Goal: Information Seeking & Learning: Learn about a topic

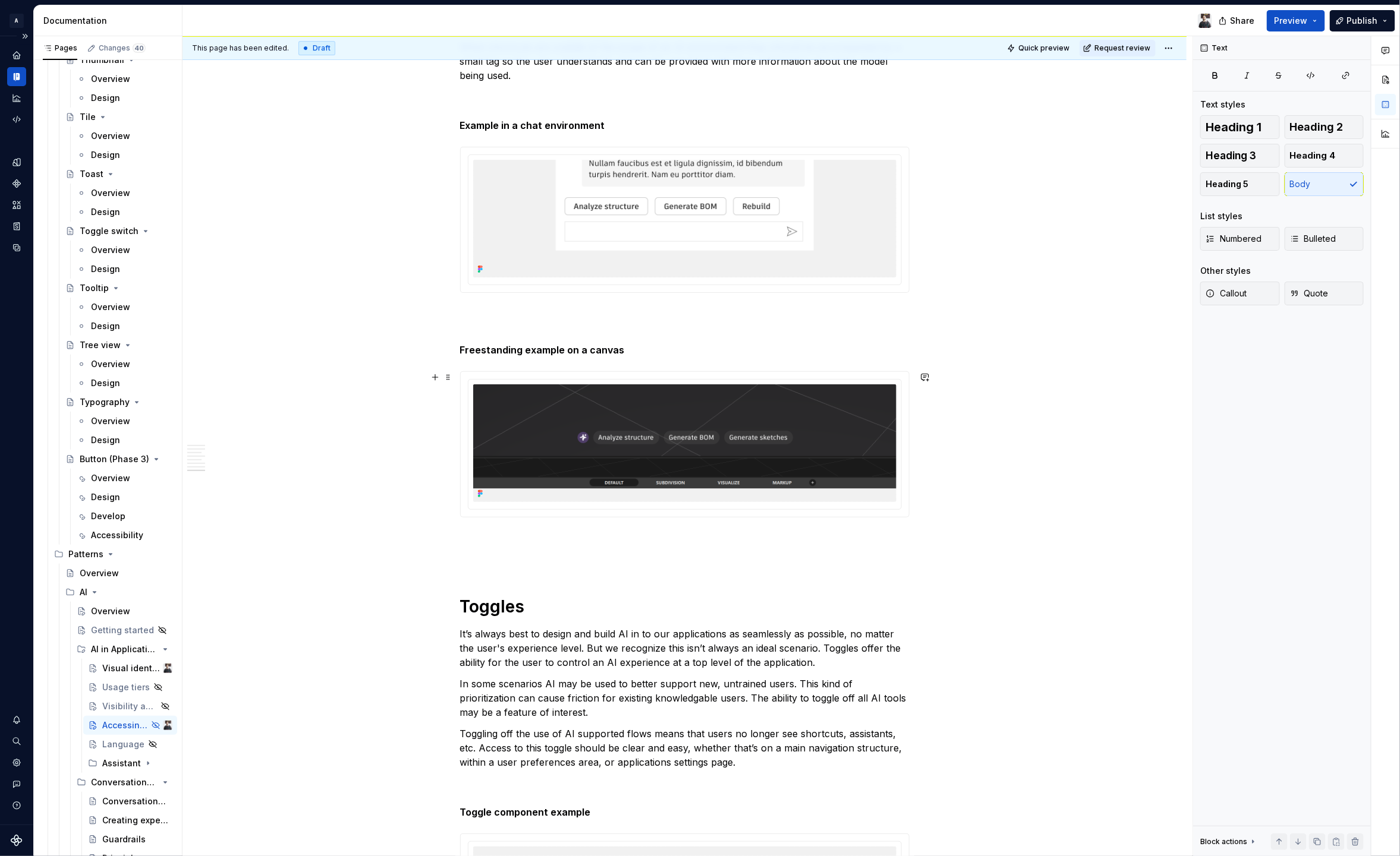
scroll to position [2297, 0]
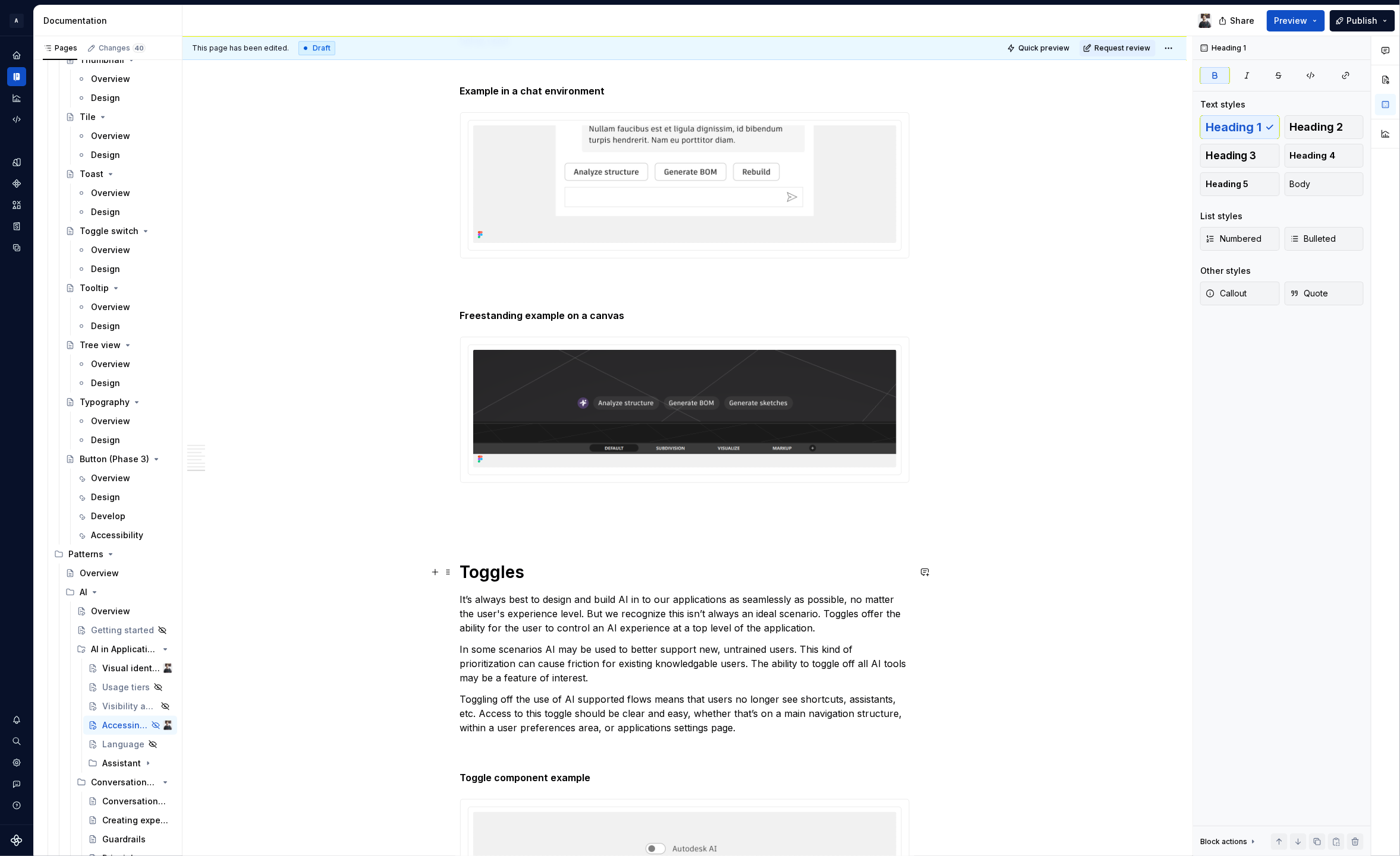
click at [523, 574] on strong "Toggles" at bounding box center [493, 572] width 65 height 20
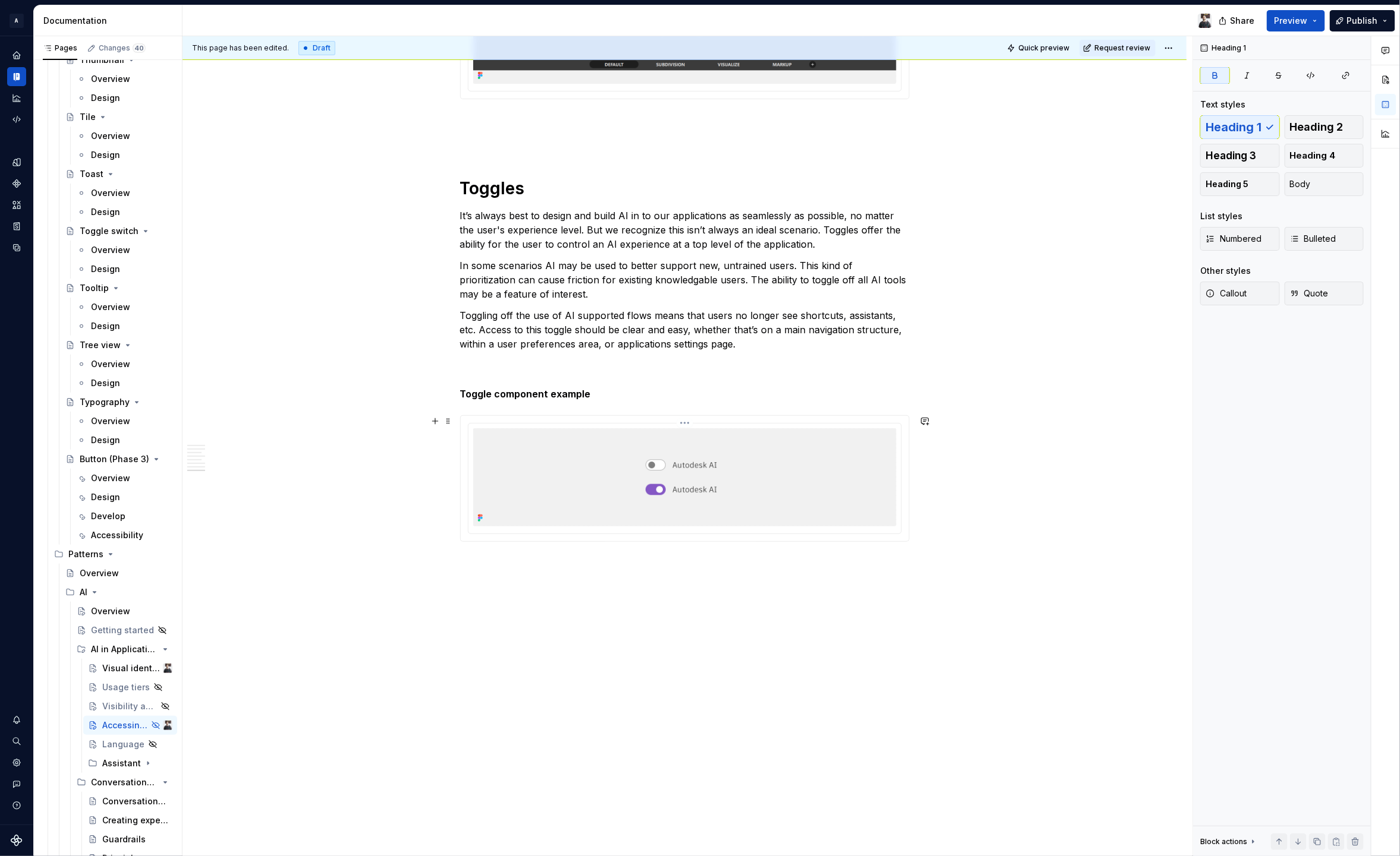
scroll to position [2708, 0]
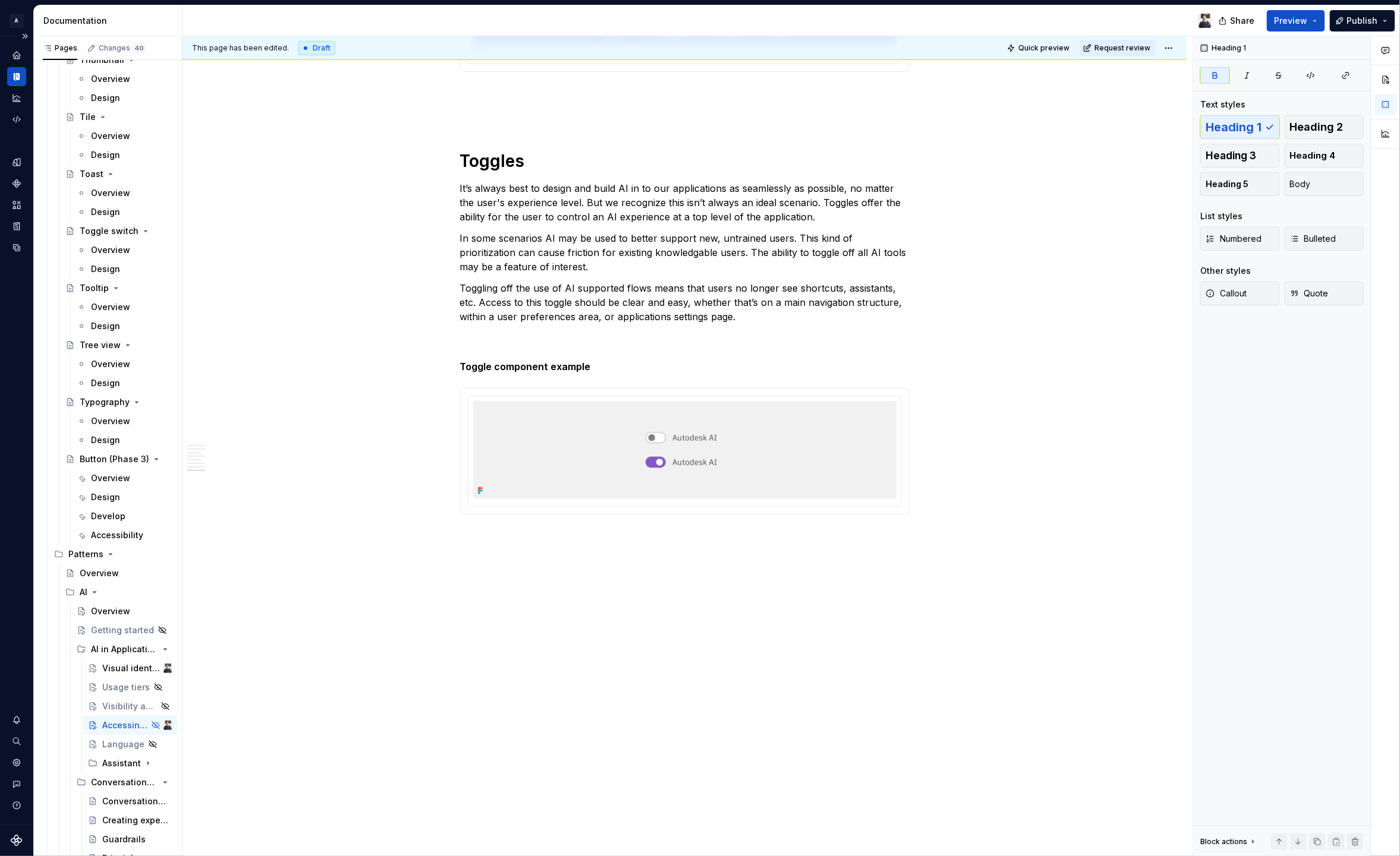
type textarea "*"
click at [509, 550] on p at bounding box center [685, 557] width 450 height 14
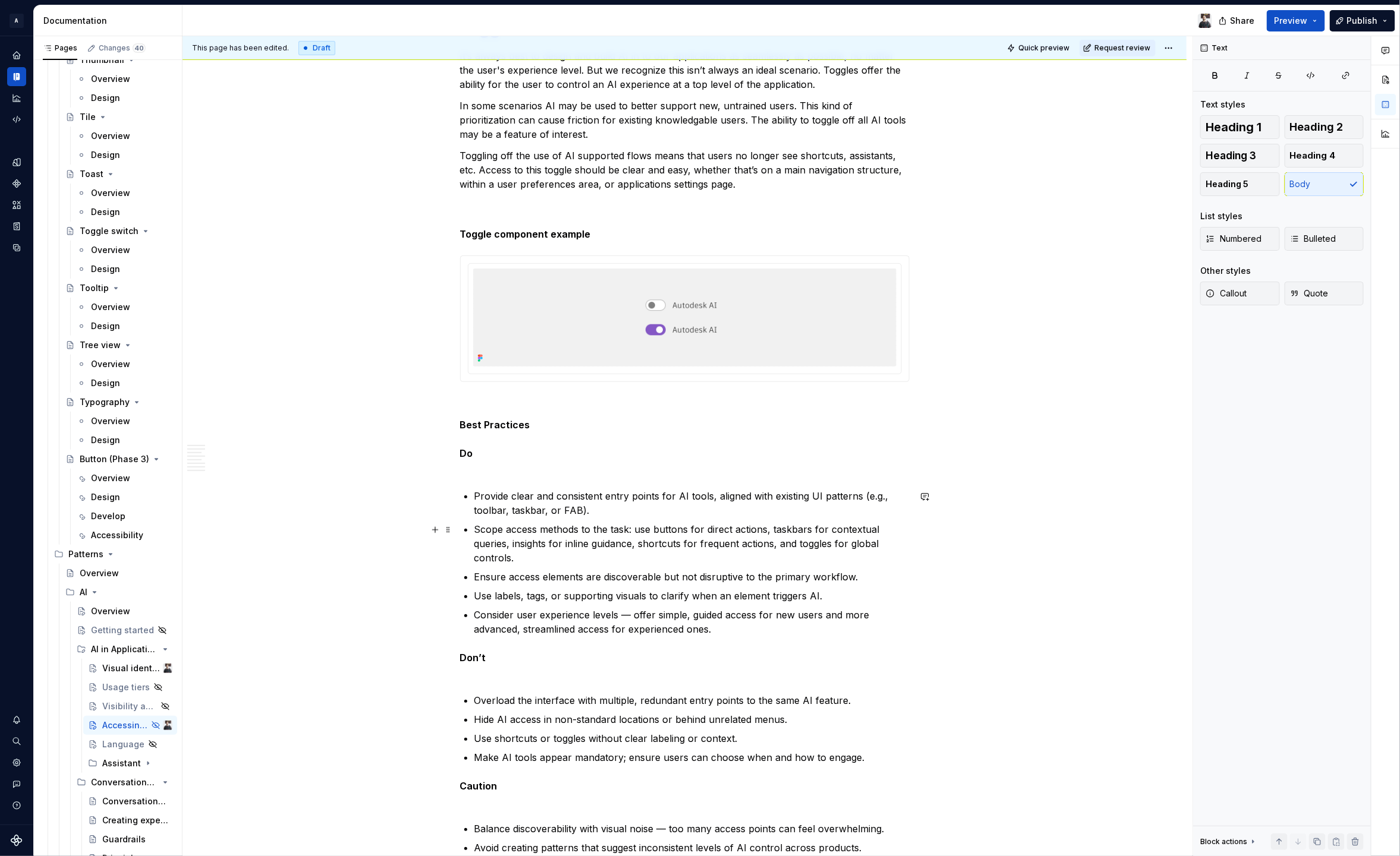
scroll to position [2964, 0]
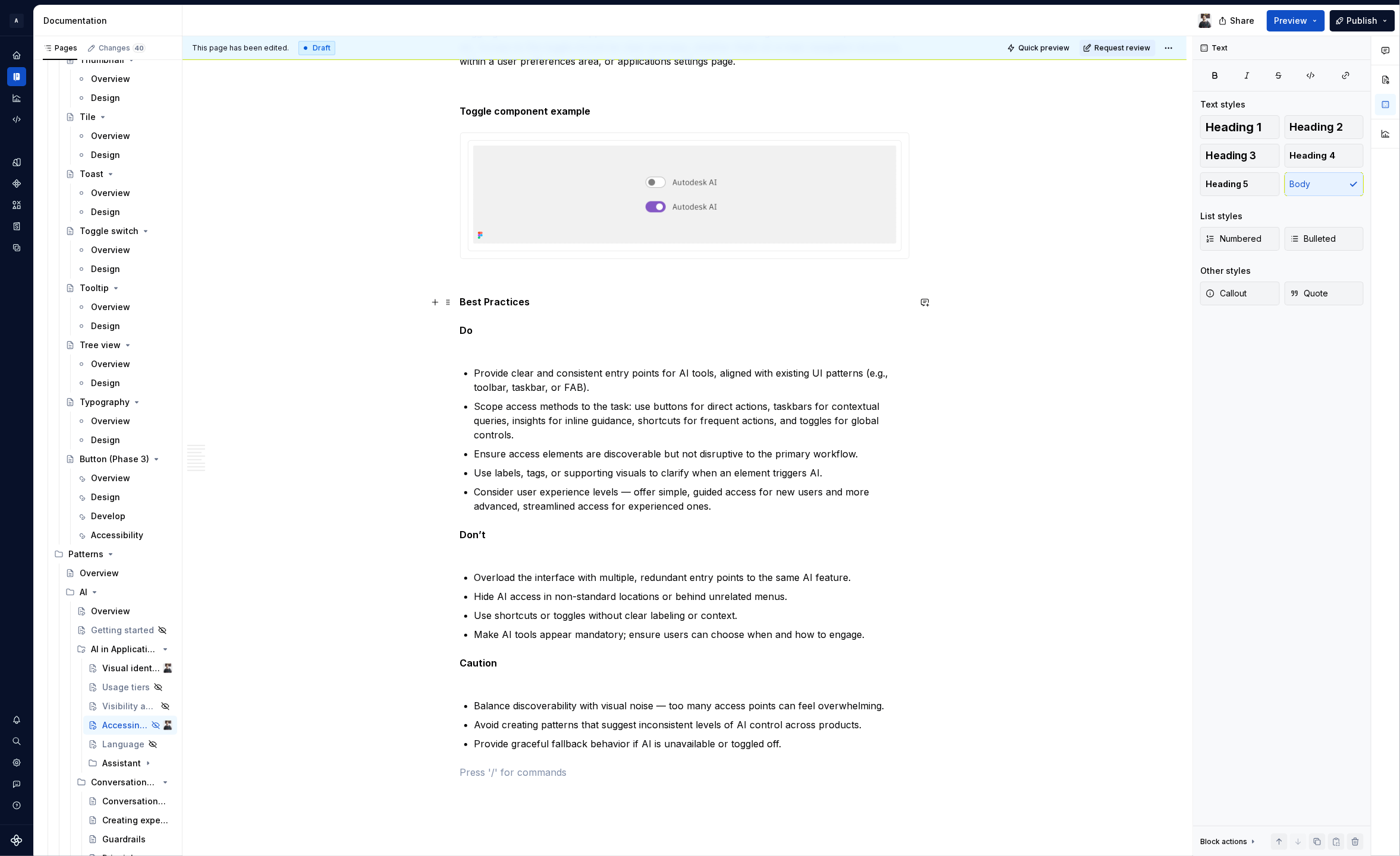
click at [509, 297] on strong "Best Practices" at bounding box center [495, 302] width 70 height 12
click at [505, 303] on strong "Best Practices" at bounding box center [495, 302] width 70 height 12
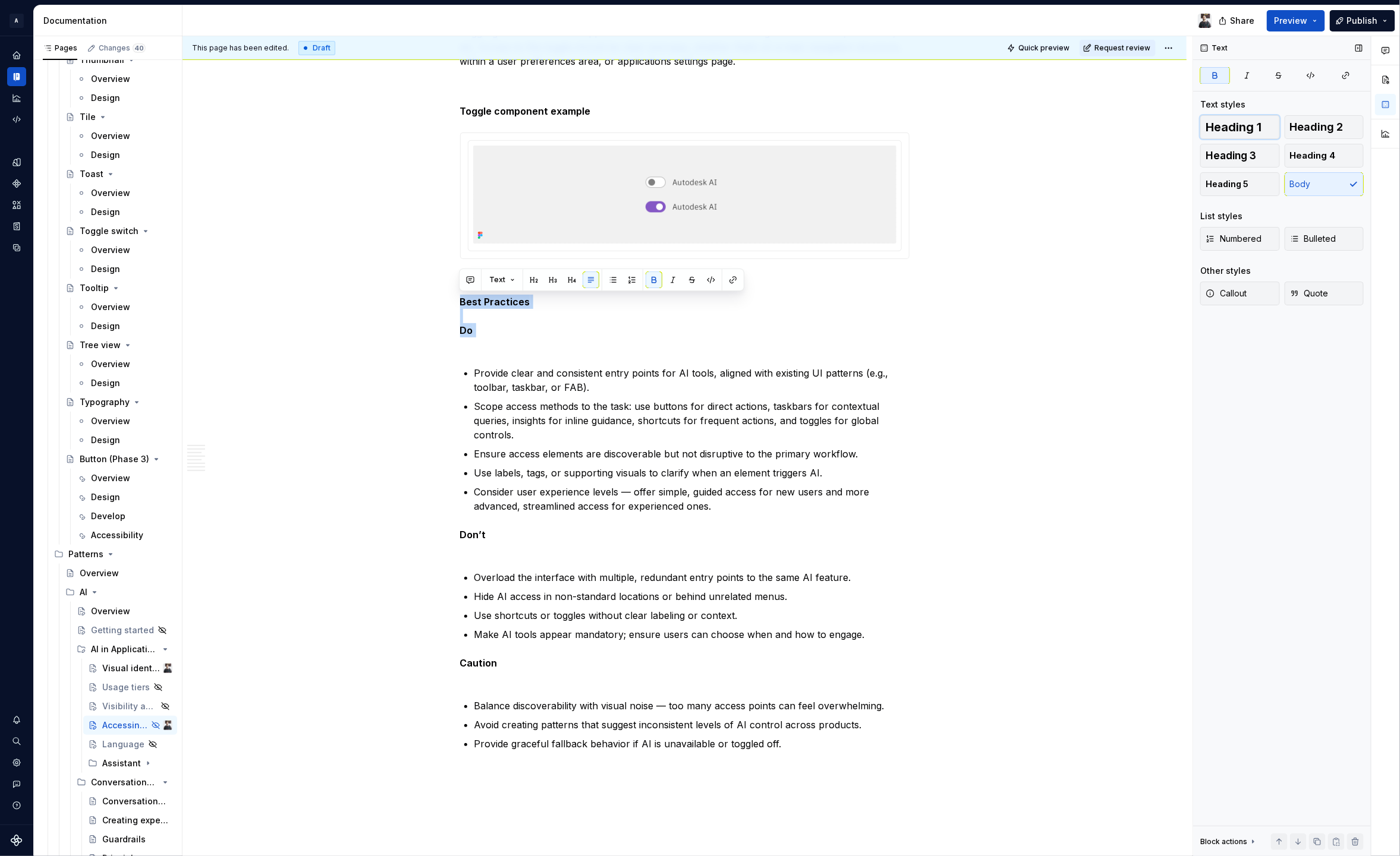
click at [1241, 130] on span "Heading 1" at bounding box center [1233, 128] width 55 height 12
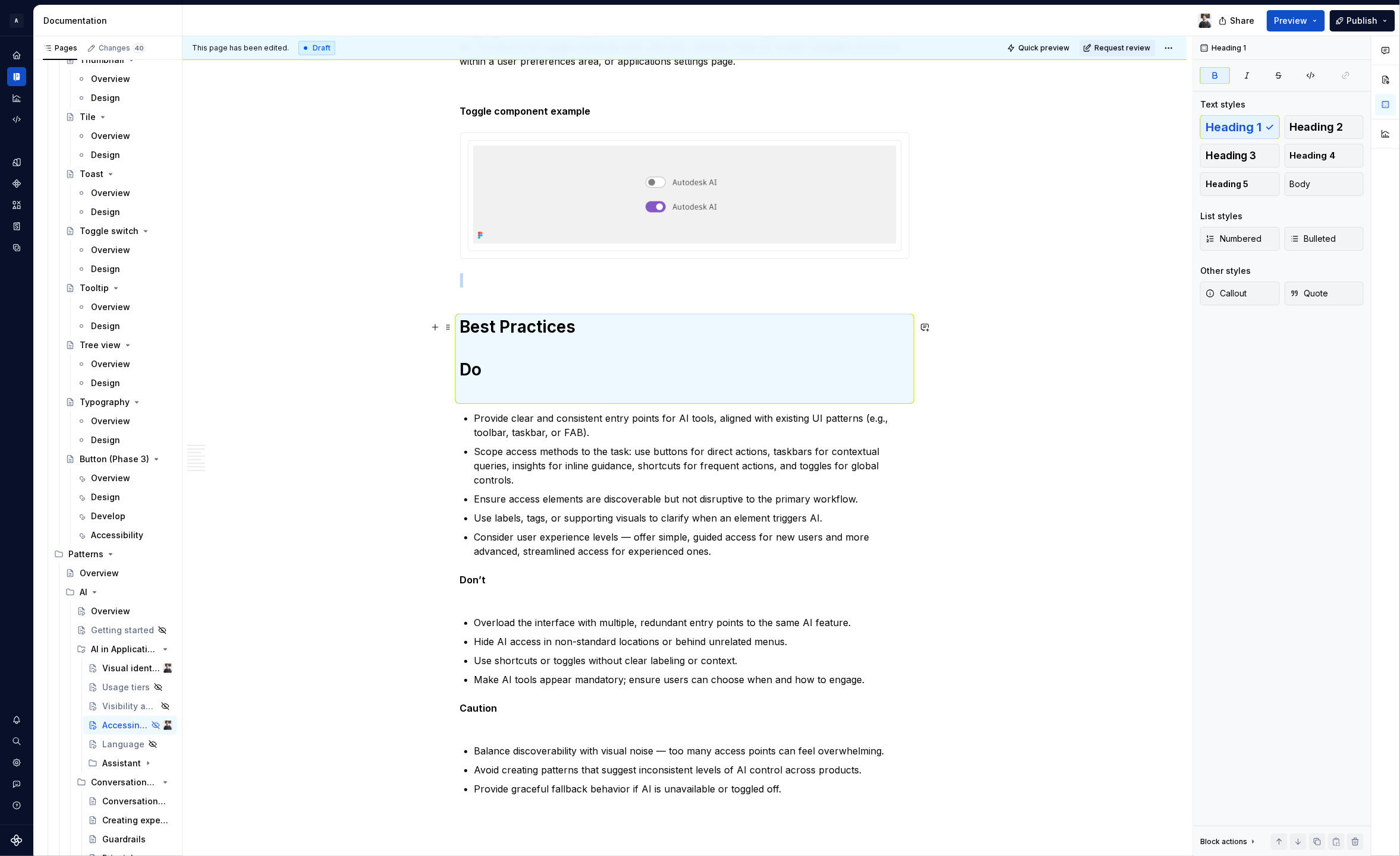
scroll to position [2835, 0]
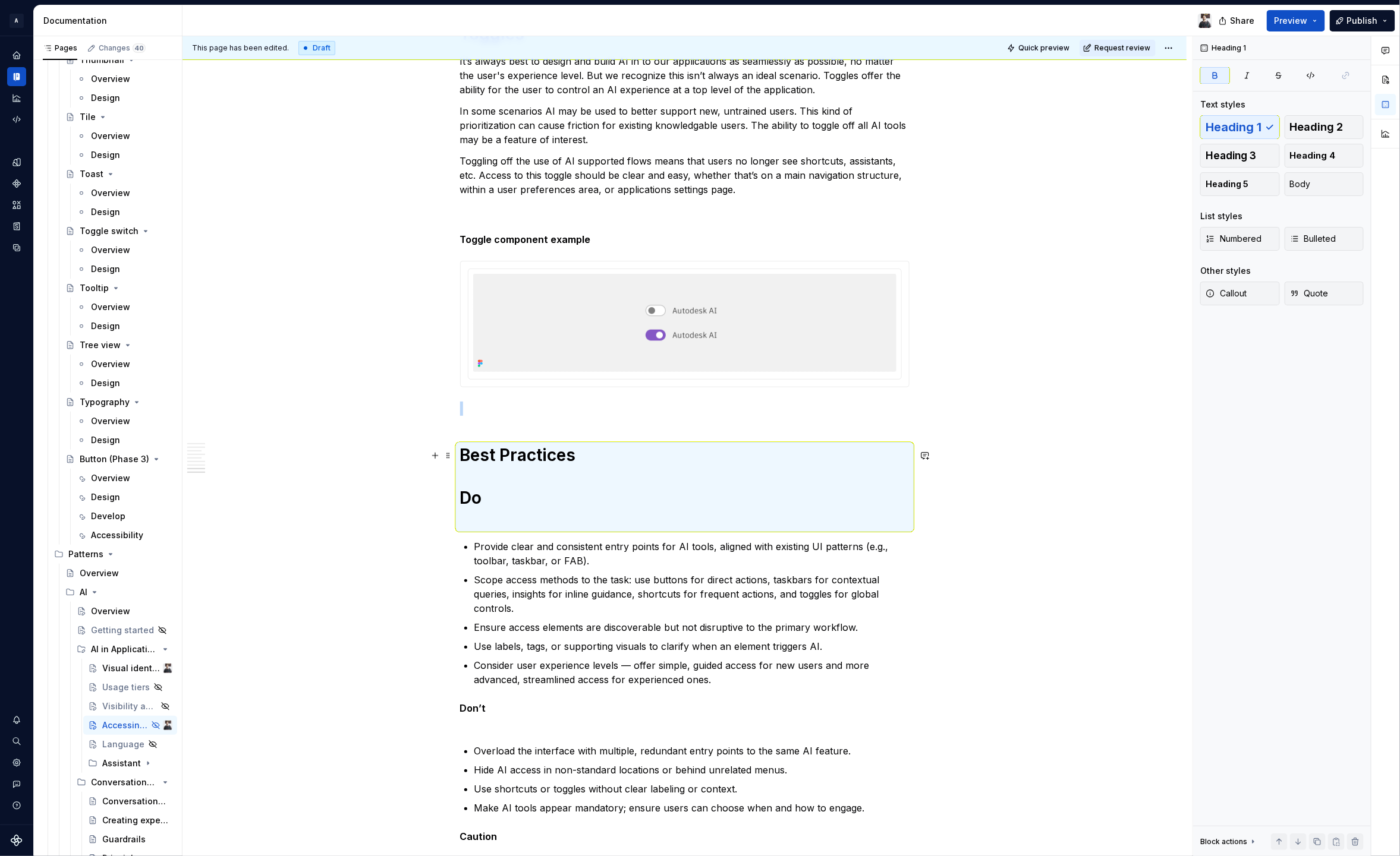
click at [470, 505] on strong "Do" at bounding box center [471, 498] width 22 height 20
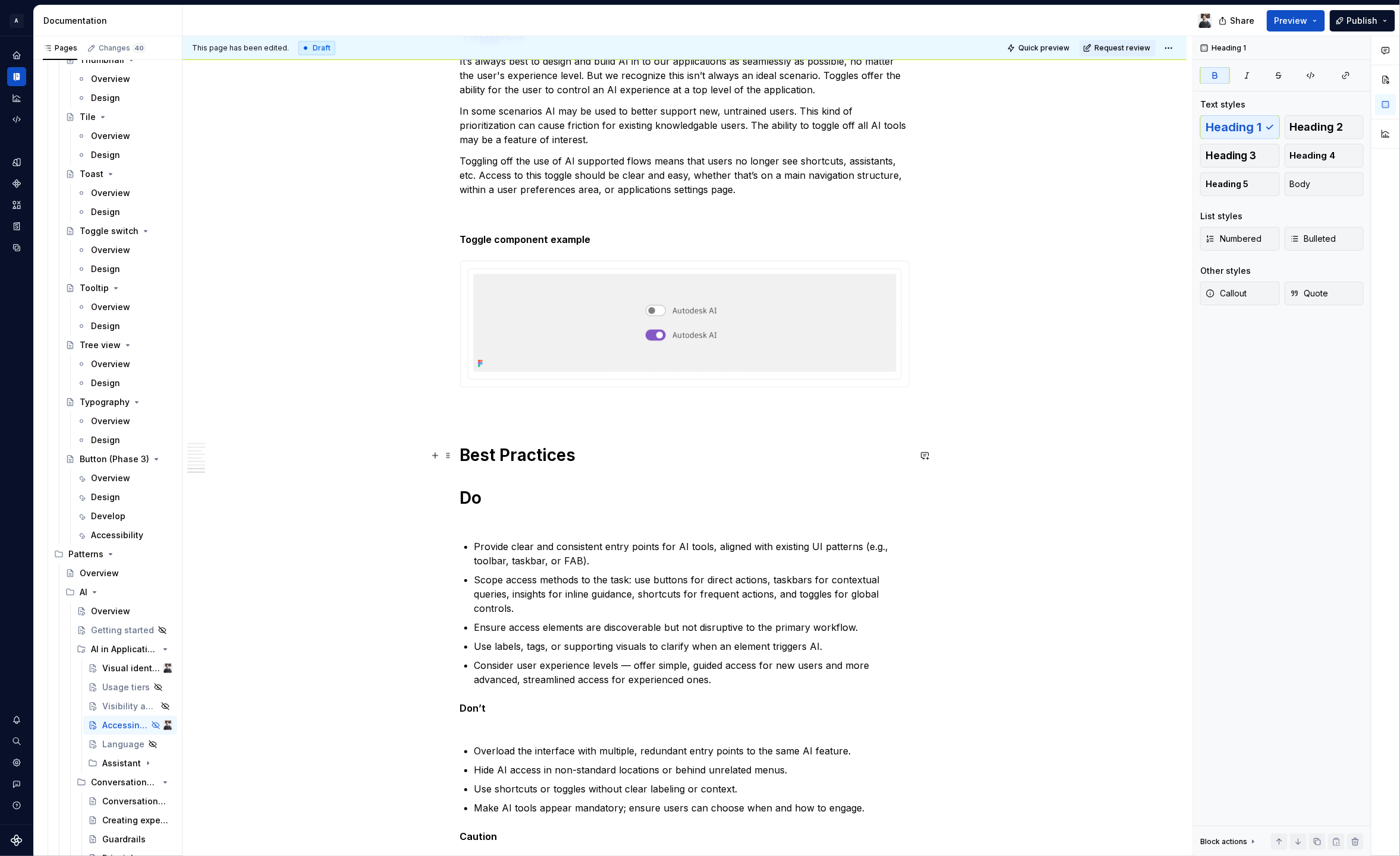
click at [479, 501] on strong "Do" at bounding box center [471, 498] width 22 height 20
drag, startPoint x: 485, startPoint y: 502, endPoint x: 455, endPoint y: 504, distance: 30.1
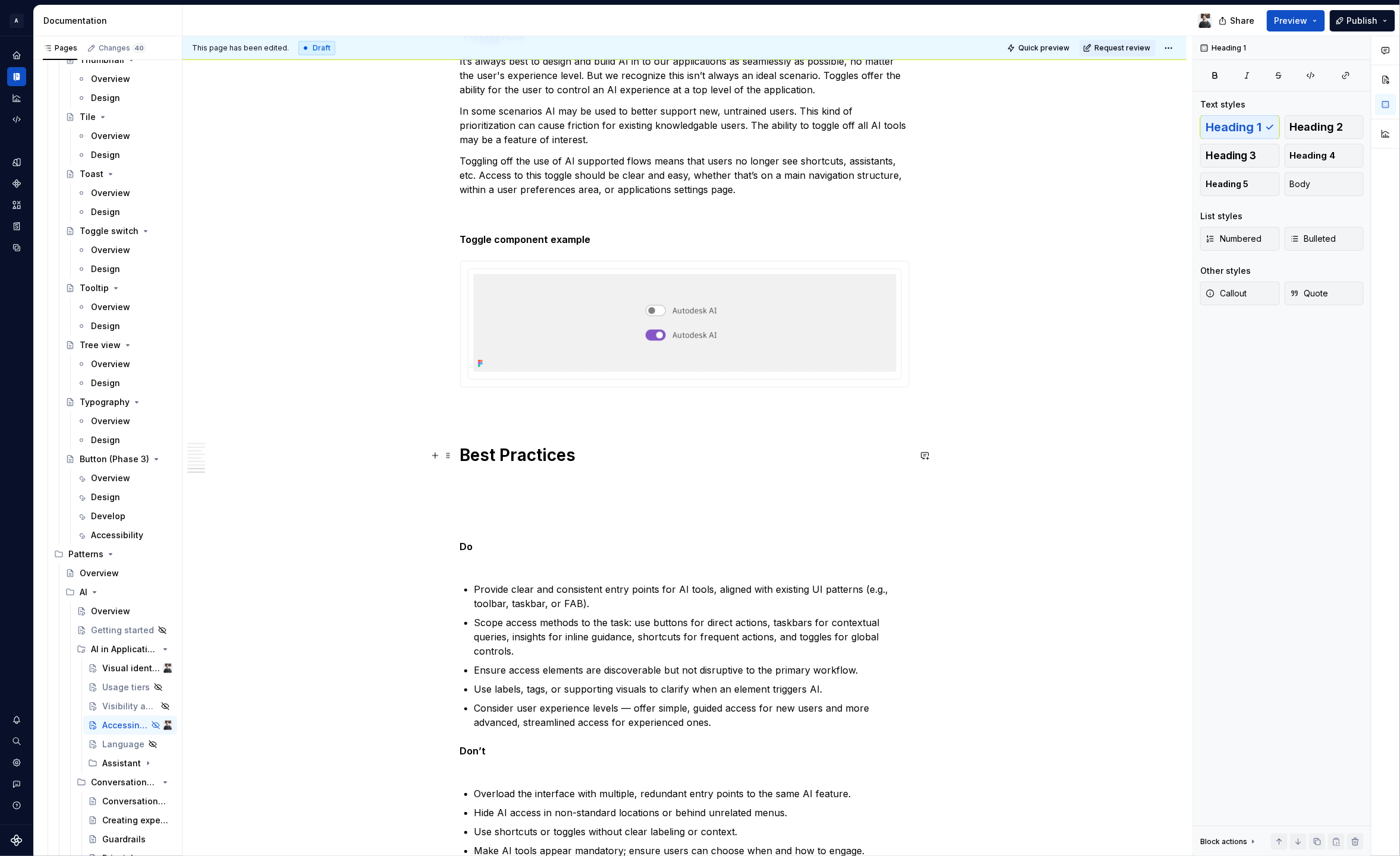
click at [465, 492] on h1 "Best Practices" at bounding box center [685, 476] width 450 height 64
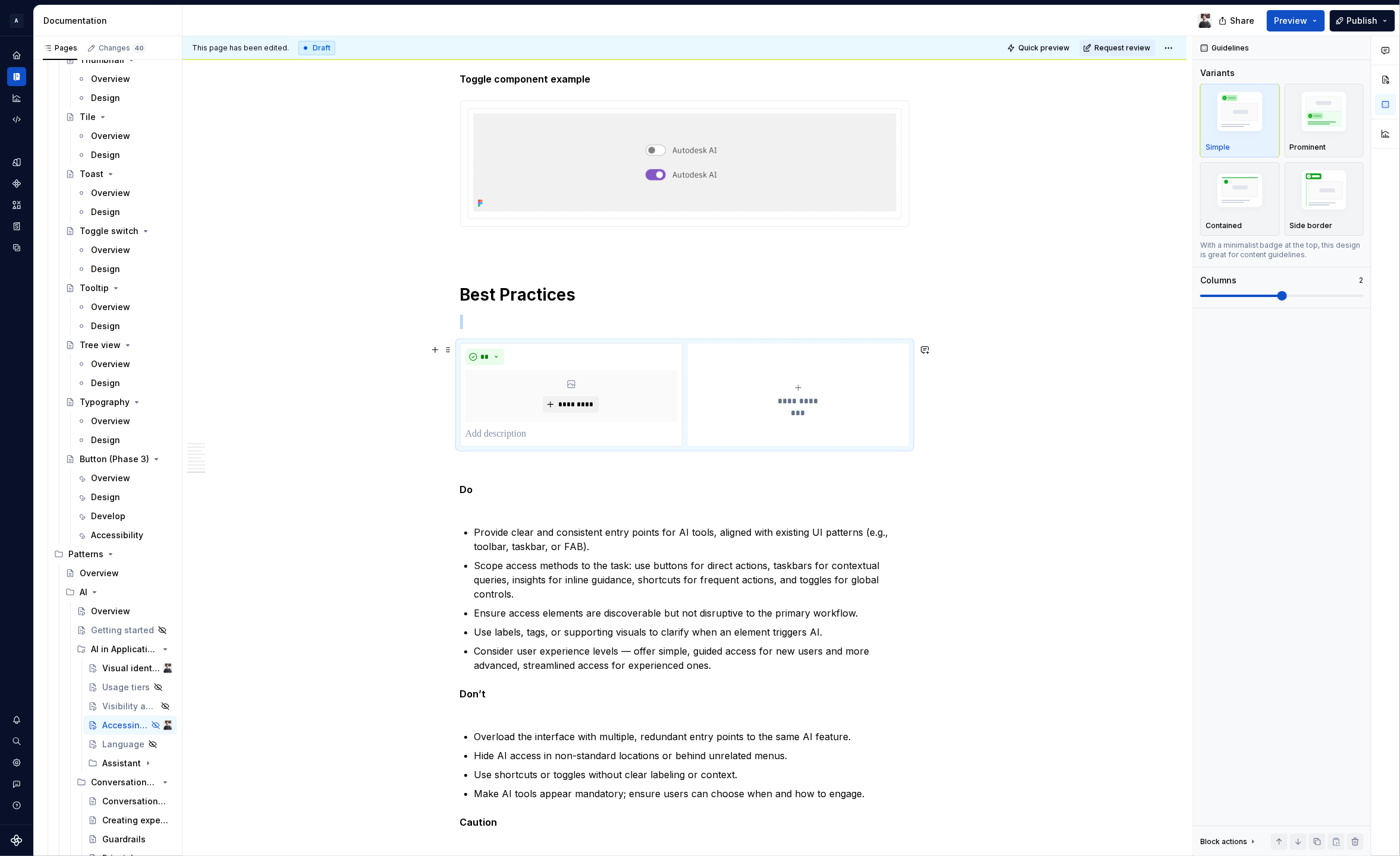
scroll to position [3096, 0]
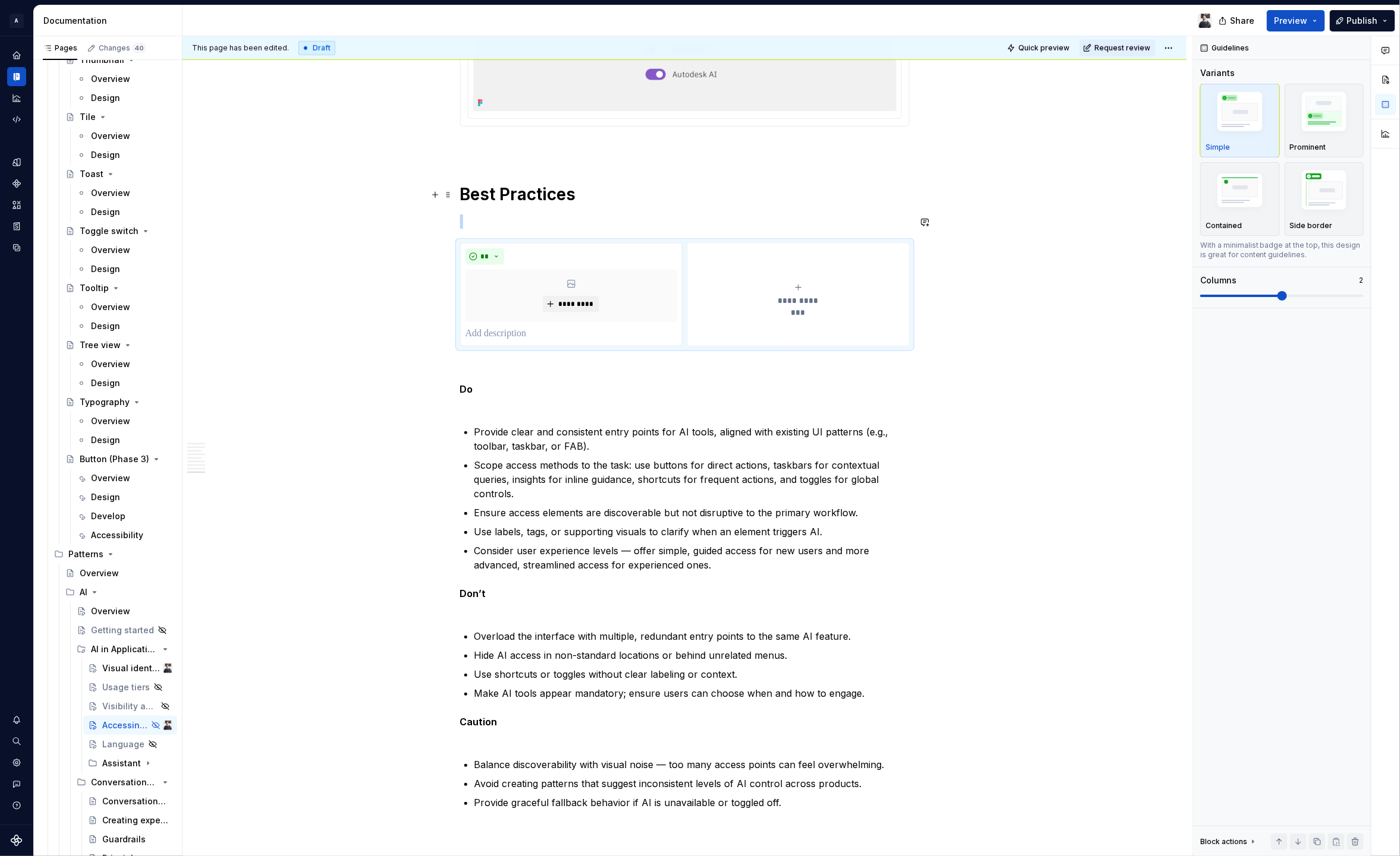
click at [512, 197] on strong "Best Practices" at bounding box center [518, 194] width 116 height 20
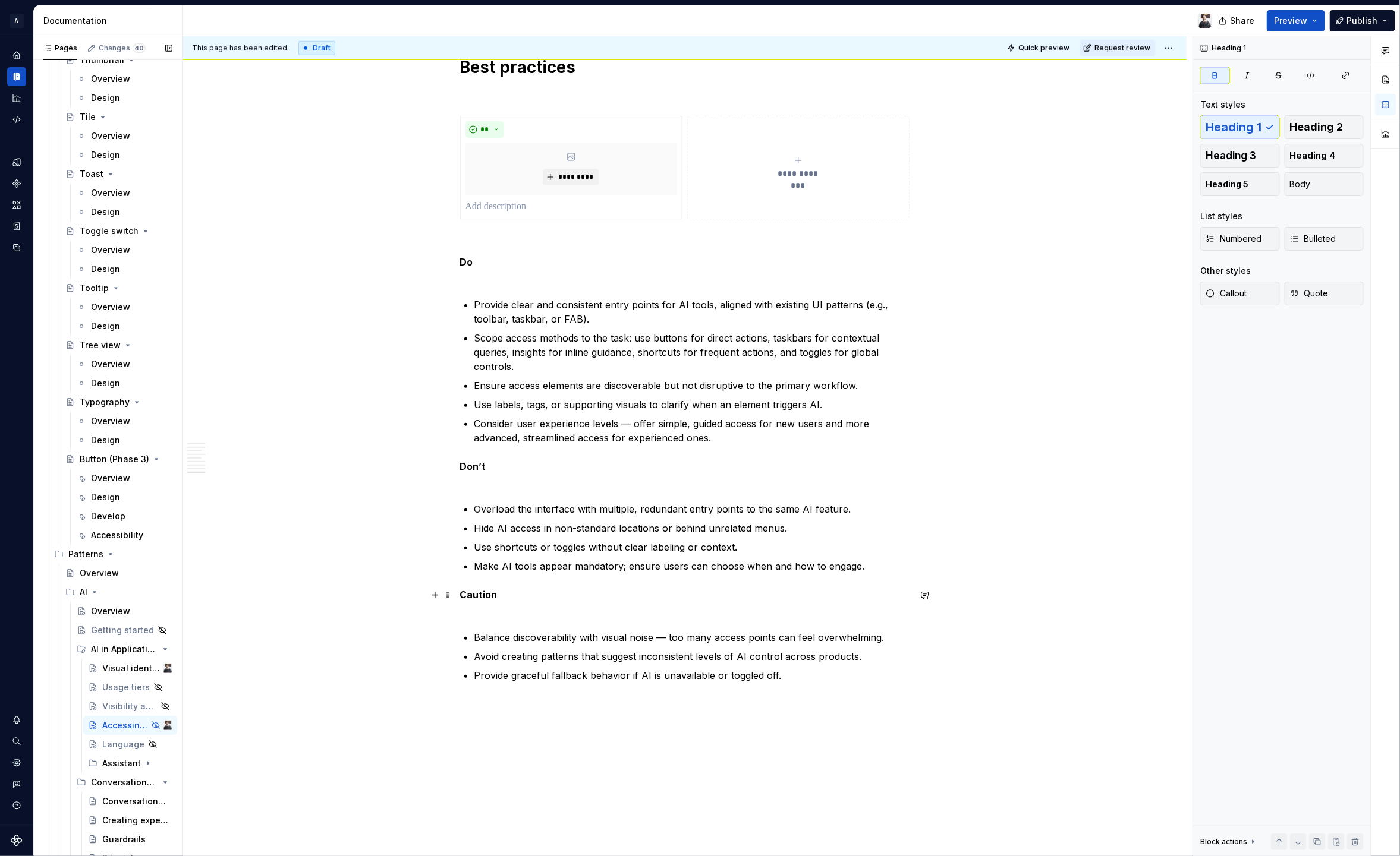
scroll to position [3223, 0]
click at [128, 745] on icon "Page tree" at bounding box center [132, 744] width 7 height 7
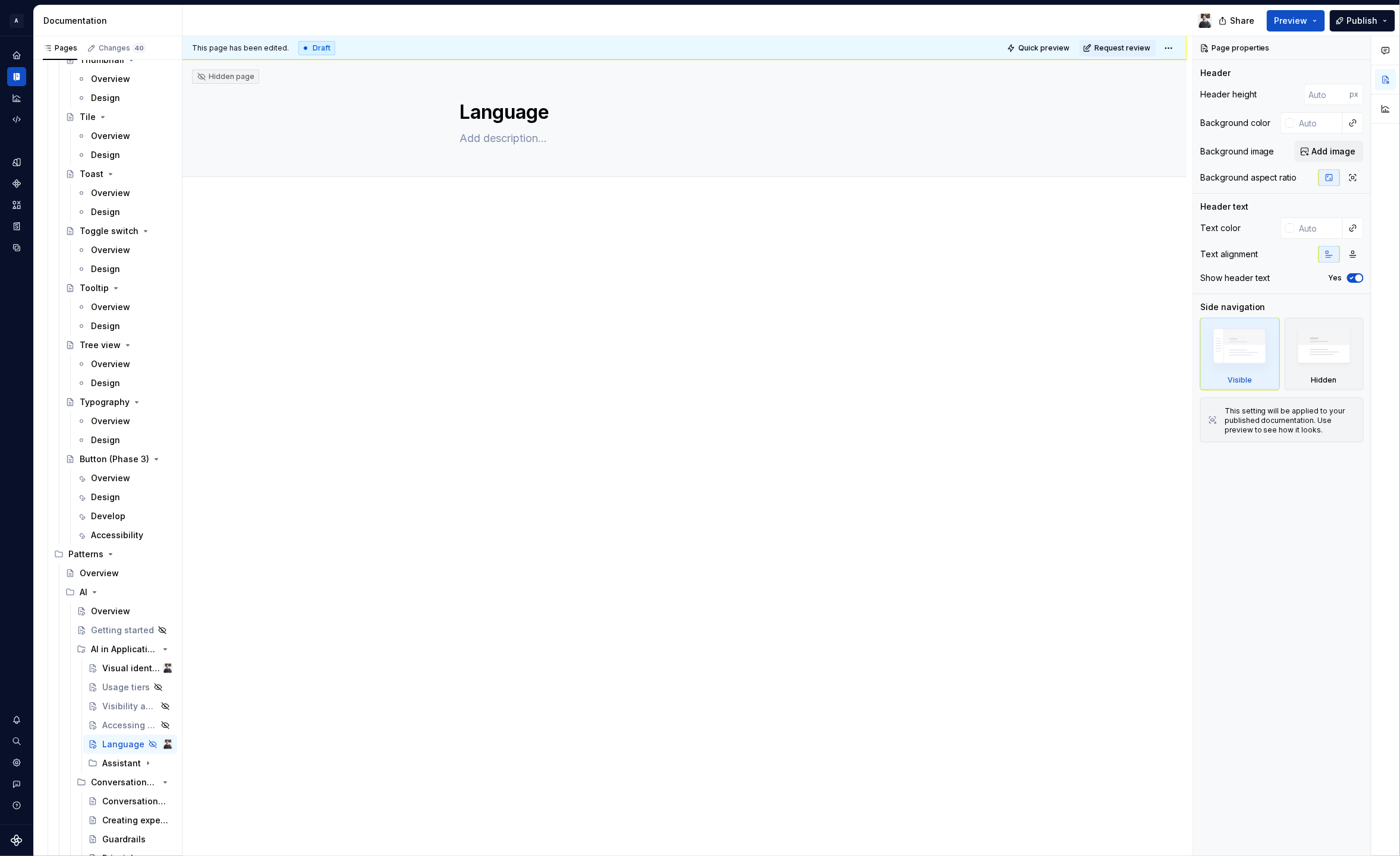
click at [482, 231] on p at bounding box center [685, 238] width 450 height 14
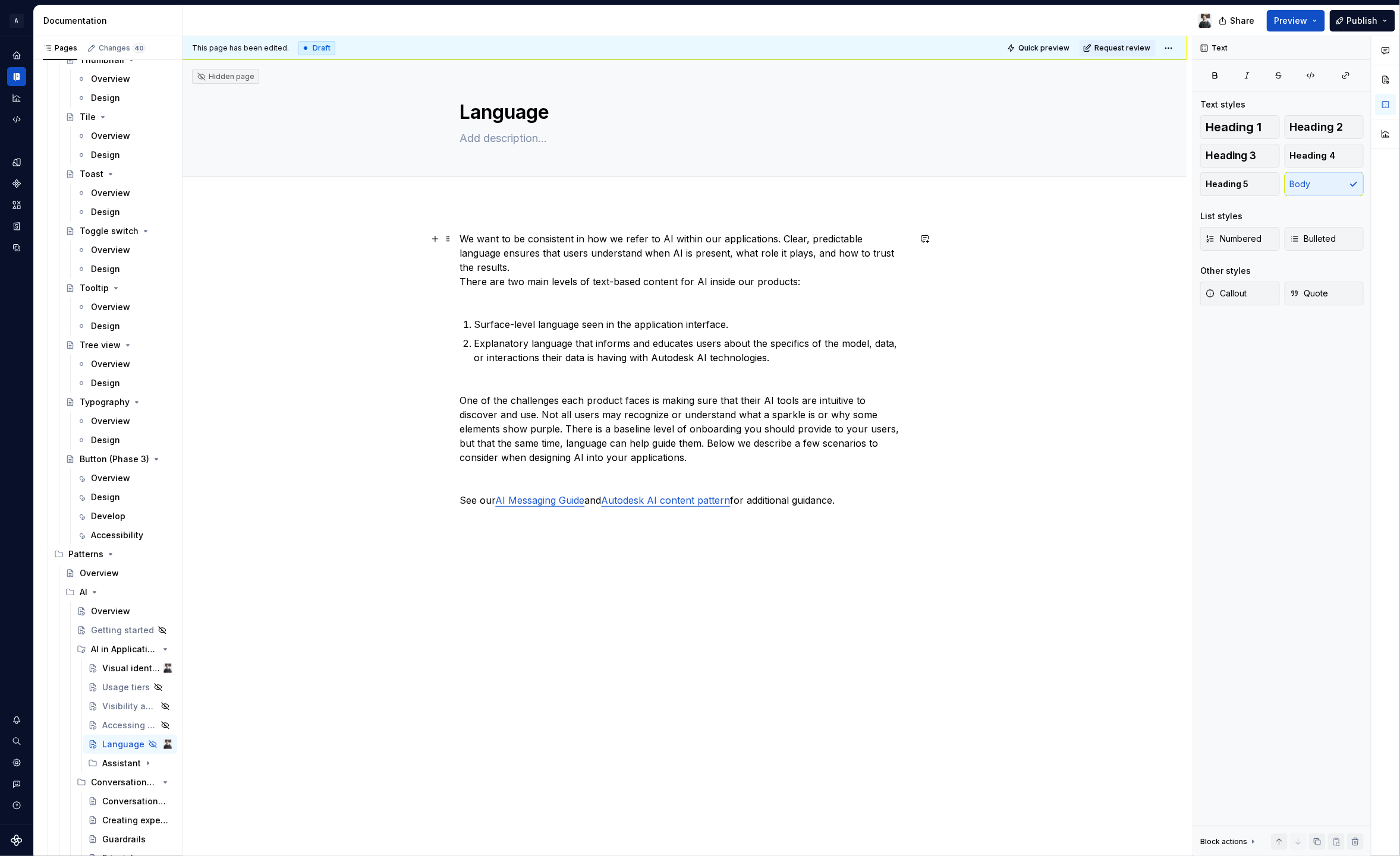
click at [458, 267] on div "We want to be consistent in how we refer to AI within our applications. Clear, …" at bounding box center [684, 491] width 1004 height 575
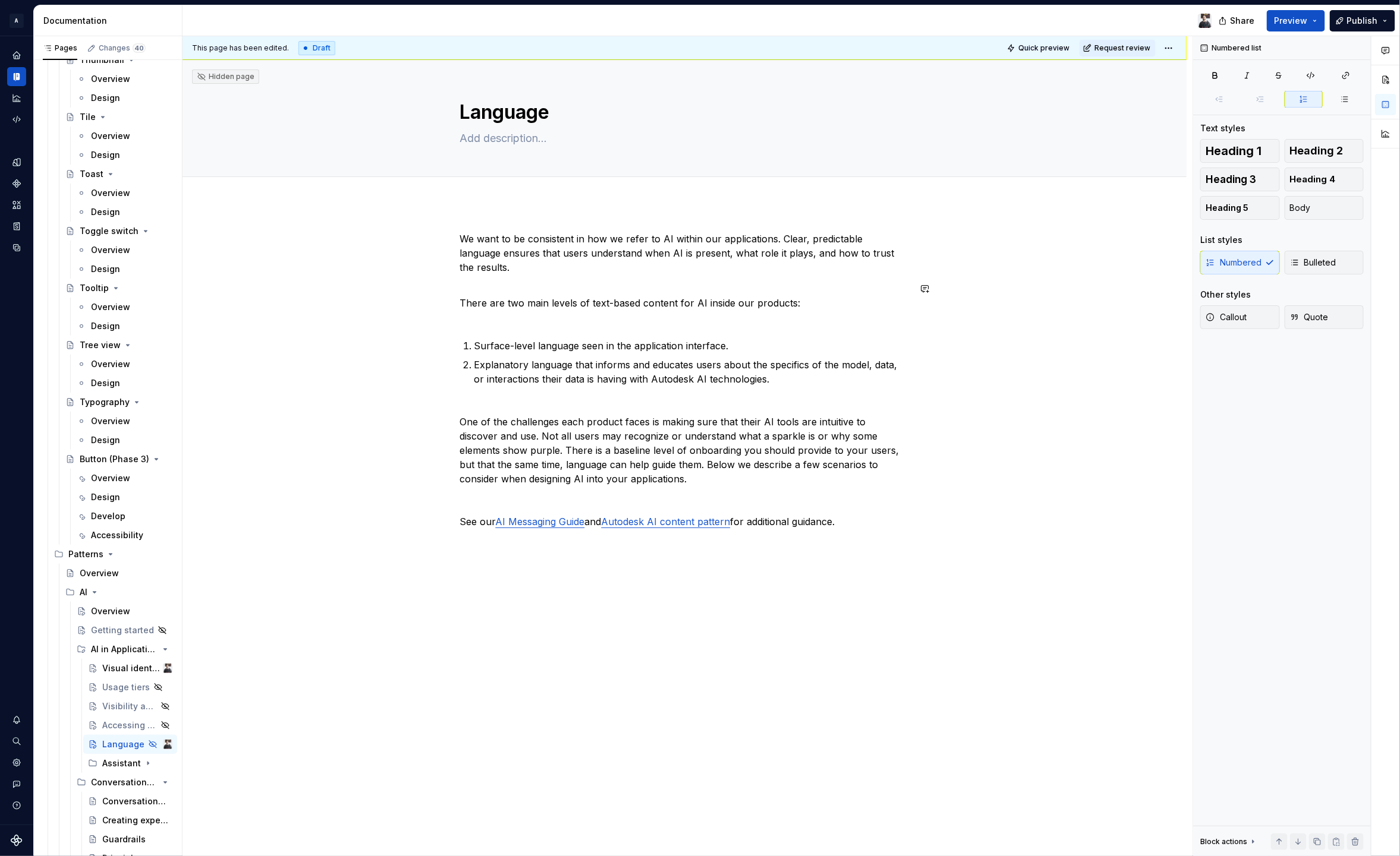
click at [478, 315] on div "We want to be consistent in how we refer to AI within our applications. Clear, …" at bounding box center [685, 380] width 450 height 297
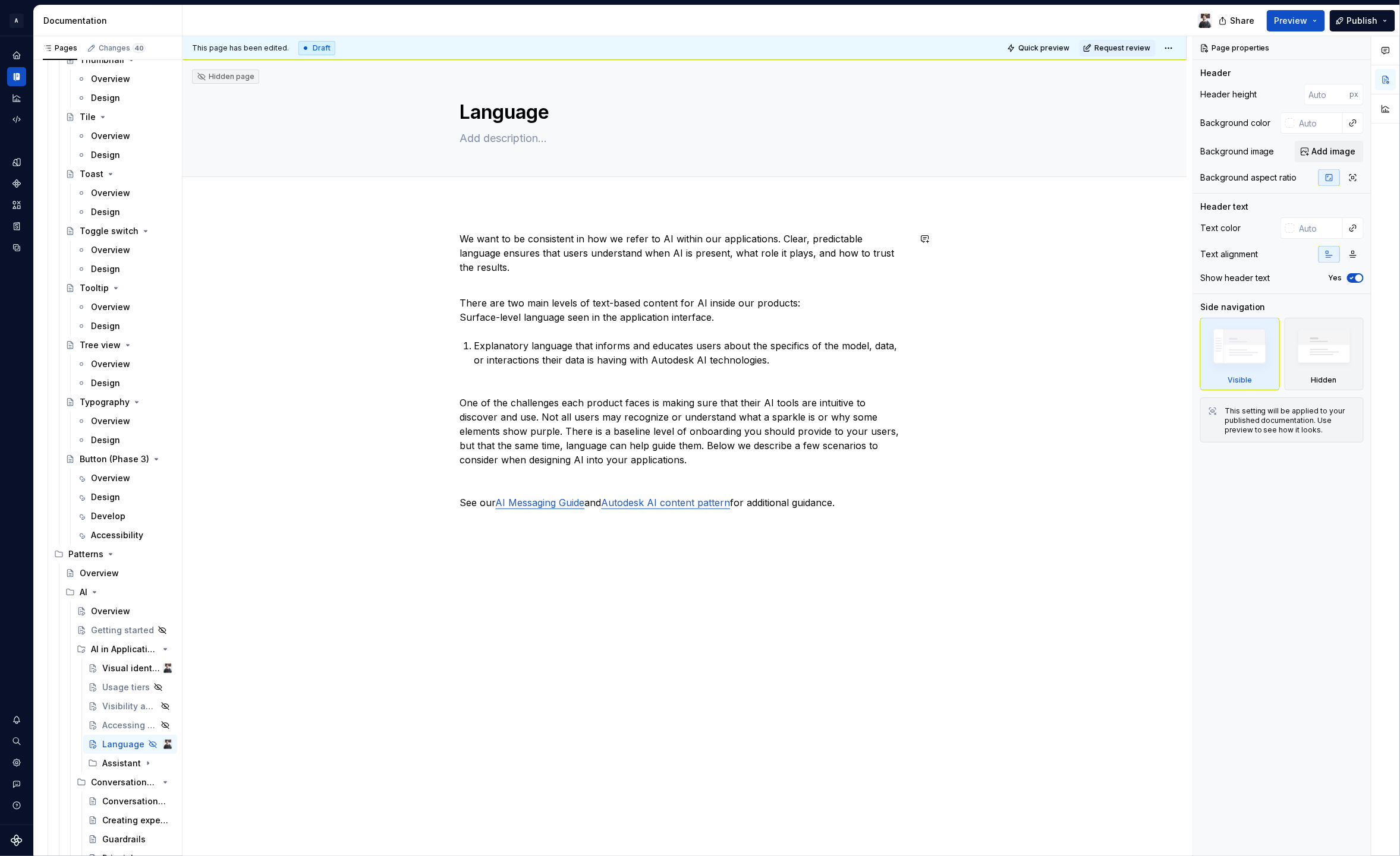
type textarea "*"
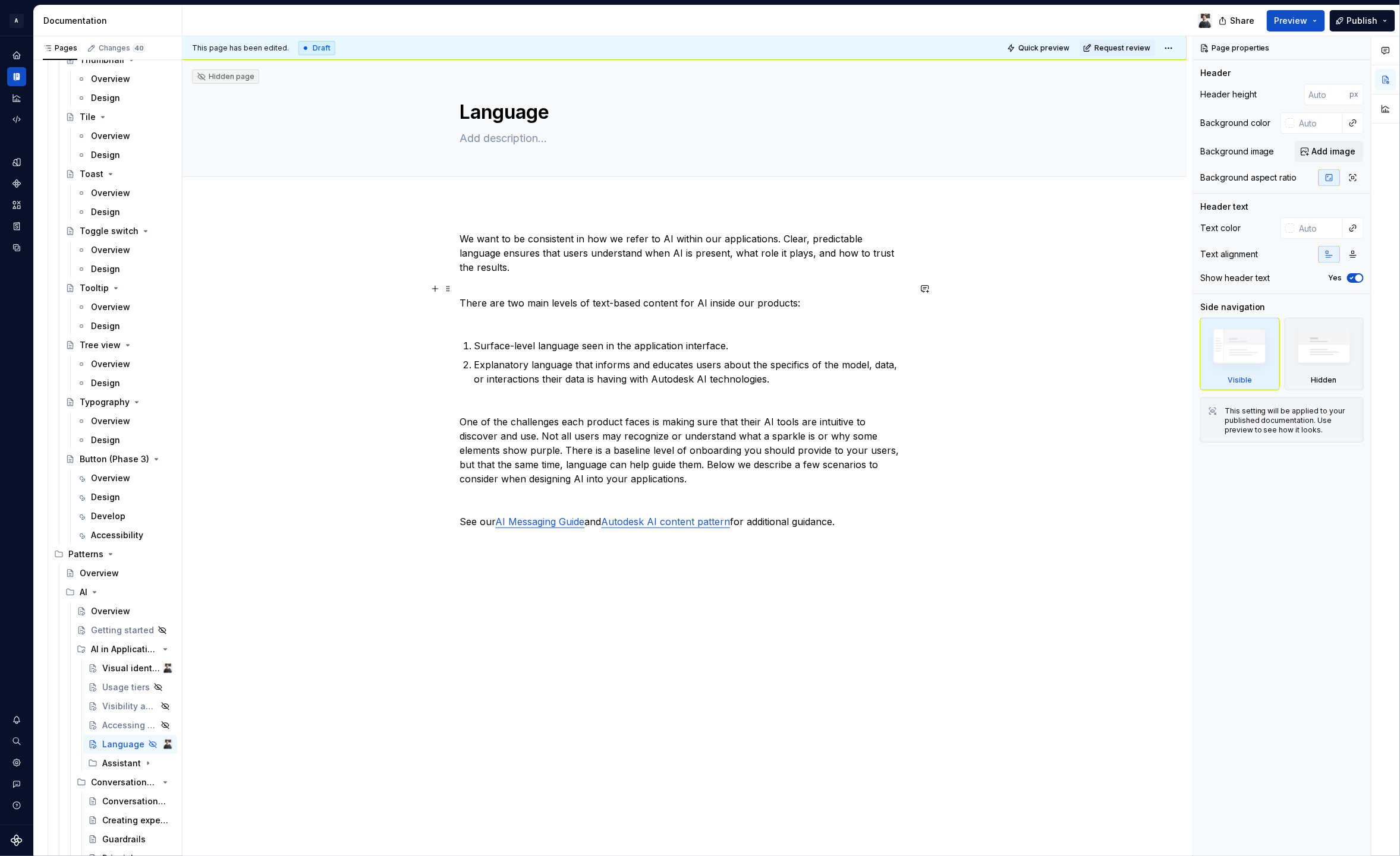
click at [501, 298] on p "There are two main levels of text-based content for AI inside our products:" at bounding box center [685, 310] width 450 height 28
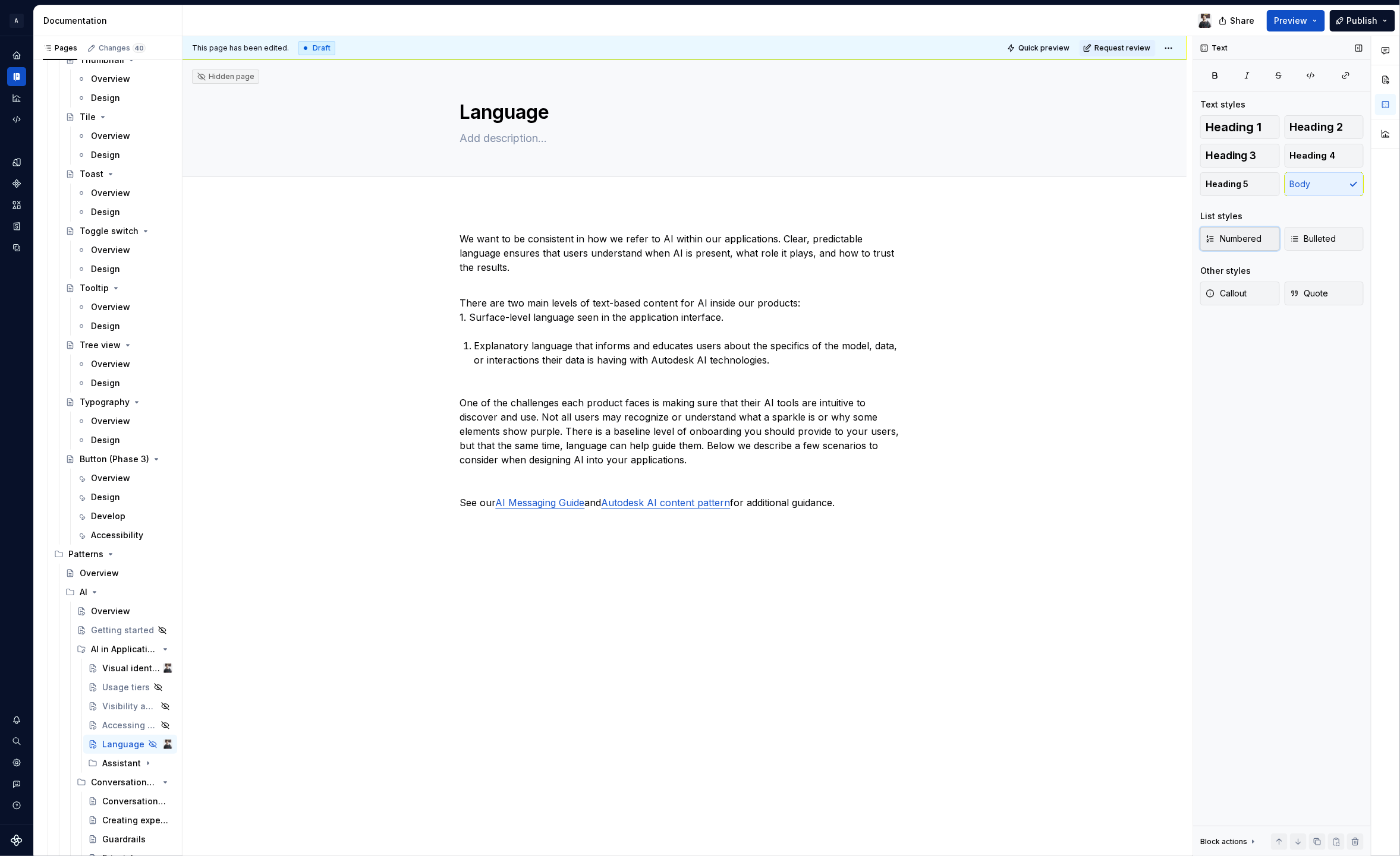
click at [1232, 234] on span "Numbered" at bounding box center [1233, 239] width 55 height 12
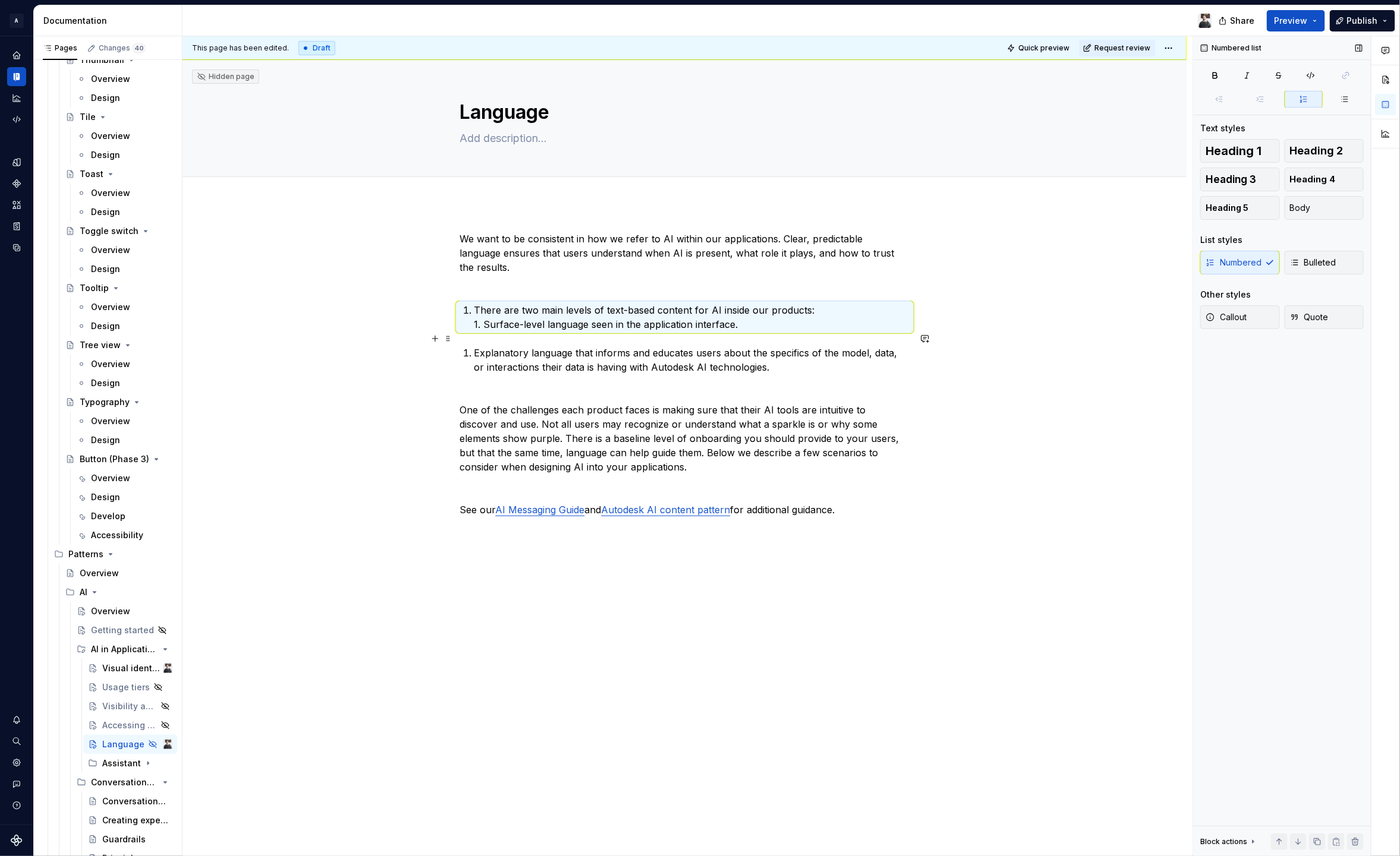
click at [474, 346] on p "Explanatory language that informs and educates users about the specifics of the…" at bounding box center [692, 360] width 435 height 28
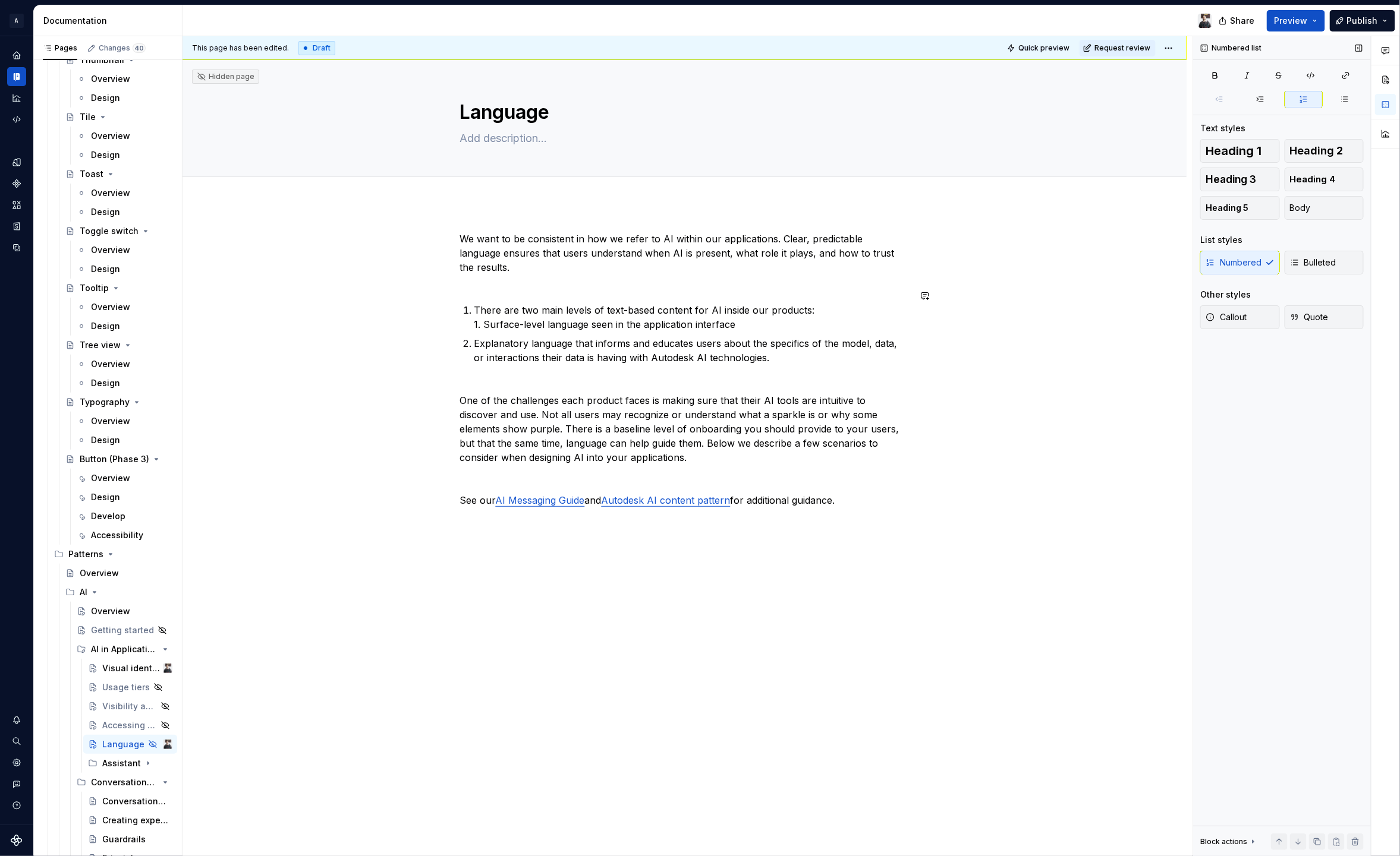
click at [492, 270] on p "We want to be consistent in how we refer to AI within our applications. Clear, …" at bounding box center [685, 260] width 450 height 57
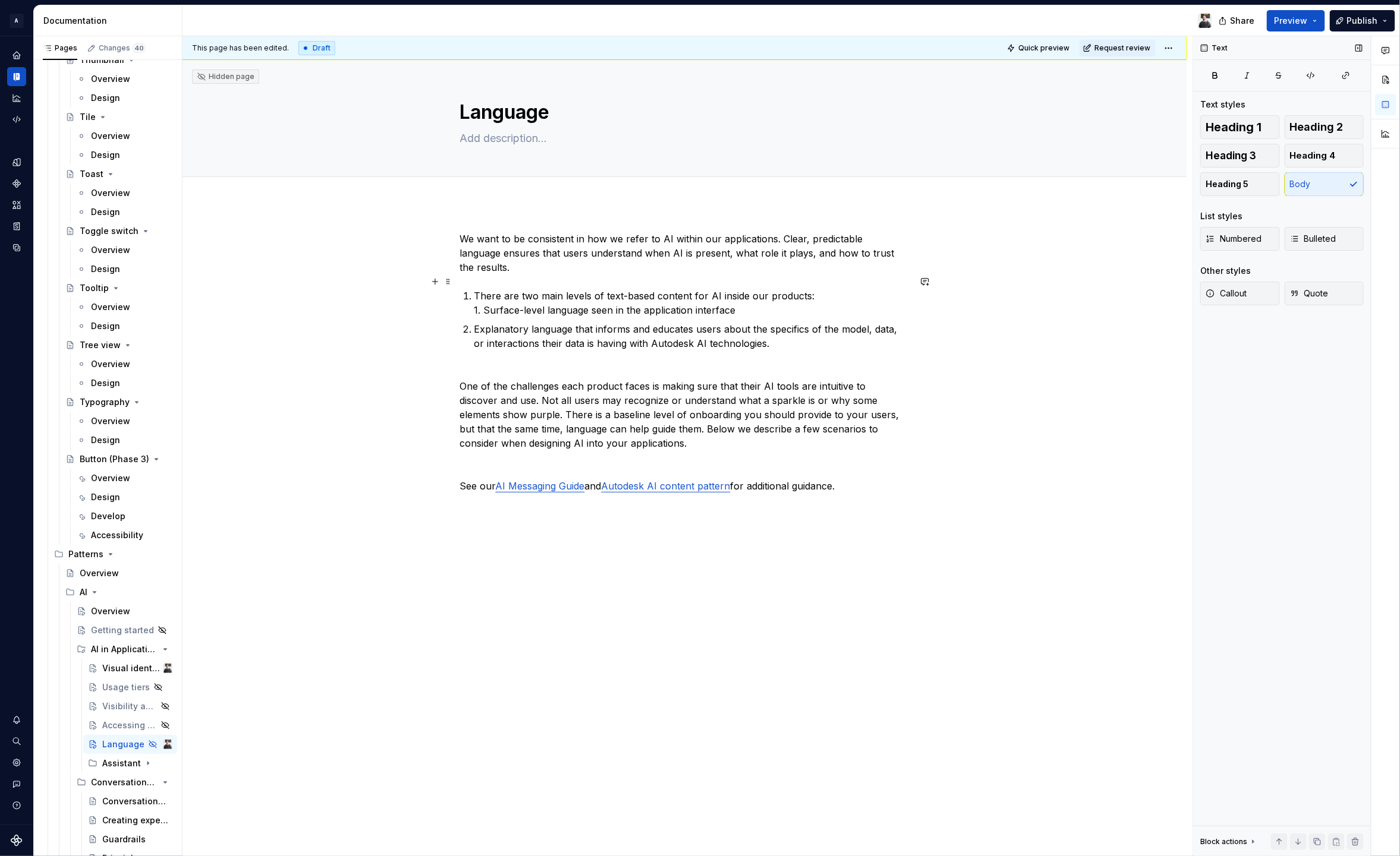
click at [842, 289] on p "There are two main levels of text-based content for AI inside our products: 1. …" at bounding box center [692, 303] width 435 height 28
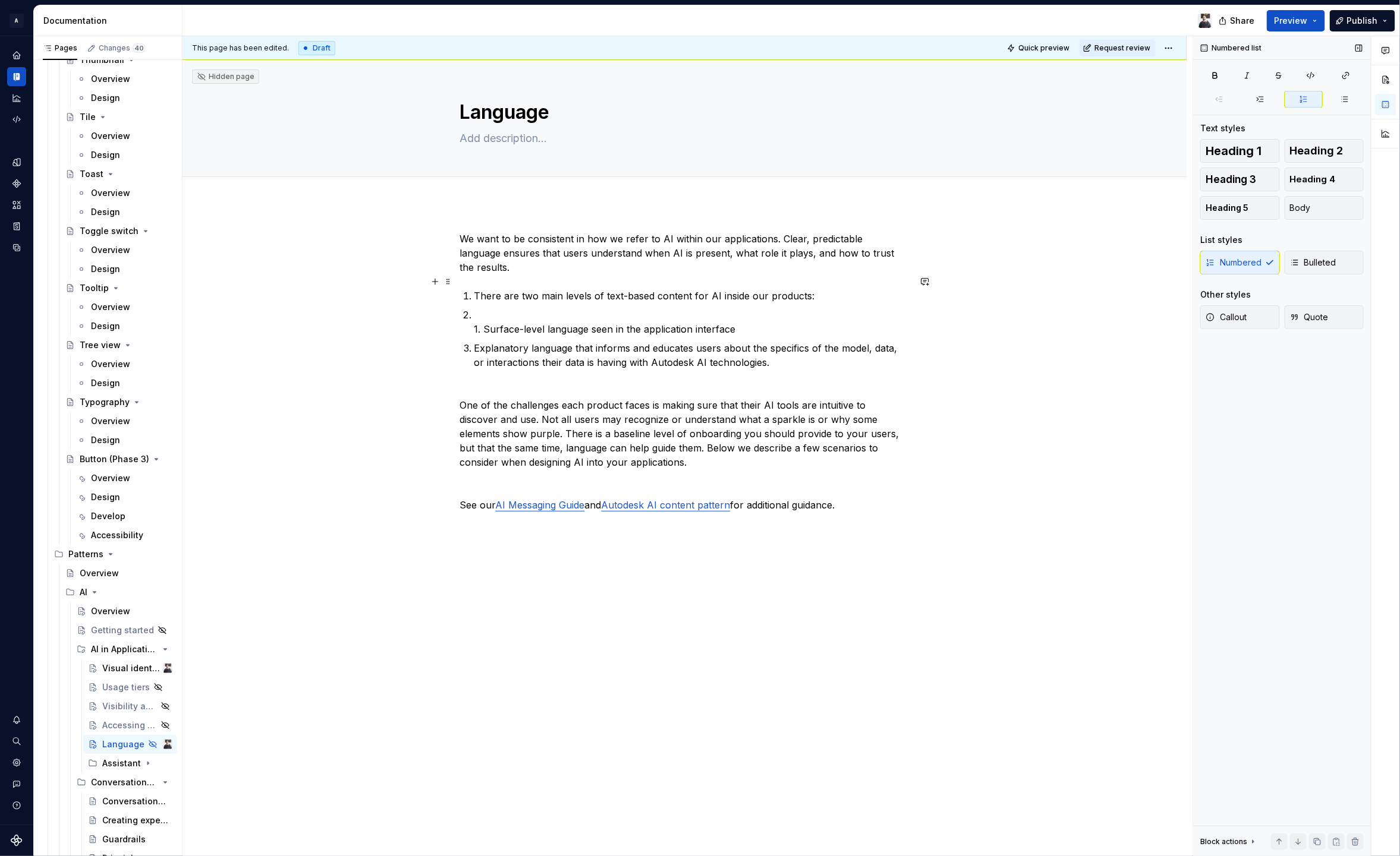
click at [475, 289] on p "There are two main levels of text-based content for AI inside our products:" at bounding box center [692, 296] width 435 height 14
click at [1301, 206] on span "Body" at bounding box center [1301, 209] width 21 height 12
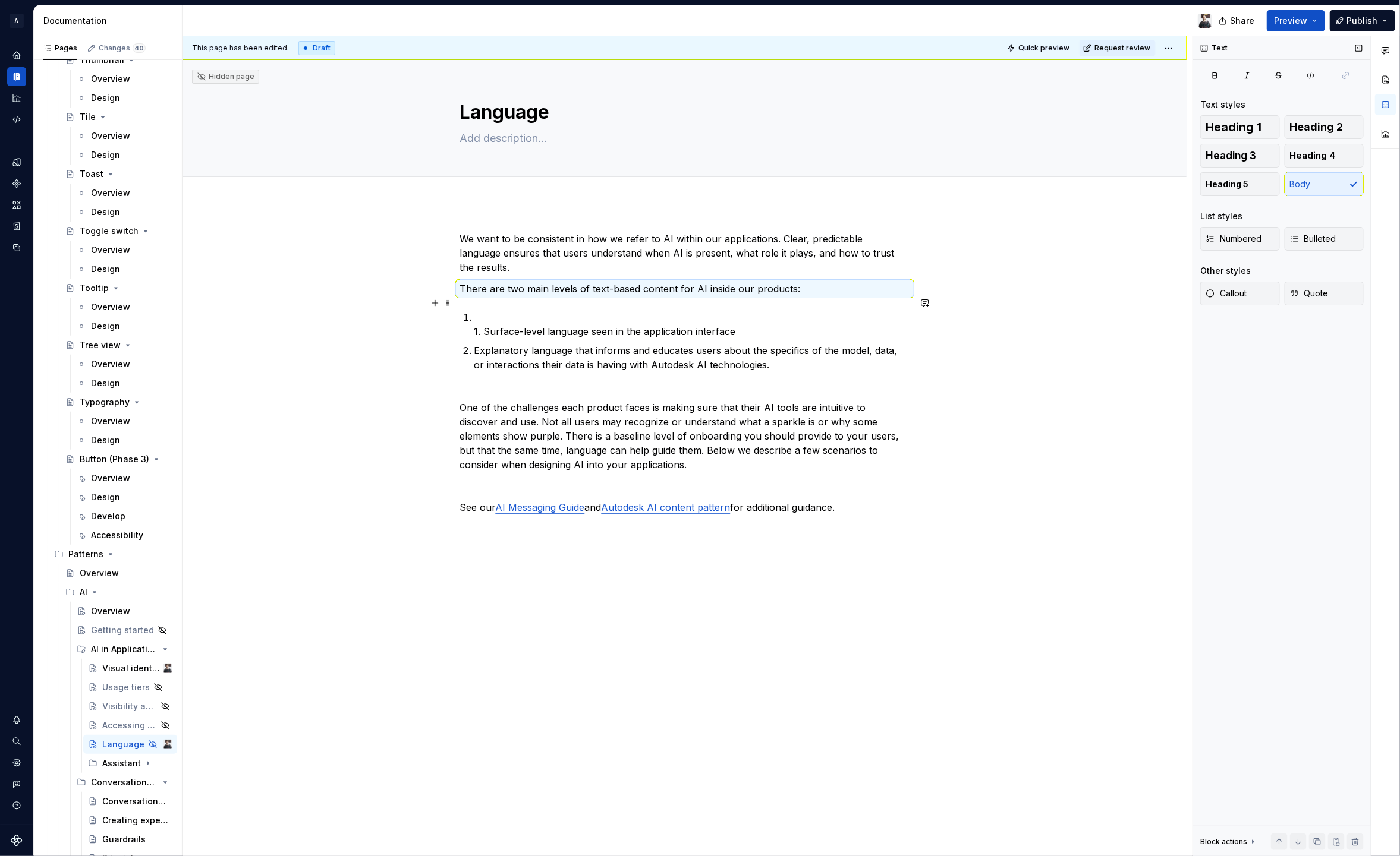
click at [514, 311] on p "1. Surface-level language seen in the application interface" at bounding box center [692, 325] width 435 height 28
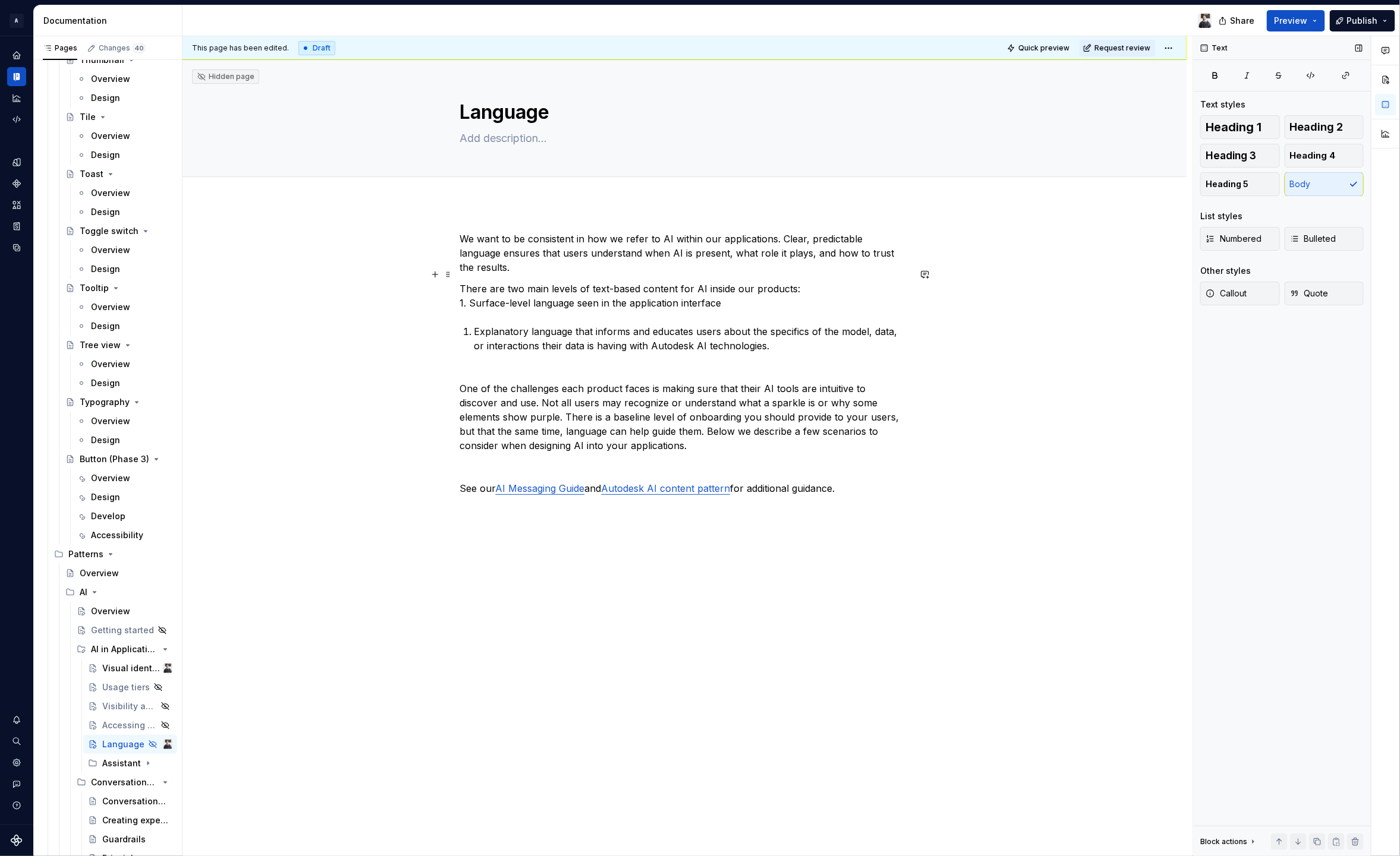
click at [470, 289] on p "There are two main levels of text-based content for AI inside our products: 1. …" at bounding box center [685, 296] width 450 height 28
click at [816, 282] on p "There are two main levels of text-based content for AI inside our products: 1. …" at bounding box center [685, 296] width 450 height 28
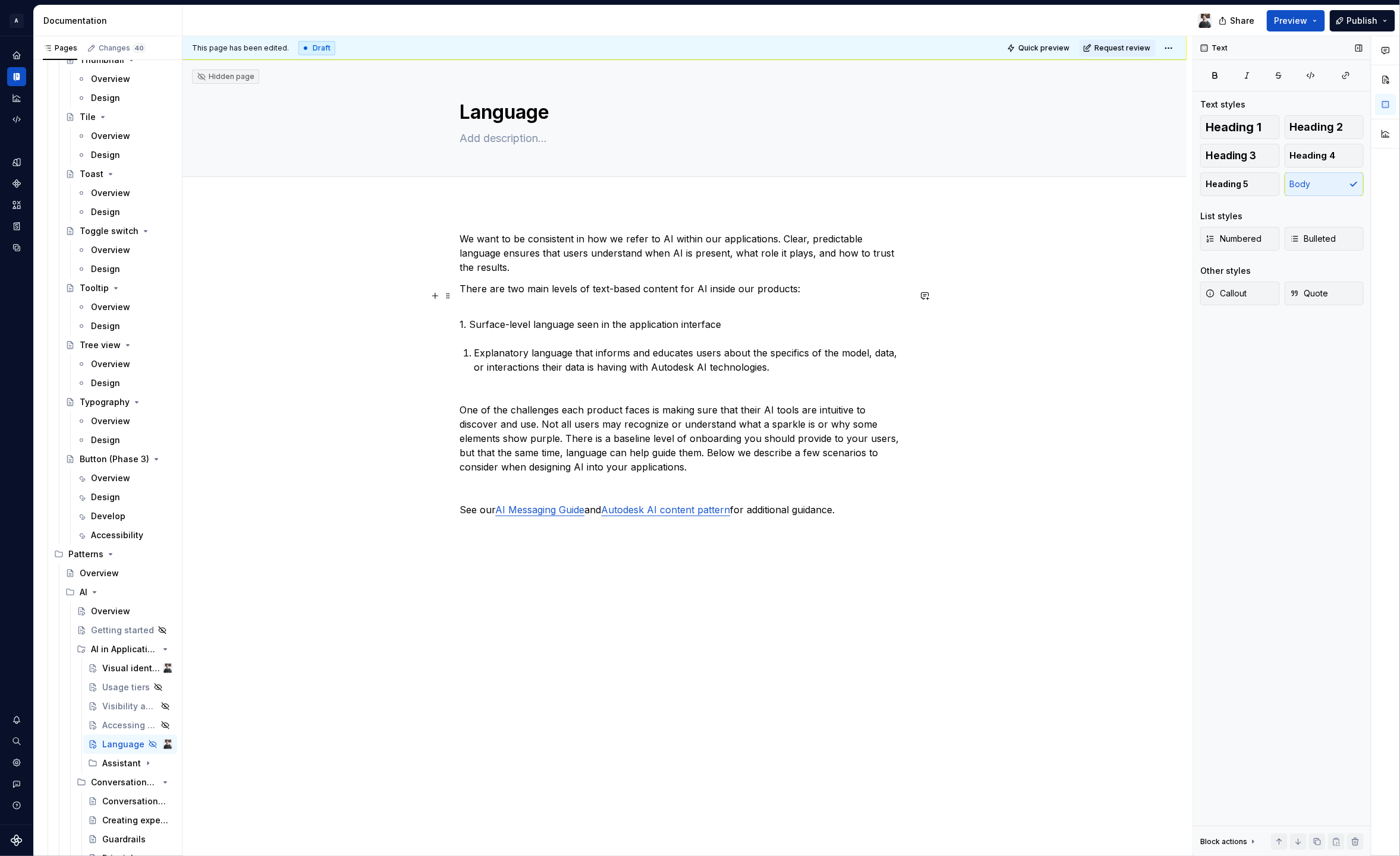
click at [466, 314] on p "1. Surface-level language seen in the application interface" at bounding box center [685, 317] width 450 height 28
click at [1255, 242] on span "Numbered" at bounding box center [1233, 239] width 55 height 12
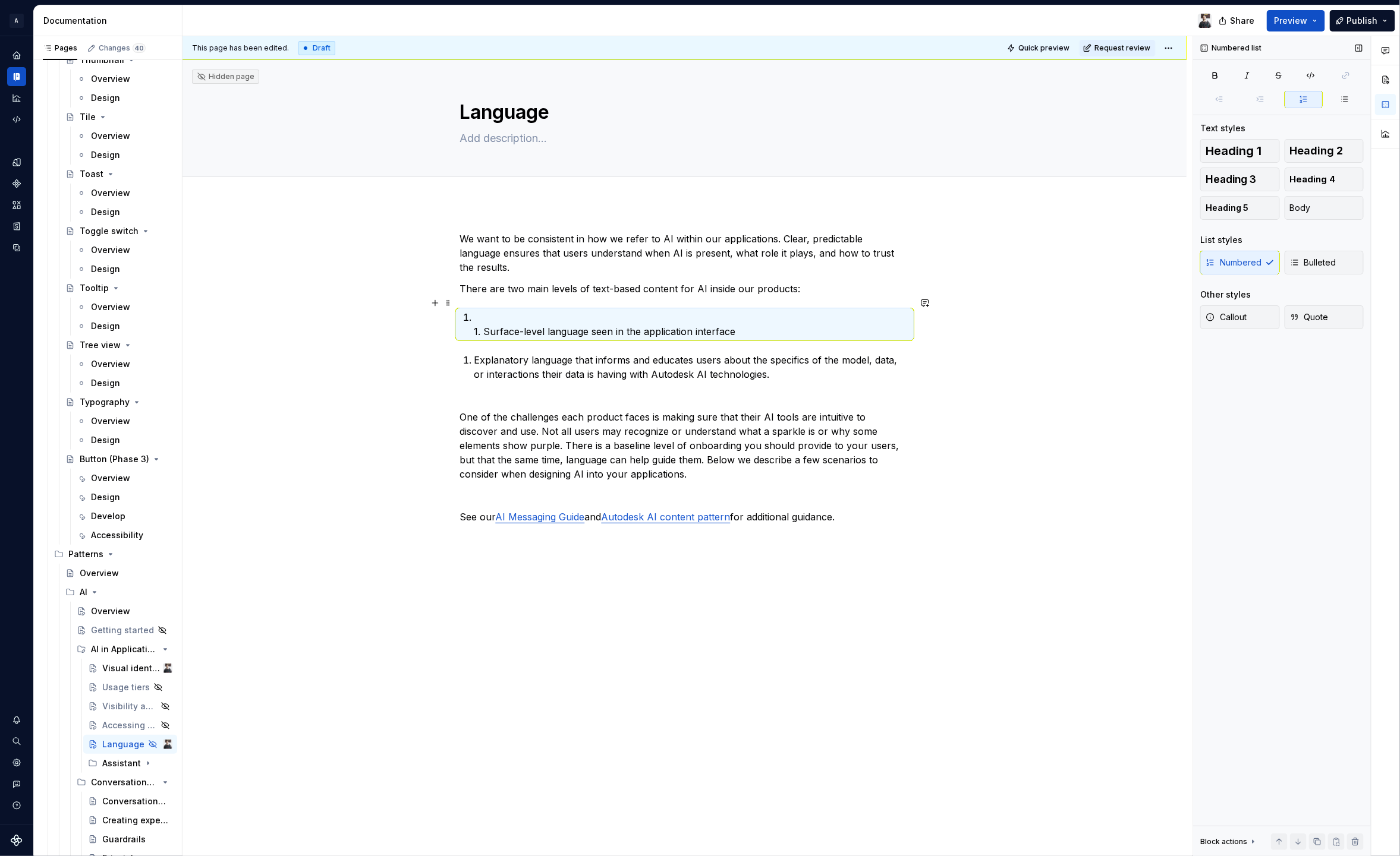
drag, startPoint x: 466, startPoint y: 303, endPoint x: 478, endPoint y: 305, distance: 12.2
click at [474, 311] on li "1. Surface-level language seen in the application interface" at bounding box center [692, 325] width 435 height 28
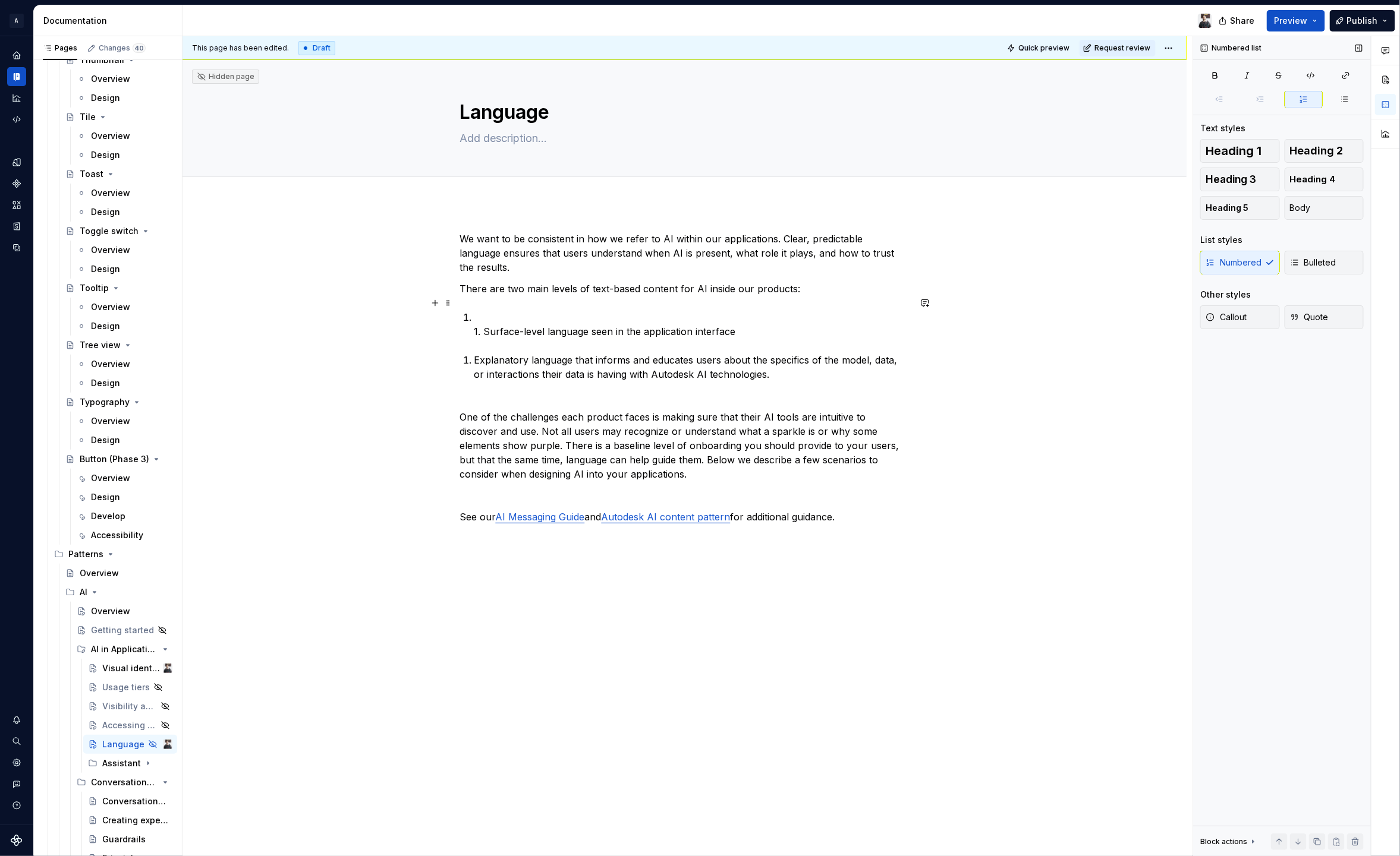
click at [478, 311] on p "1. Surface-level language seen in the application interface" at bounding box center [692, 325] width 435 height 28
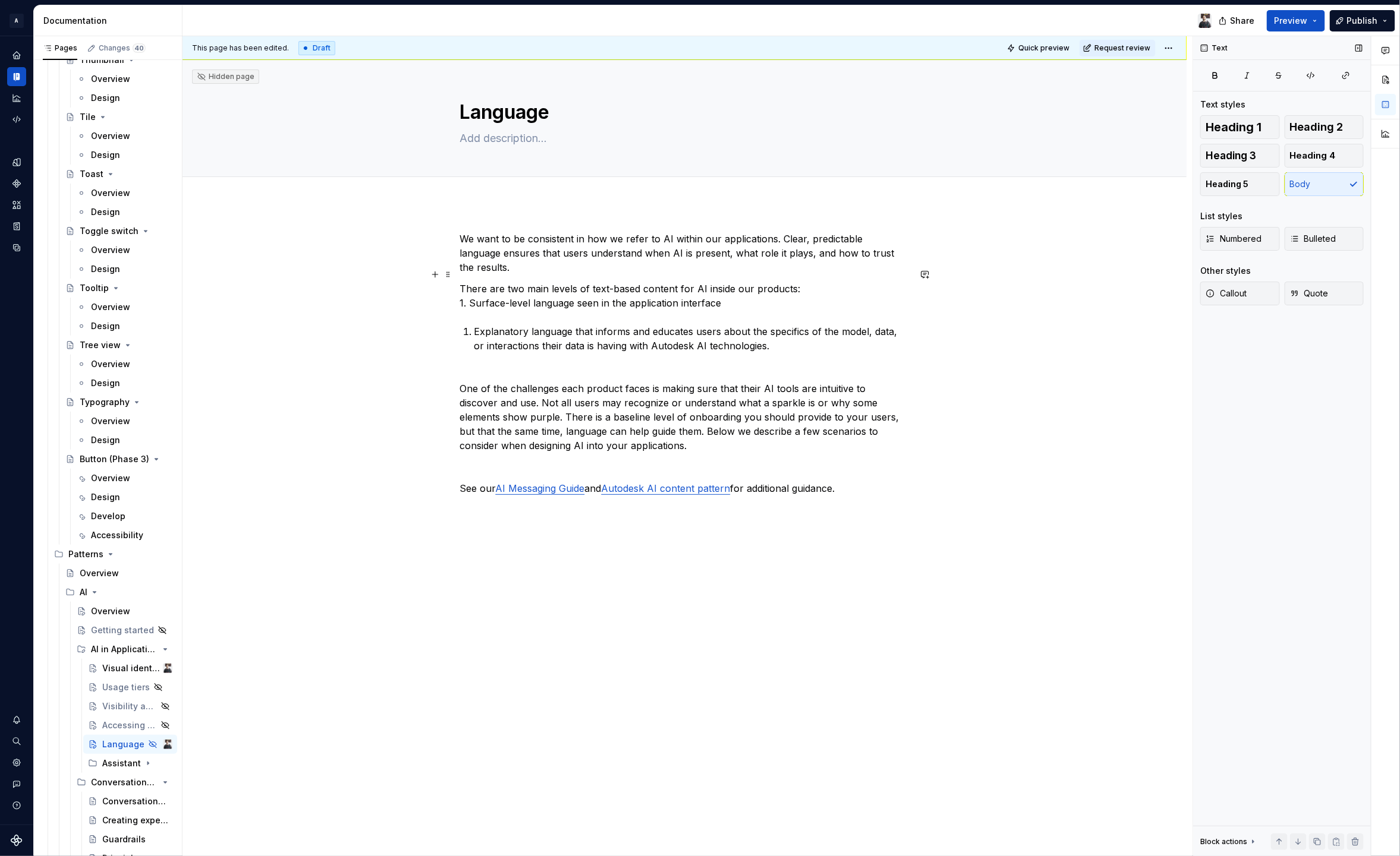
click at [469, 290] on p "There are two main levels of text-based content for AI inside our products: 1. …" at bounding box center [685, 296] width 450 height 28
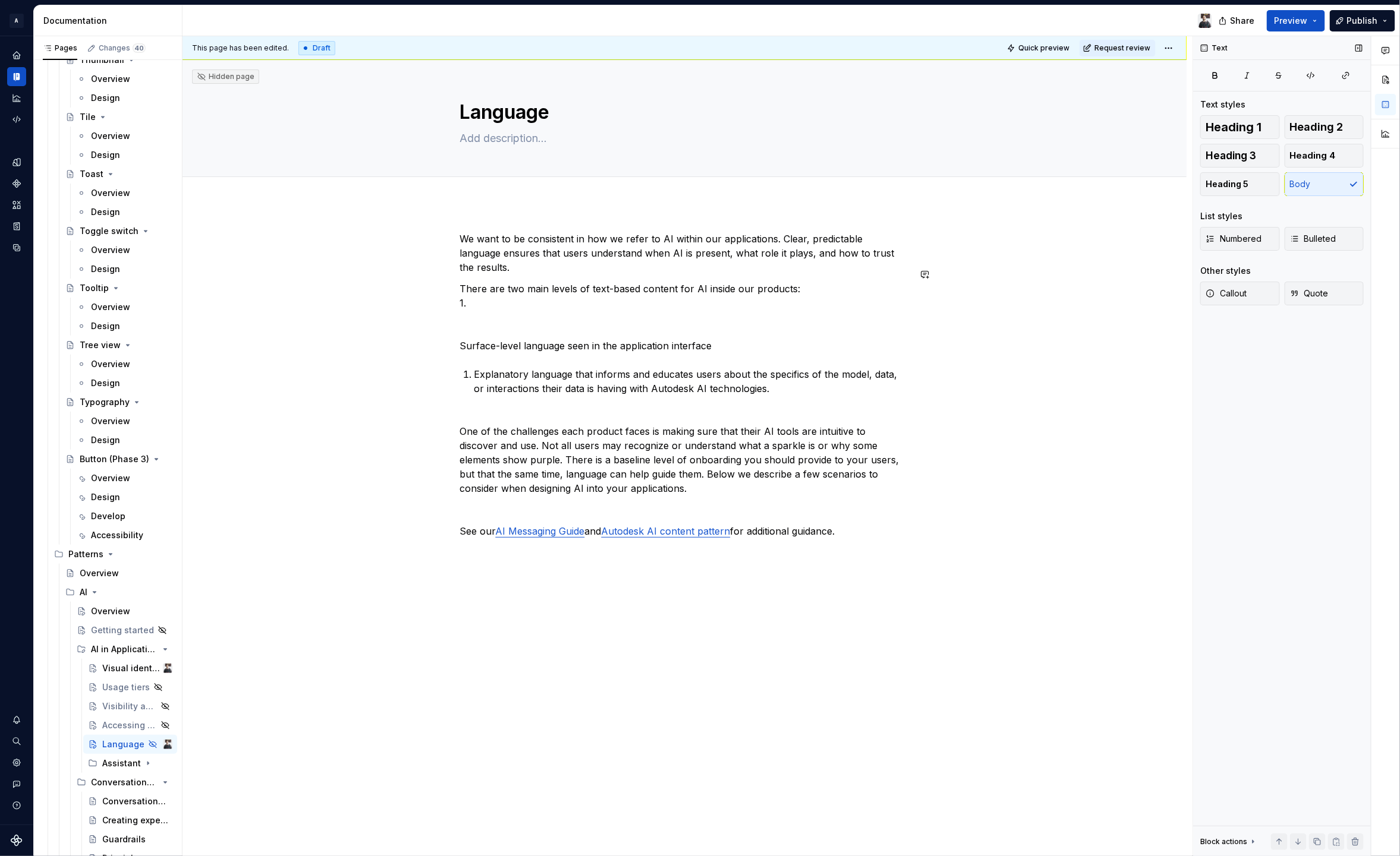
click at [472, 289] on p "There are two main levels of text-based content for AI inside our products: 1." at bounding box center [685, 296] width 450 height 28
click at [460, 339] on p "Surface-level language seen in the application interface" at bounding box center [685, 346] width 450 height 14
click at [1260, 238] on span "Numbered" at bounding box center [1233, 239] width 55 height 12
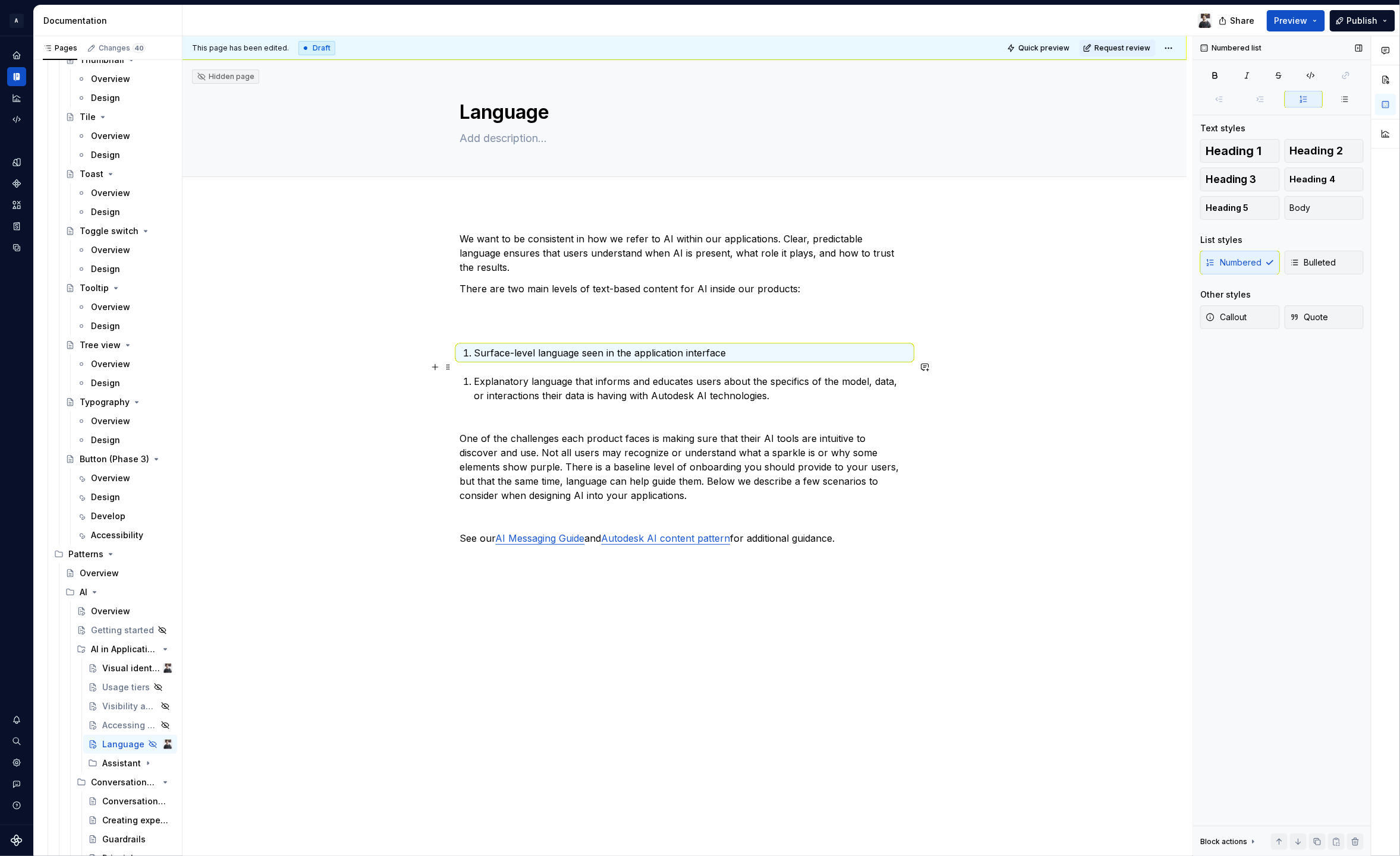
click at [475, 375] on p "Explanatory language that informs and educates users about the specifics of the…" at bounding box center [692, 389] width 435 height 28
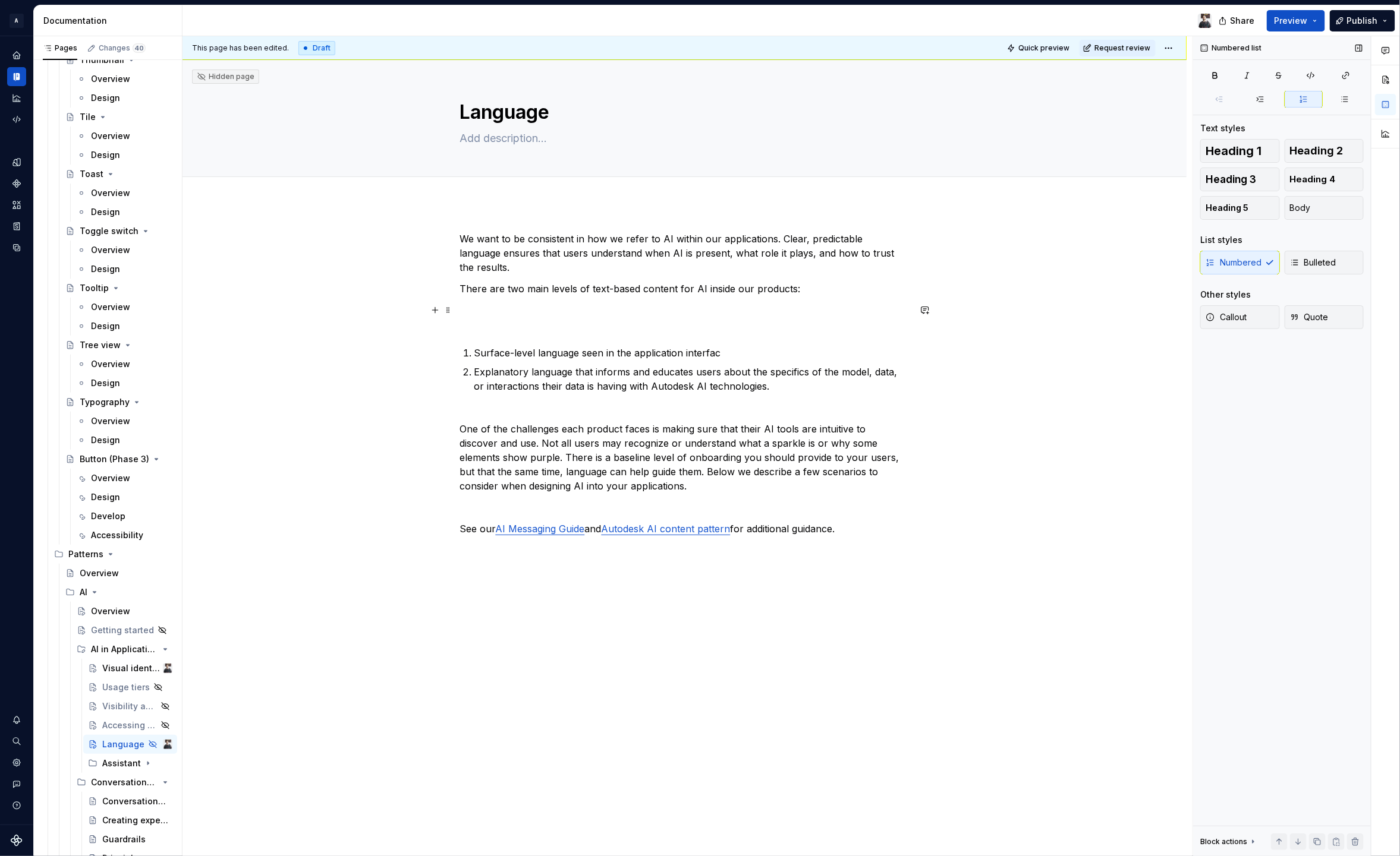
click at [509, 301] on div "We want to be consistent in how we refer to AI within our applications. Clear, …" at bounding box center [685, 384] width 450 height 304
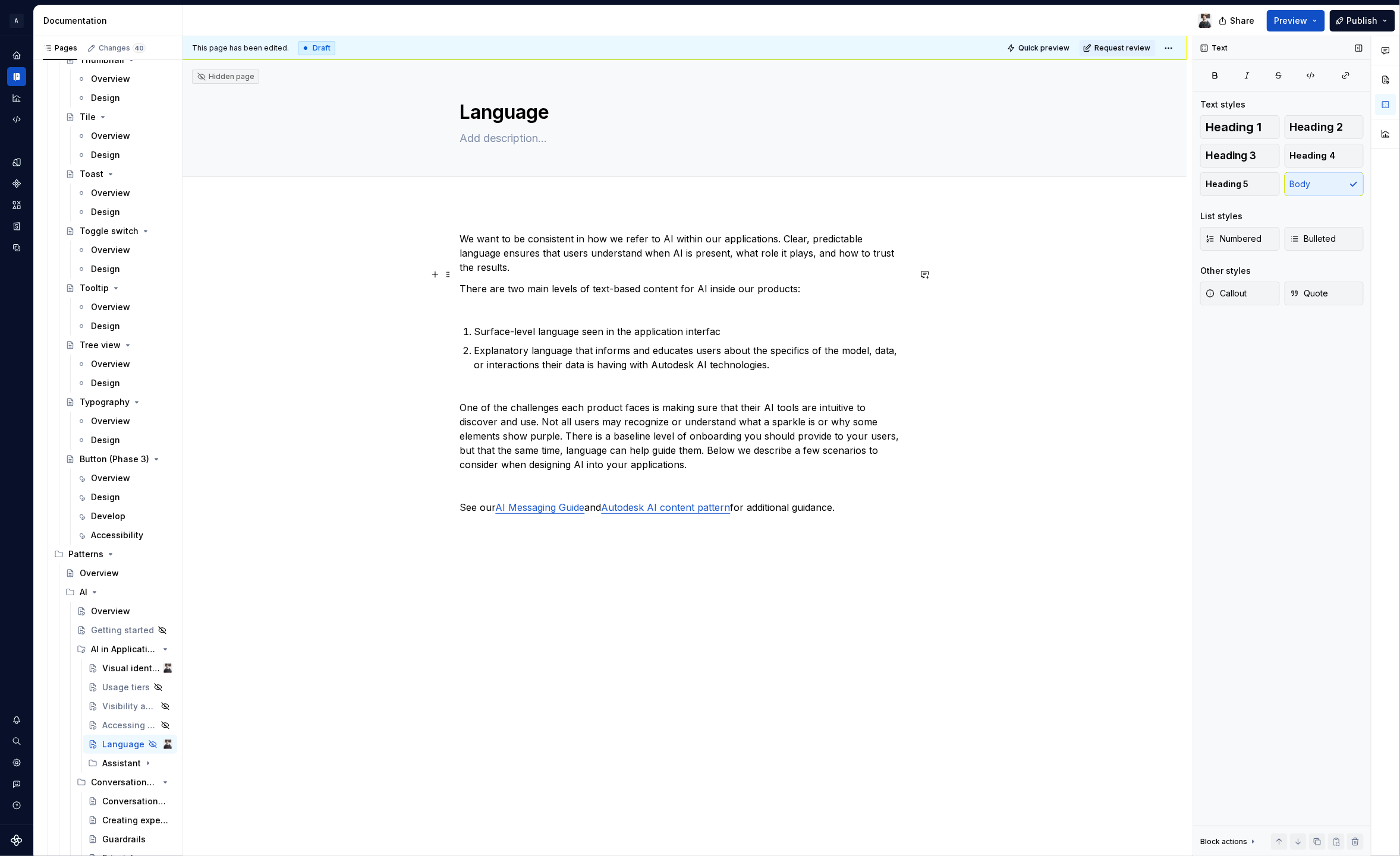
click at [510, 282] on p "There are two main levels of text-based content for AI inside our products:" at bounding box center [685, 296] width 450 height 28
click at [497, 290] on p "There are two main levels of text-based content for AI inside our products:" at bounding box center [685, 296] width 450 height 28
click at [495, 325] on p "Surface-level language seen in the application interfac" at bounding box center [692, 332] width 435 height 14
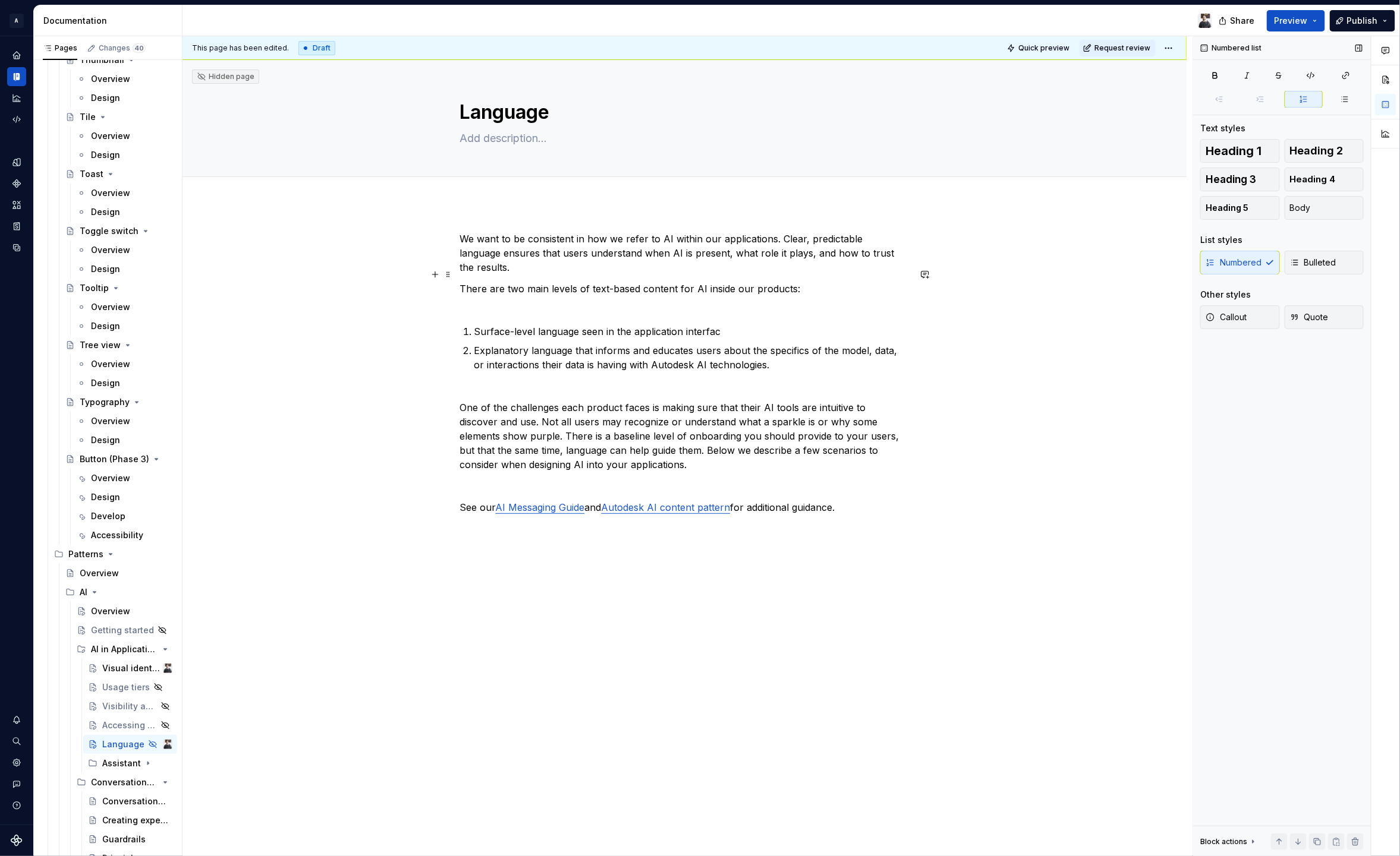
click at [847, 282] on p "There are two main levels of text-based content for AI inside our products:" at bounding box center [685, 296] width 450 height 28
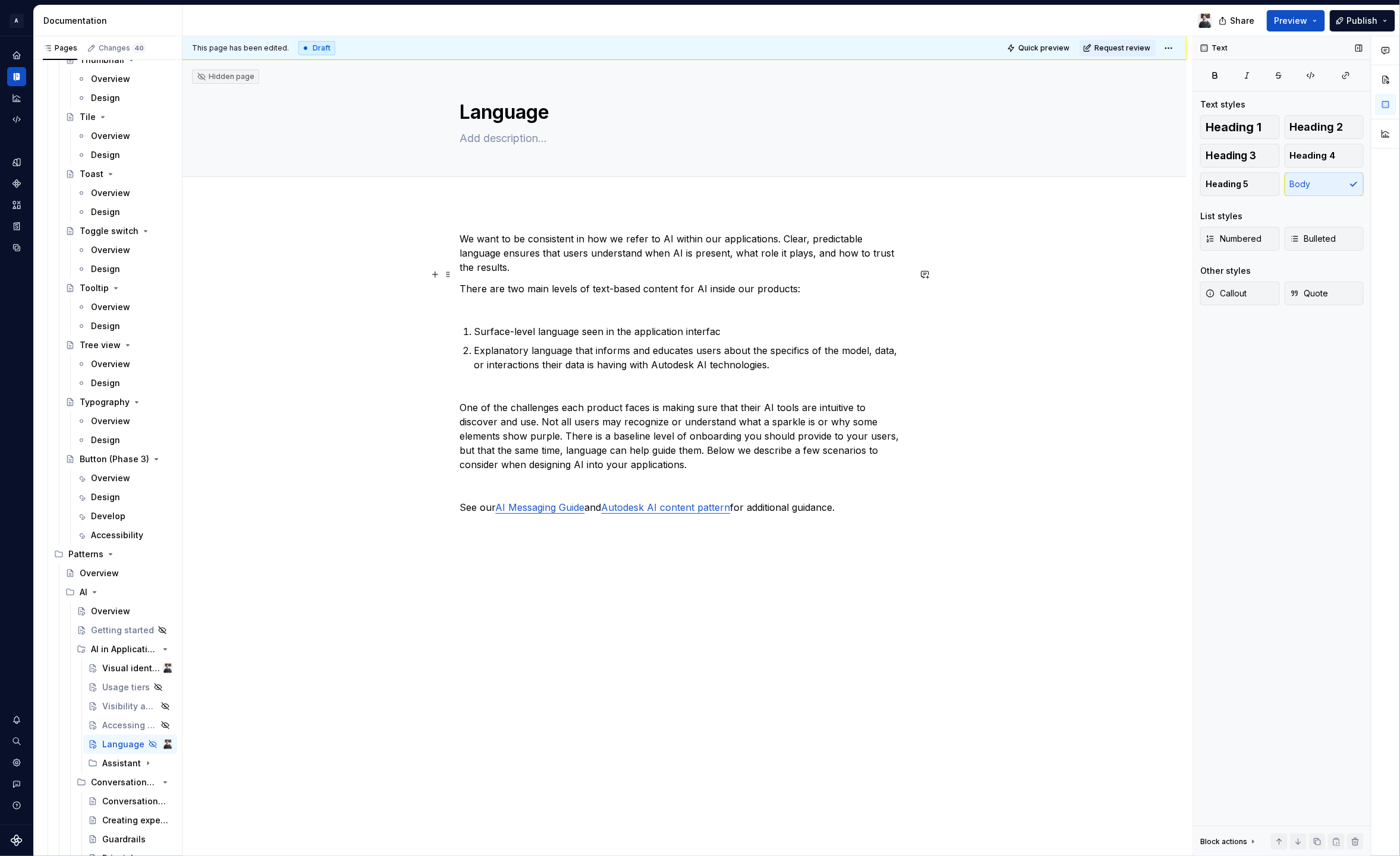
click at [480, 307] on div "We want to be consistent in how we refer to AI within our applications. Clear, …" at bounding box center [685, 373] width 450 height 283
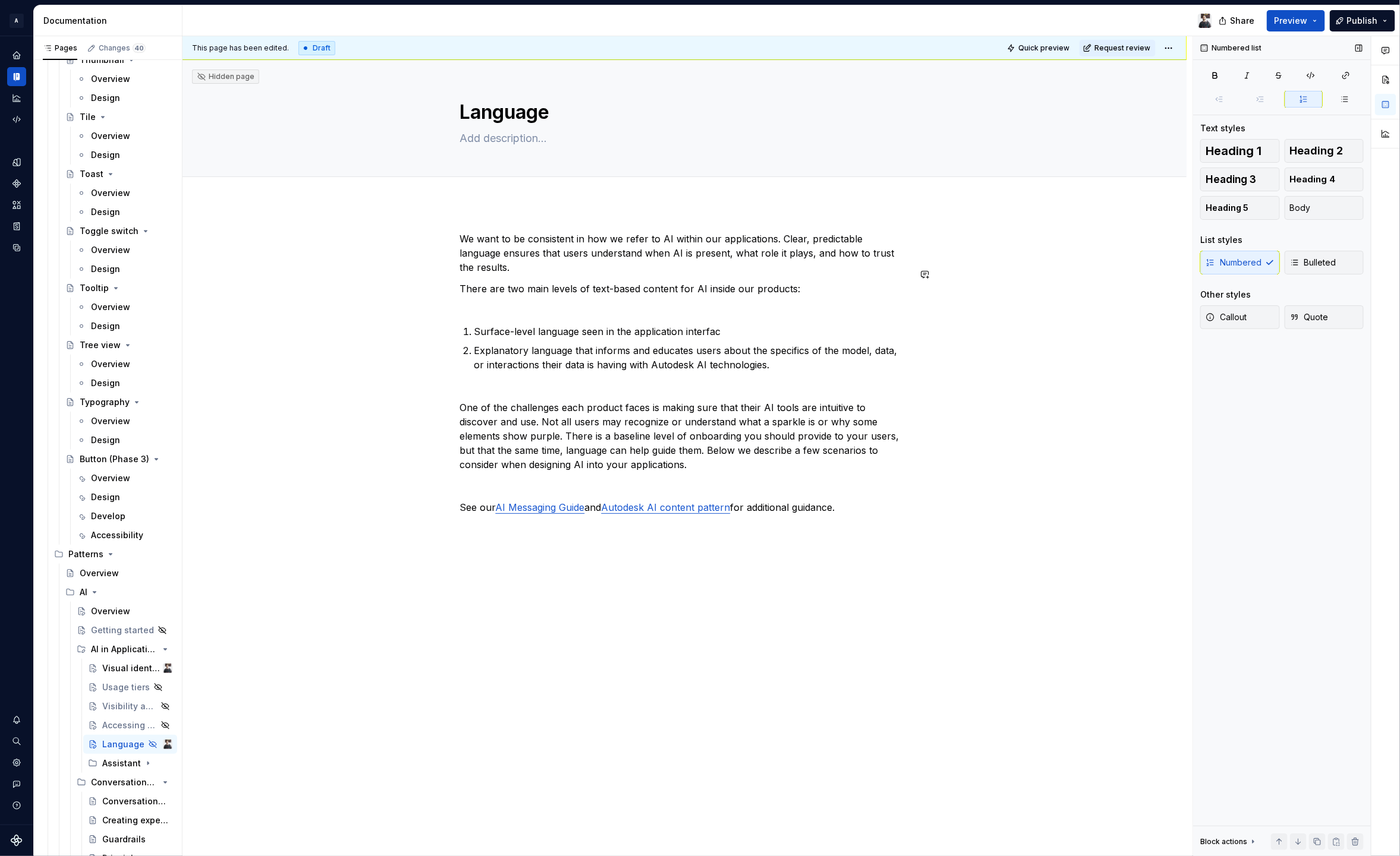
click at [483, 295] on p "There are two main levels of text-based content for AI inside our products:" at bounding box center [685, 296] width 450 height 28
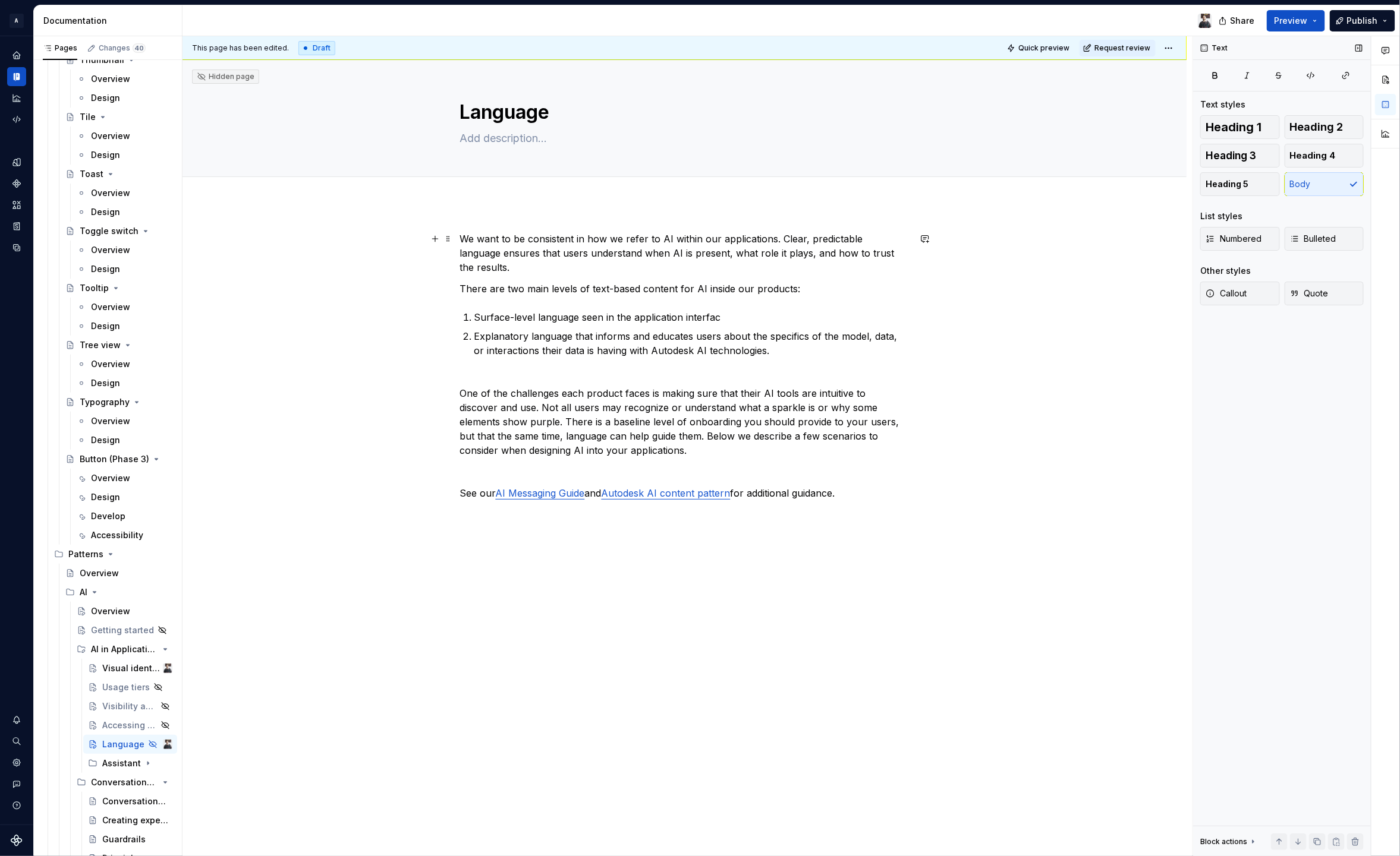
click at [917, 250] on div "This page has been edited. Draft Quick preview Request review Hidden page Langu…" at bounding box center [687, 446] width 1010 height 821
click at [907, 255] on p "We want to be consistent in how we refer to AI within our applications. Clear, …" at bounding box center [685, 252] width 450 height 43
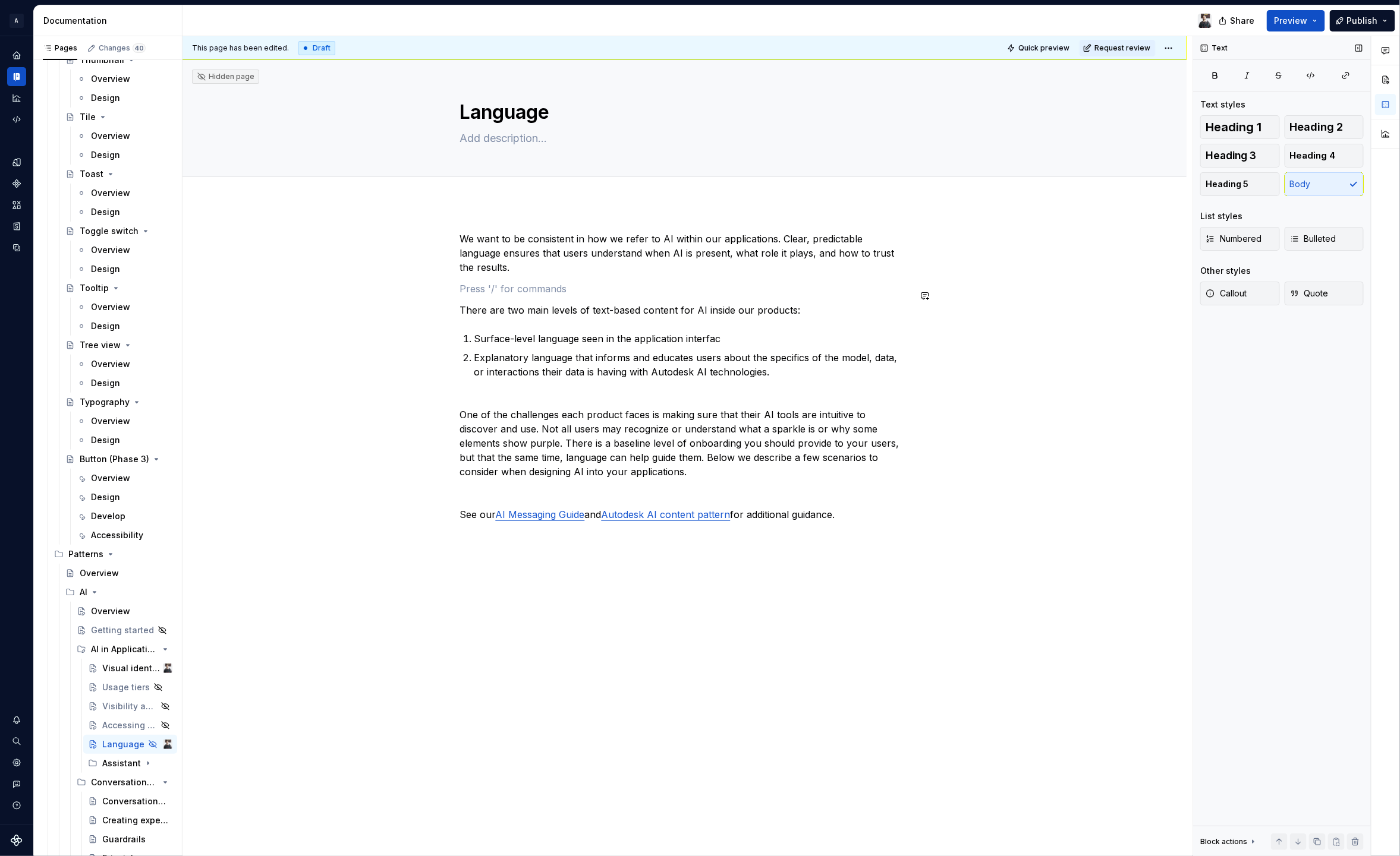
click at [719, 230] on div "This page has been edited. Draft Quick preview Request review Hidden page Langu…" at bounding box center [687, 446] width 1010 height 821
click at [501, 421] on p "One of the challenges each product faces is making sure that their AI tools are…" at bounding box center [685, 435] width 450 height 85
click at [475, 377] on div "We want to be consistent in how we refer to AI within our applications. Clear, …" at bounding box center [685, 377] width 450 height 290
click at [461, 399] on p "One of the challenges each product faces is making sure that their AI tools are…" at bounding box center [685, 435] width 450 height 85
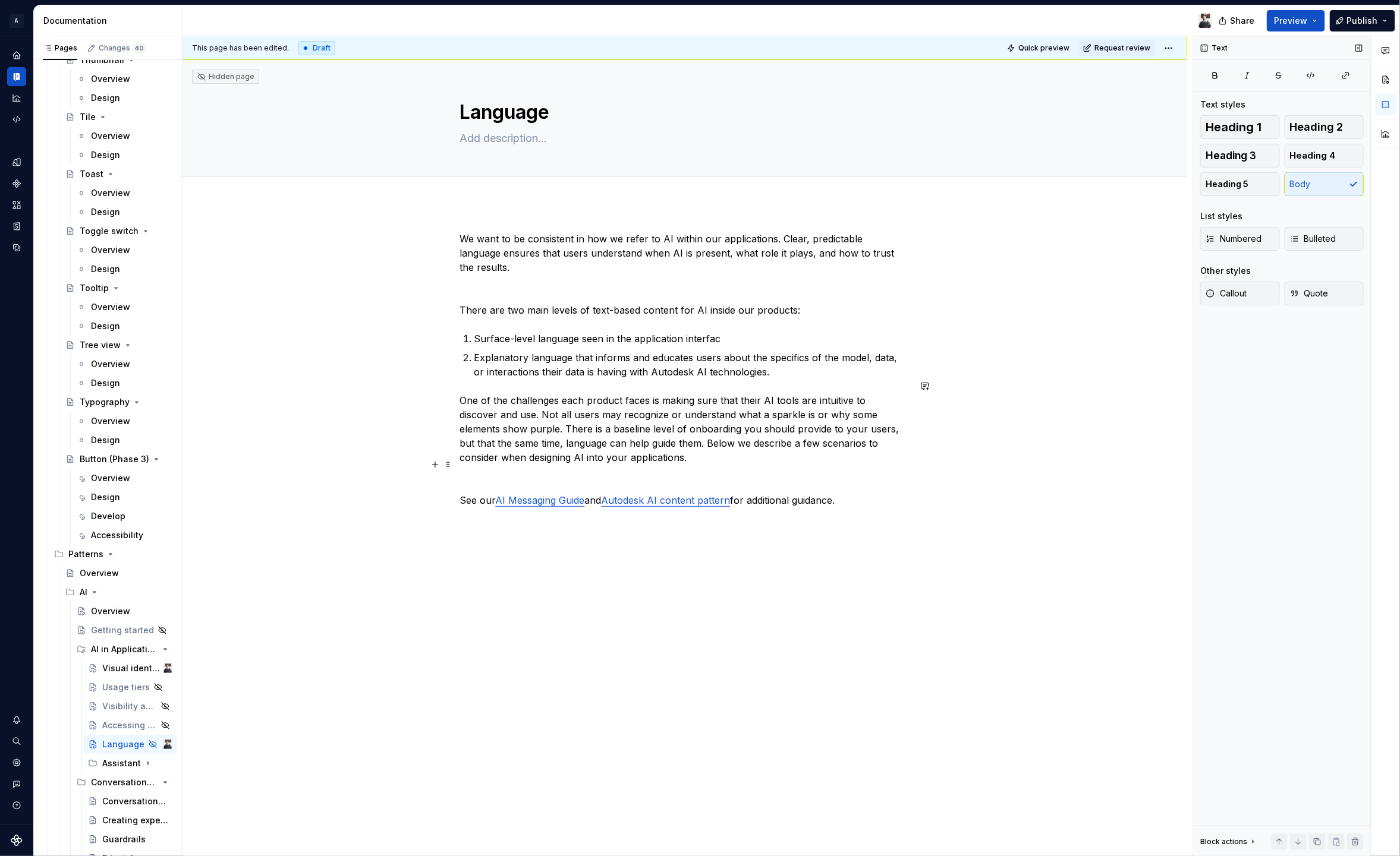
click at [480, 472] on p at bounding box center [685, 479] width 450 height 14
click at [462, 521] on div "This page has been edited. Draft Quick preview Request review Hidden page Langu…" at bounding box center [687, 446] width 1010 height 821
click at [856, 494] on p "See our AI Messaging Guide and Autodesk AI content pattern for additional guida…" at bounding box center [685, 501] width 450 height 14
click at [1248, 121] on span "Heading 1" at bounding box center [1233, 128] width 55 height 12
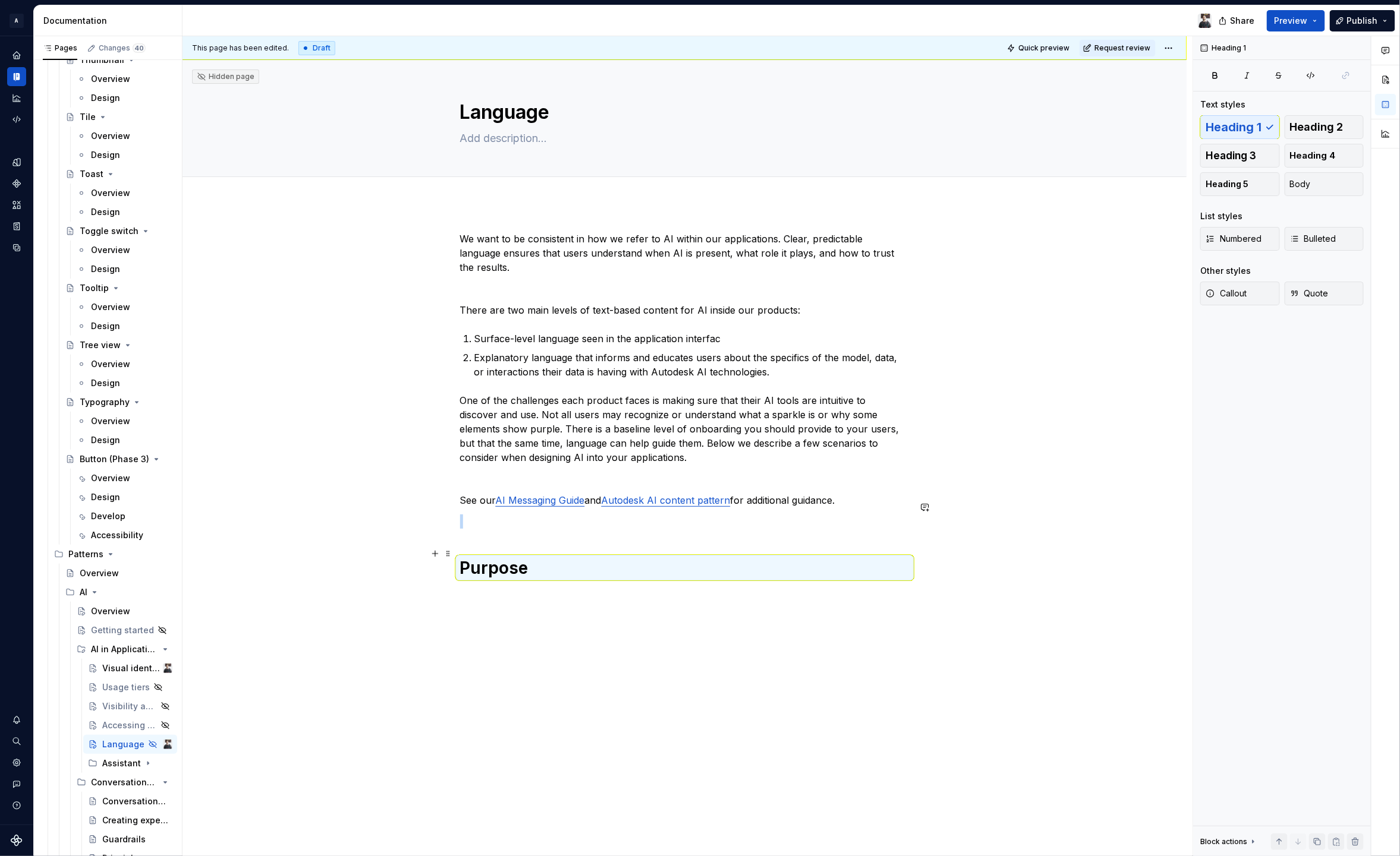
click at [570, 558] on h1 "Purpose" at bounding box center [685, 568] width 450 height 21
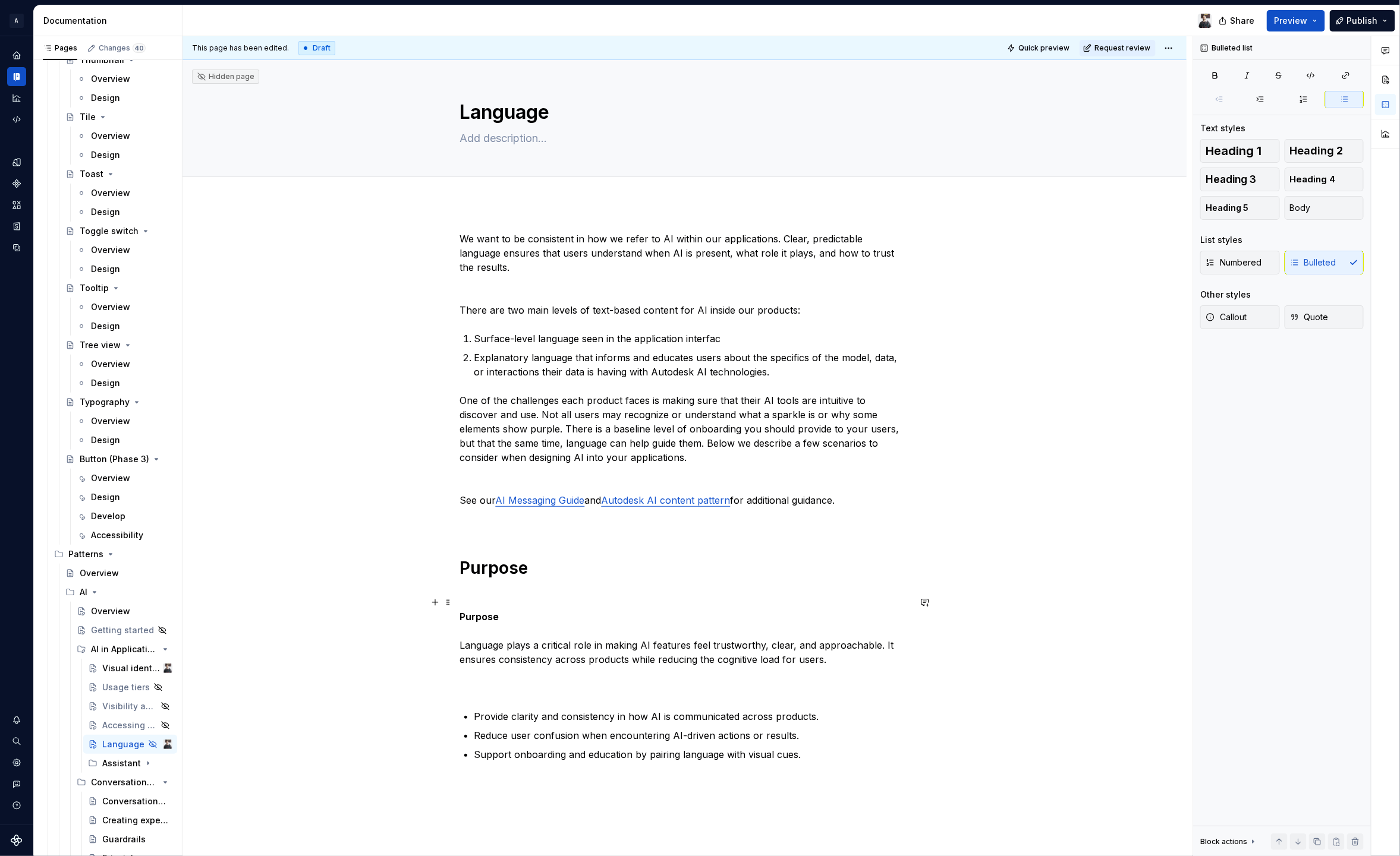
click at [513, 610] on p "Purpose Language plays a critical role in making AI features feel trustworthy, …" at bounding box center [685, 652] width 450 height 85
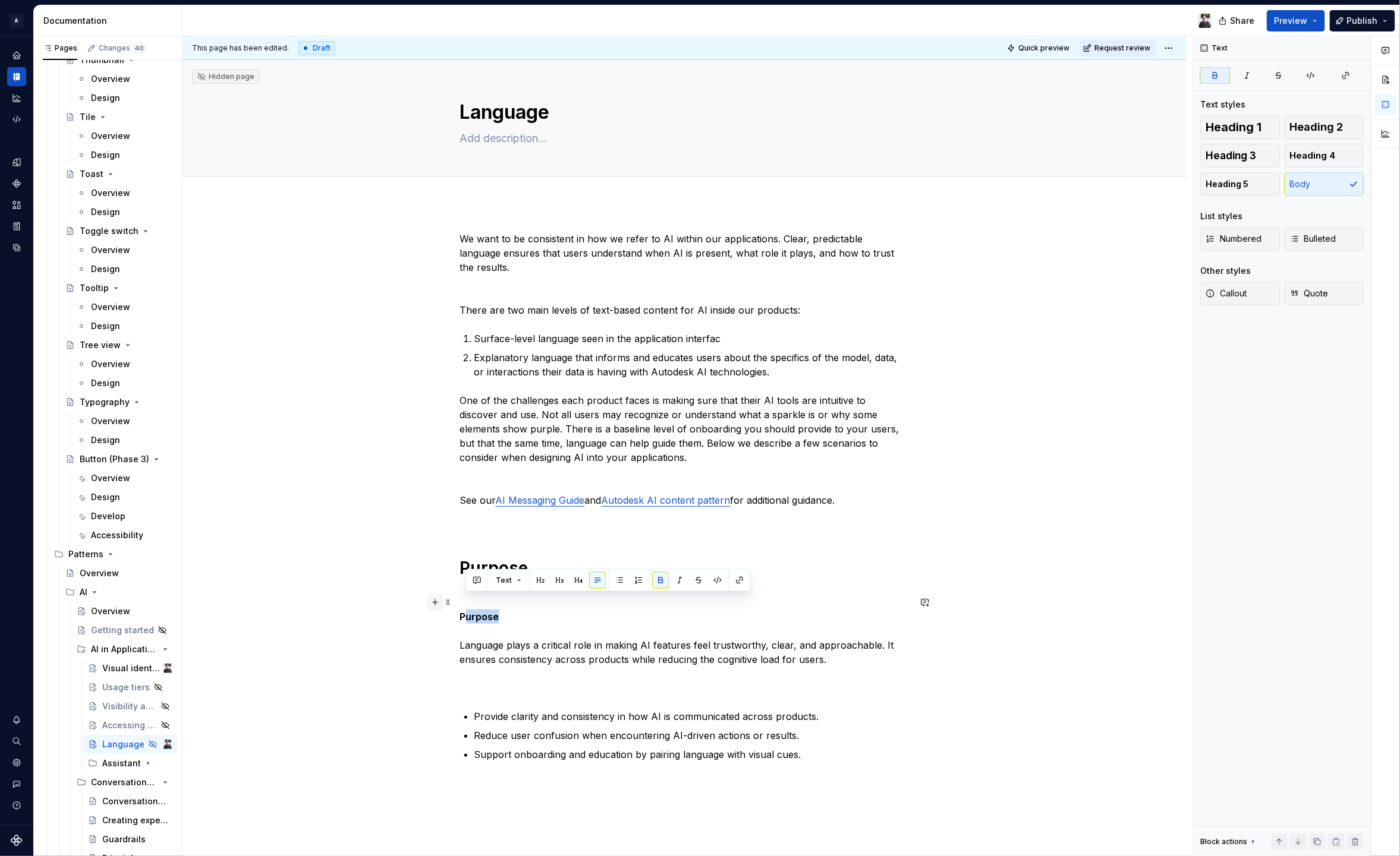
drag, startPoint x: 512, startPoint y: 604, endPoint x: 436, endPoint y: 598, distance: 76.2
click at [460, 598] on div "We want to be consistent in how we refer to AI within our applications. Clear, …" at bounding box center [685, 503] width 450 height 545
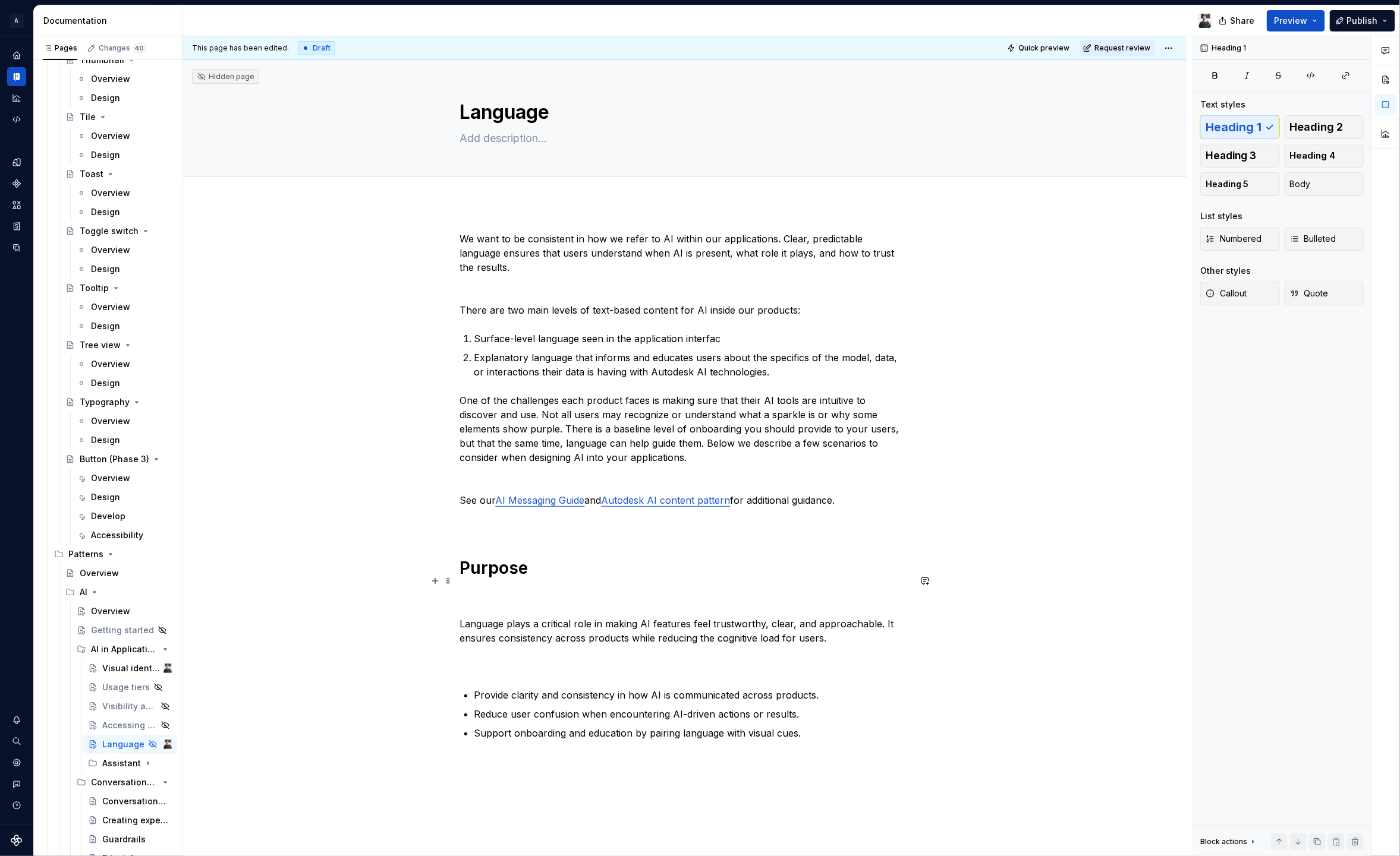
click at [482, 590] on p "Language plays a critical role in making AI features feel trustworthy, clear, a…" at bounding box center [685, 631] width 450 height 85
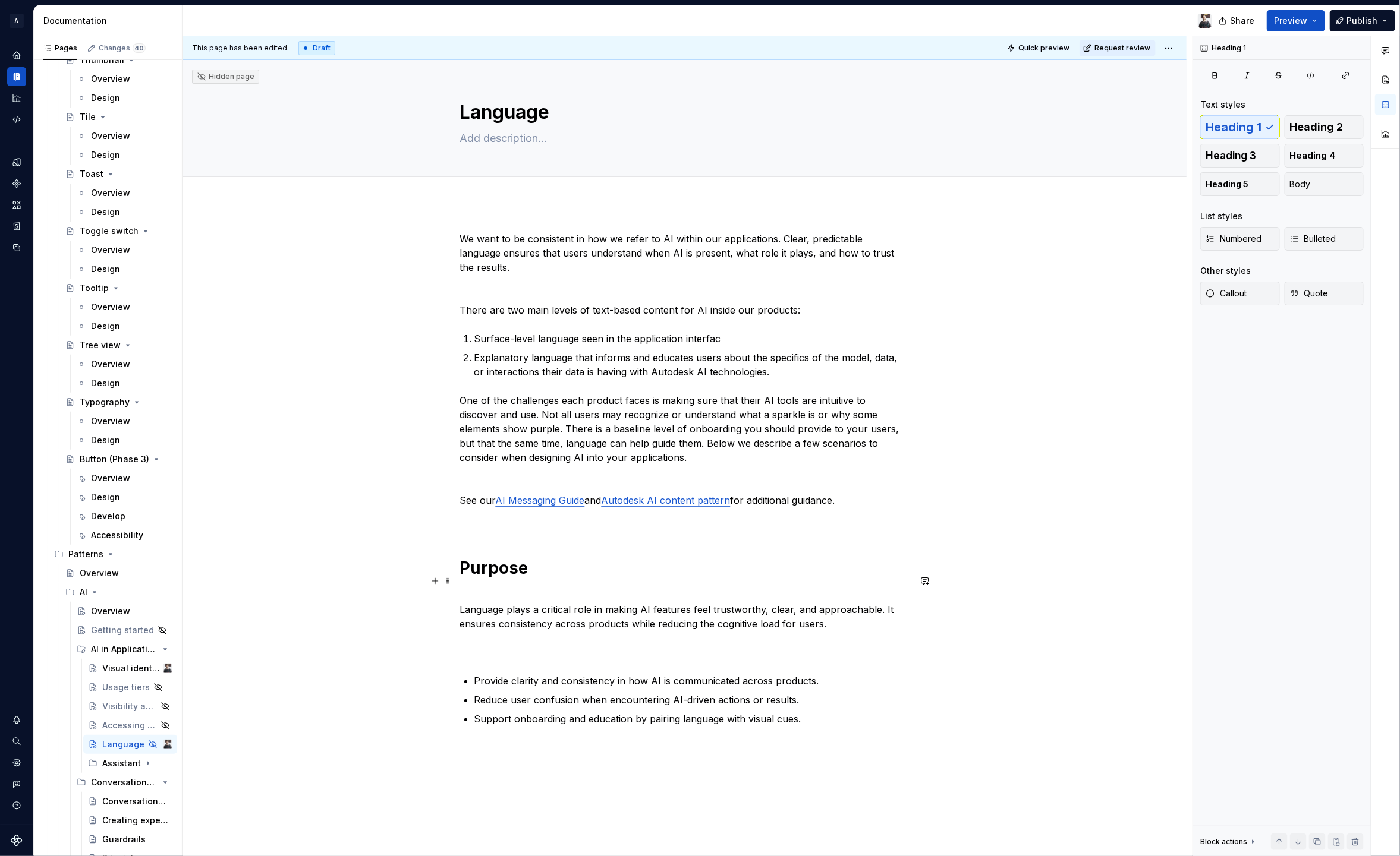
click at [475, 631] on p "Language plays a critical role in making AI features feel trustworthy, clear, a…" at bounding box center [685, 624] width 450 height 71
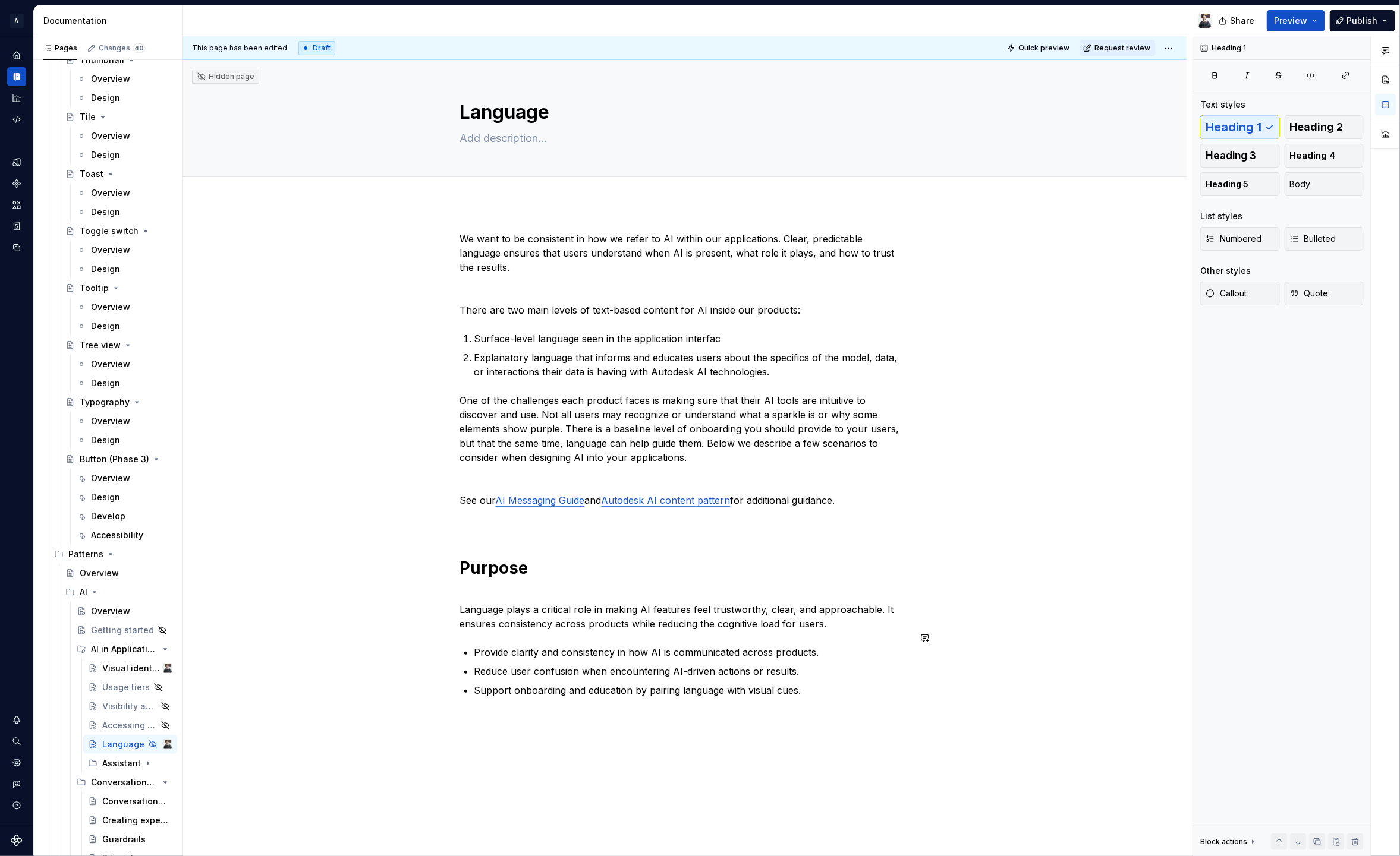
click at [863, 694] on div "We want to be consistent in how we refer to AI within our applications. Clear, …" at bounding box center [685, 472] width 450 height 480
click at [1241, 125] on span "Heading 1" at bounding box center [1233, 128] width 55 height 12
click at [585, 756] on h1 "Guidance" at bounding box center [685, 765] width 450 height 21
click at [590, 755] on h1 "Guidance" at bounding box center [685, 765] width 450 height 21
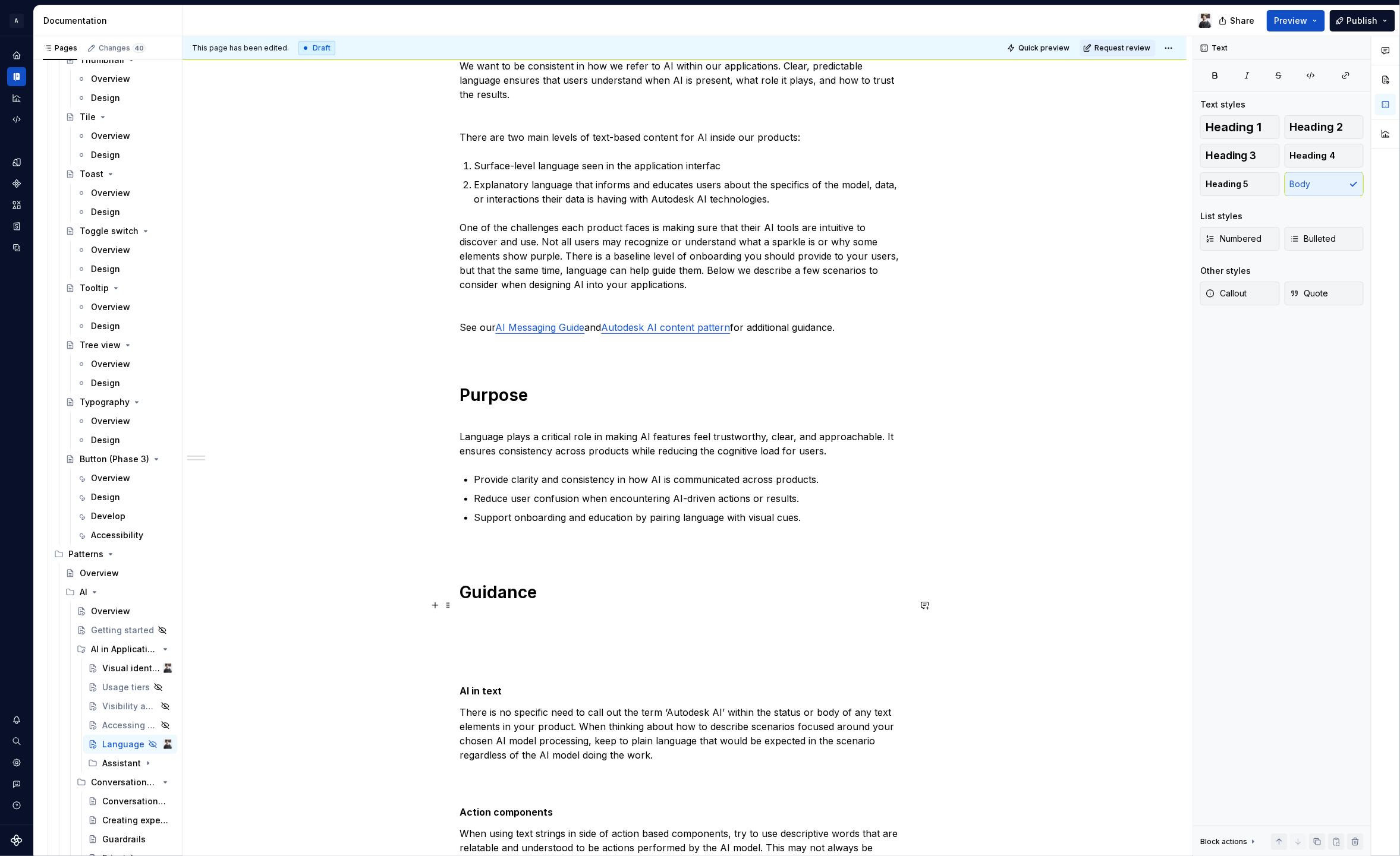
scroll to position [270, 0]
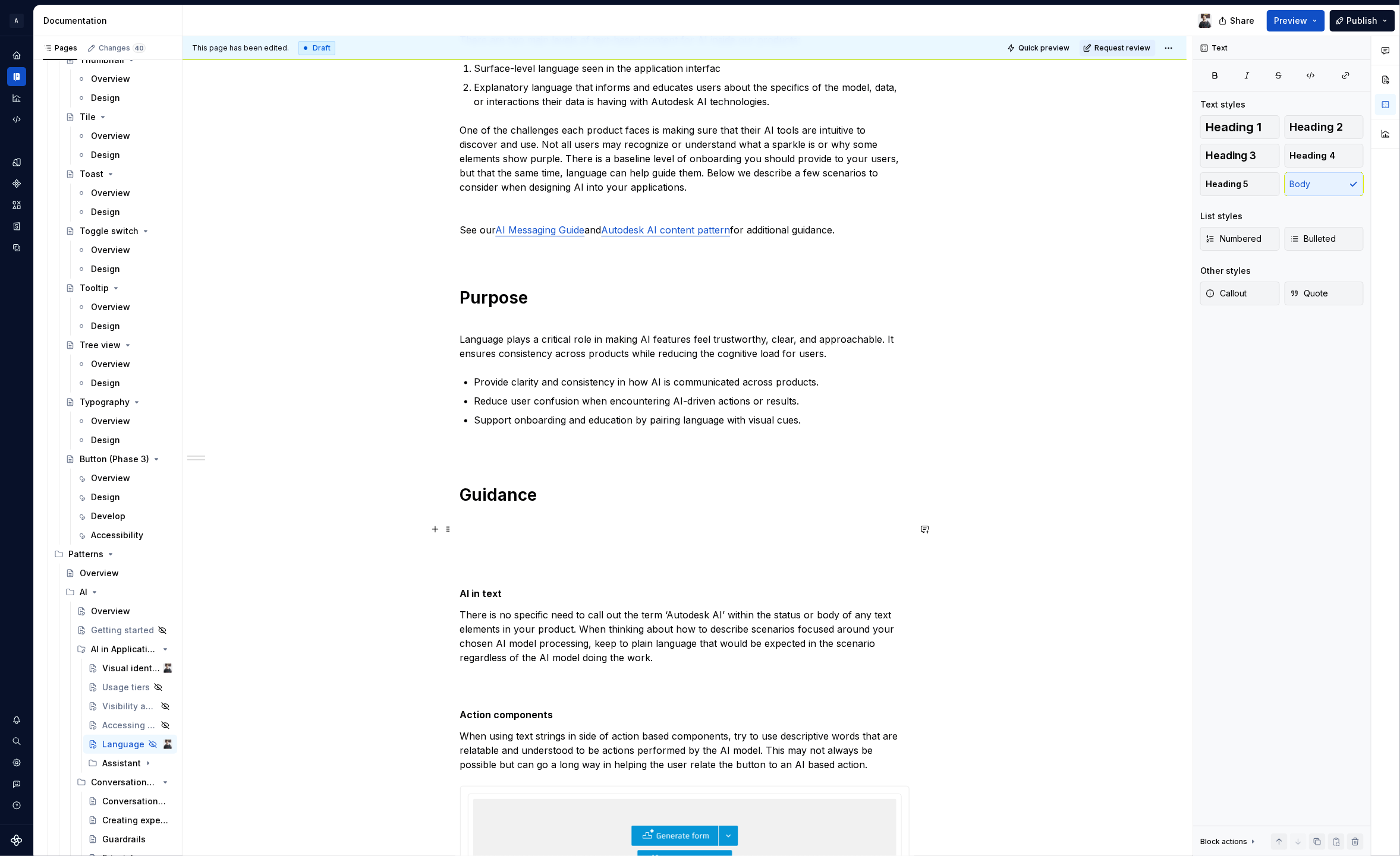
click at [502, 551] on p at bounding box center [685, 558] width 450 height 43
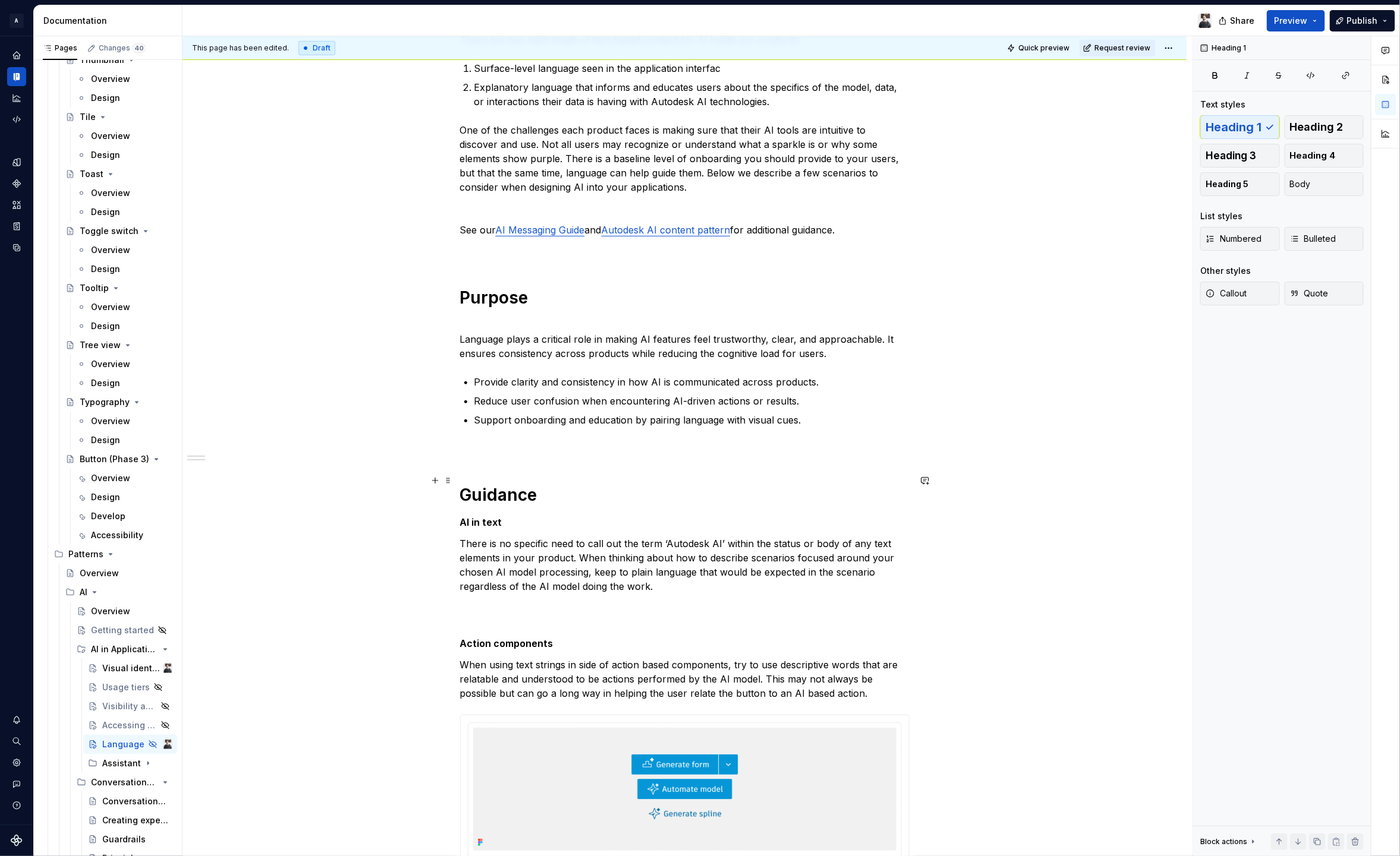
click at [495, 484] on h1 "Guidance" at bounding box center [685, 494] width 450 height 21
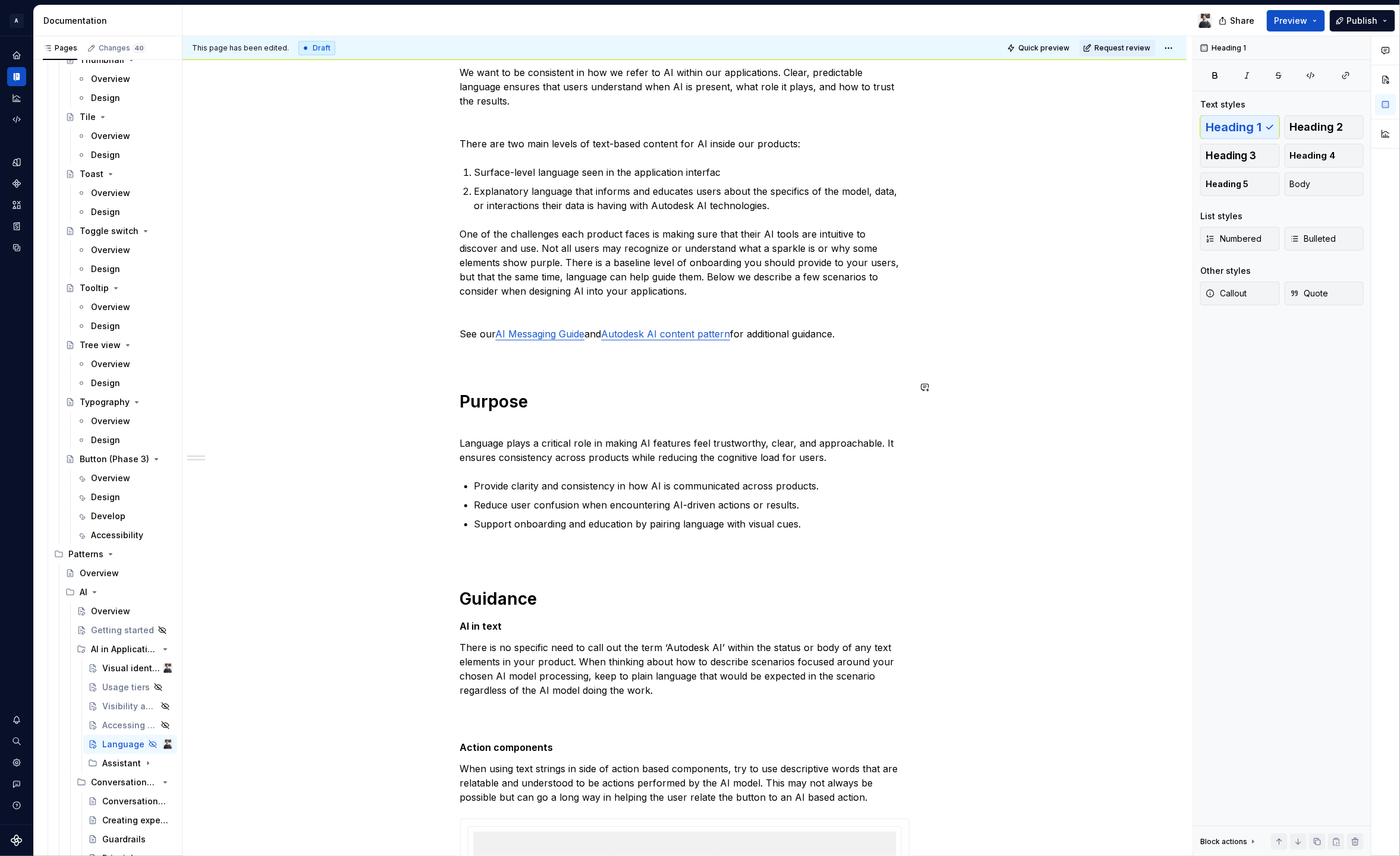
scroll to position [173, 0]
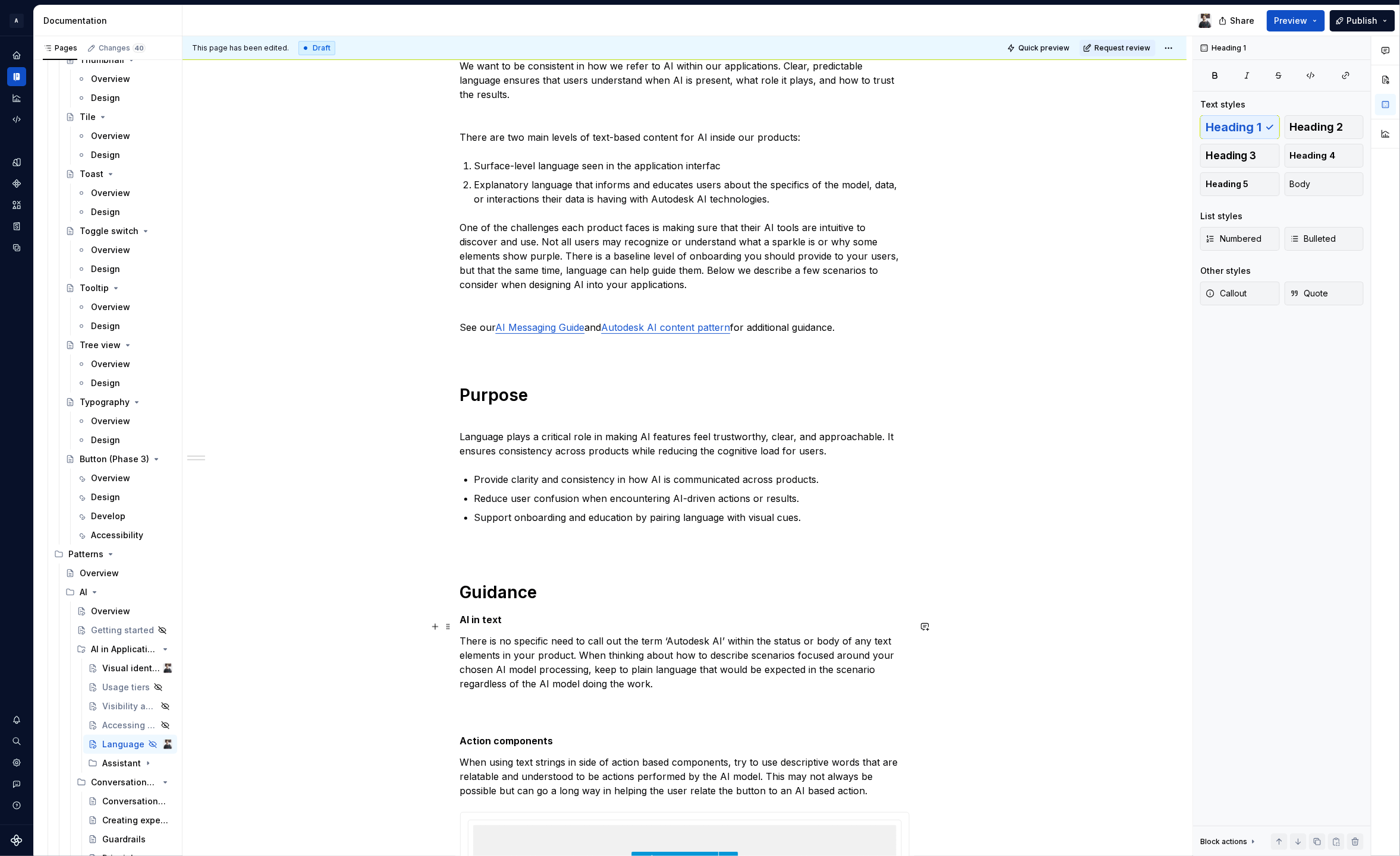
click at [492, 614] on strong "AI in text" at bounding box center [481, 620] width 42 height 12
click at [1317, 121] on span "Heading 2" at bounding box center [1316, 128] width 54 height 12
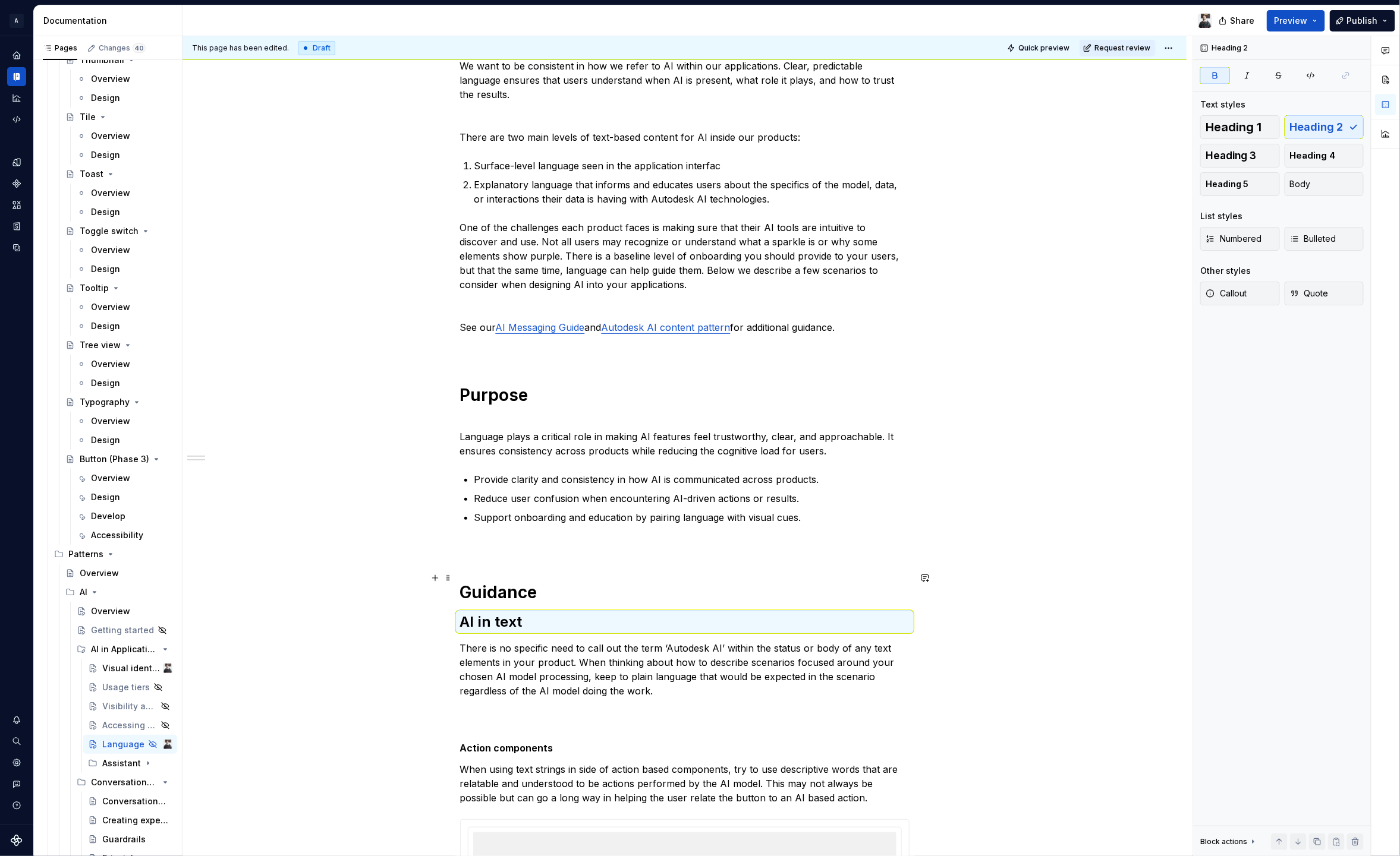
click at [583, 582] on h1 "Guidance" at bounding box center [685, 592] width 450 height 21
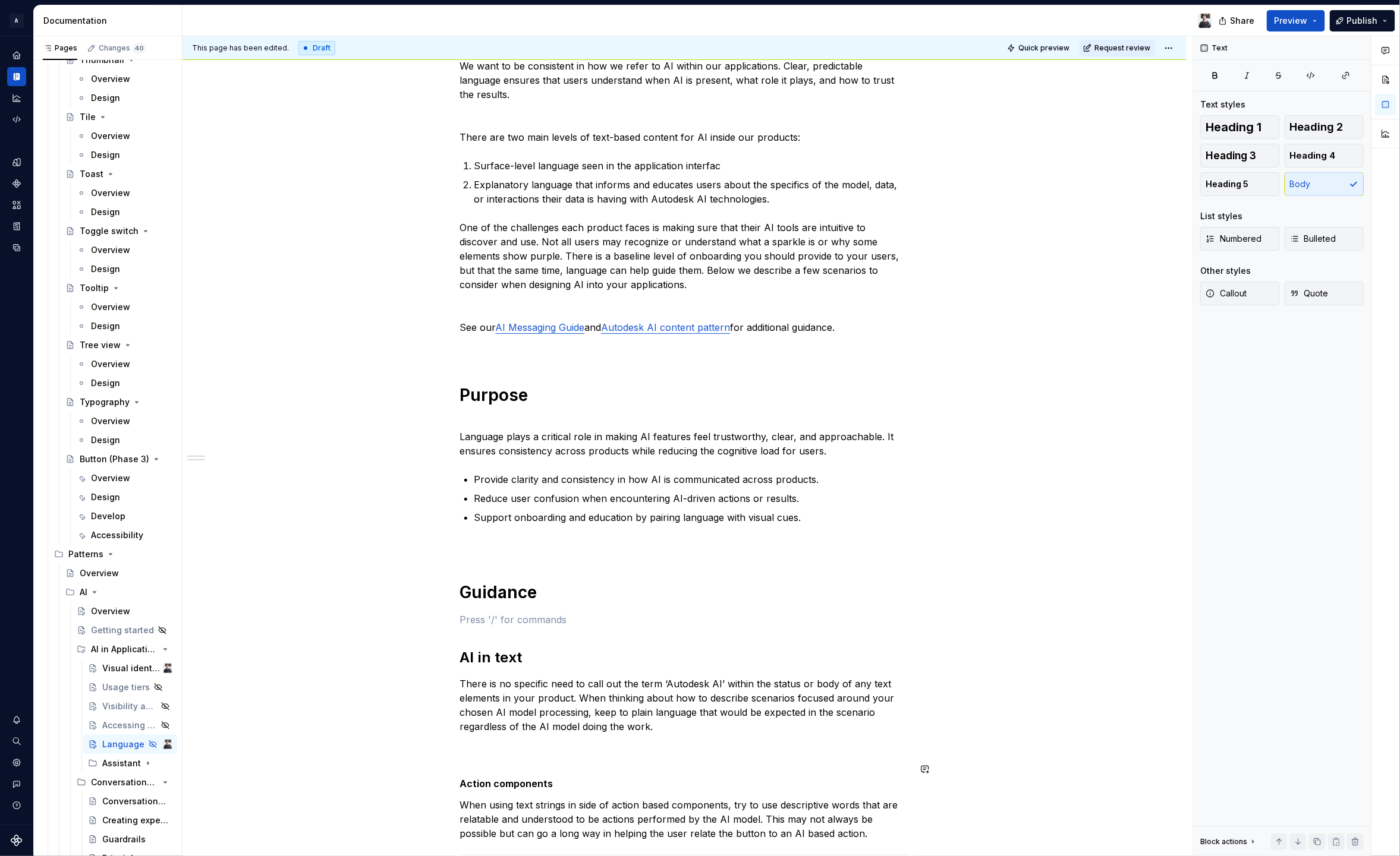
click at [529, 778] on strong "Action components" at bounding box center [507, 784] width 93 height 12
click at [1310, 123] on span "Heading 2" at bounding box center [1316, 128] width 54 height 12
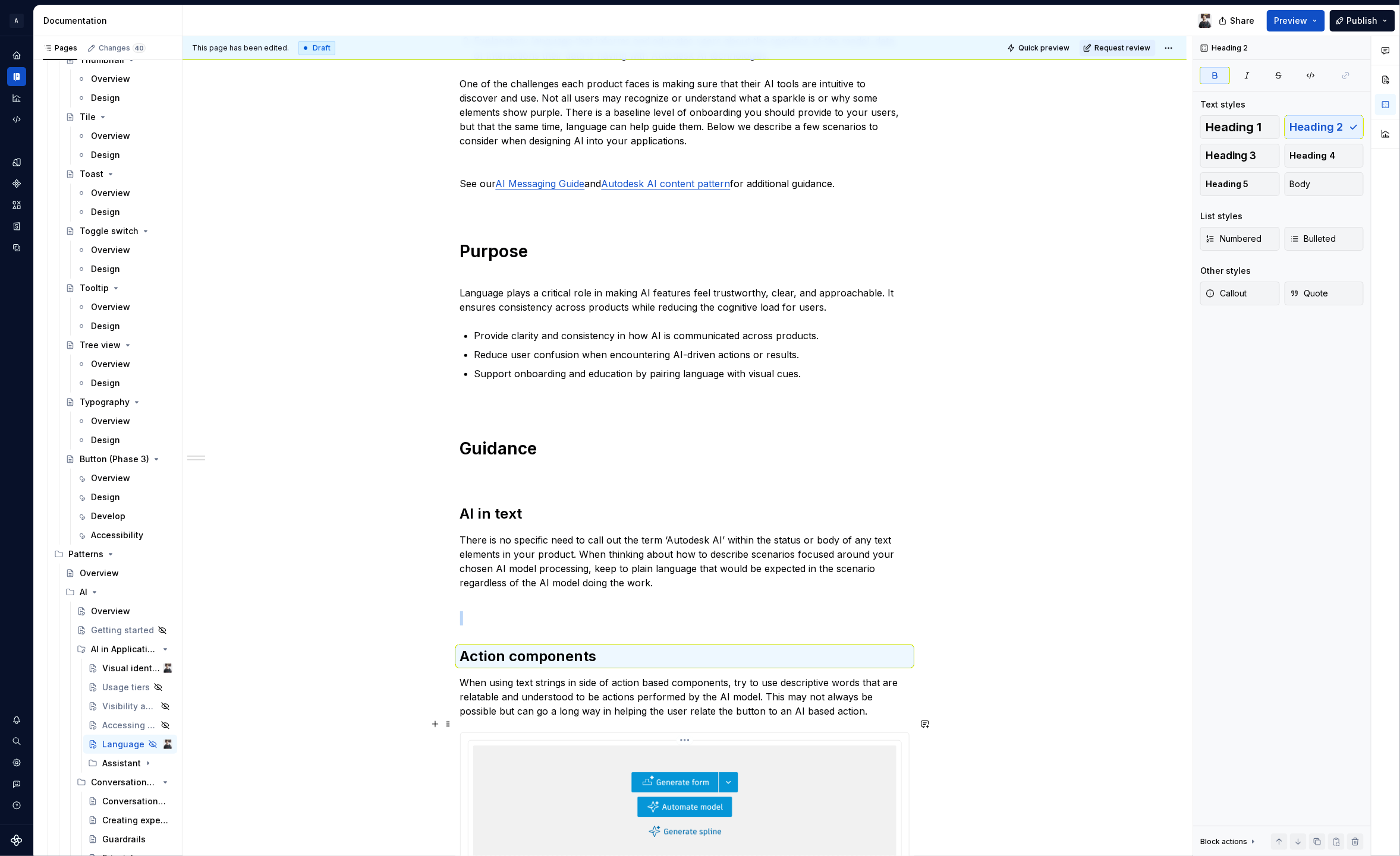
scroll to position [584, 0]
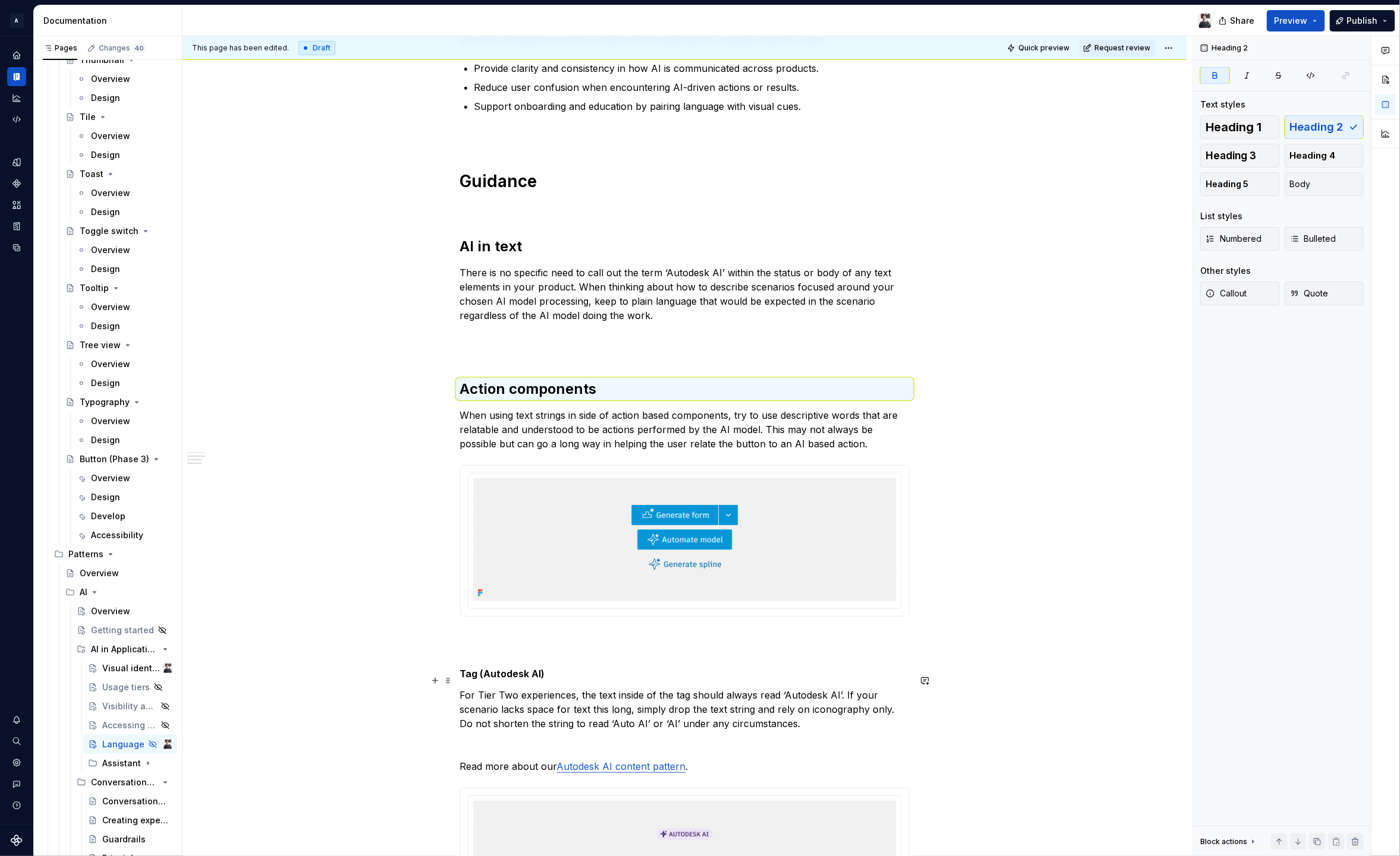
click at [505, 667] on p "Tag (Autodesk AI)" at bounding box center [685, 674] width 450 height 14
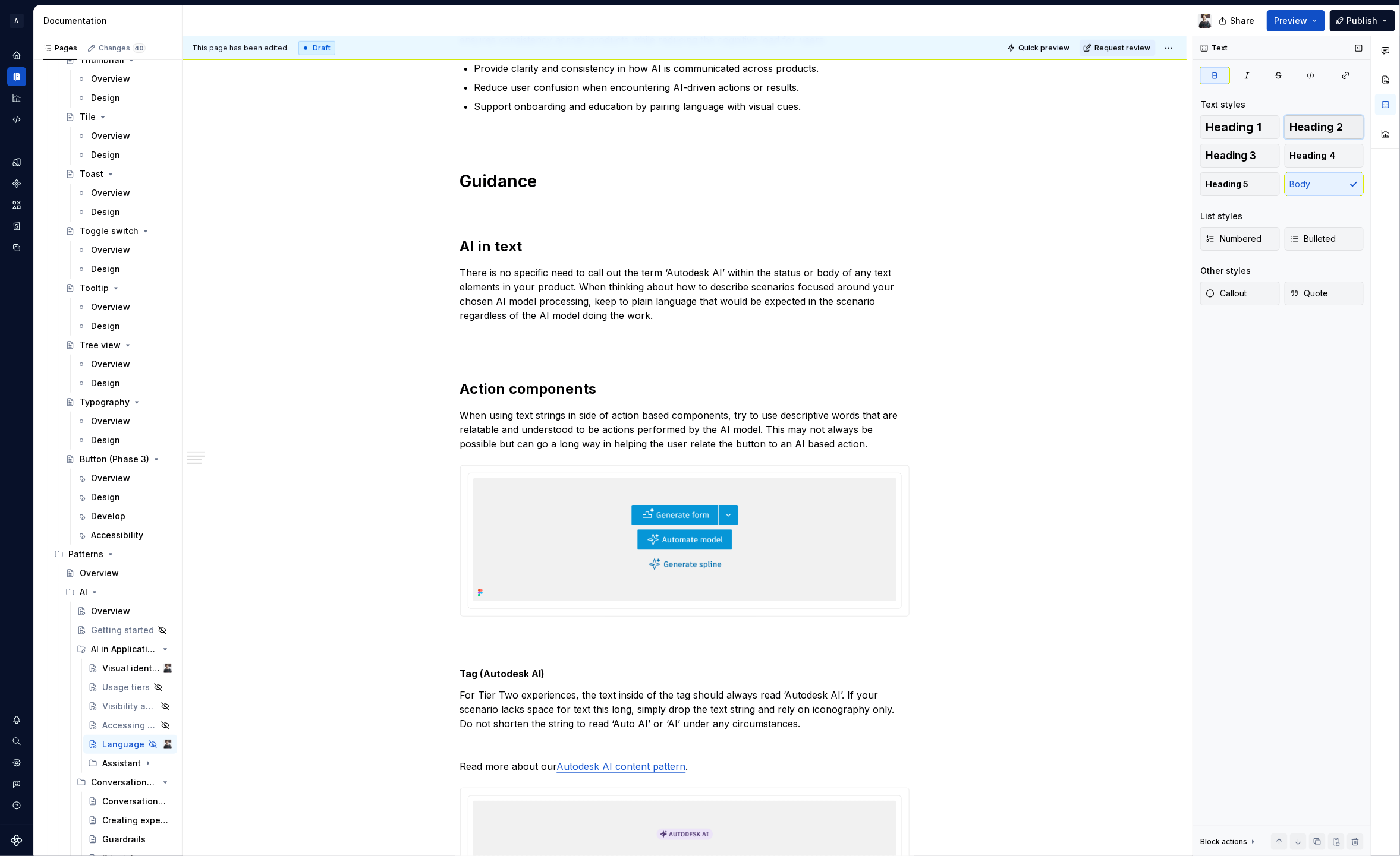
click at [1344, 133] on button "Heading 2" at bounding box center [1324, 127] width 80 height 24
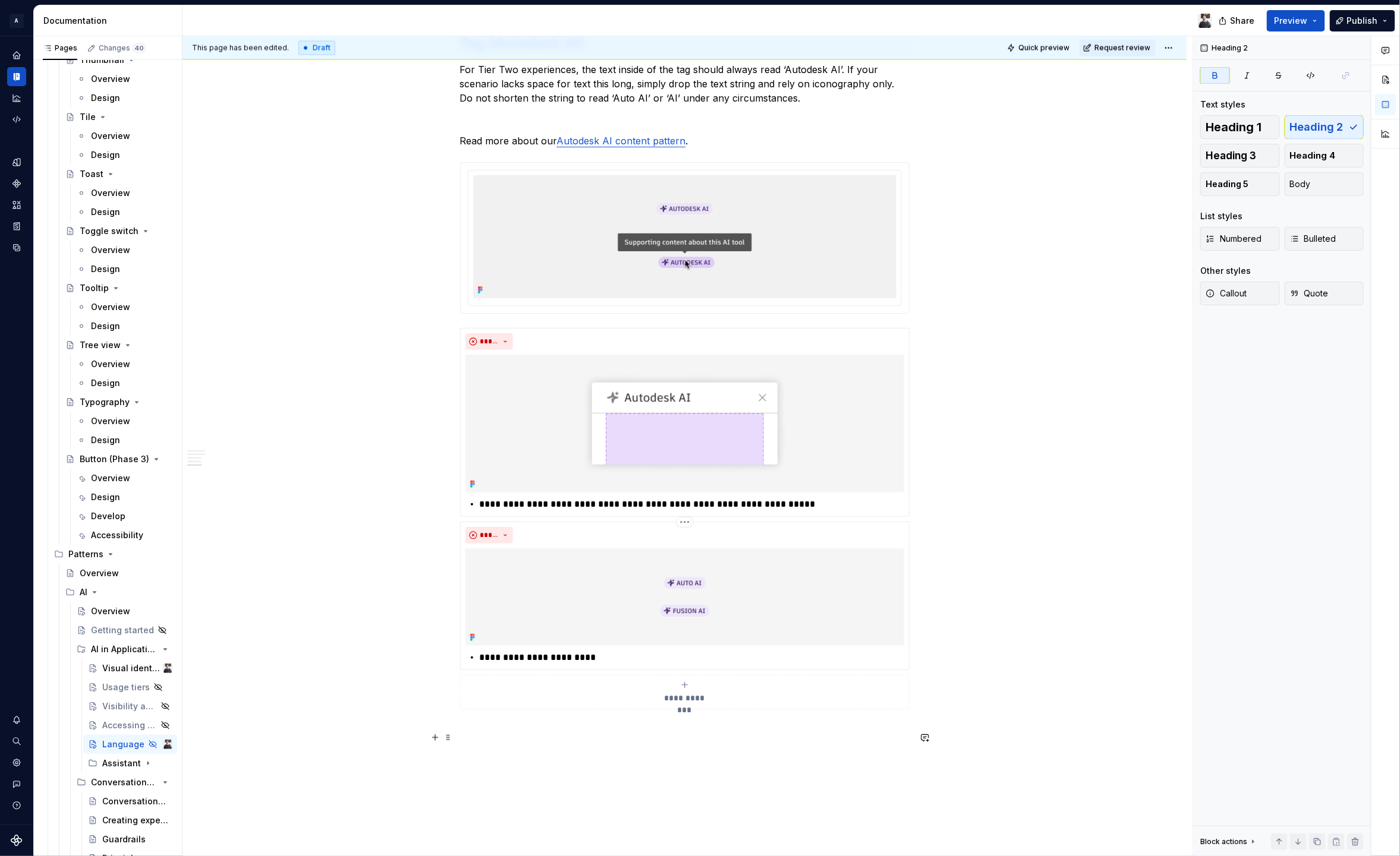
scroll to position [1143, 0]
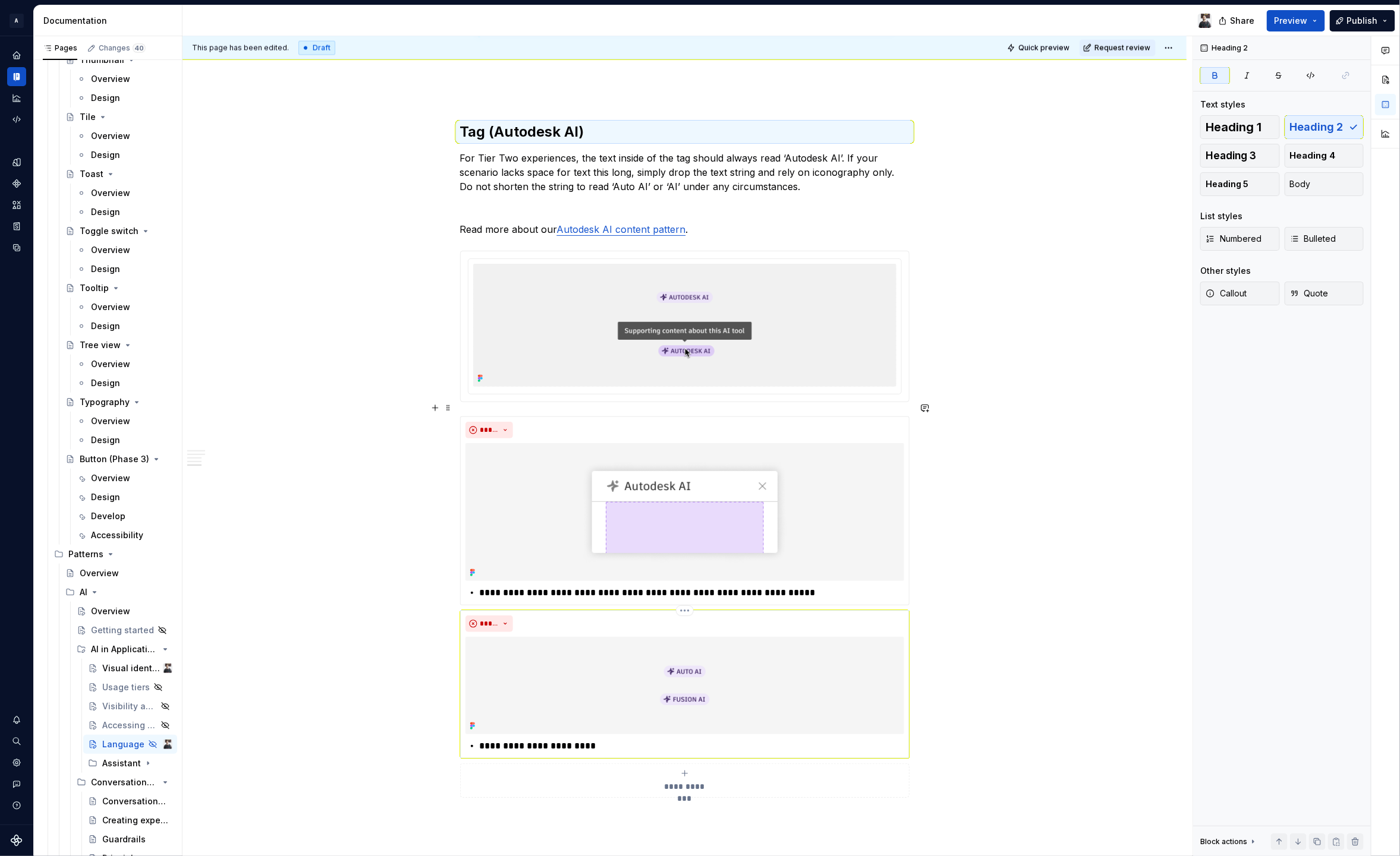
click at [538, 739] on p "**********" at bounding box center [692, 746] width 424 height 14
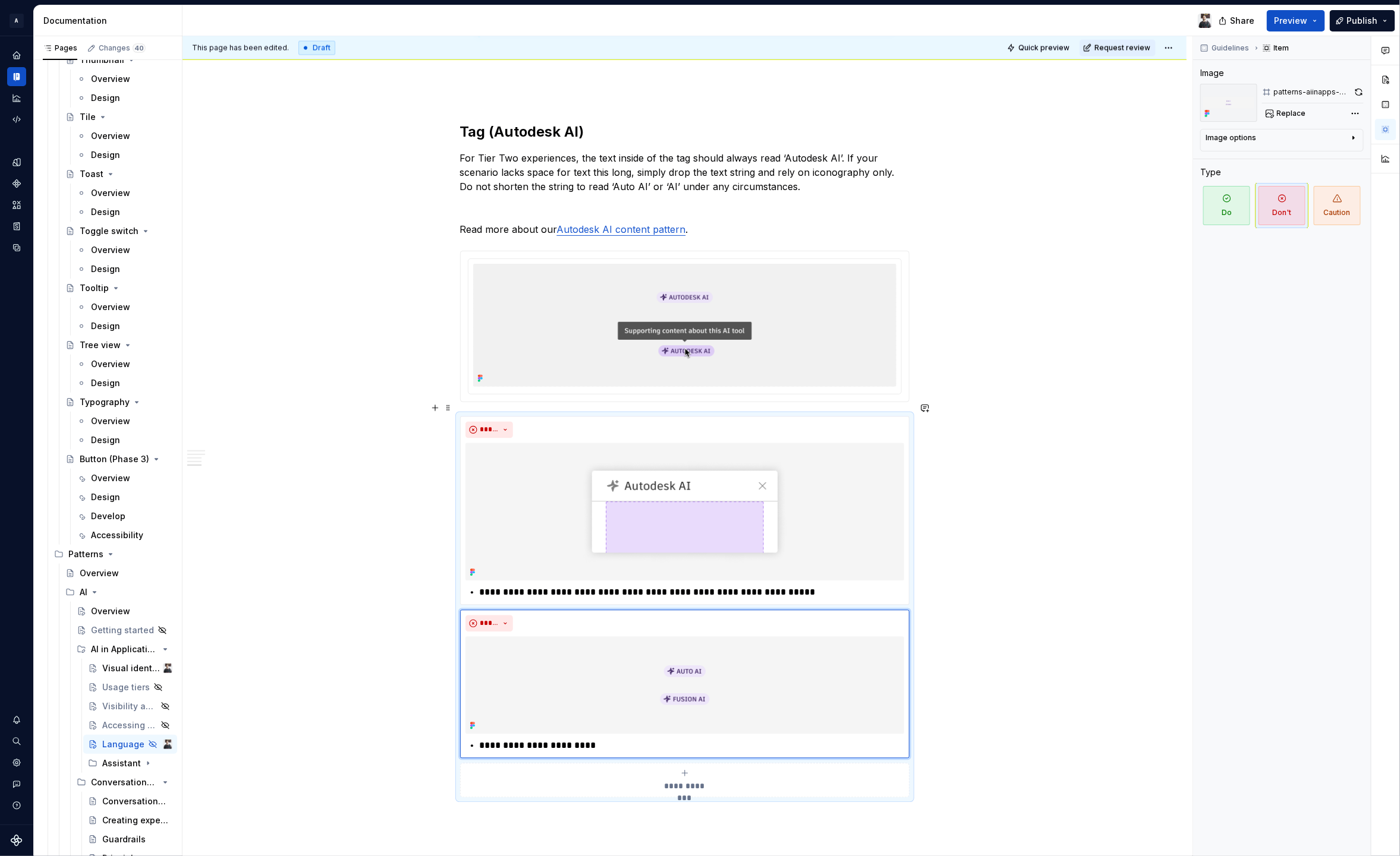
type textarea "*"
click at [956, 356] on div "We want to be consistent in how we refer to AI within our applications. Clear, …" at bounding box center [684, 97] width 1004 height 2073
click at [935, 318] on div "We want to be consistent in how we refer to AI within our applications. Clear, …" at bounding box center [684, 97] width 1004 height 2073
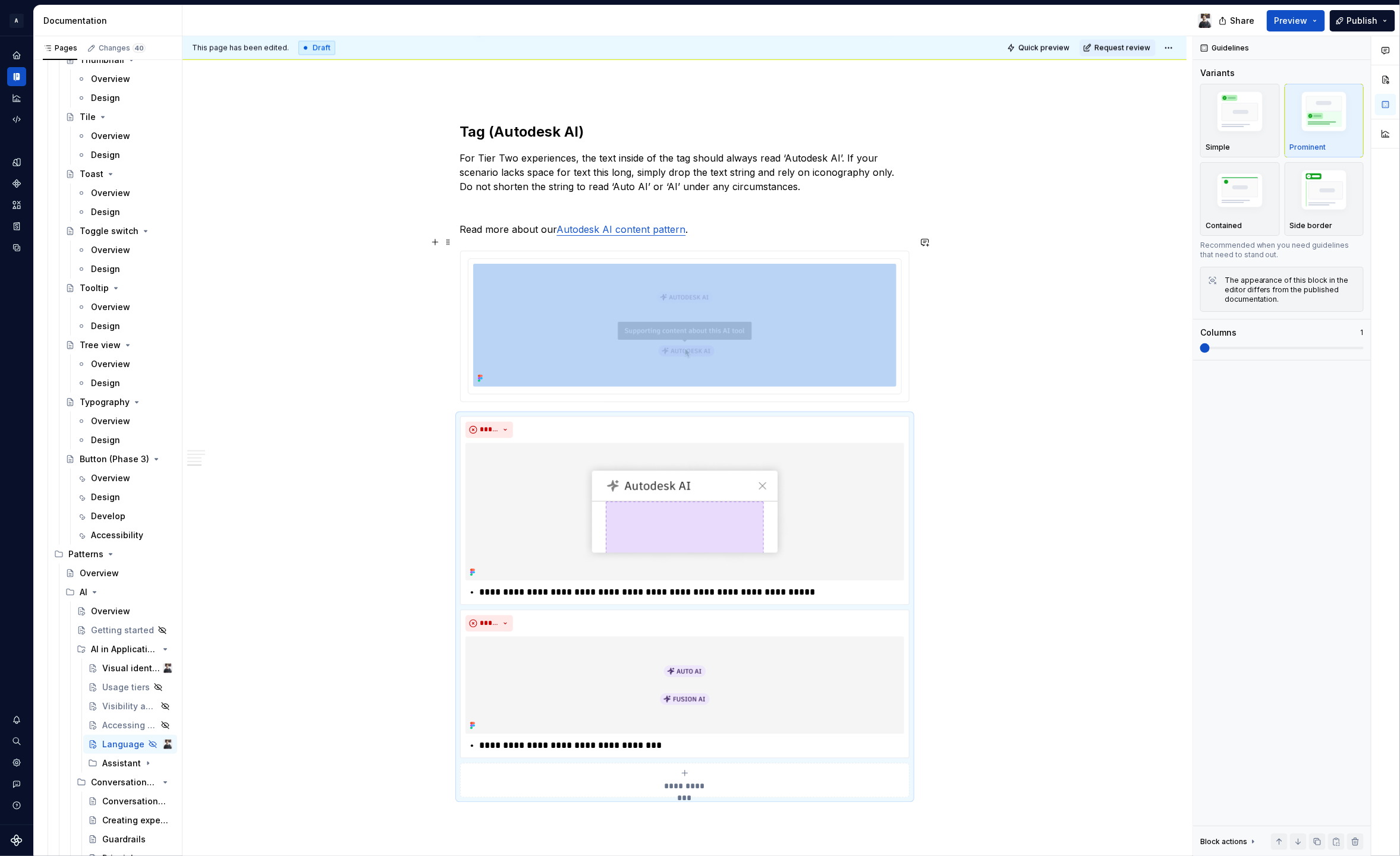
click at [933, 356] on div "We want to be consistent in how we refer to AI within our applications. Clear, …" at bounding box center [684, 97] width 1004 height 2073
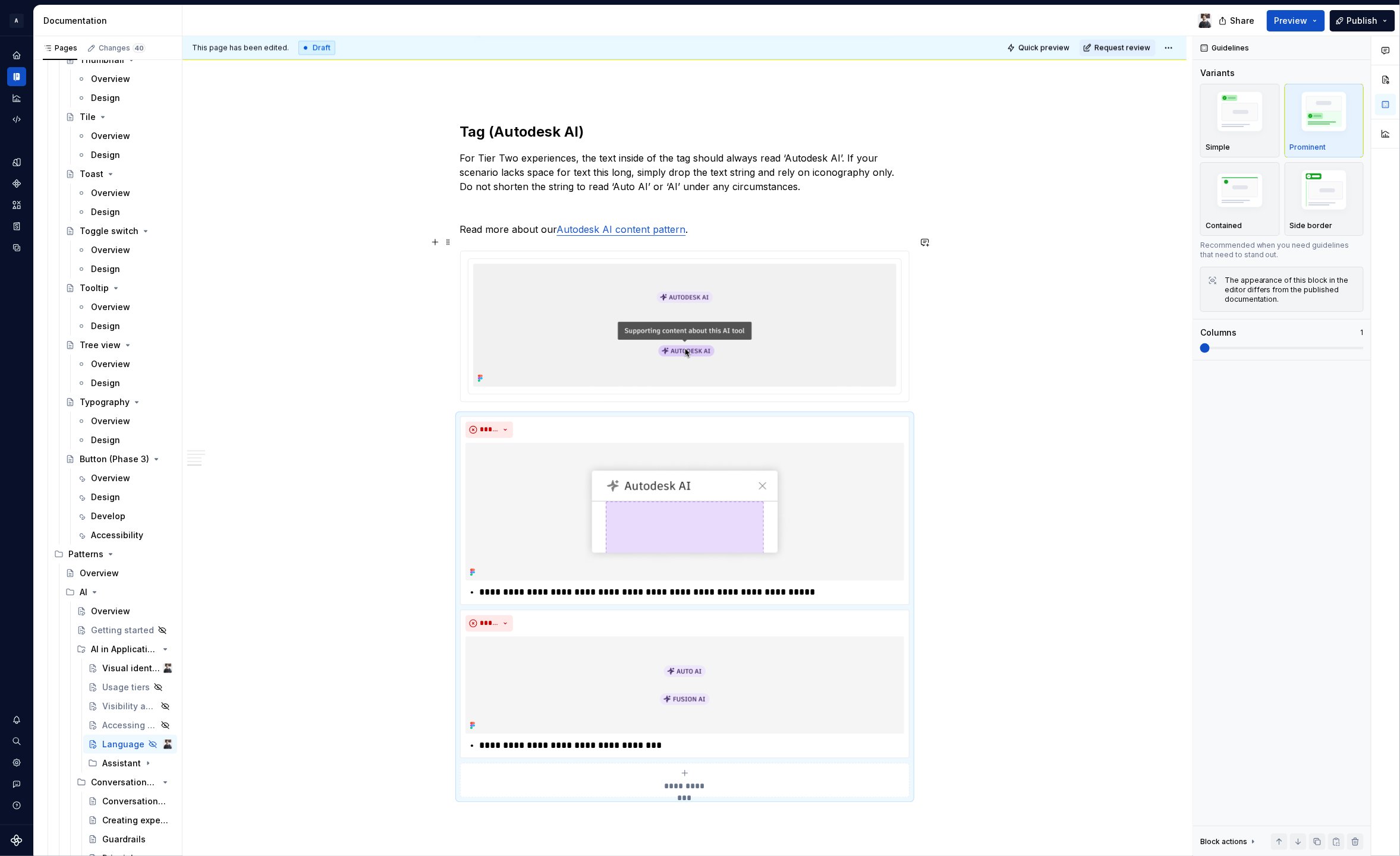
click at [922, 312] on div "We want to be consistent in how we refer to AI within our applications. Clear, …" at bounding box center [684, 97] width 1004 height 2073
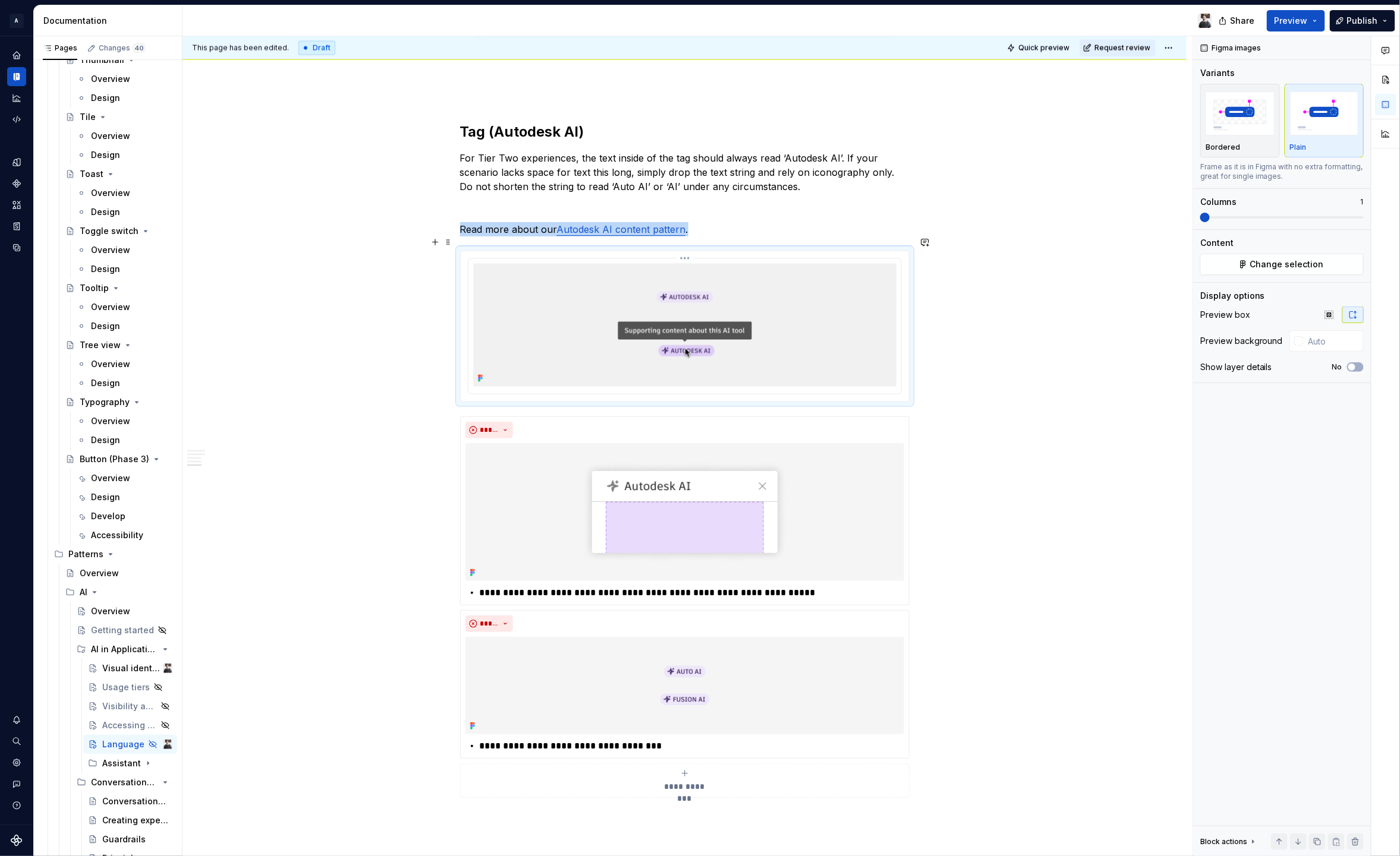
click at [863, 312] on img at bounding box center [685, 326] width 423 height 123
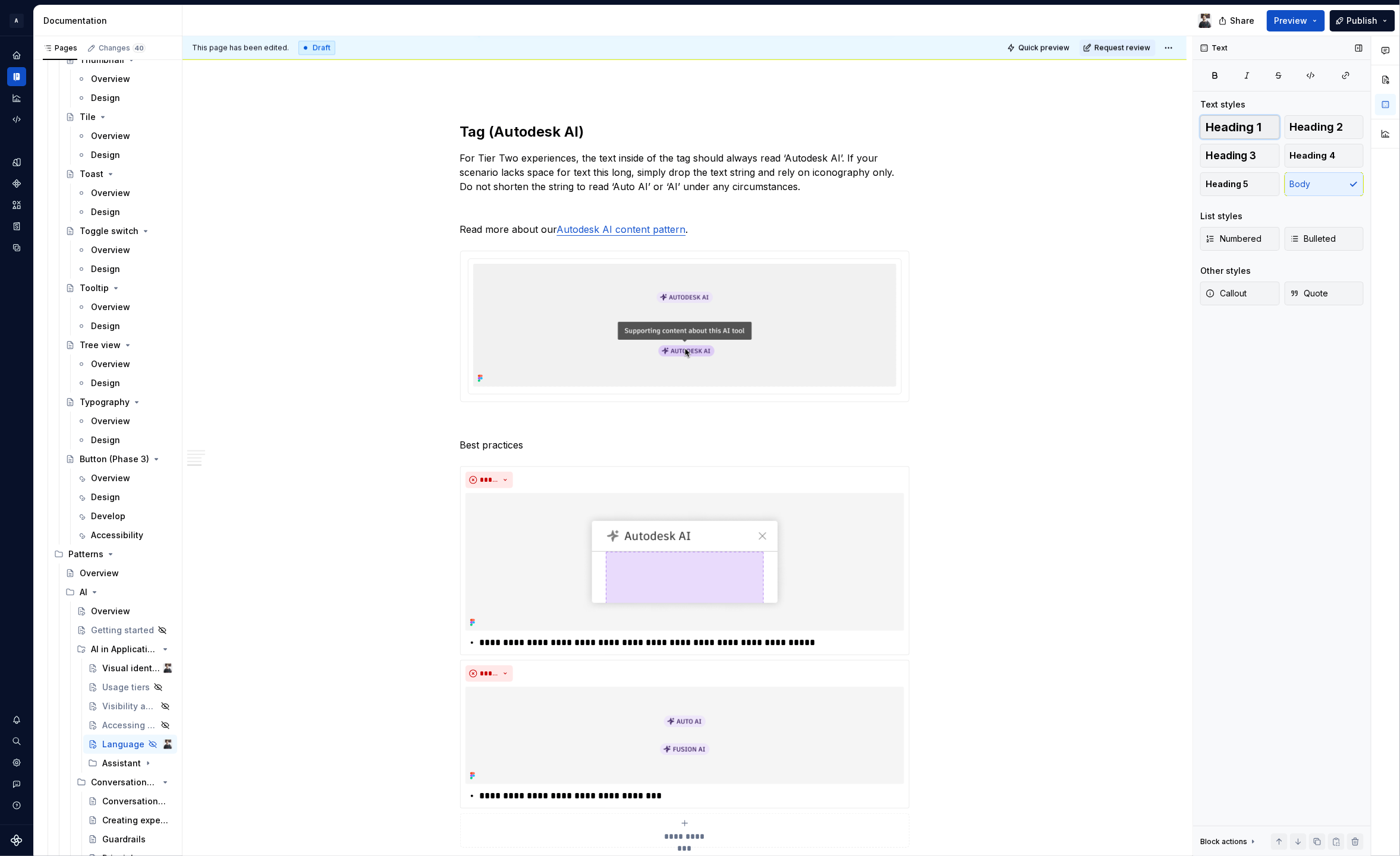
click at [1259, 126] on span "Heading 1" at bounding box center [1233, 128] width 55 height 12
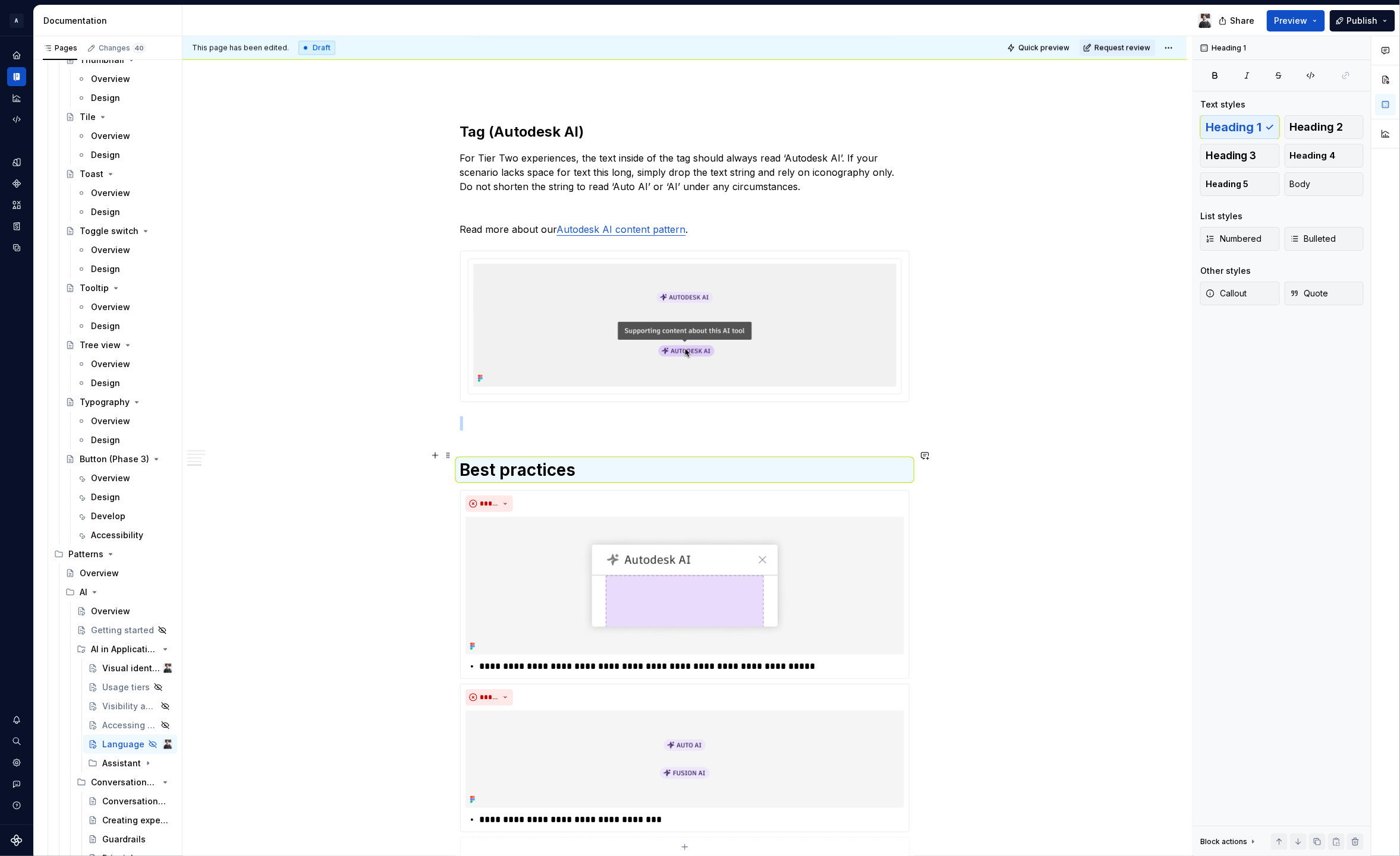
click at [945, 447] on div "We want to be consistent in how we refer to AI within our applications. Clear, …" at bounding box center [684, 134] width 1004 height 2147
click at [711, 459] on h1 "Best practices" at bounding box center [685, 470] width 450 height 21
click at [707, 460] on h1 "Best practices" at bounding box center [685, 470] width 450 height 21
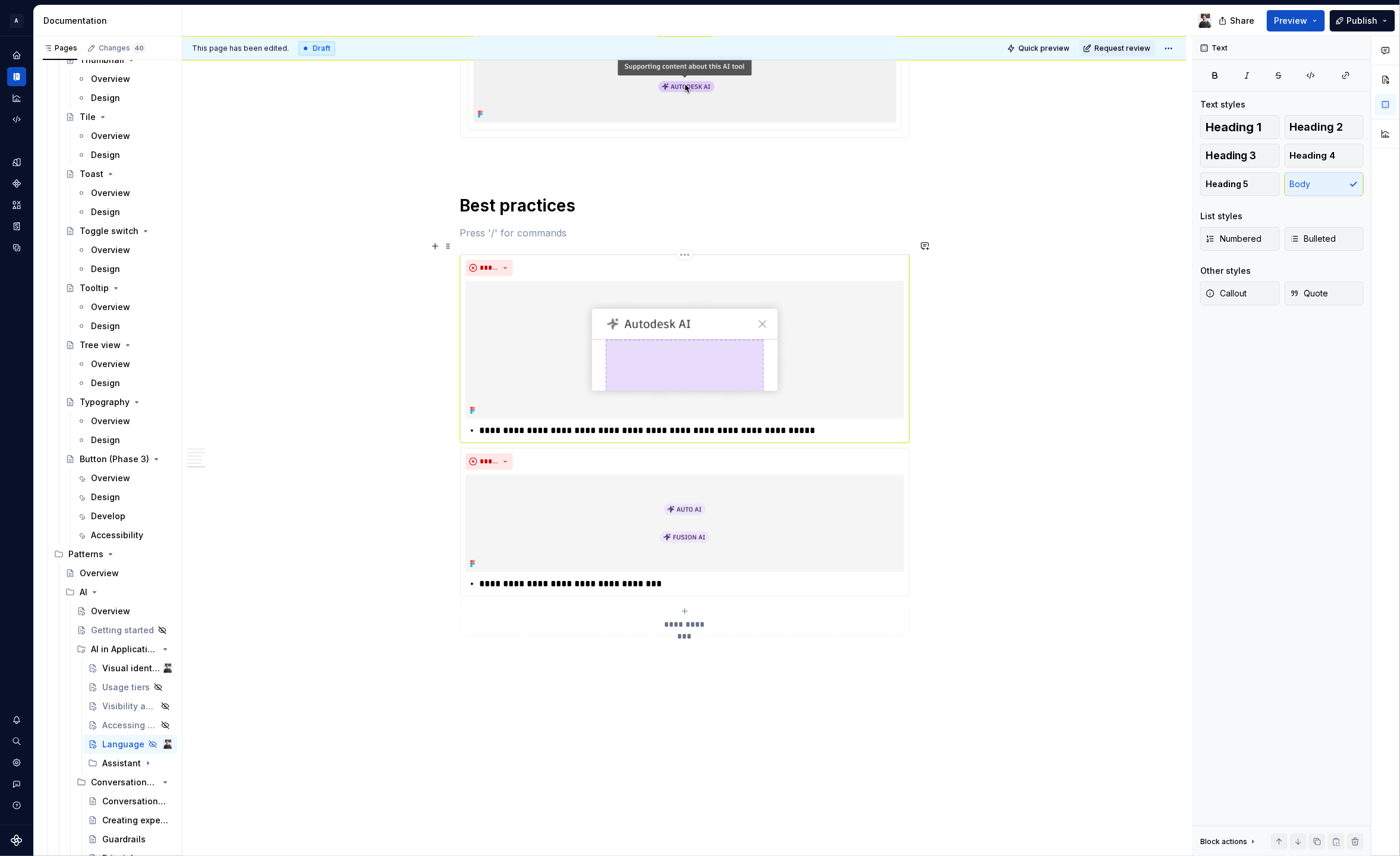
scroll to position [1386, 0]
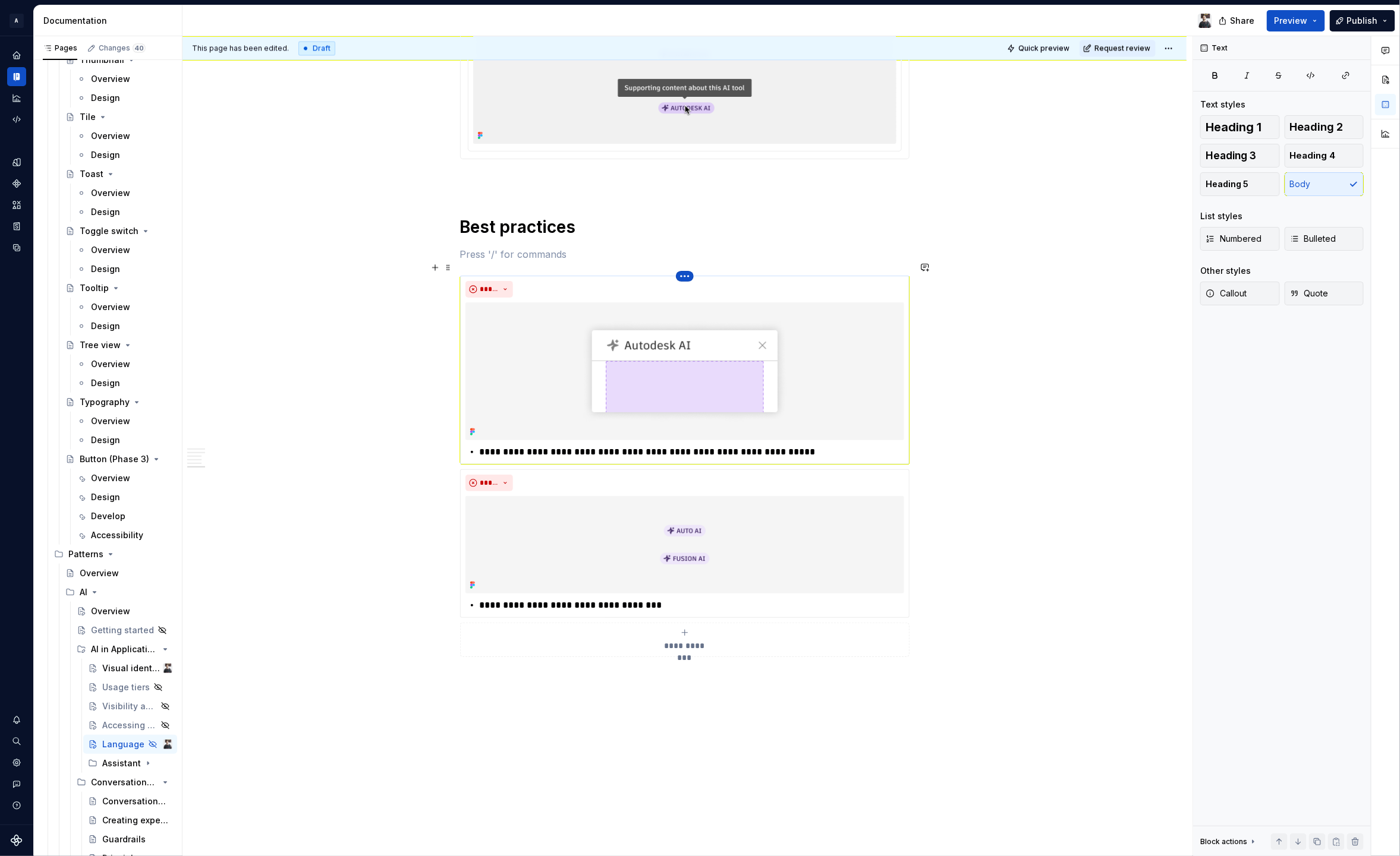
click at [679, 262] on html "A Weave Dataset 2.0 Documentation Share Preview Publish Pages Changes 40 Add Ac…" at bounding box center [700, 428] width 1400 height 856
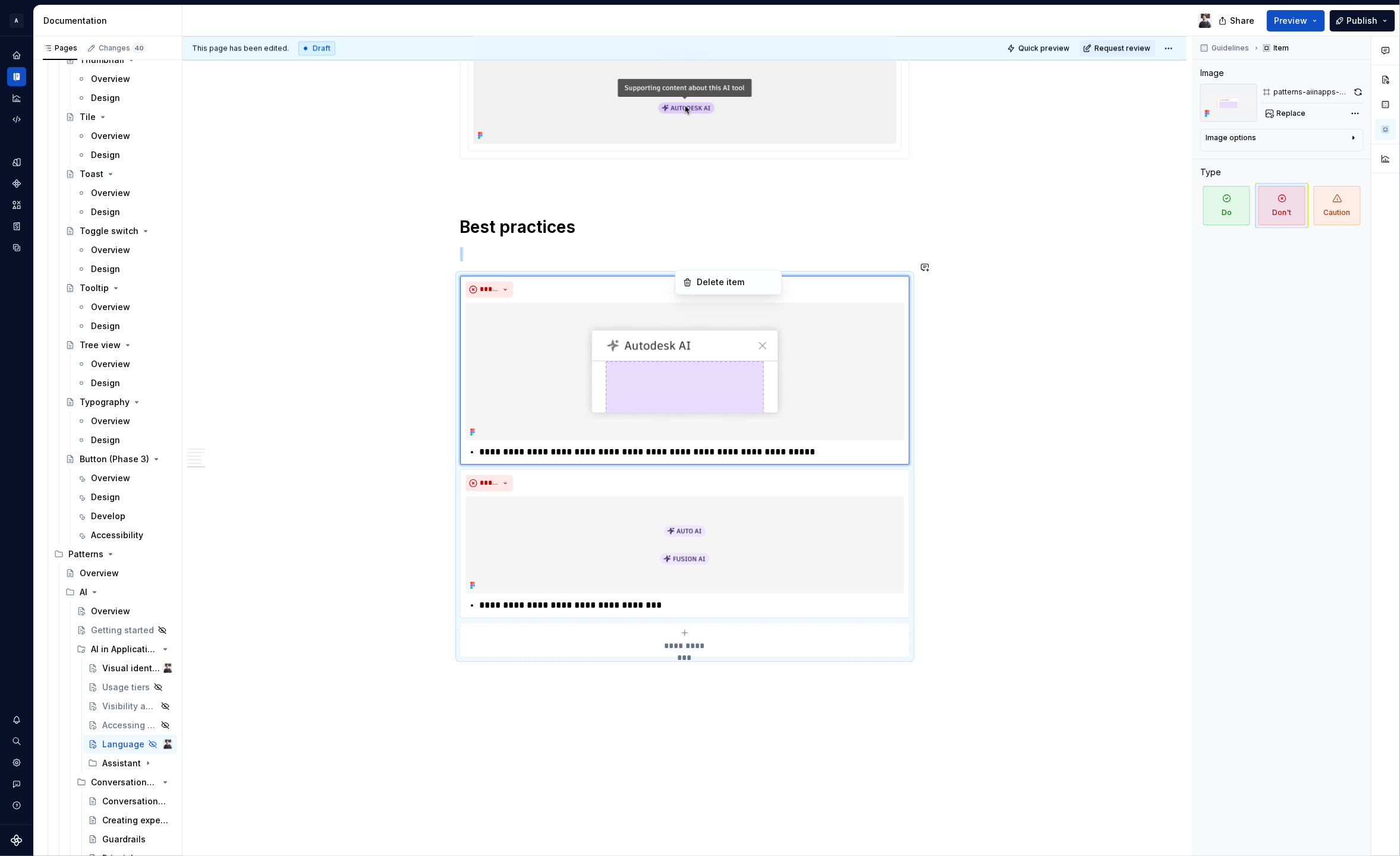
click at [693, 220] on html "A Weave Dataset 2.0 Documentation Share Preview Publish Pages Changes 40 Add Ac…" at bounding box center [700, 428] width 1400 height 856
click at [674, 640] on span "**********" at bounding box center [685, 646] width 55 height 12
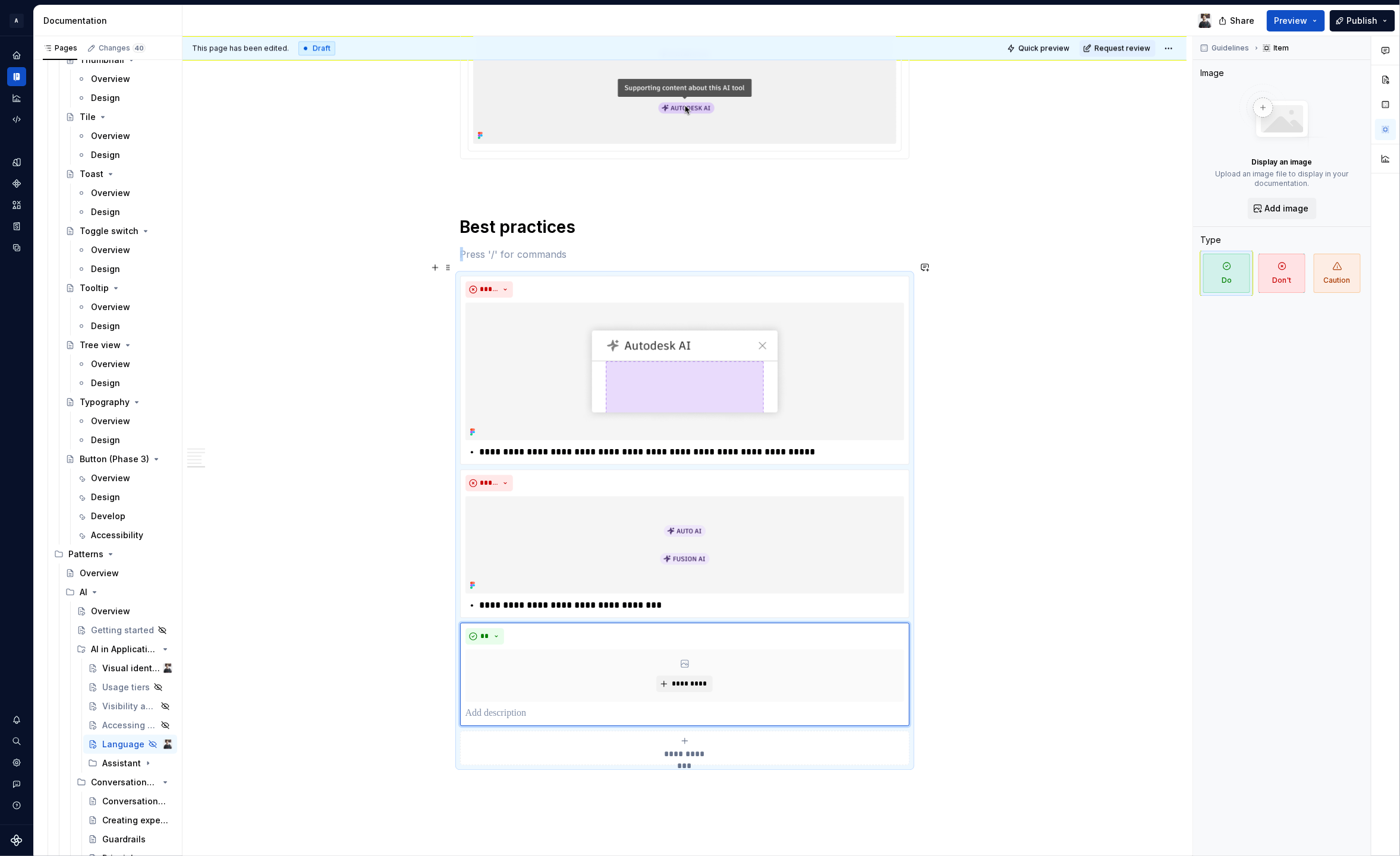
click at [683, 736] on icon "submit" at bounding box center [685, 741] width 10 height 10
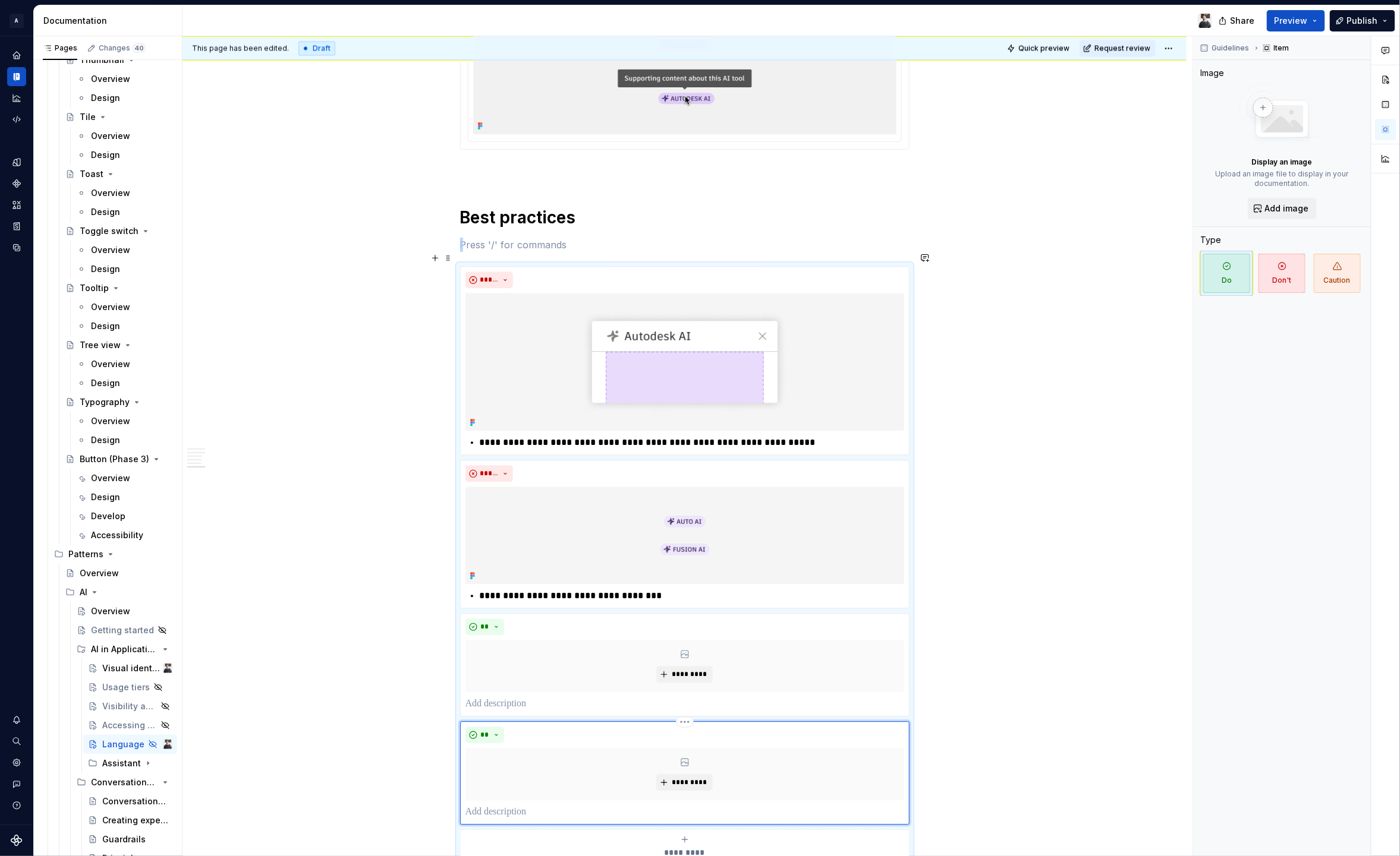
scroll to position [1409, 0]
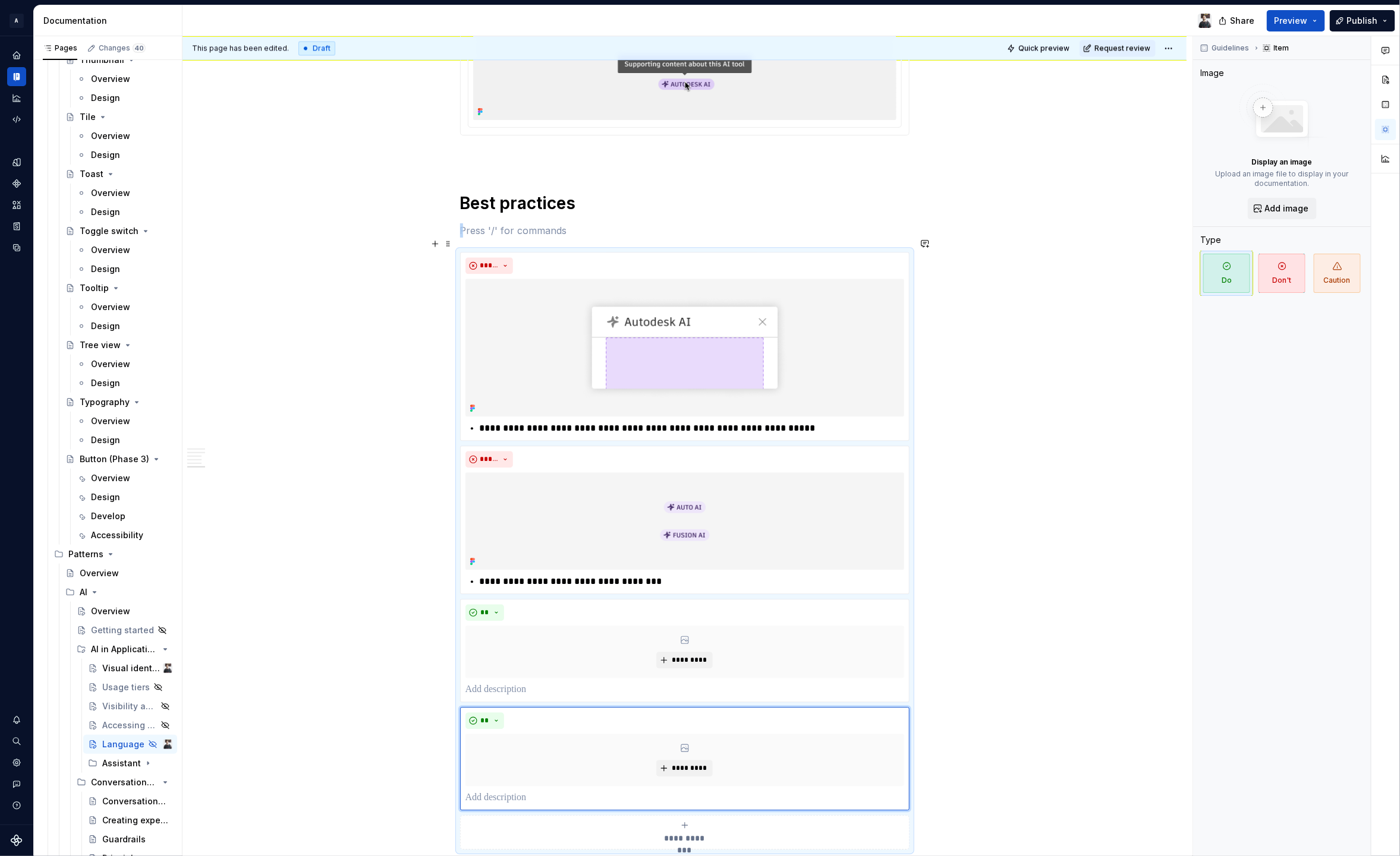
click at [685, 821] on icon "submit" at bounding box center [685, 825] width 10 height 10
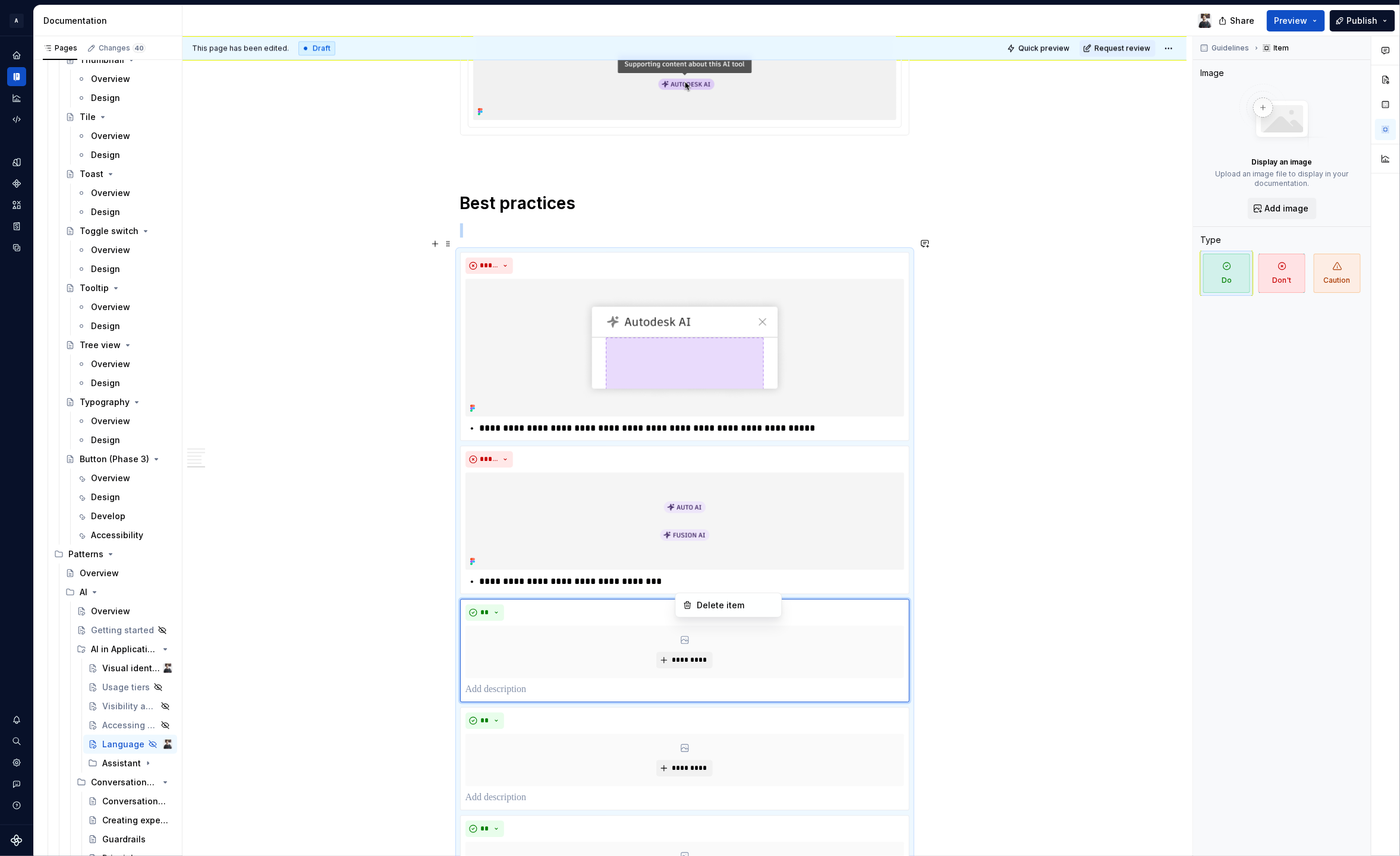
click at [693, 419] on html "A Weave Dataset 2.0 Documentation Share Preview Publish Pages Changes 40 Add Ac…" at bounding box center [700, 428] width 1400 height 856
click at [1180, 467] on html "A Weave Dataset 2.0 Documentation Share Preview Publish Pages Changes 40 Add Ac…" at bounding box center [700, 428] width 1400 height 856
click at [1270, 449] on div "Guidelines Item Image Display an image Upload an image file to display in your …" at bounding box center [1282, 446] width 178 height 821
click at [649, 392] on html "A Weave Dataset 2.0 Documentation Share Preview Publish Pages Changes 40 Add Ac…" at bounding box center [700, 428] width 1400 height 856
click at [483, 247] on html "A Weave Dataset 2.0 Documentation Share Preview Publish Pages Changes 40 Add Ac…" at bounding box center [700, 428] width 1400 height 856
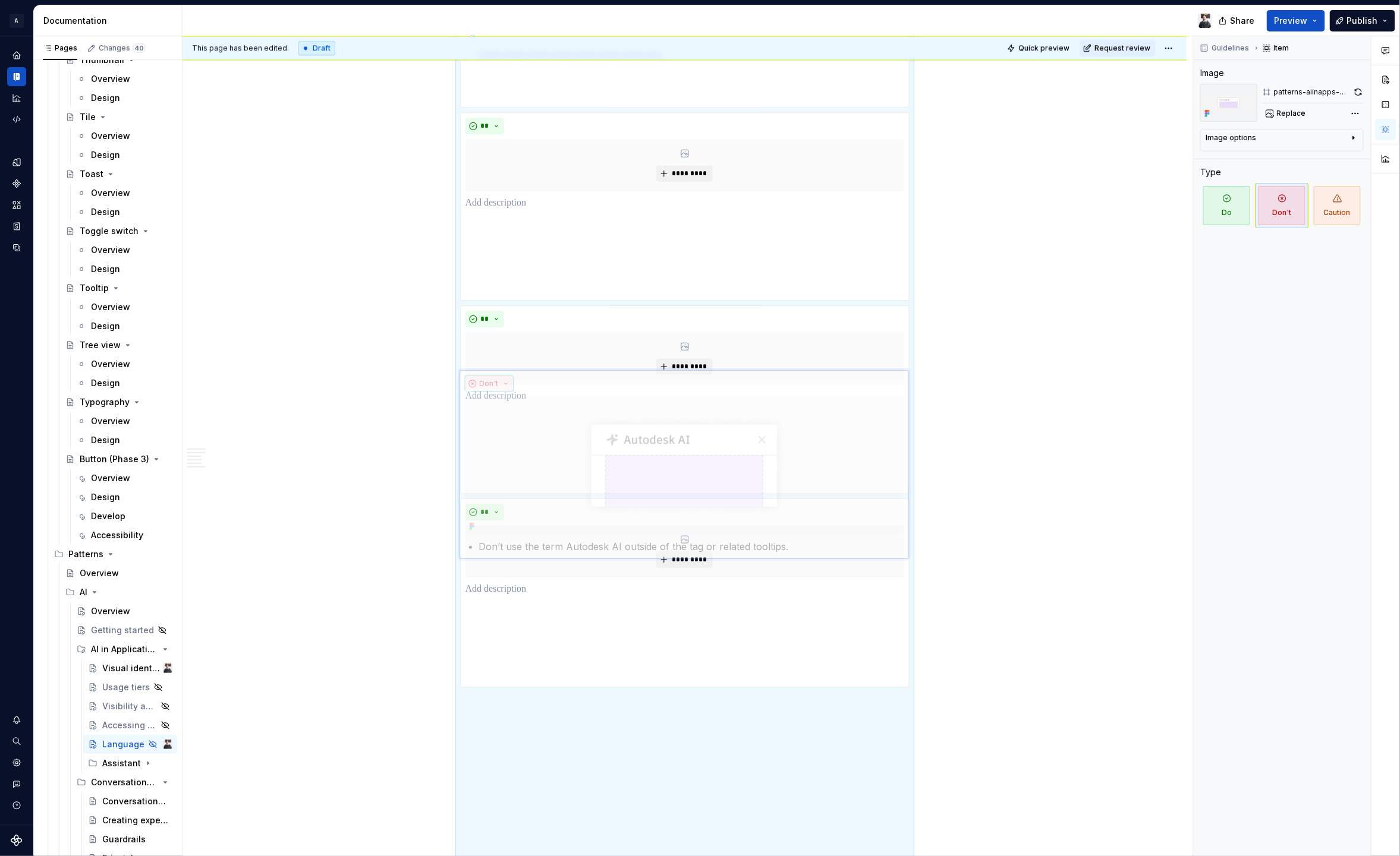
drag, startPoint x: 490, startPoint y: 250, endPoint x: 516, endPoint y: 719, distance: 469.7
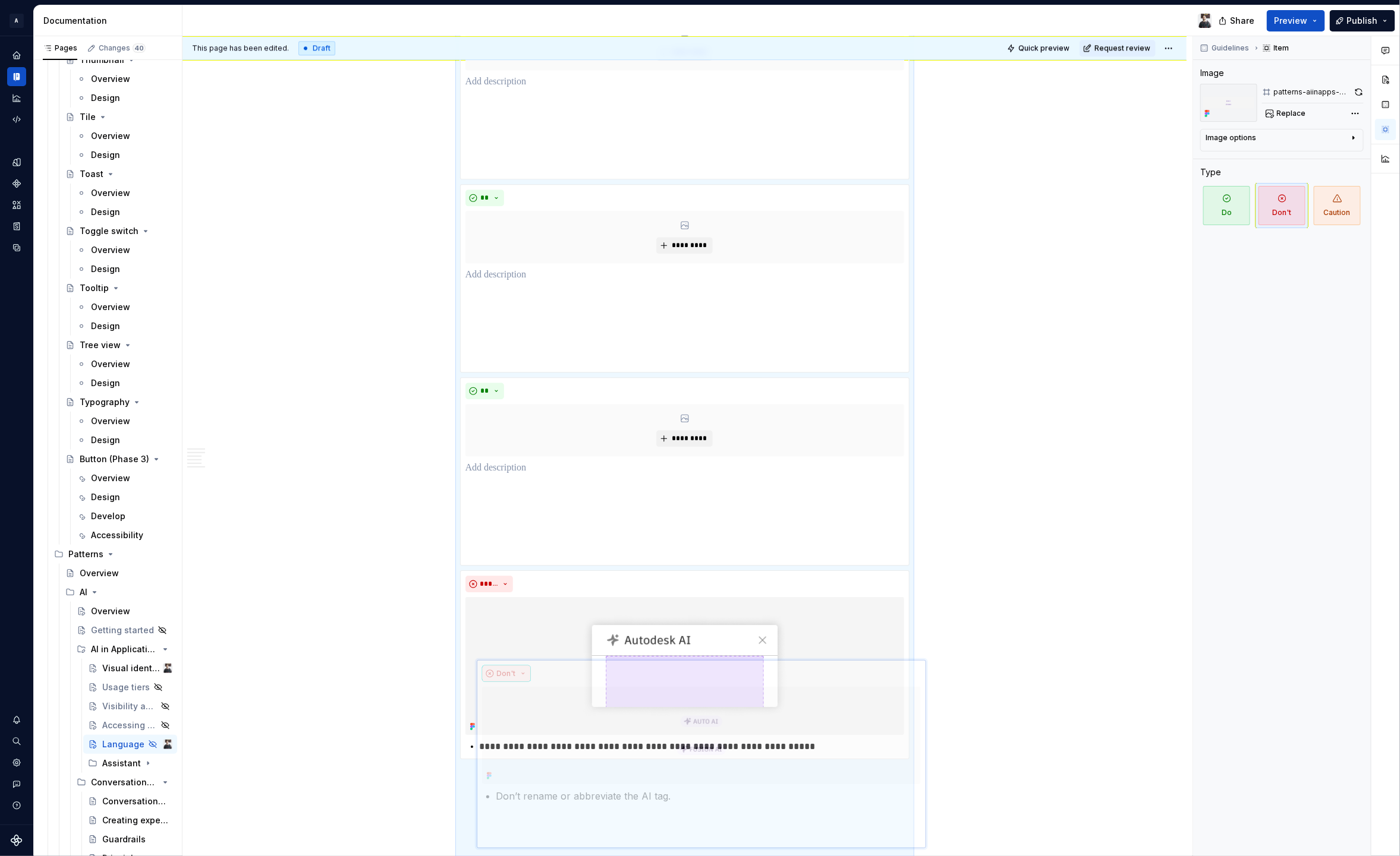
scroll to position [1672, 0]
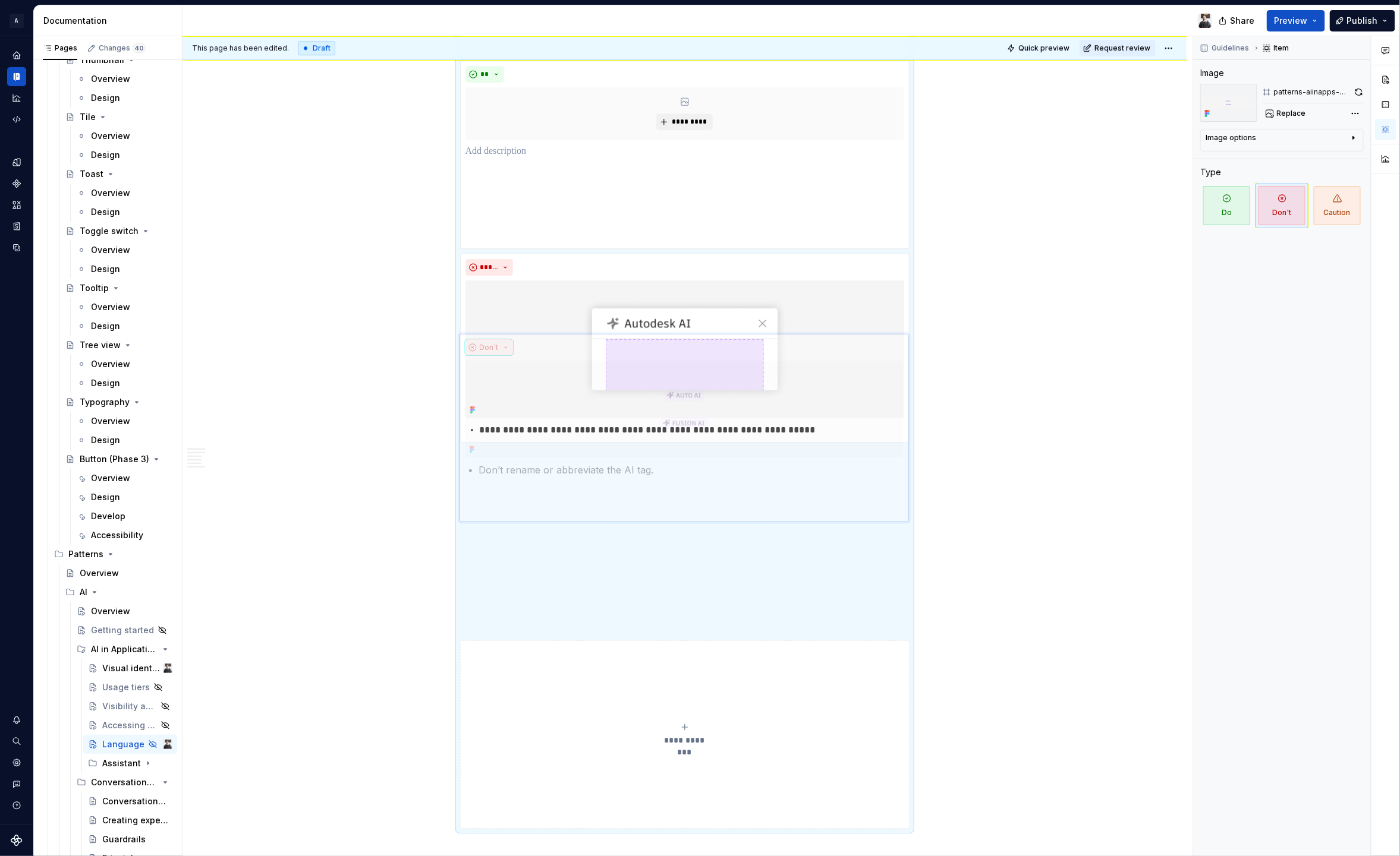
drag, startPoint x: 491, startPoint y: 186, endPoint x: 509, endPoint y: 443, distance: 257.6
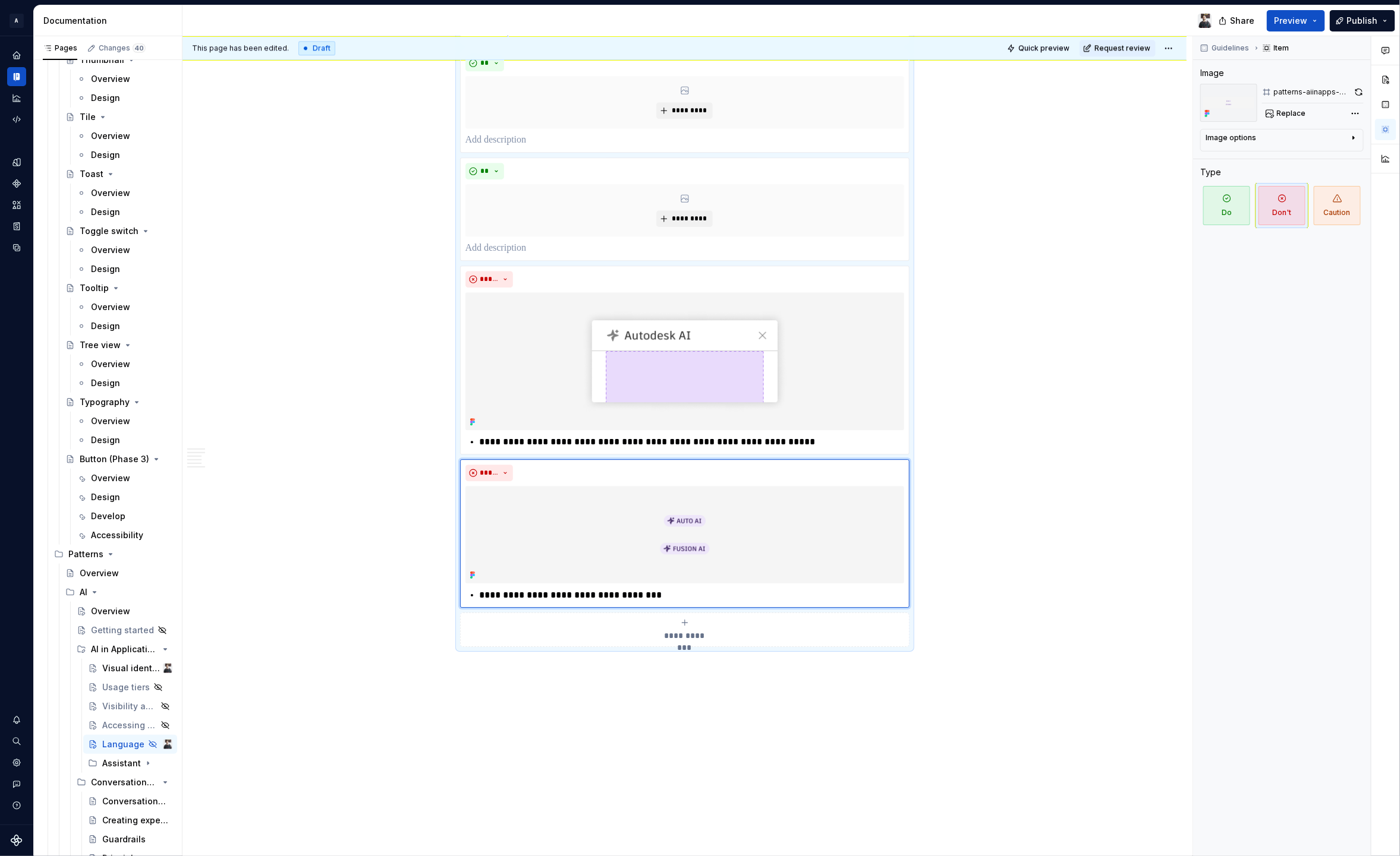
scroll to position [1718, 0]
click at [102, 721] on div "Accessing AI tools" at bounding box center [113, 726] width 21 height 12
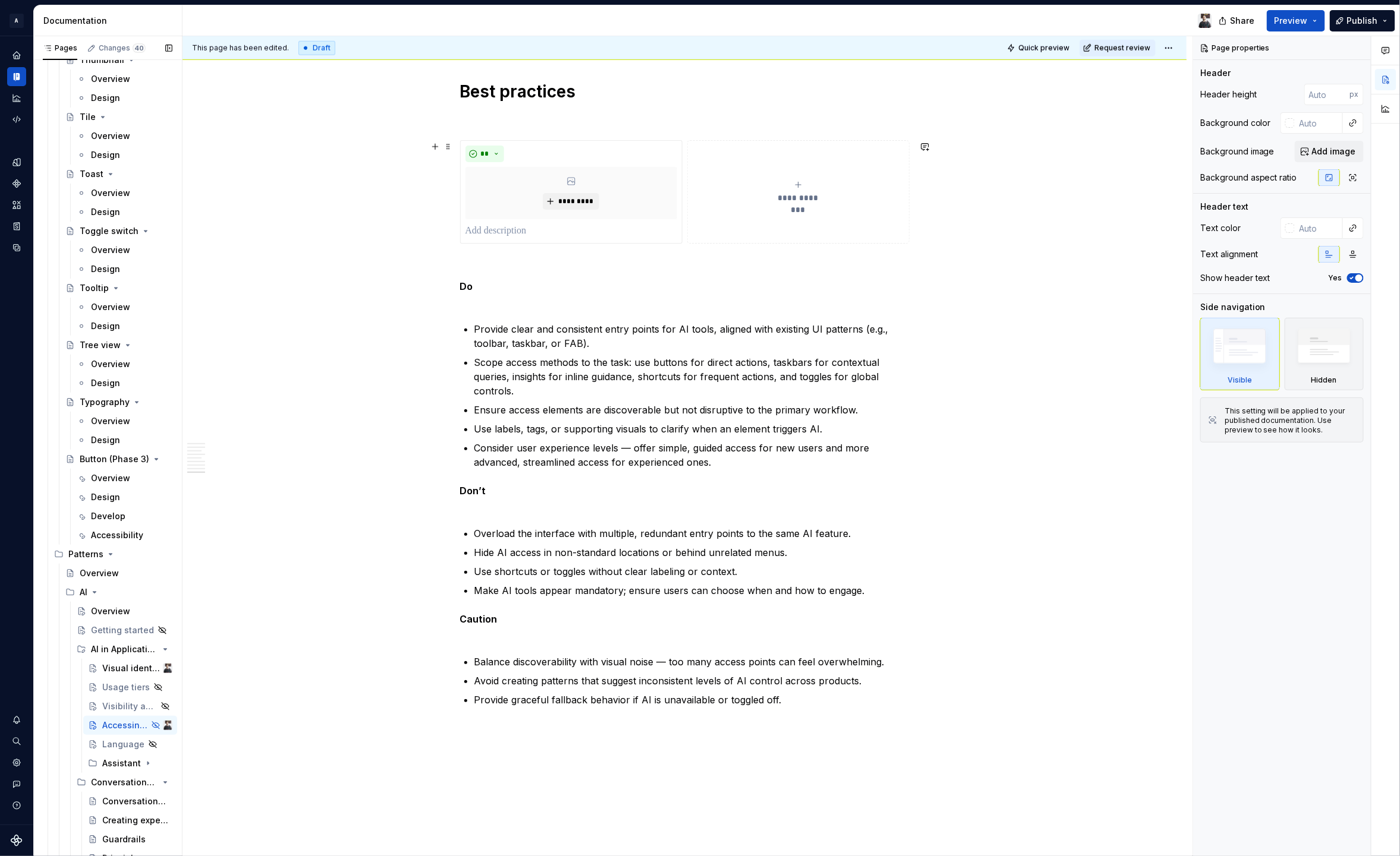
scroll to position [3172, 0]
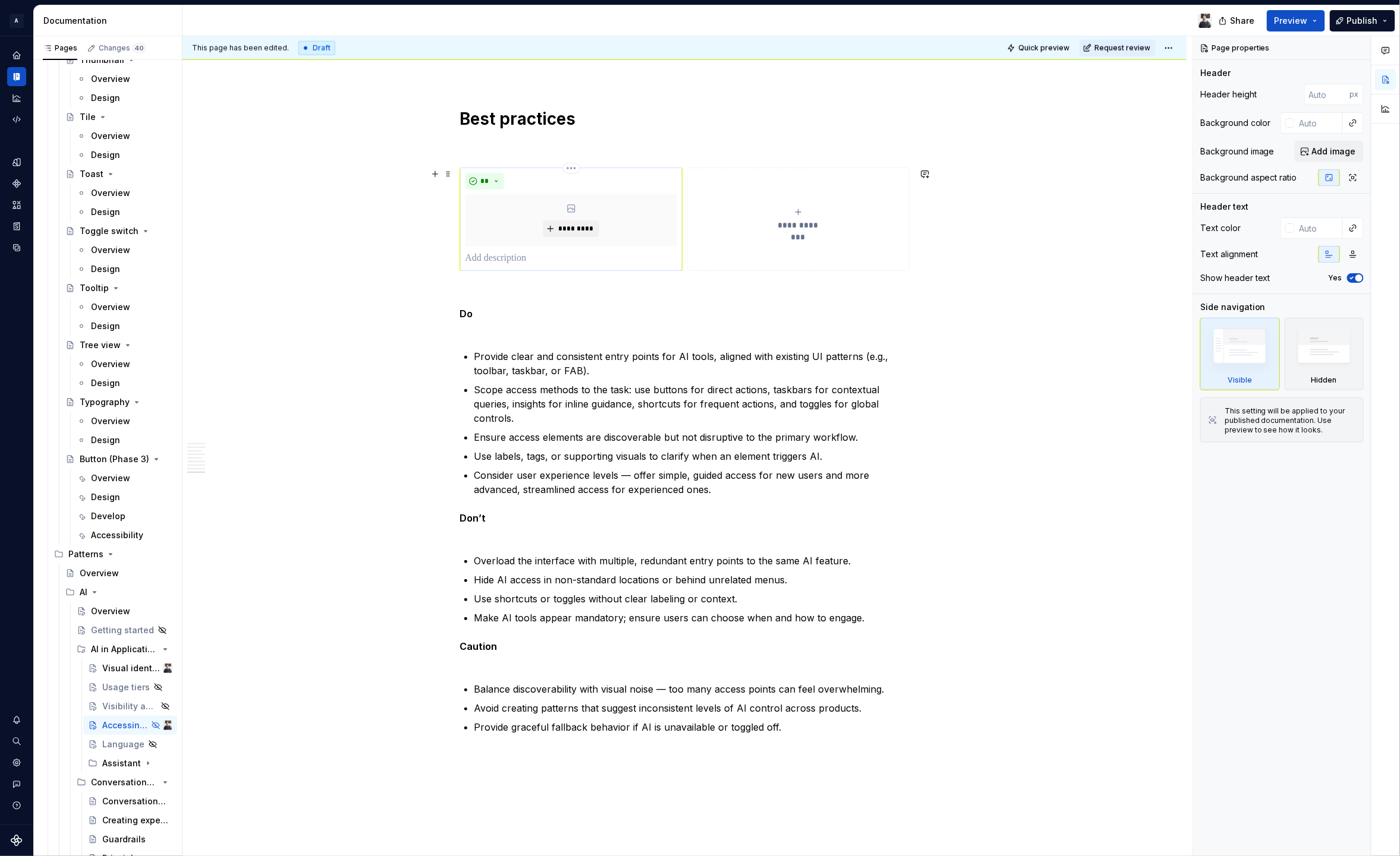
click at [578, 179] on div "**" at bounding box center [571, 181] width 211 height 17
type textarea "*"
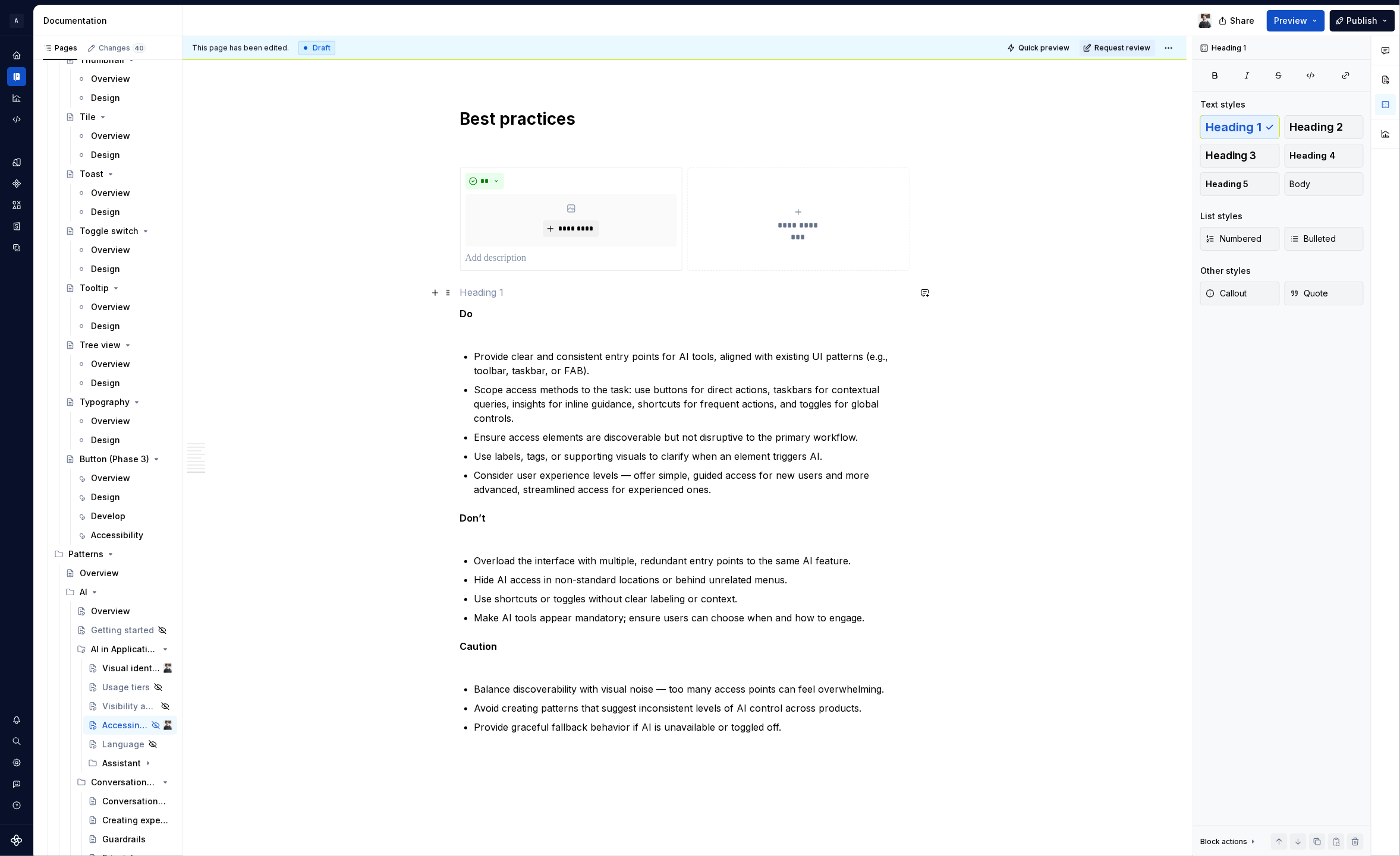
click at [672, 293] on p at bounding box center [685, 292] width 450 height 14
click at [723, 263] on button "**********" at bounding box center [798, 219] width 223 height 104
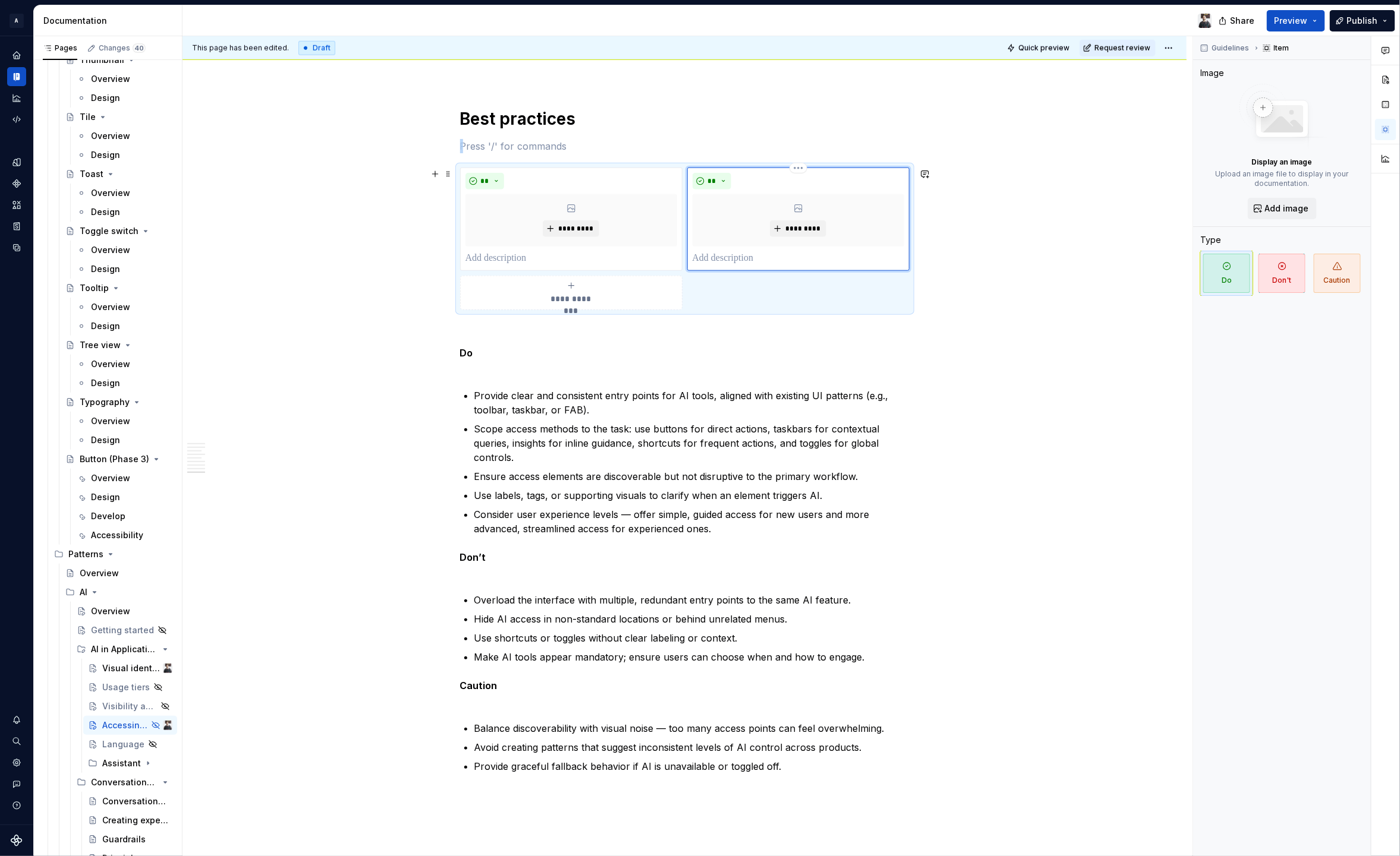
drag, startPoint x: 751, startPoint y: 270, endPoint x: 751, endPoint y: 280, distance: 10.0
click at [751, 270] on div "** *********" at bounding box center [798, 219] width 223 height 104
click at [753, 283] on div "**********" at bounding box center [685, 238] width 450 height 143
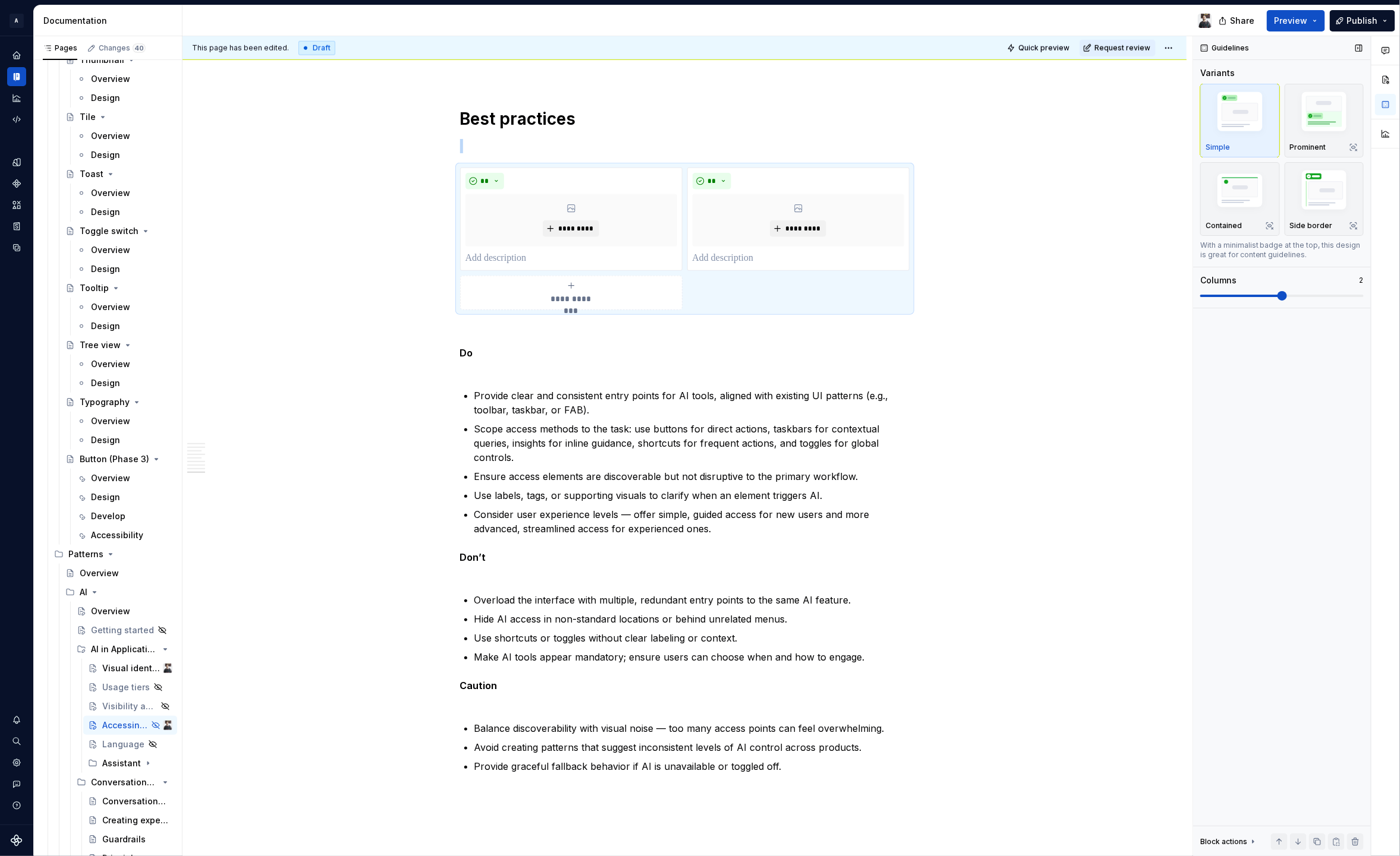
click at [1278, 291] on span at bounding box center [1282, 296] width 10 height 10
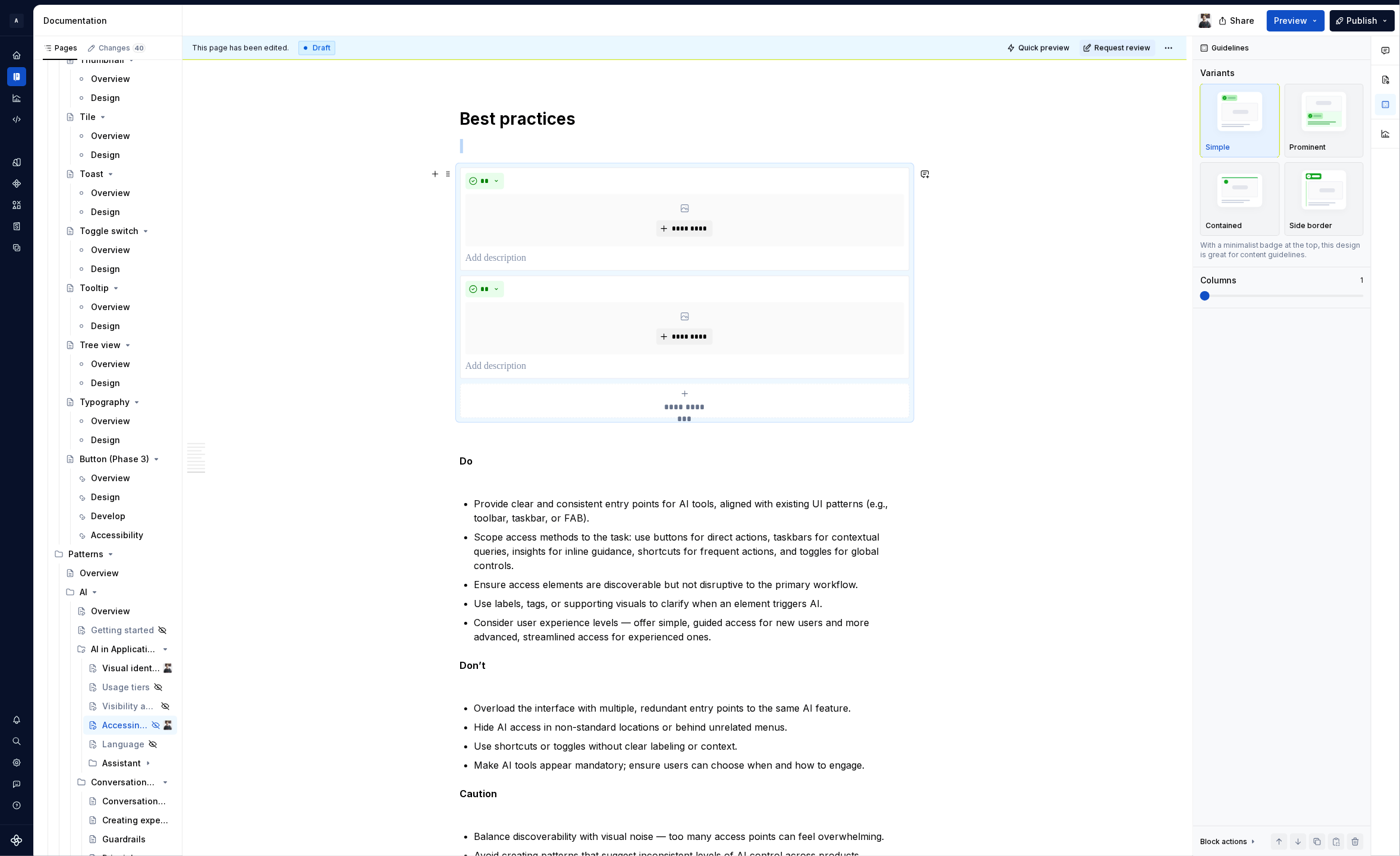
click at [693, 403] on span "**********" at bounding box center [685, 407] width 55 height 12
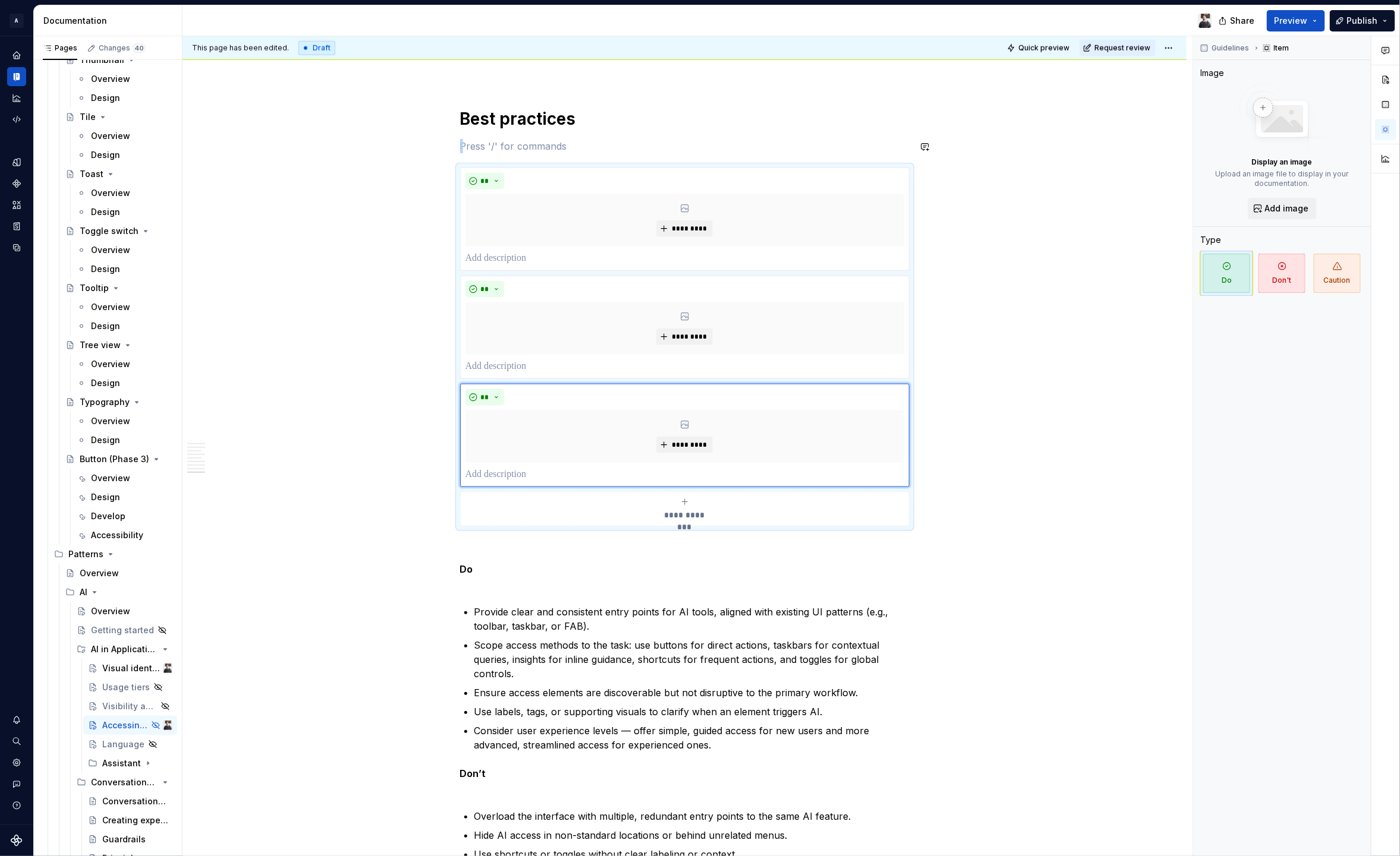
click at [812, 68] on p at bounding box center [685, 72] width 450 height 14
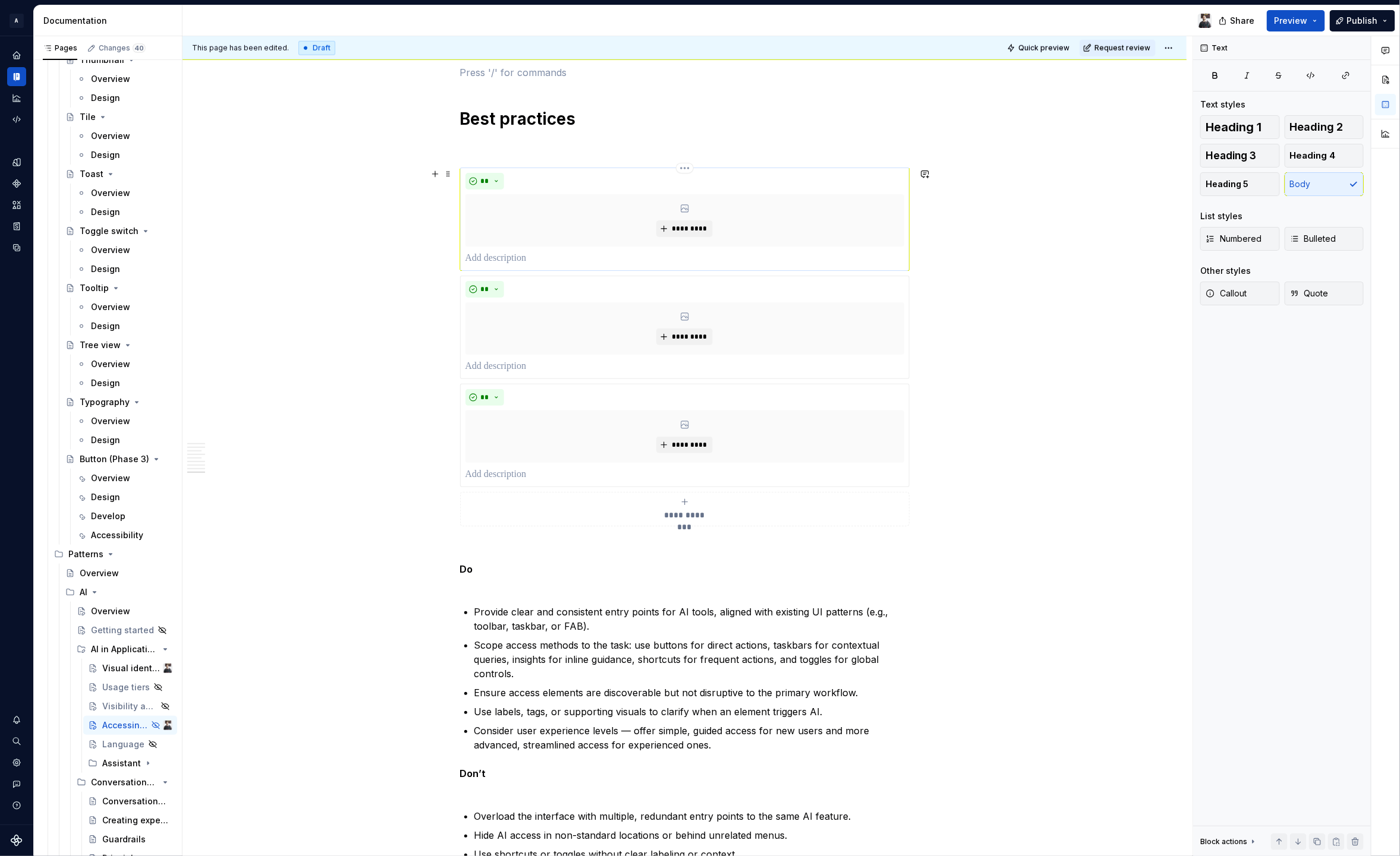
click at [759, 183] on div "**" at bounding box center [685, 181] width 438 height 17
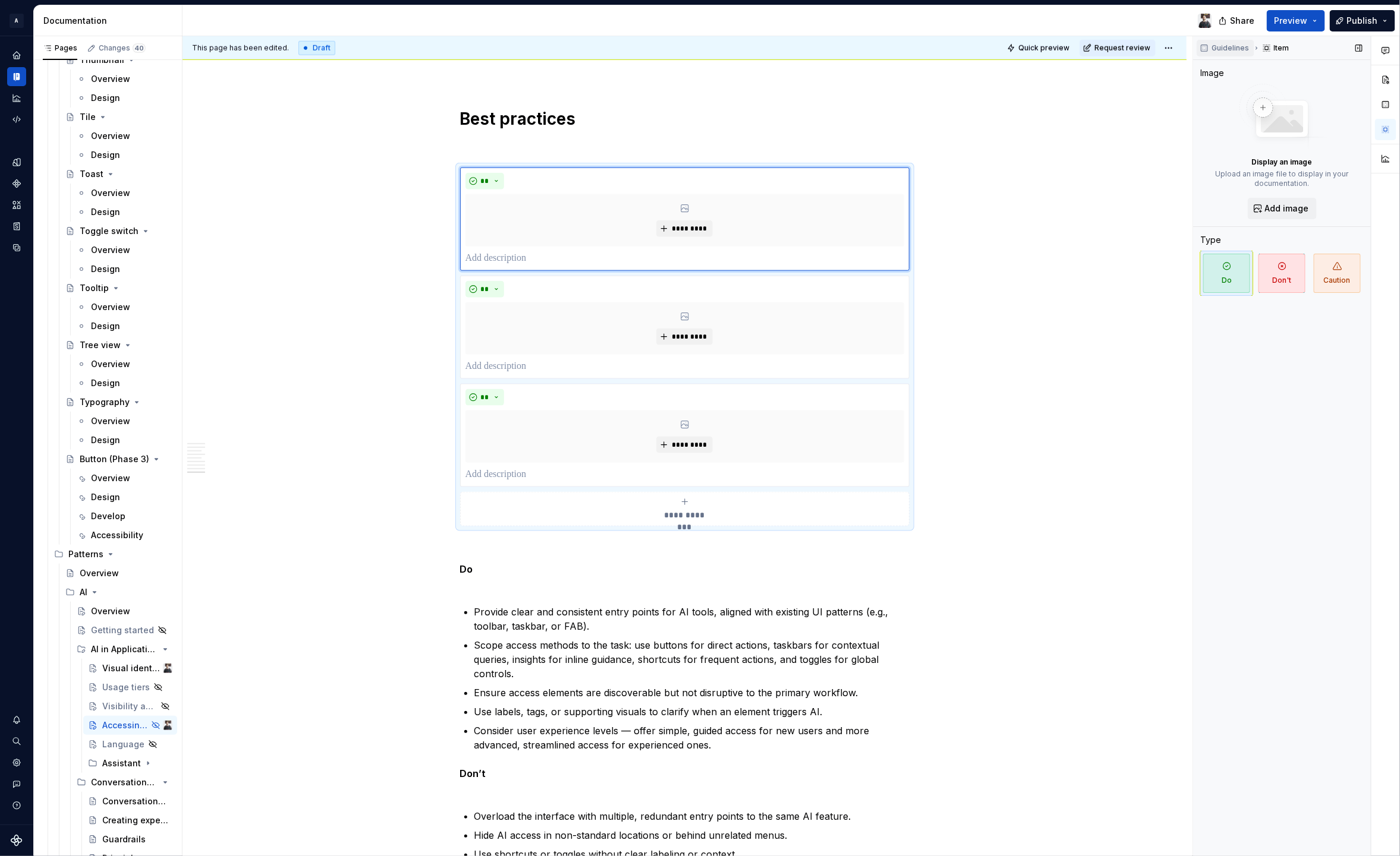
click at [1229, 47] on span "Guidelines" at bounding box center [1230, 48] width 38 height 10
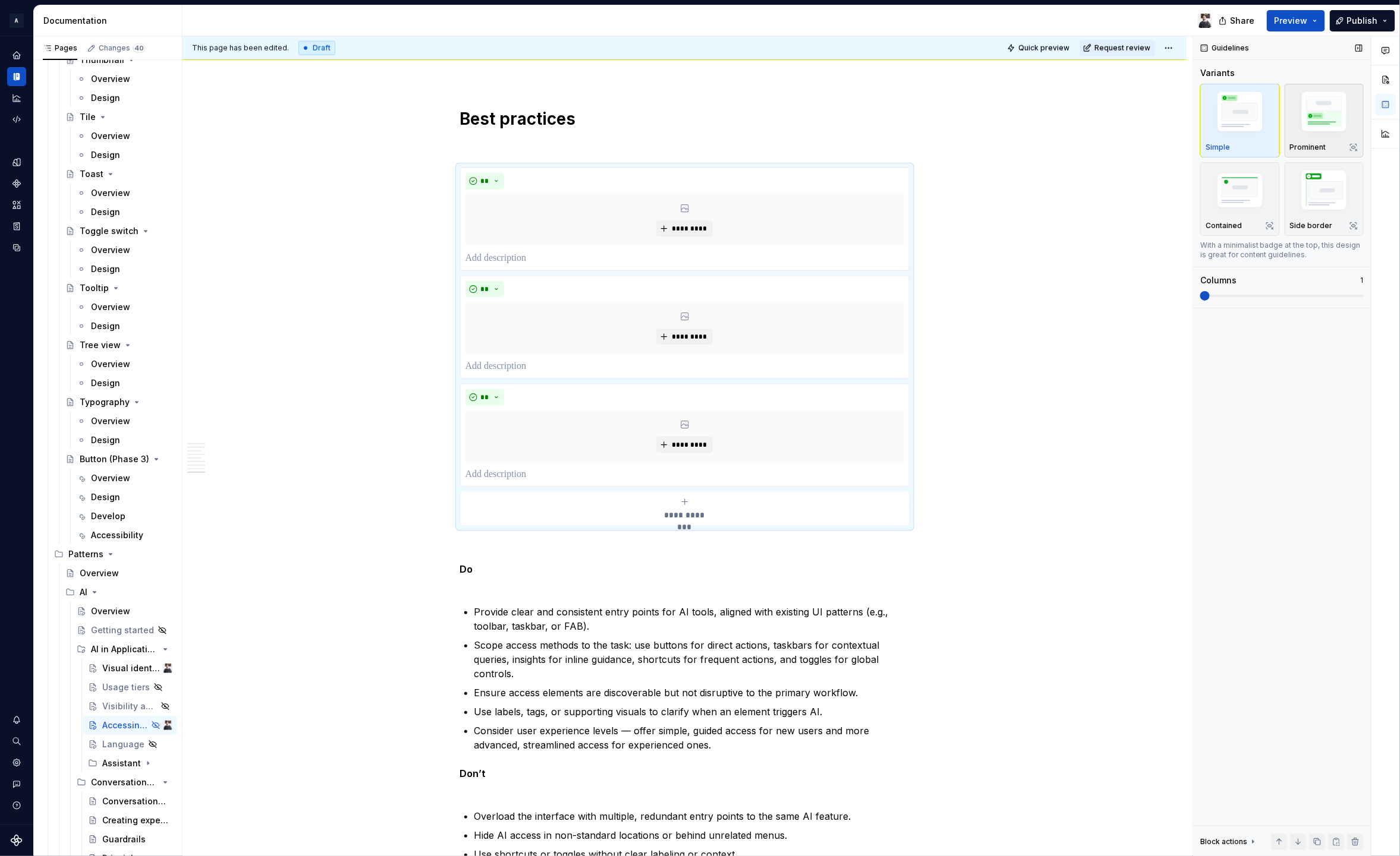
click at [1292, 121] on img "button" at bounding box center [1324, 113] width 69 height 52
click at [110, 748] on div "Language" at bounding box center [113, 745] width 21 height 12
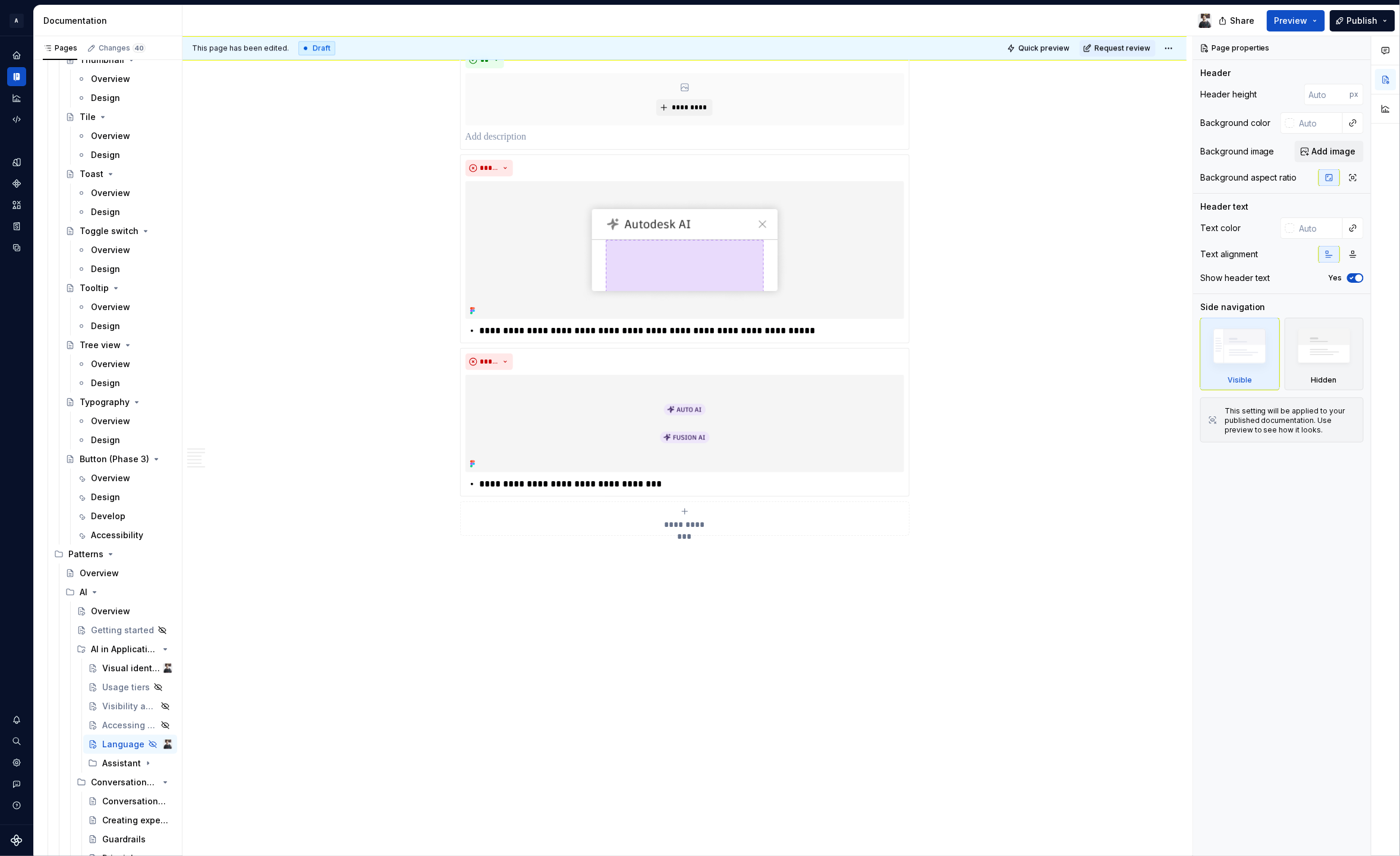
scroll to position [1537, 0]
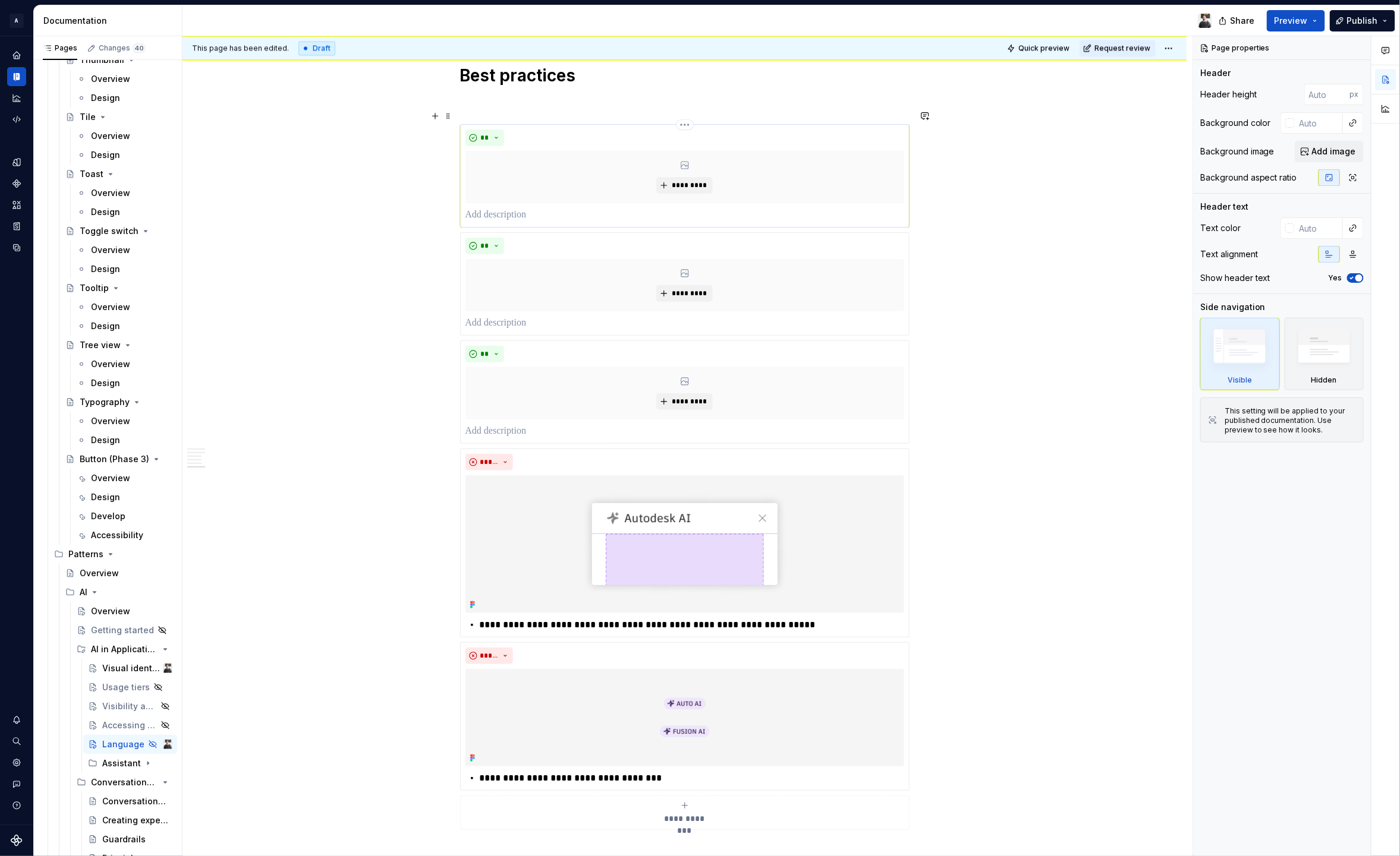
click at [896, 124] on div "** *********" at bounding box center [685, 176] width 450 height 104
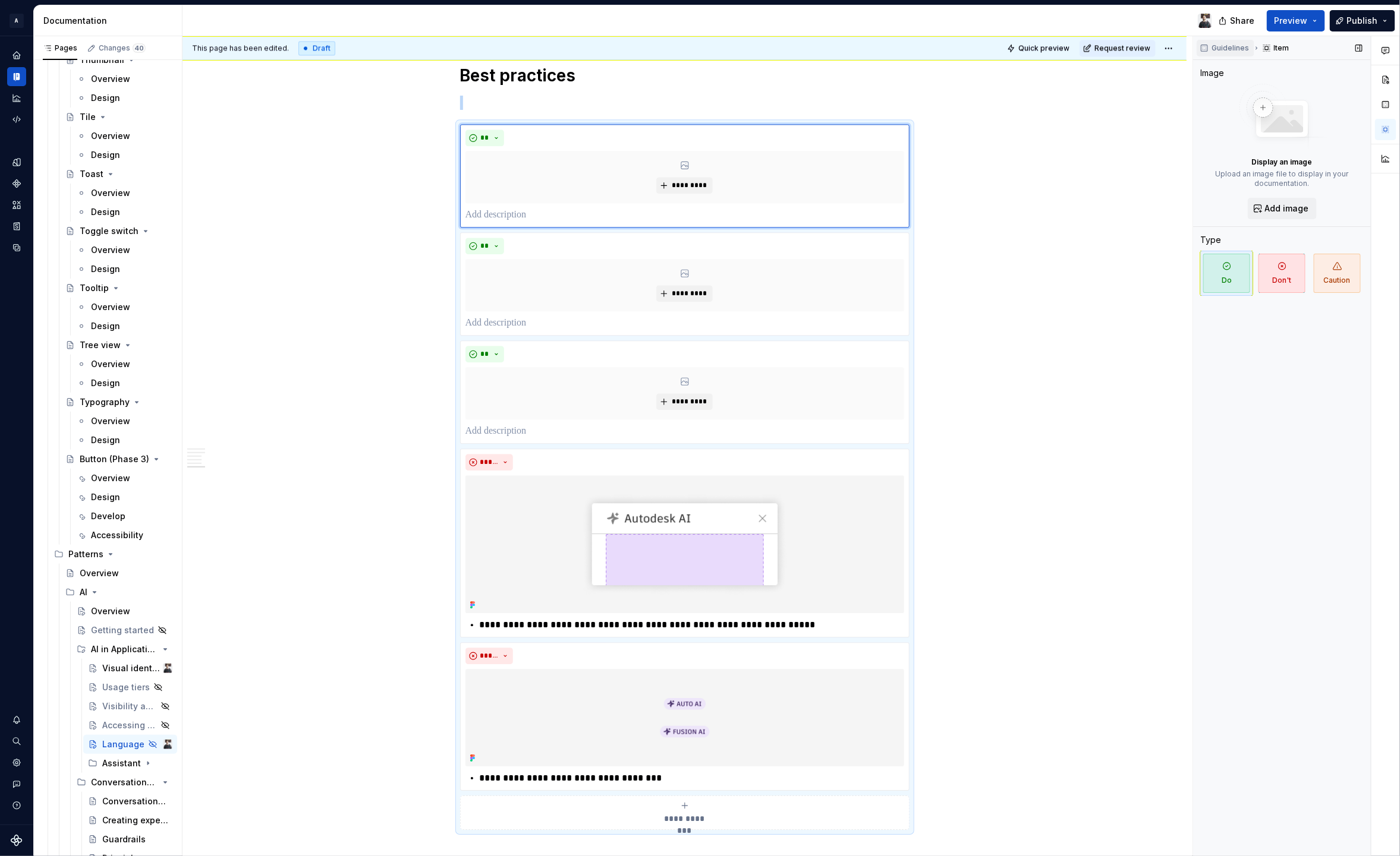
click at [1228, 52] on span "Guidelines" at bounding box center [1230, 48] width 38 height 10
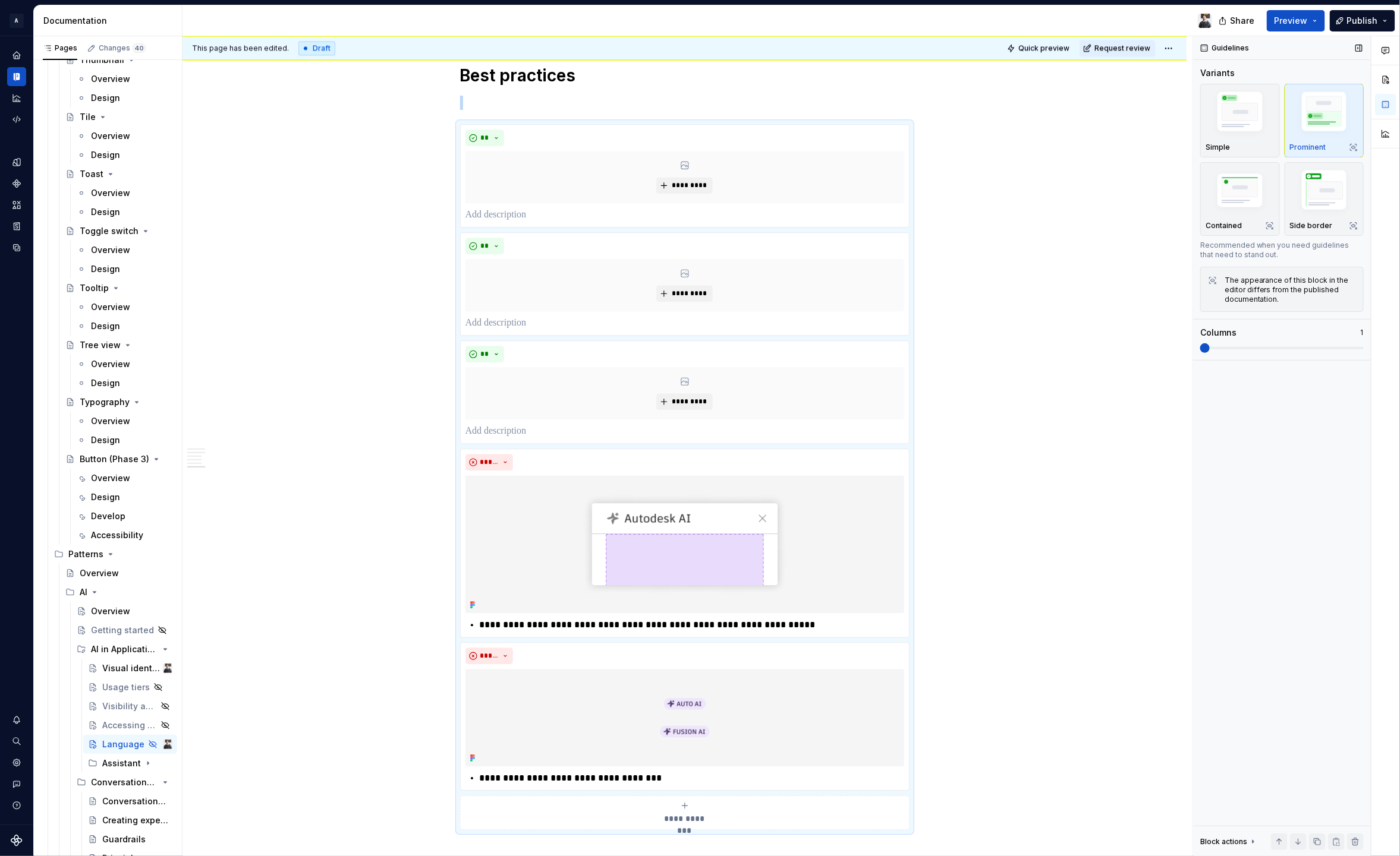
click at [1335, 117] on img "button" at bounding box center [1324, 113] width 69 height 52
click at [107, 706] on div "Visibility and visual design" at bounding box center [113, 706] width 21 height 12
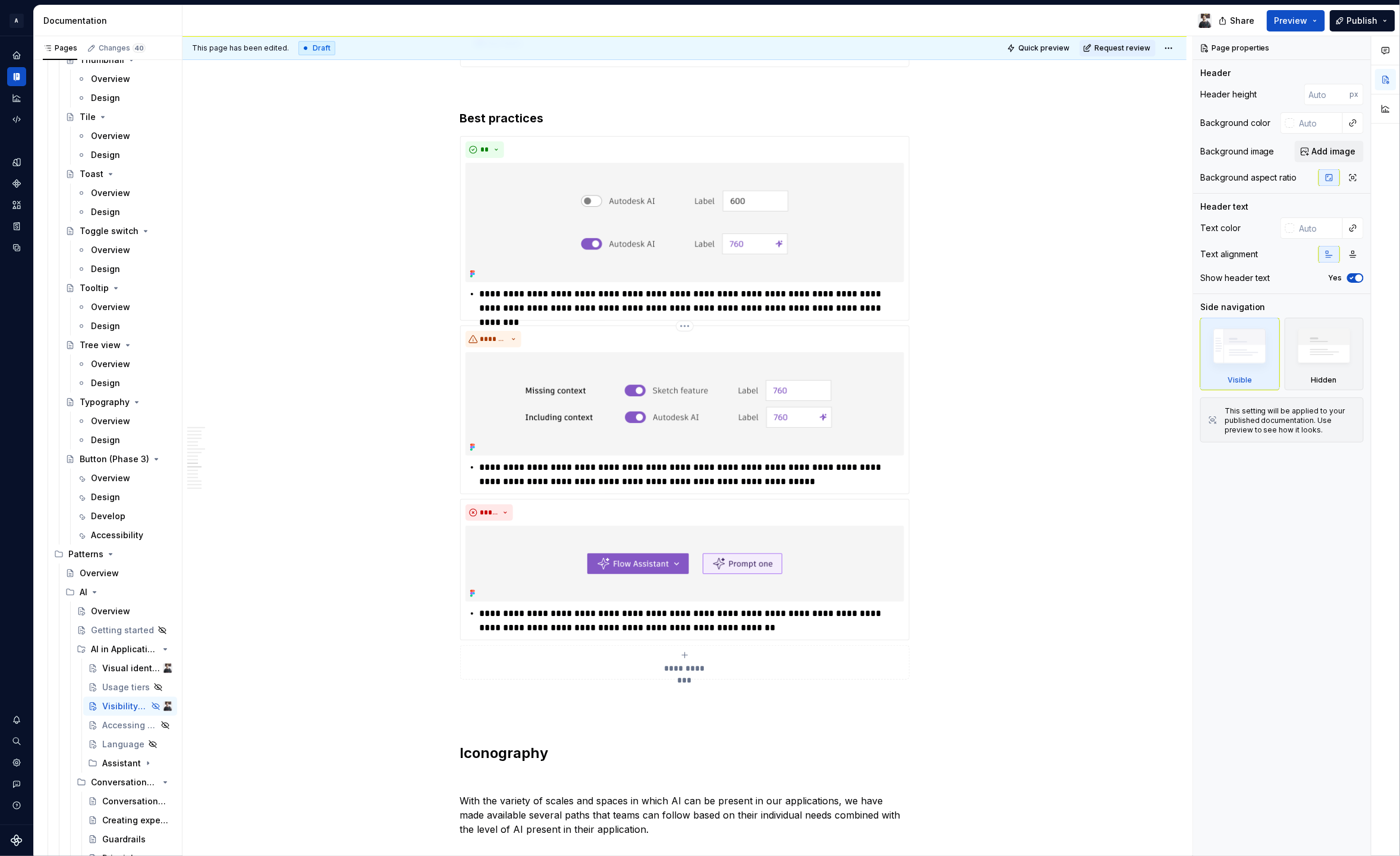
scroll to position [2421, 0]
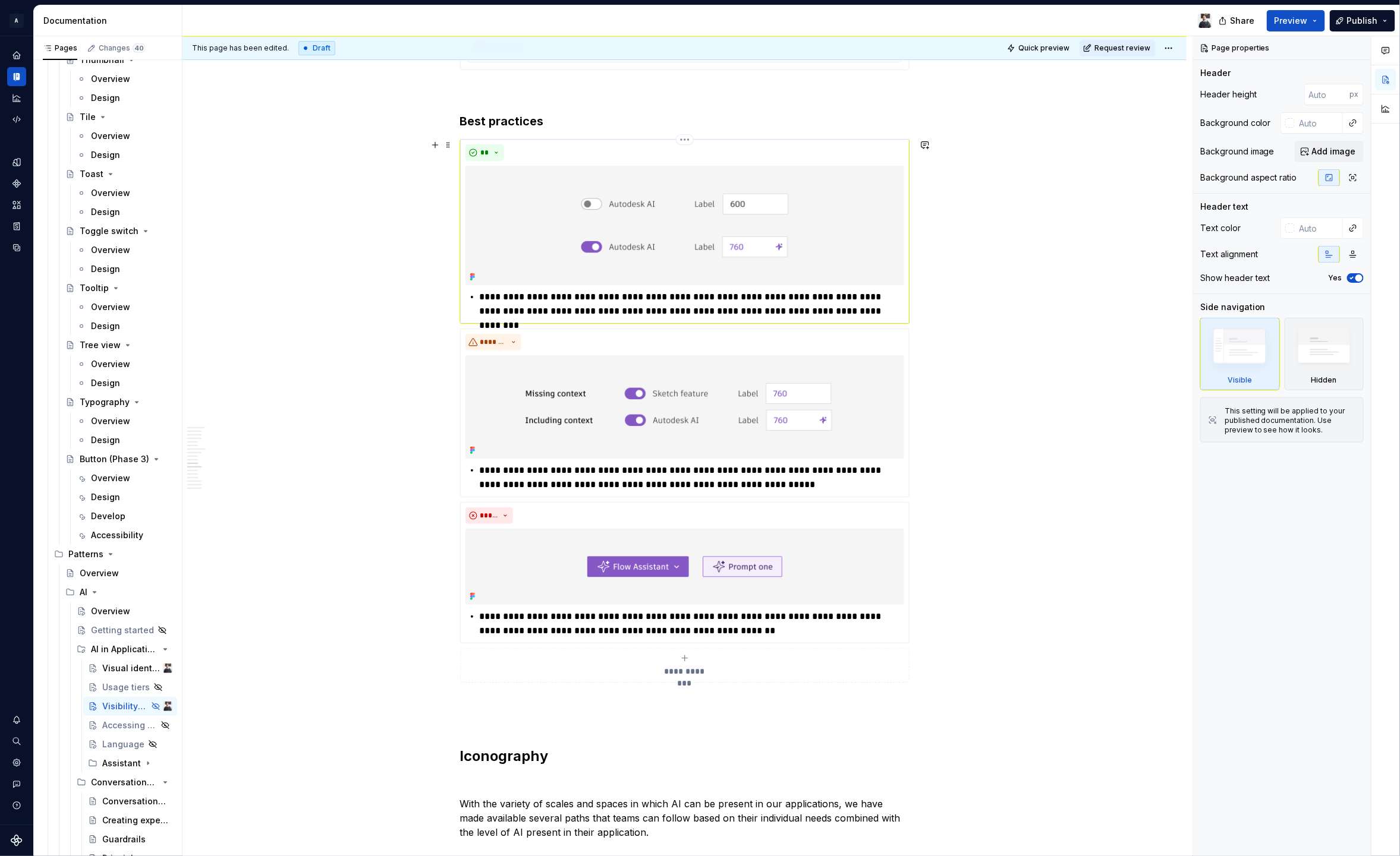
click at [759, 144] on div "**" at bounding box center [685, 152] width 438 height 17
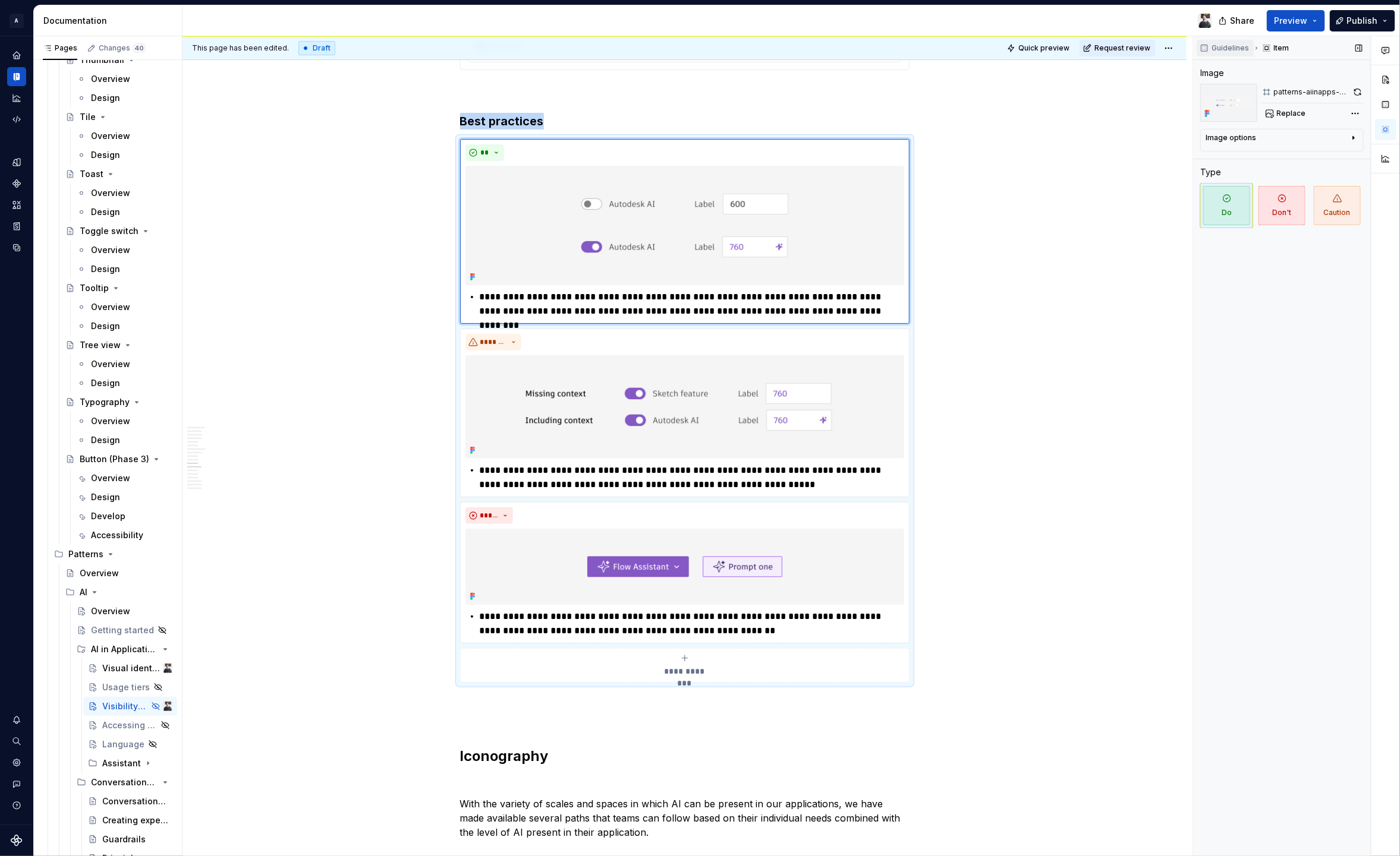
click at [1215, 48] on span "Guidelines" at bounding box center [1230, 48] width 38 height 10
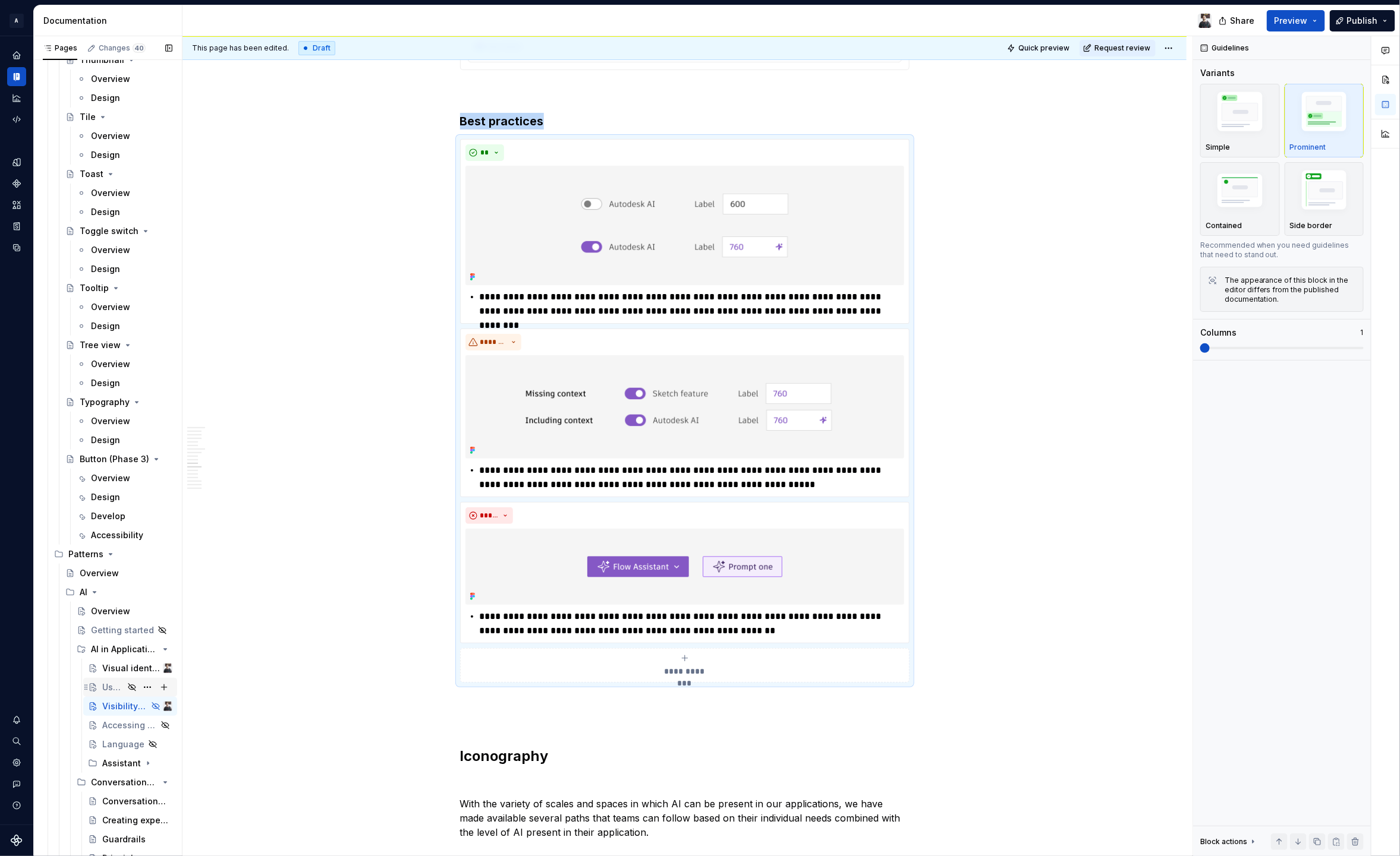
click at [101, 689] on div "Usage tiers" at bounding box center [130, 687] width 84 height 17
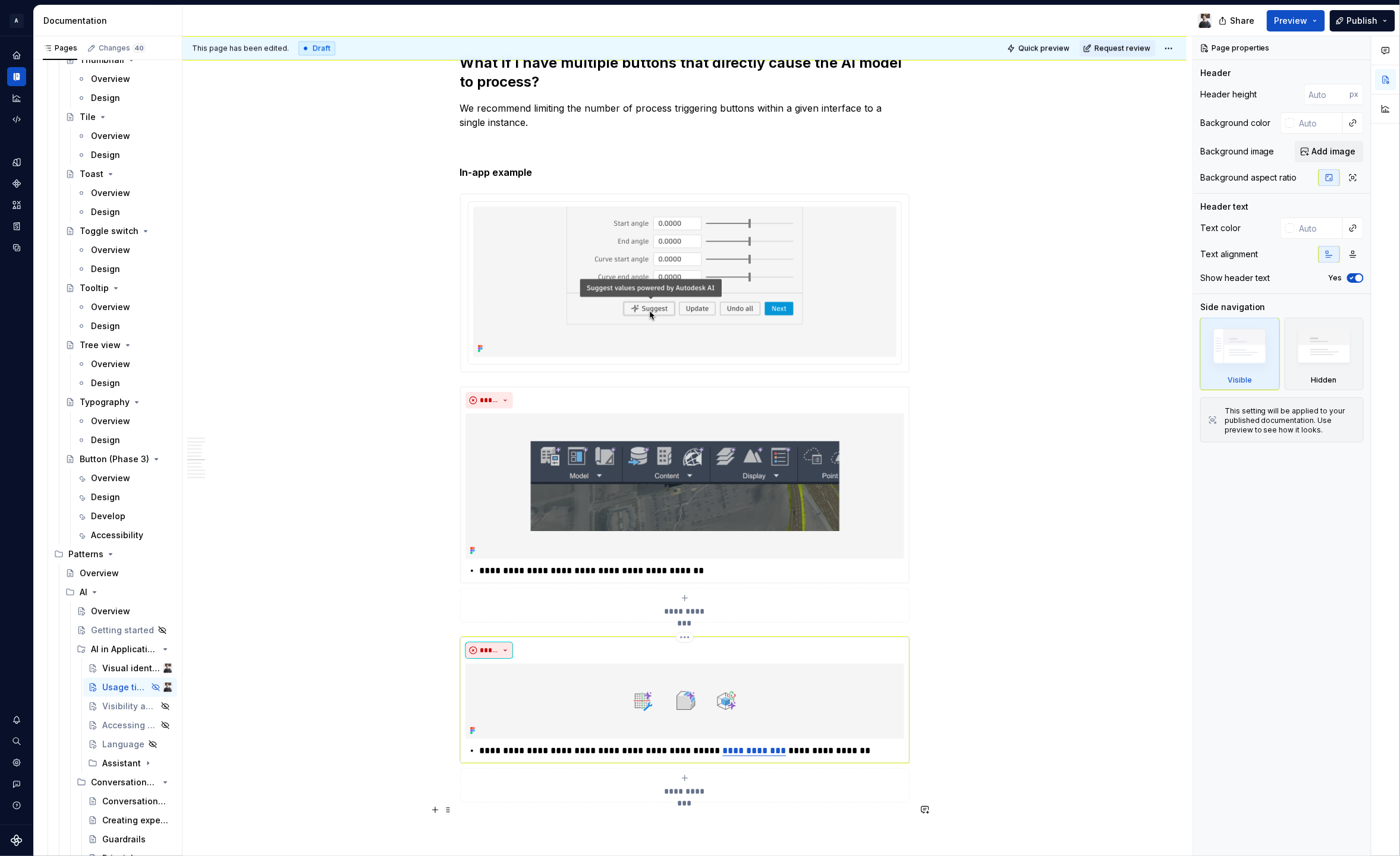
scroll to position [1269, 0]
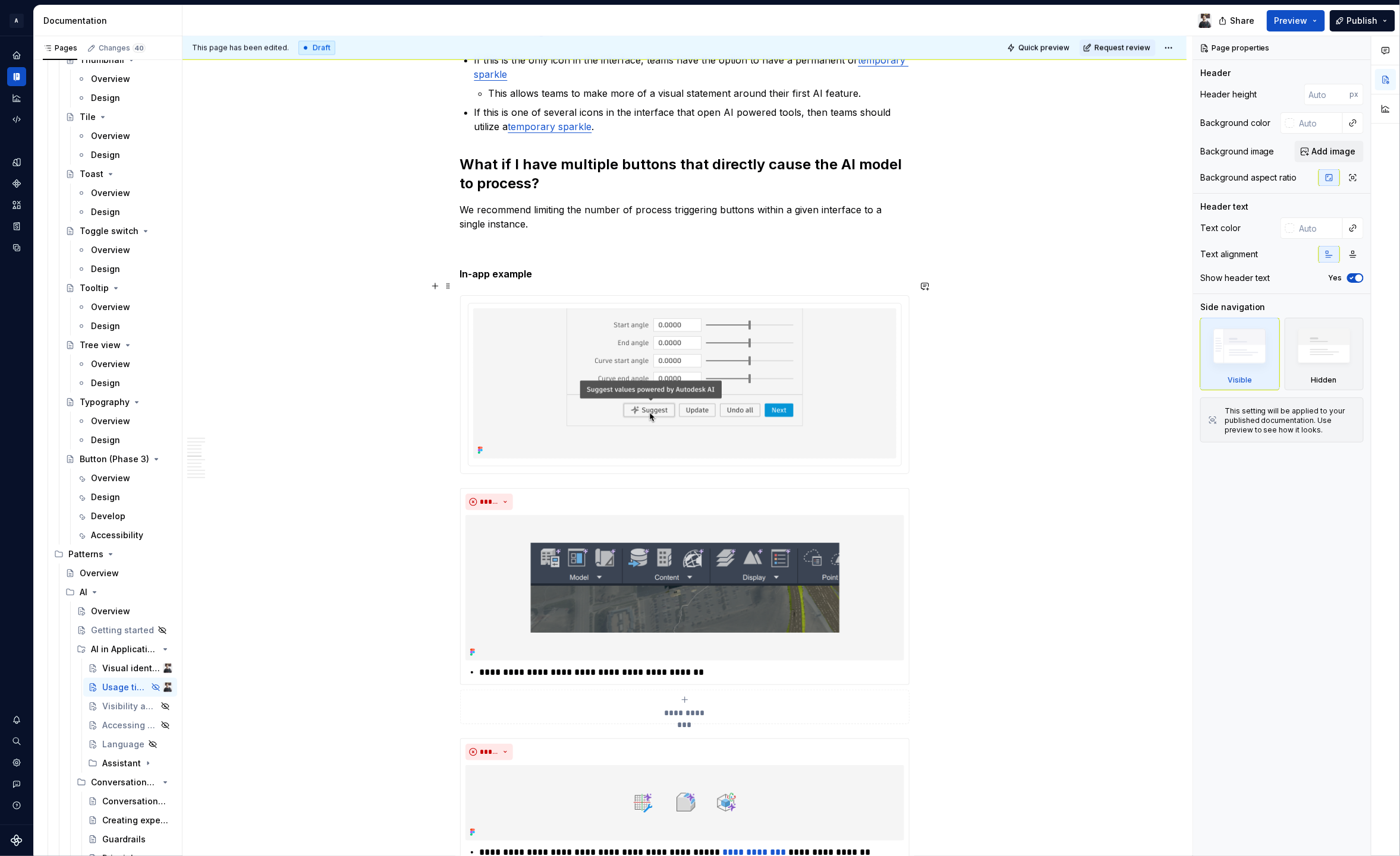
click at [489, 296] on div at bounding box center [684, 384] width 448 height 178
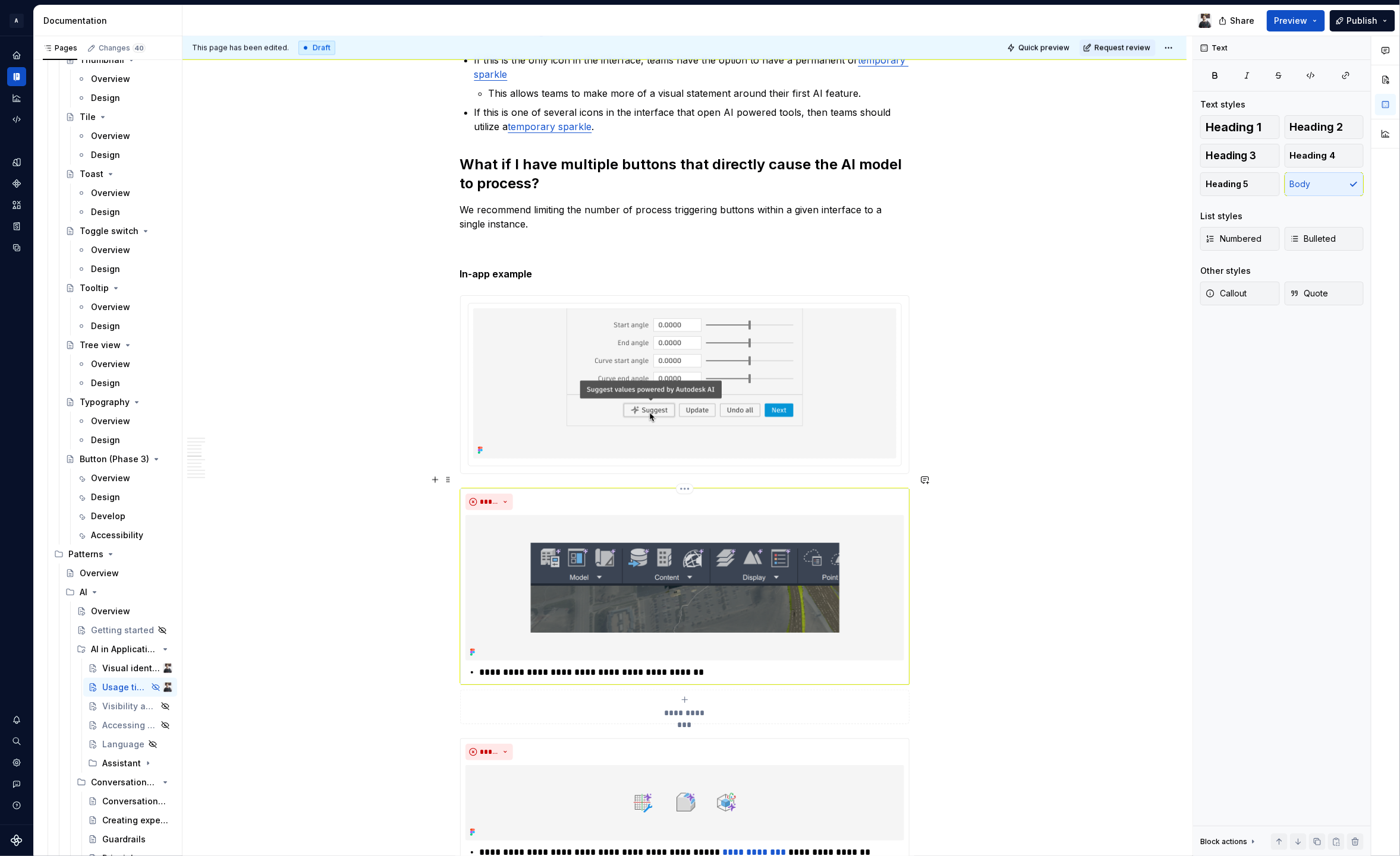
click at [583, 488] on div "**********" at bounding box center [685, 587] width 450 height 197
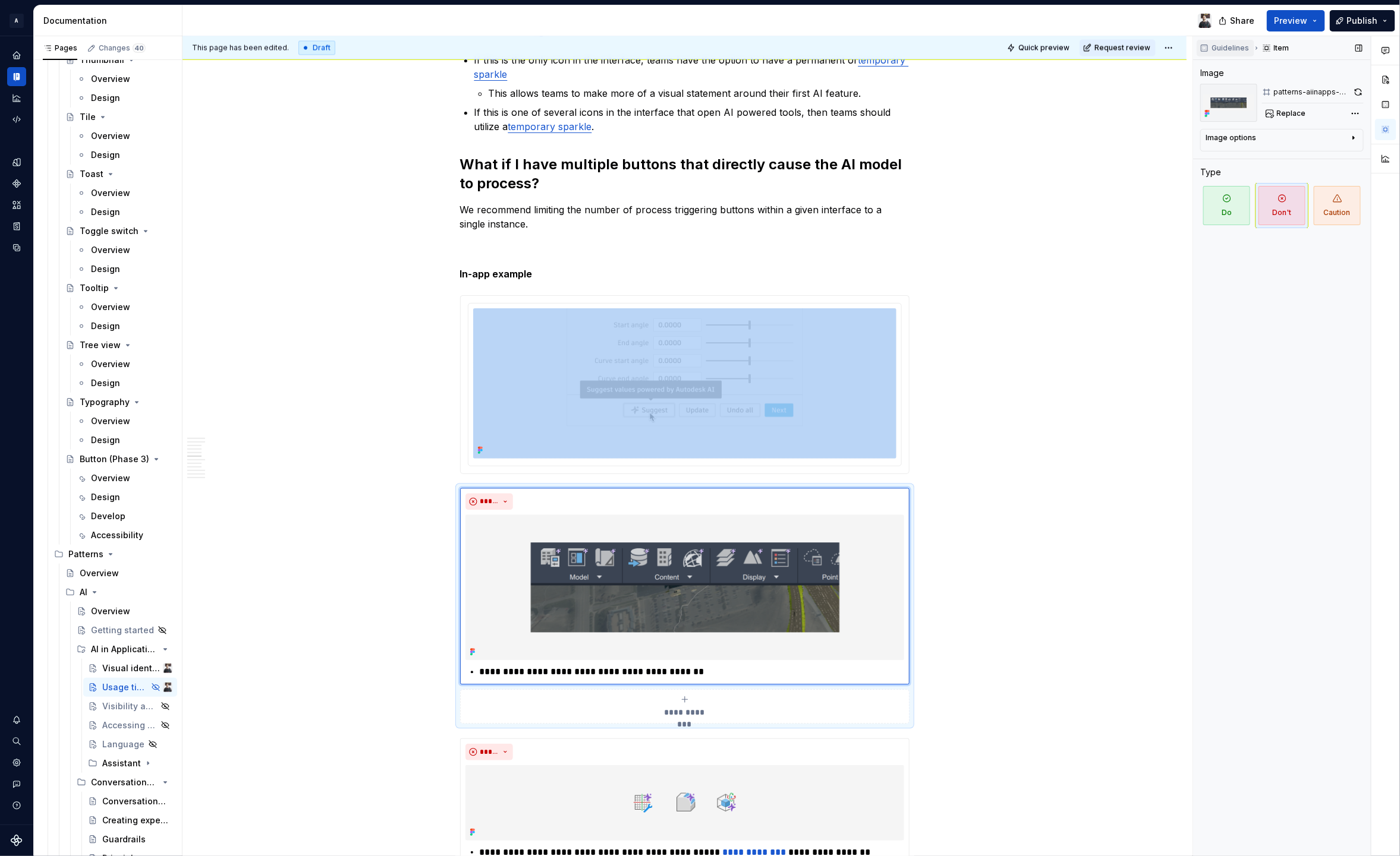
click at [1212, 45] on span "Guidelines" at bounding box center [1230, 48] width 38 height 10
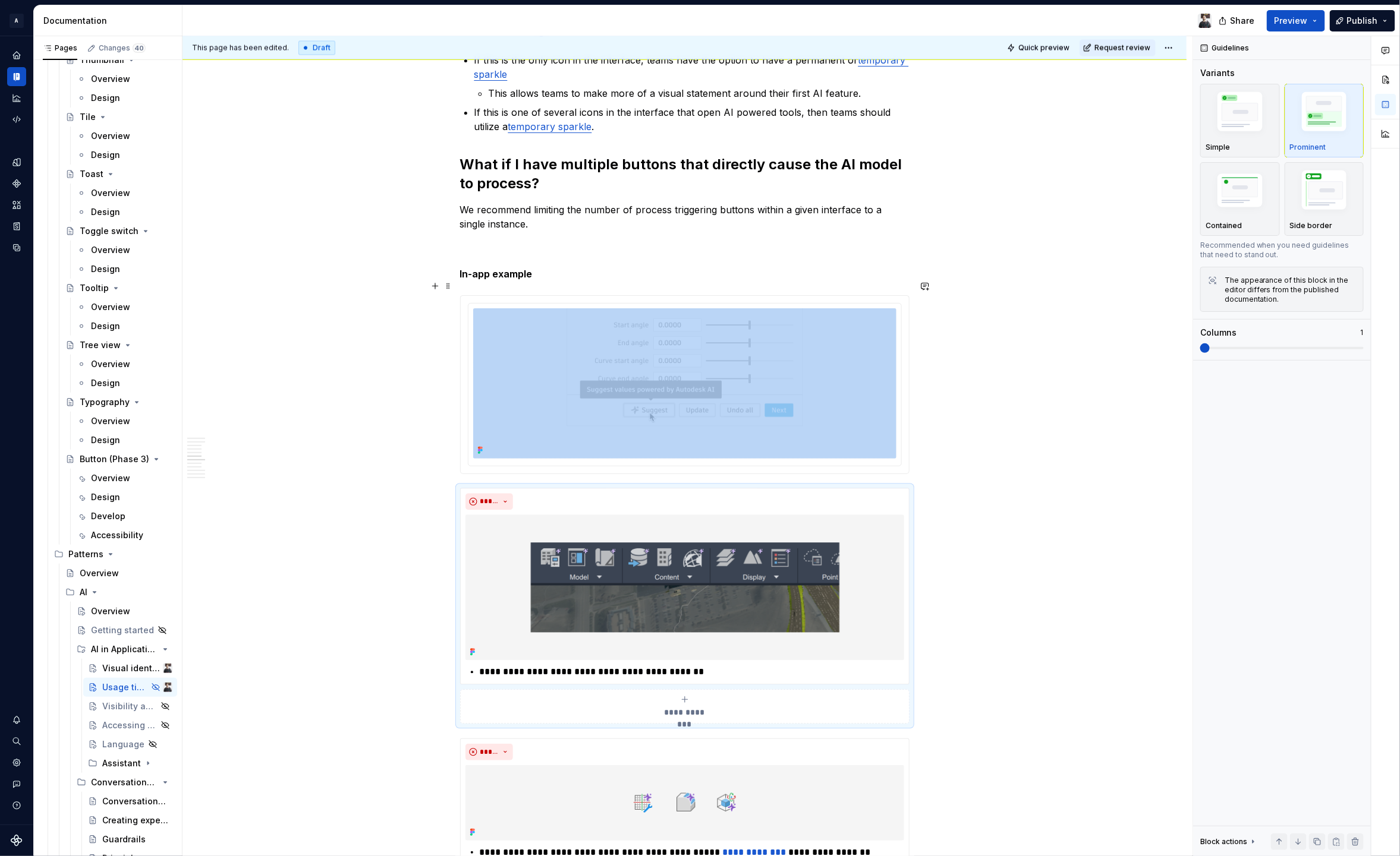
scroll to position [1564, 0]
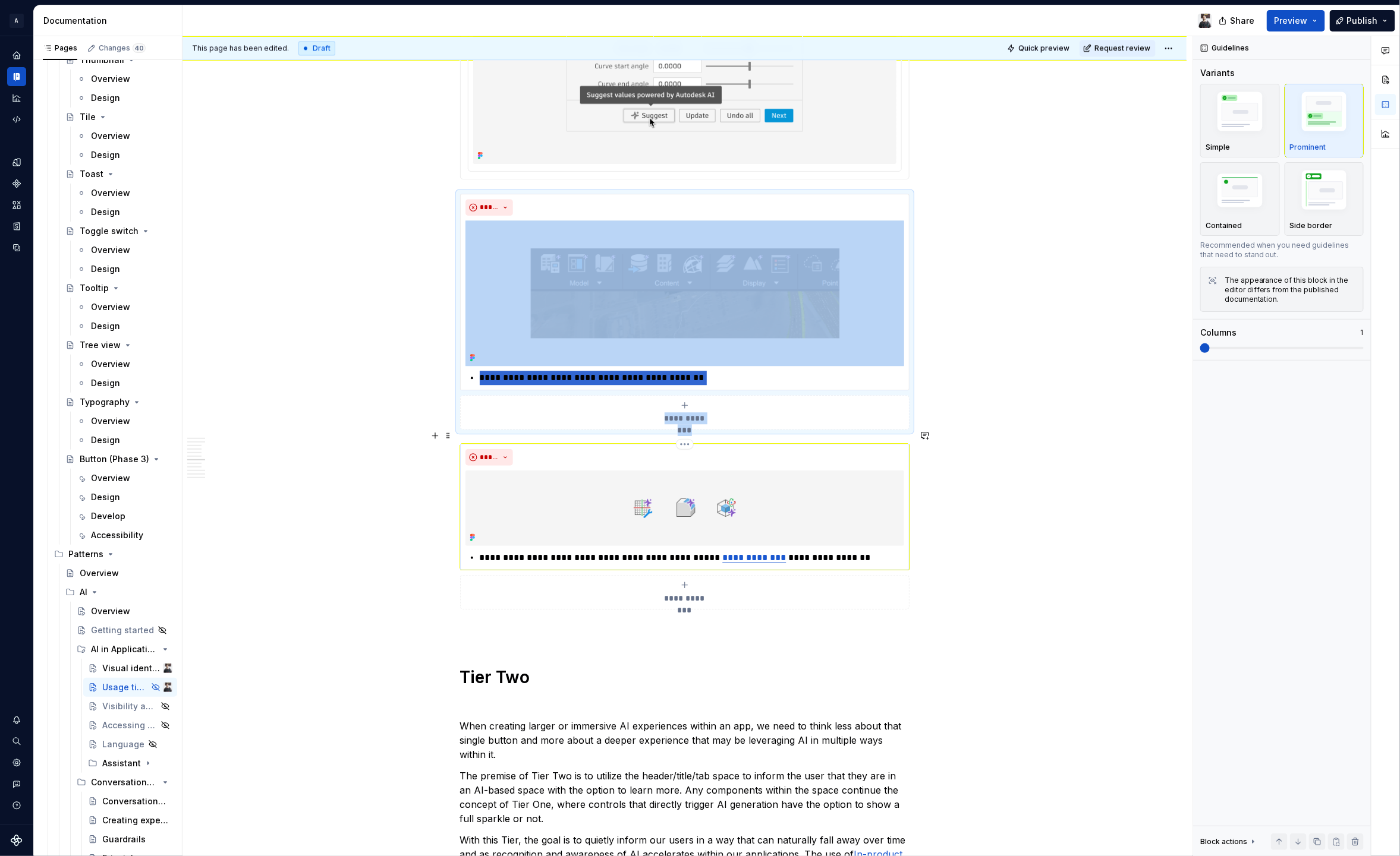
click at [793, 450] on div "*****" at bounding box center [685, 457] width 438 height 17
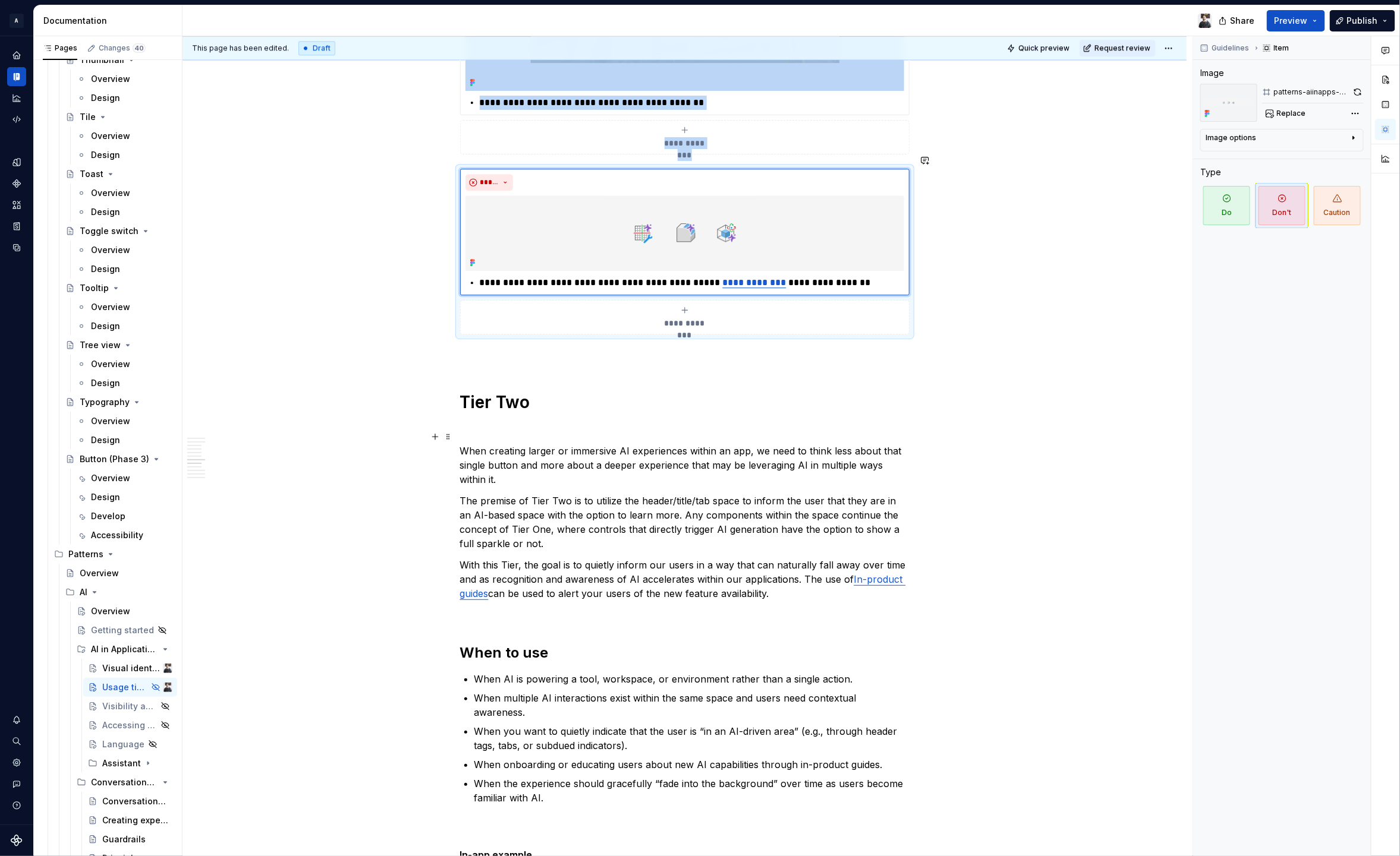
scroll to position [1559, 0]
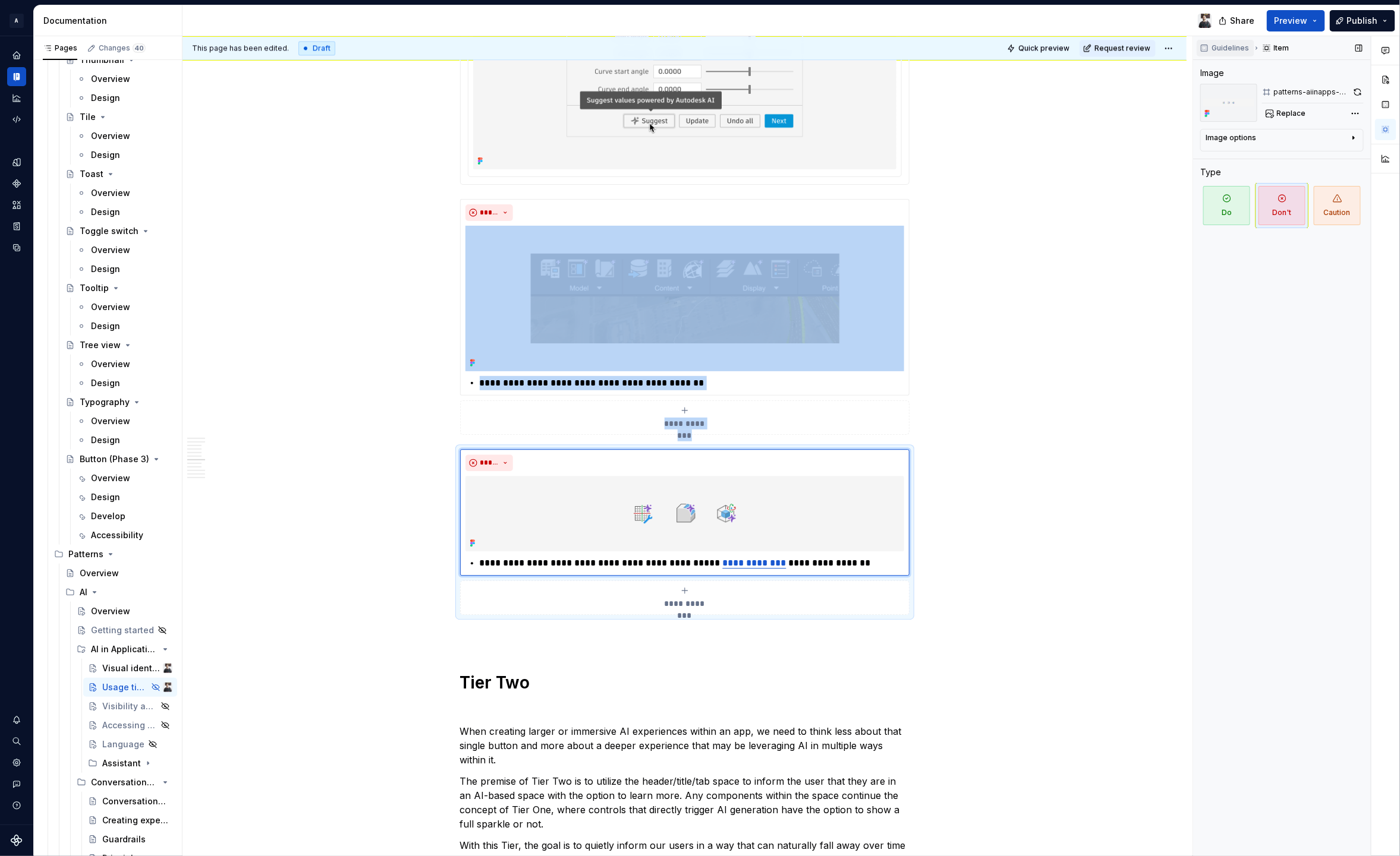
click at [1243, 48] on span "Guidelines" at bounding box center [1230, 48] width 38 height 10
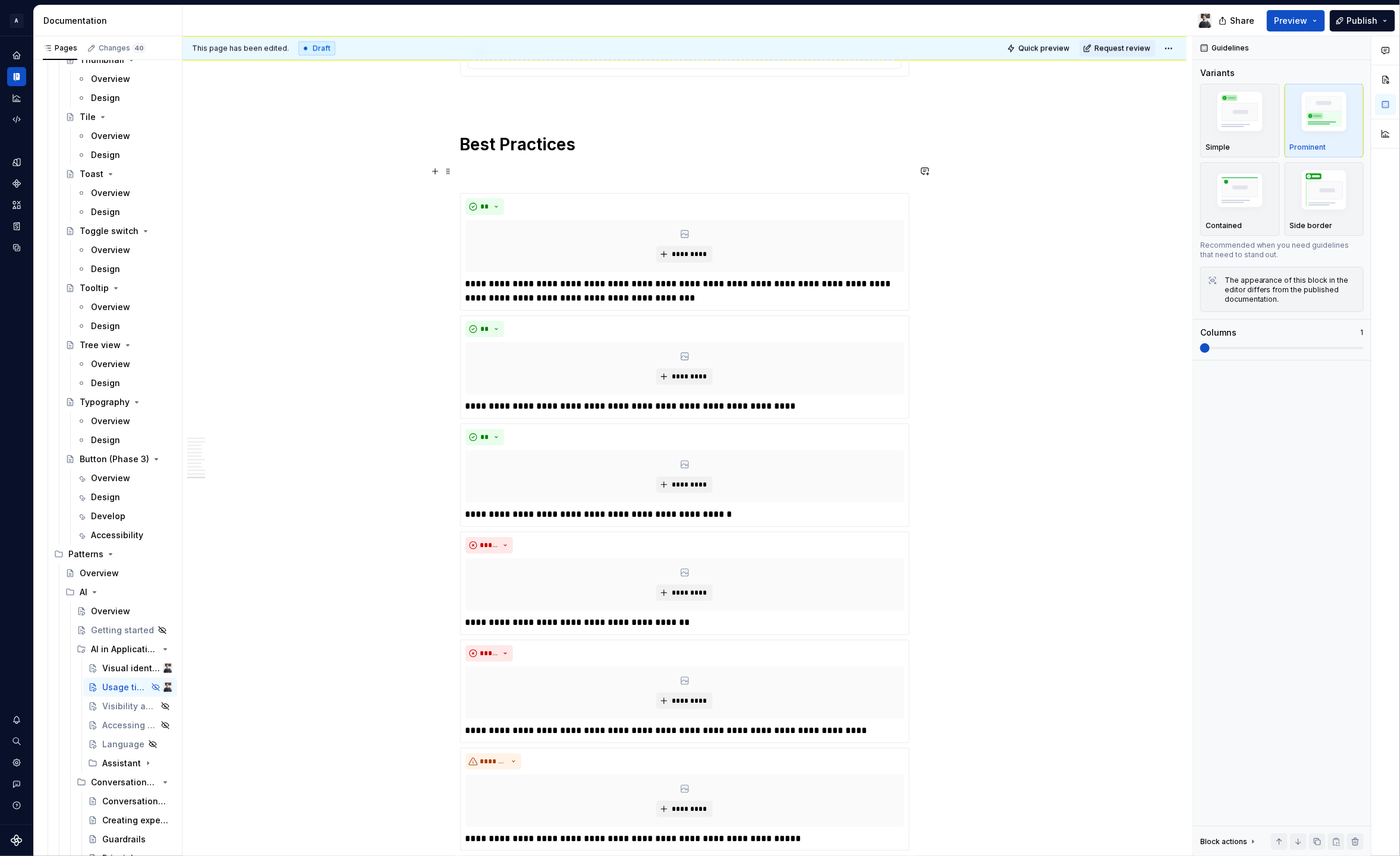
scroll to position [3870, 0]
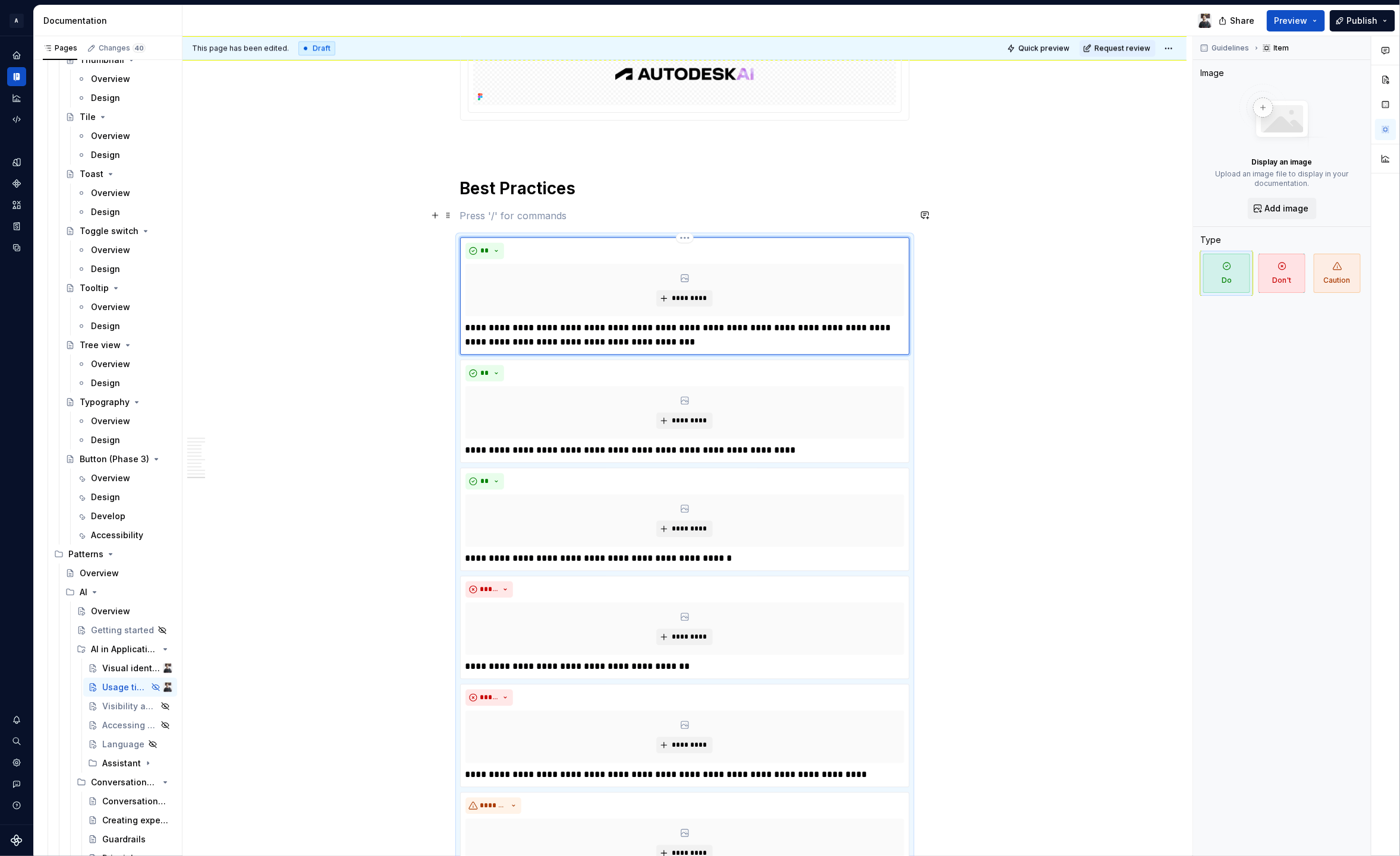
click at [518, 238] on div "**********" at bounding box center [685, 296] width 450 height 118
click at [1226, 48] on span "Guidelines" at bounding box center [1230, 48] width 38 height 10
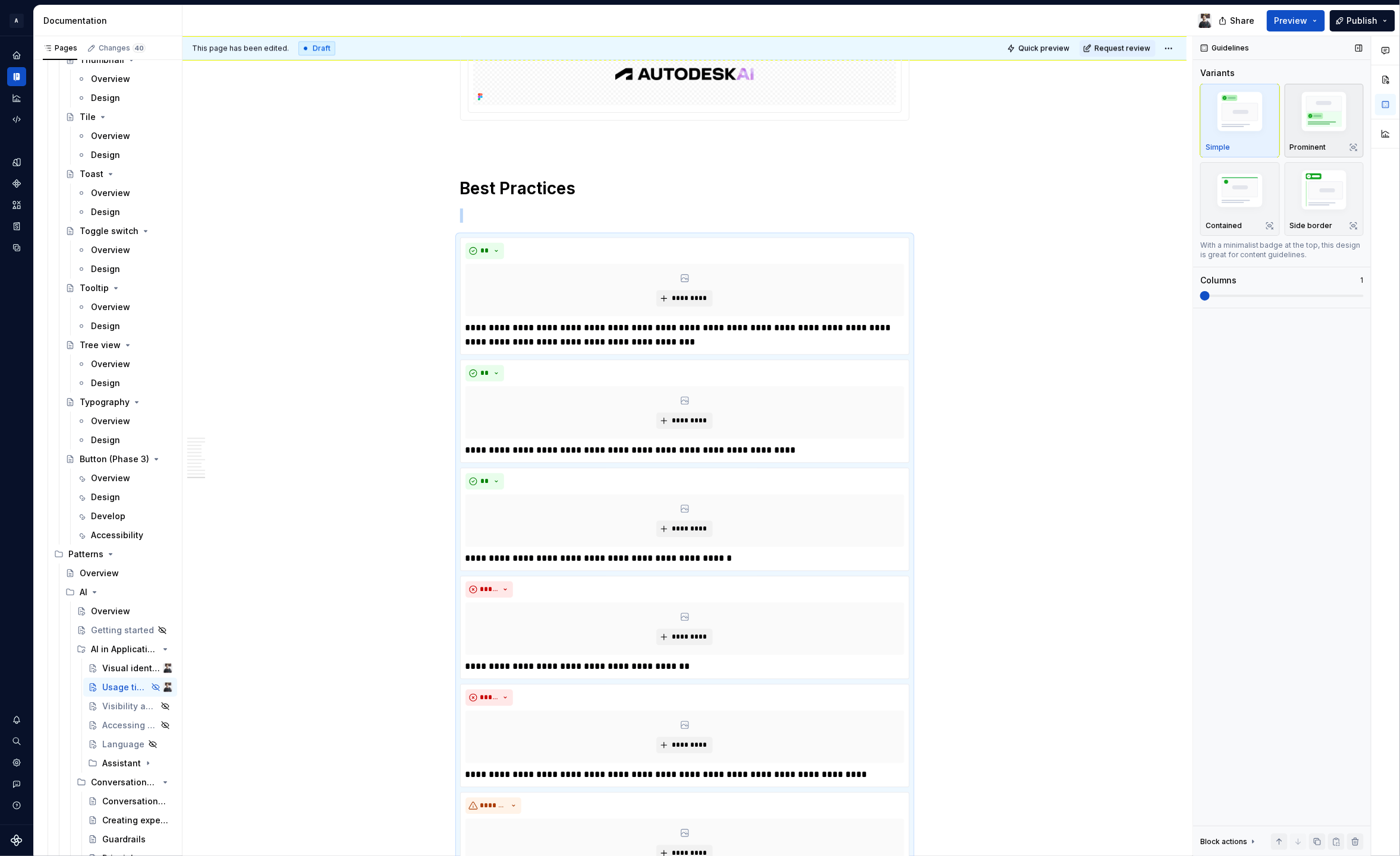
click at [1317, 120] on img "button" at bounding box center [1324, 113] width 69 height 52
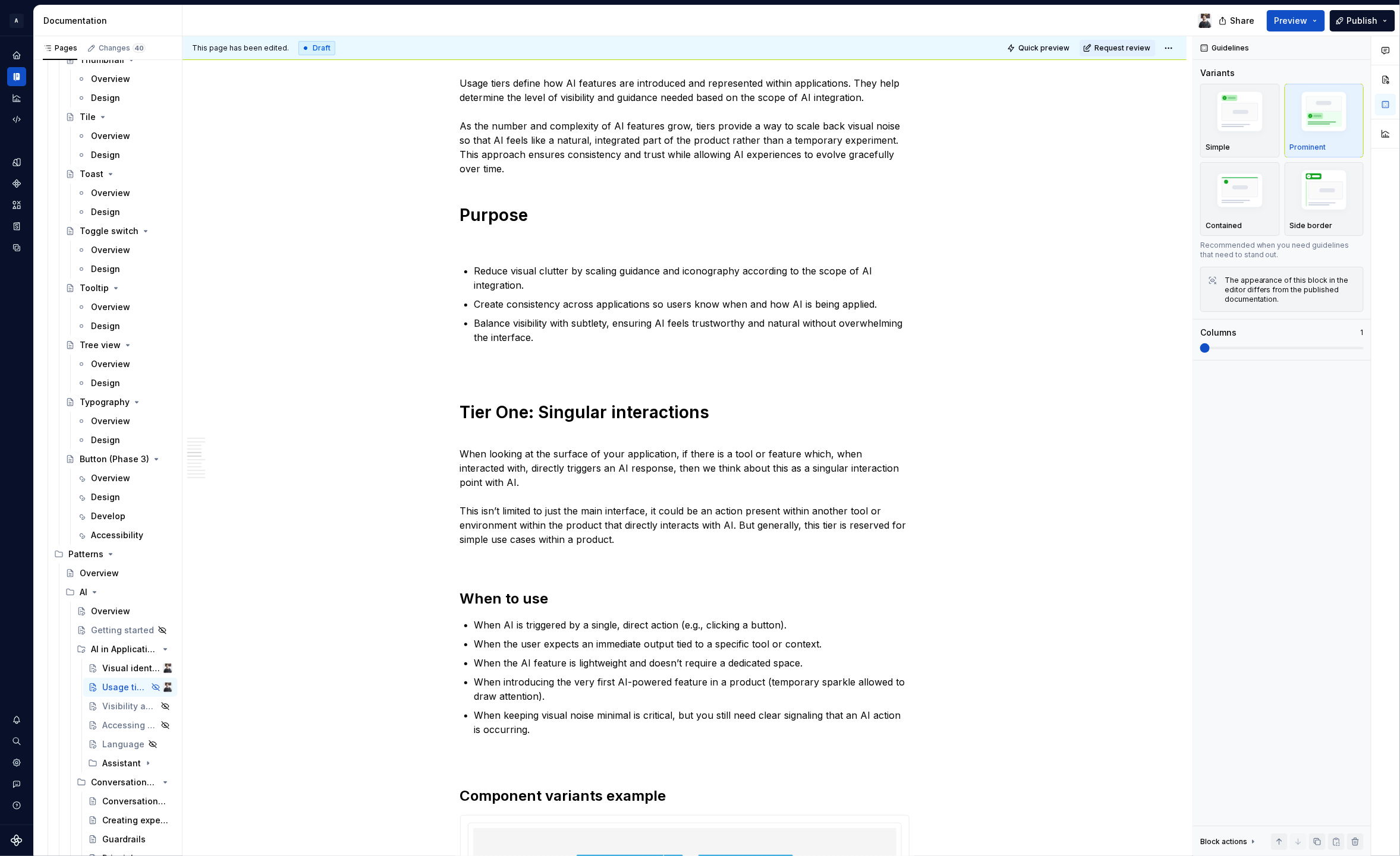
scroll to position [0, 0]
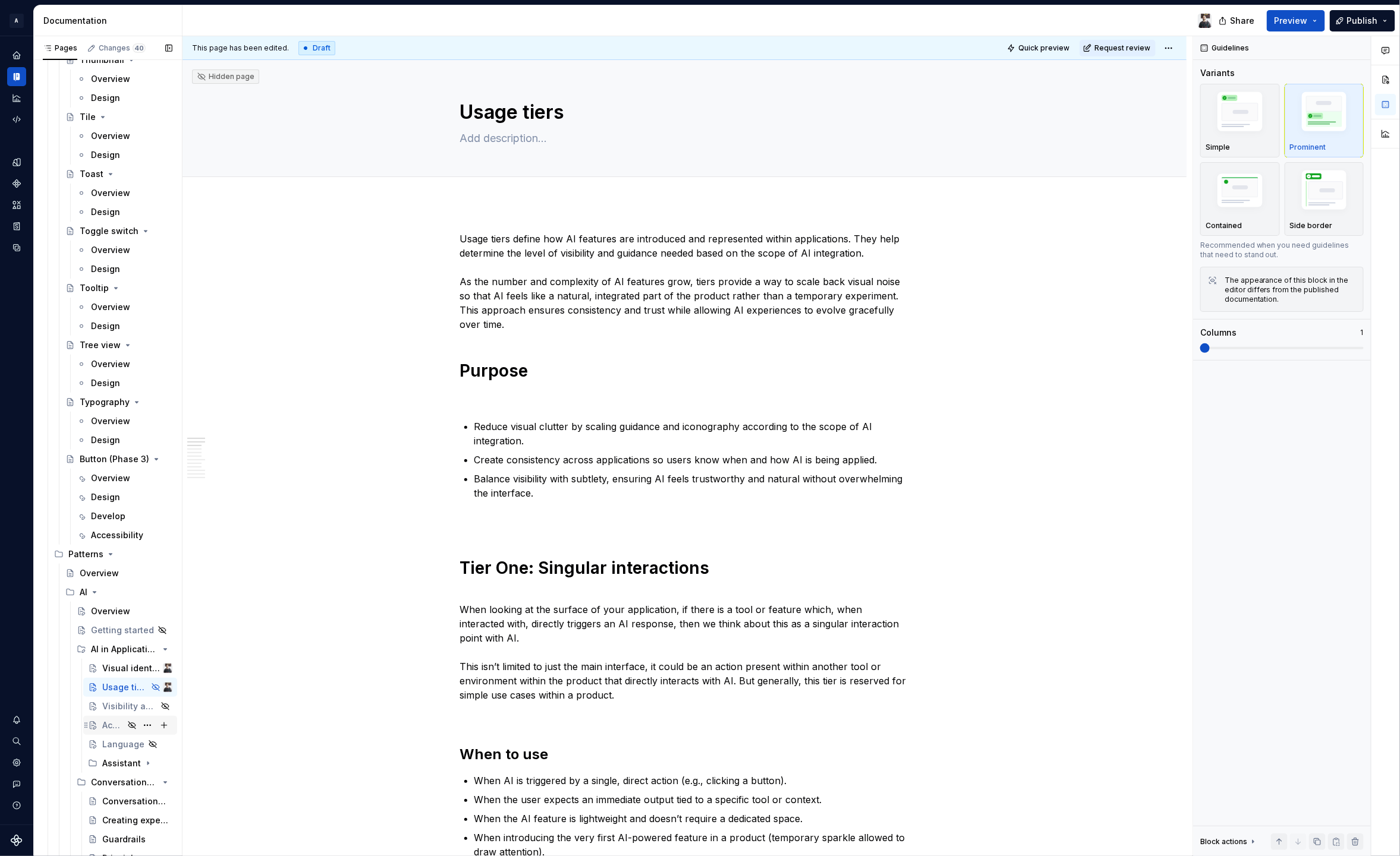
click at [102, 728] on div "Accessing AI tools" at bounding box center [113, 726] width 21 height 12
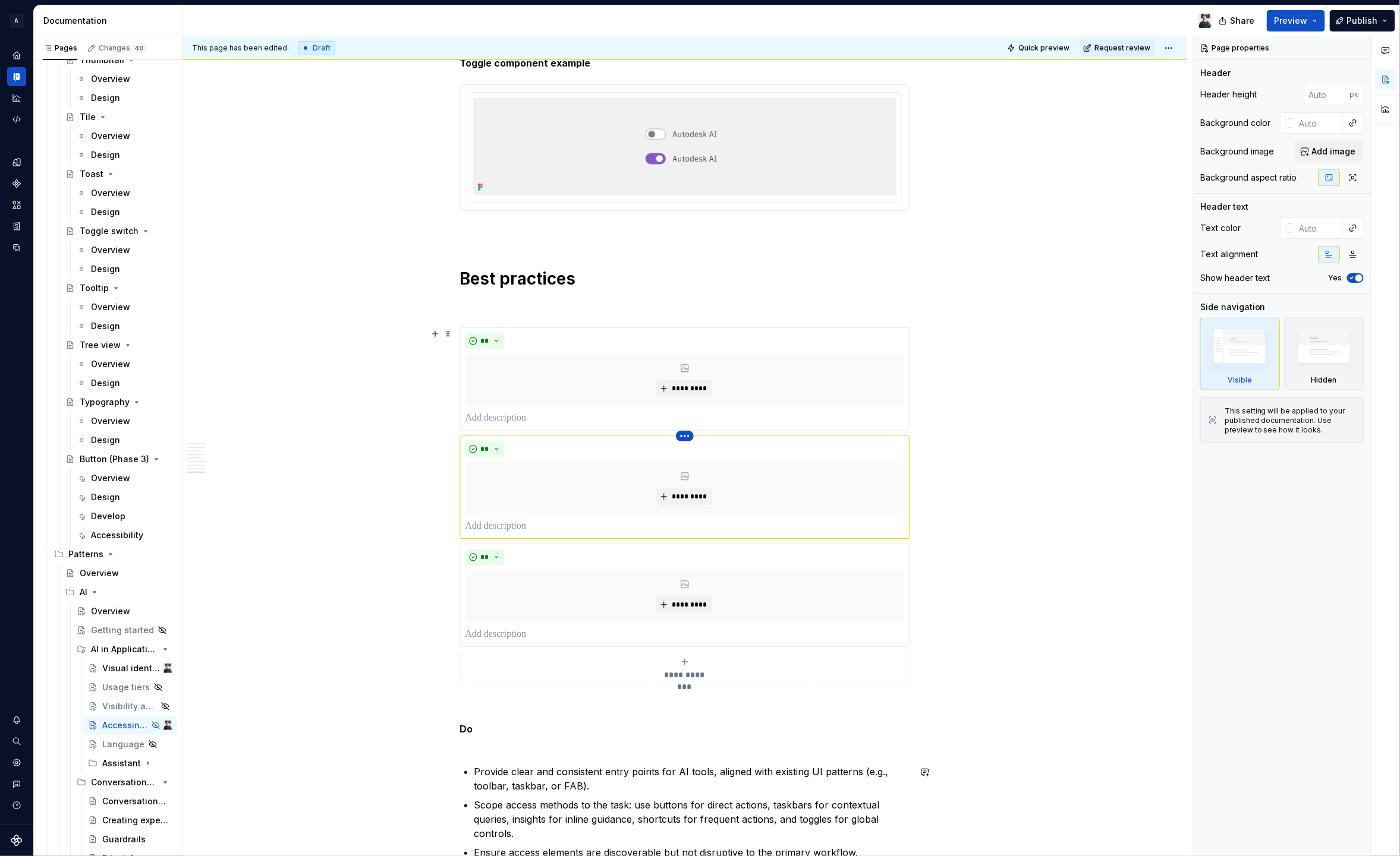
scroll to position [3010, 0]
click at [114, 673] on div "Visual identity" at bounding box center [119, 669] width 34 height 12
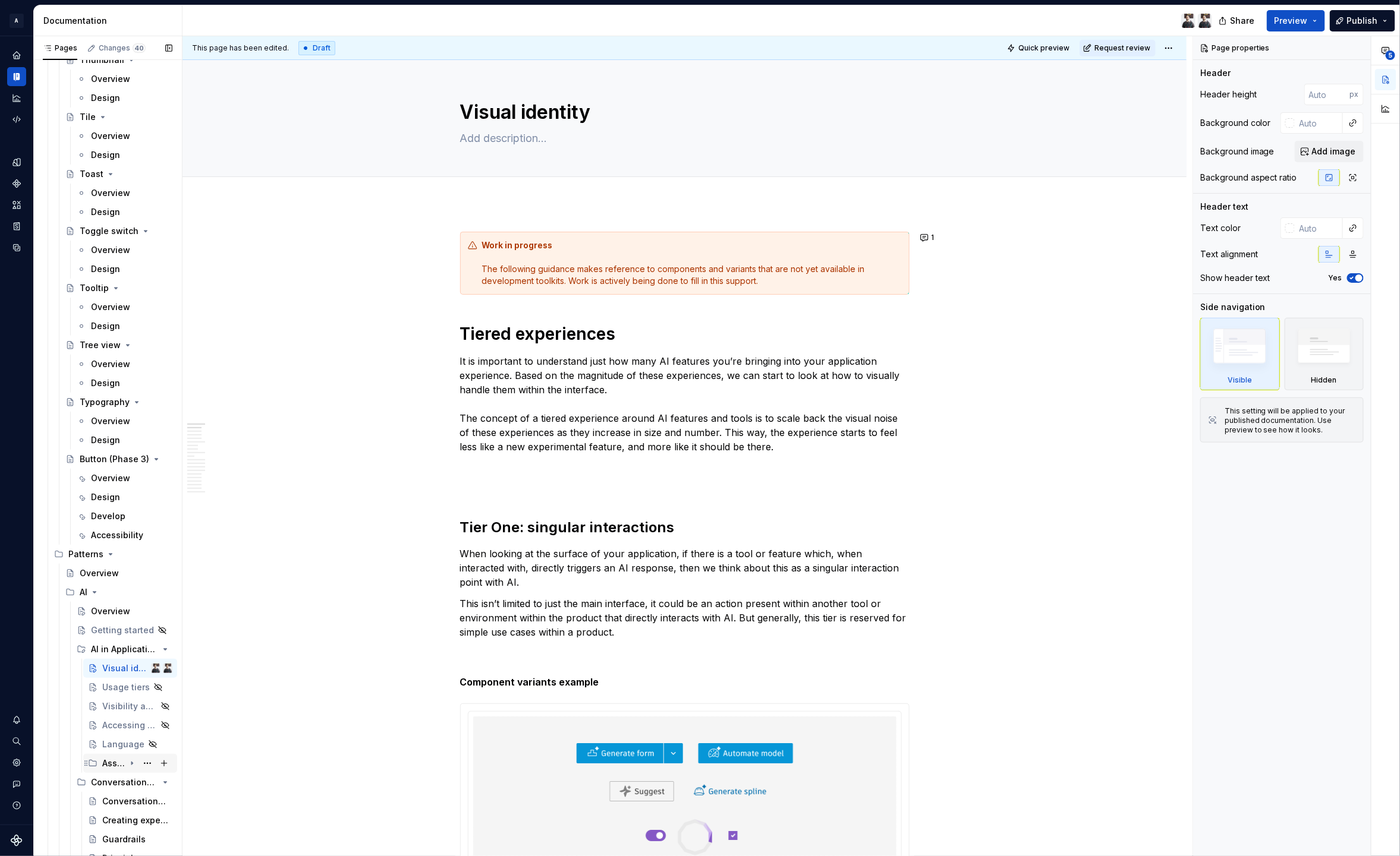
click at [131, 763] on icon "Page tree" at bounding box center [131, 764] width 1 height 3
click at [128, 646] on icon "Page tree" at bounding box center [132, 646] width 10 height 10
click at [128, 647] on icon "Page tree" at bounding box center [132, 646] width 10 height 10
click at [105, 761] on div "Assistant" at bounding box center [114, 761] width 23 height 12
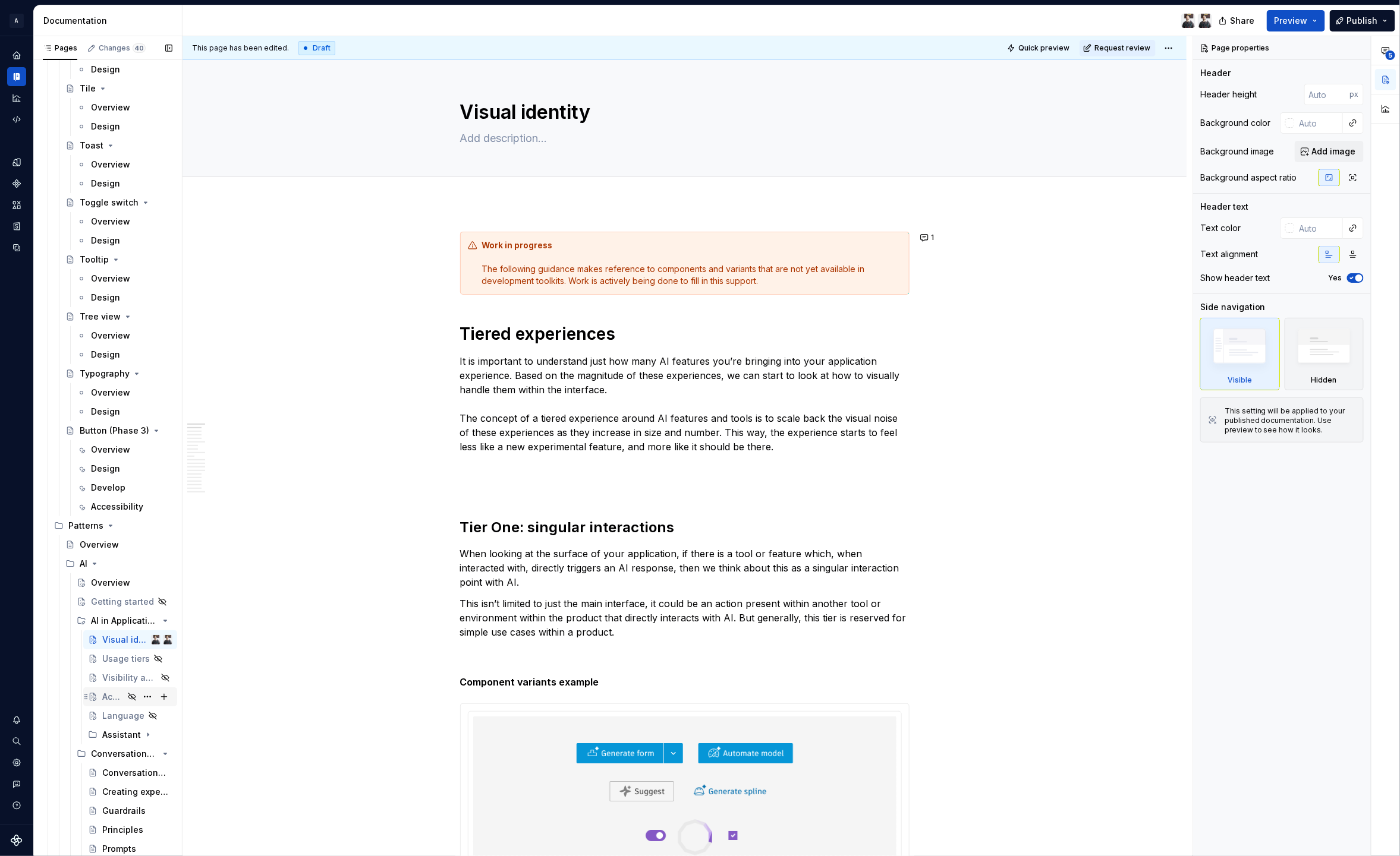
scroll to position [4324, 0]
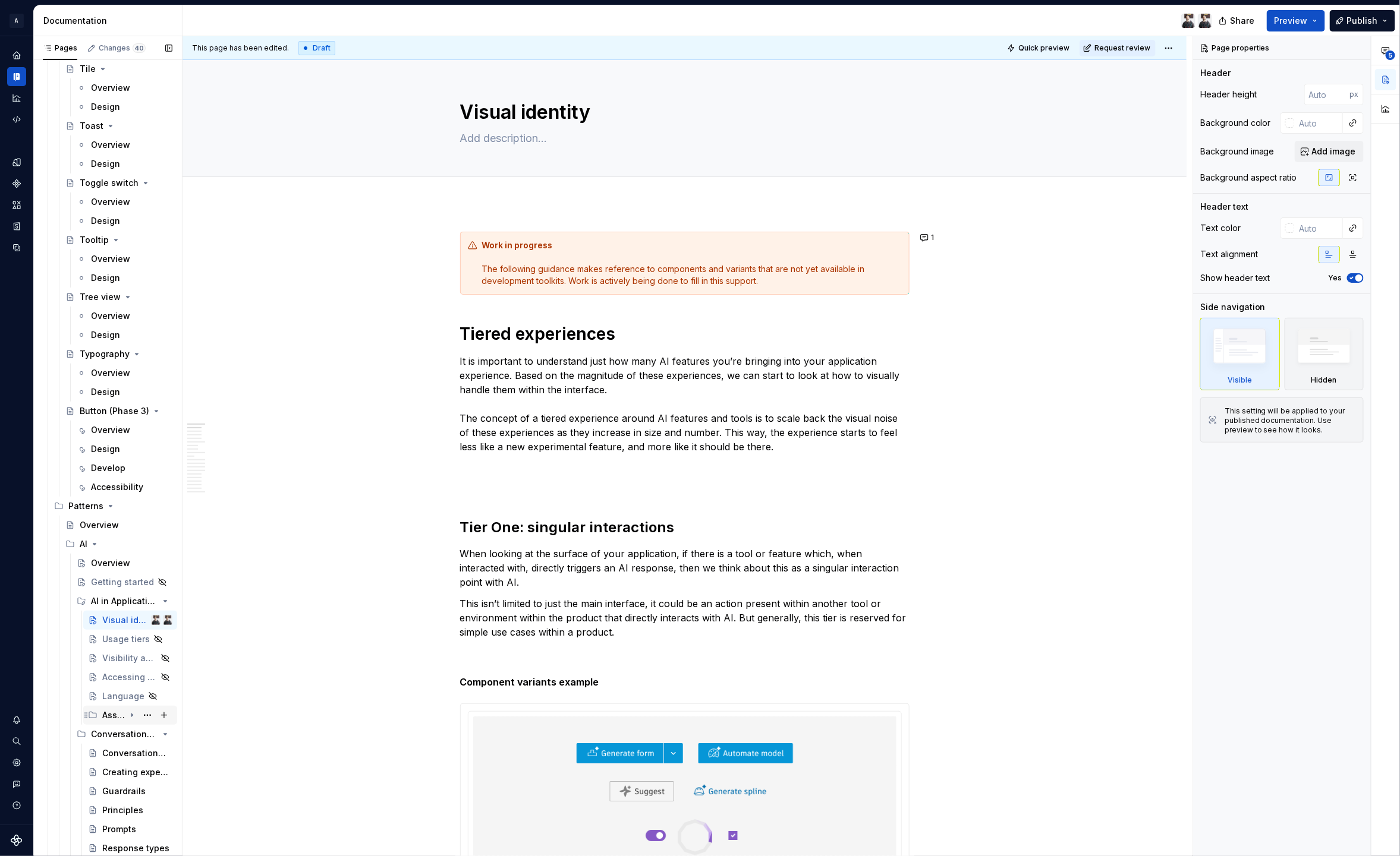
click at [128, 713] on icon "Page tree" at bounding box center [132, 715] width 10 height 10
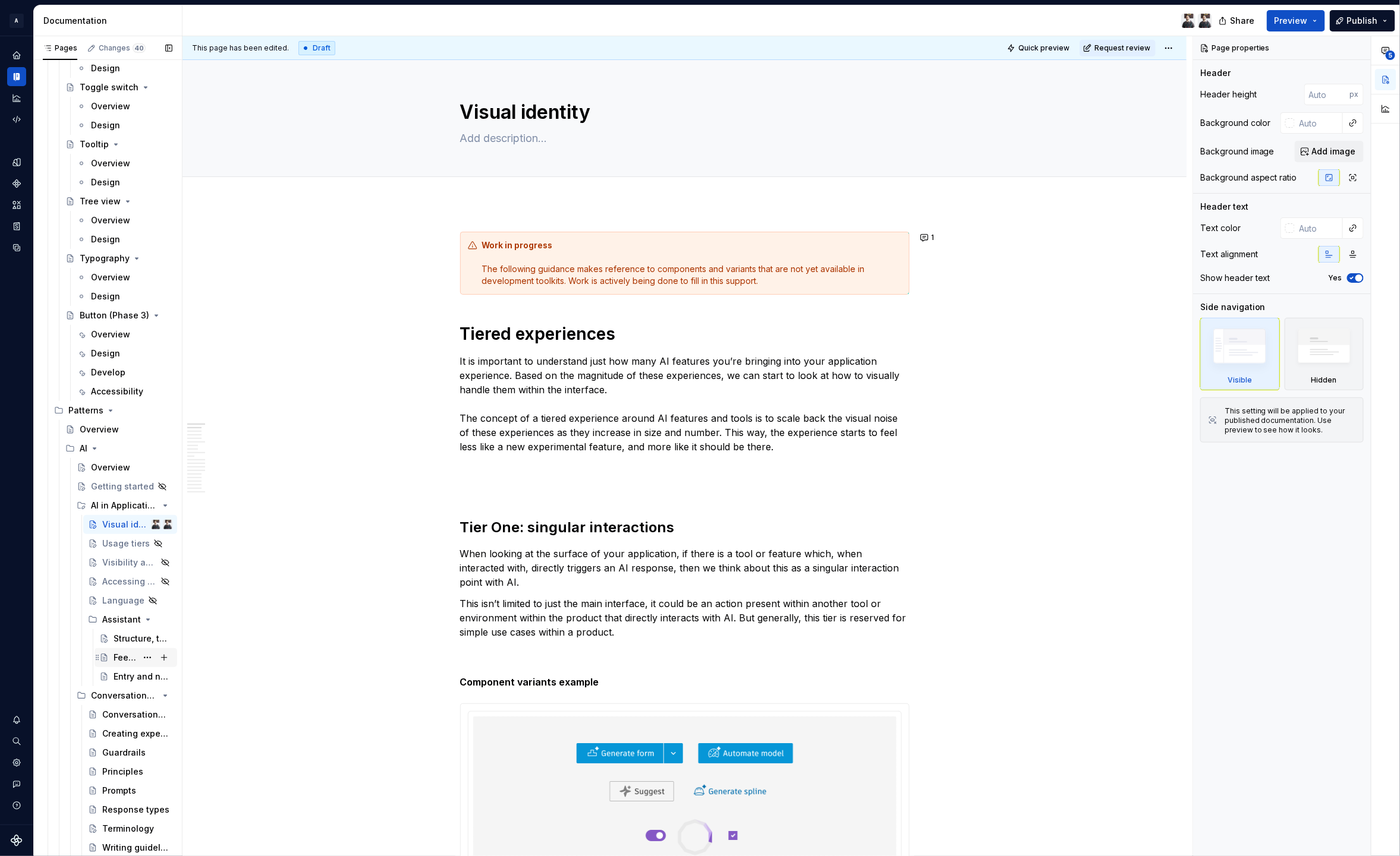
scroll to position [4423, 0]
click at [163, 638] on button "Page tree" at bounding box center [164, 635] width 17 height 17
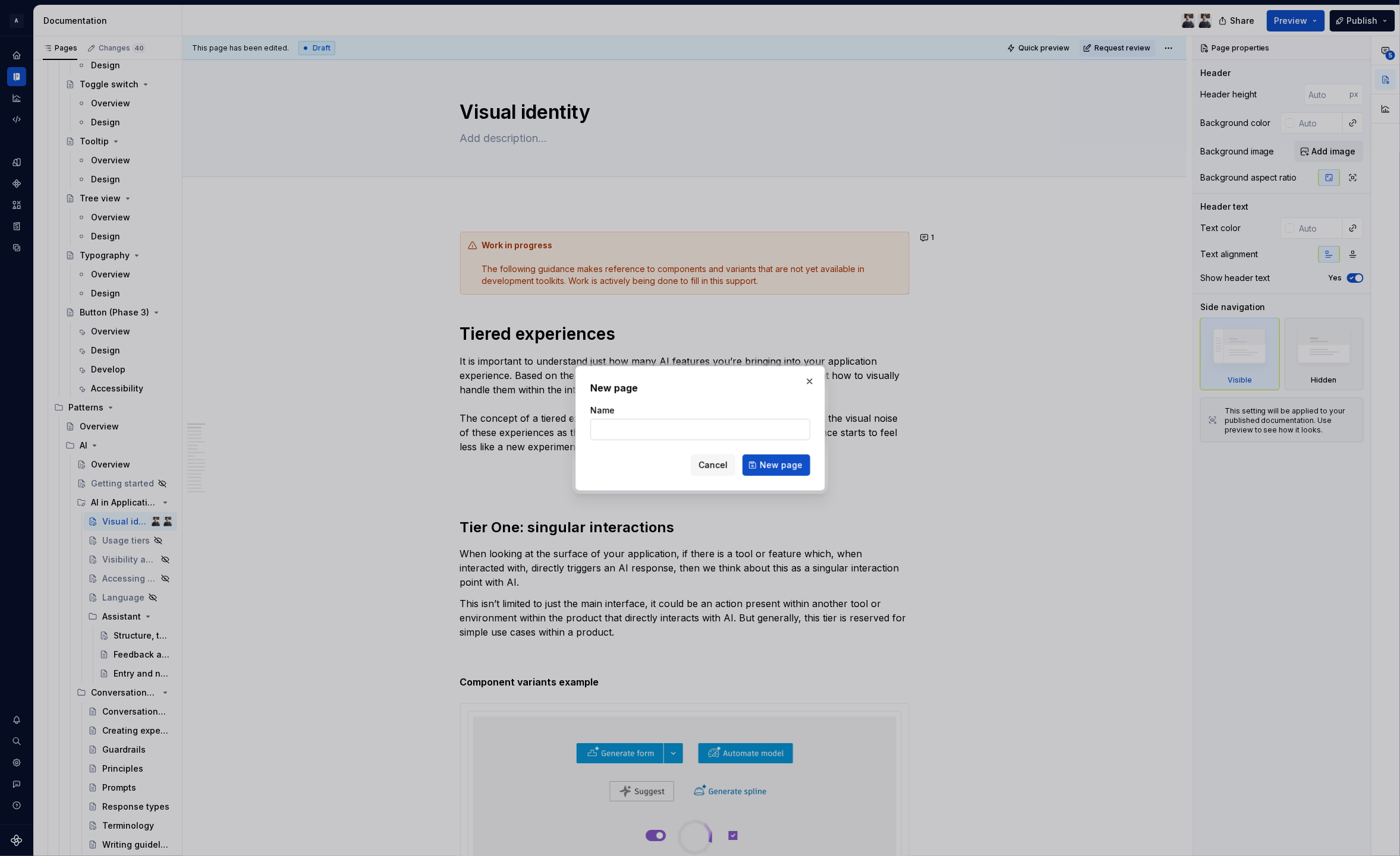
type textarea "*"
click at [712, 438] on input "Name" at bounding box center [700, 429] width 220 height 21
click at [717, 429] on input "Name" at bounding box center [700, 429] width 220 height 21
type input "Overview"
click button "New page" at bounding box center [776, 465] width 68 height 21
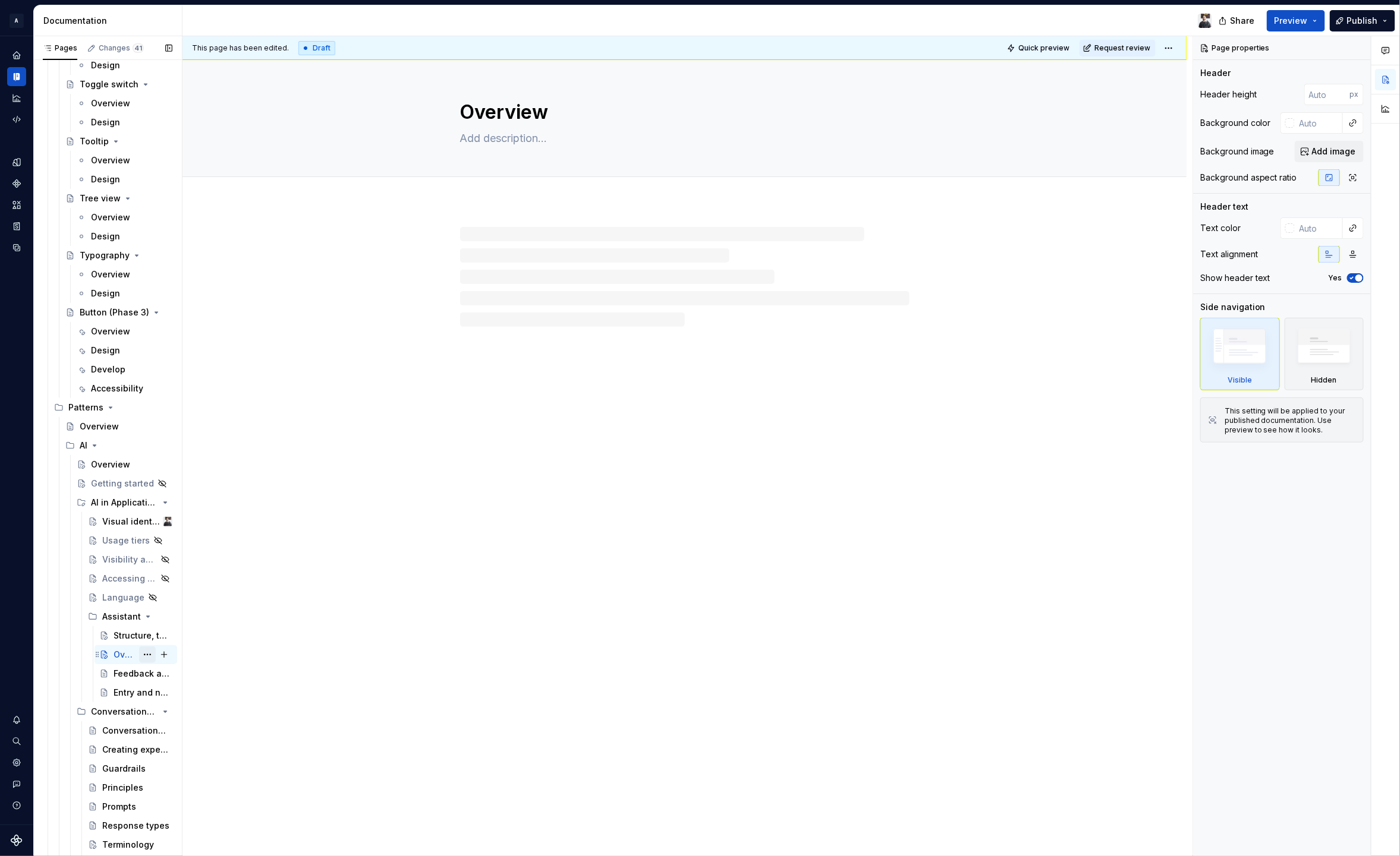
click at [145, 656] on button "Page tree" at bounding box center [147, 655] width 17 height 17
click at [183, 728] on div "Hide page" at bounding box center [217, 732] width 116 height 12
click at [168, 47] on button "button" at bounding box center [168, 48] width 17 height 17
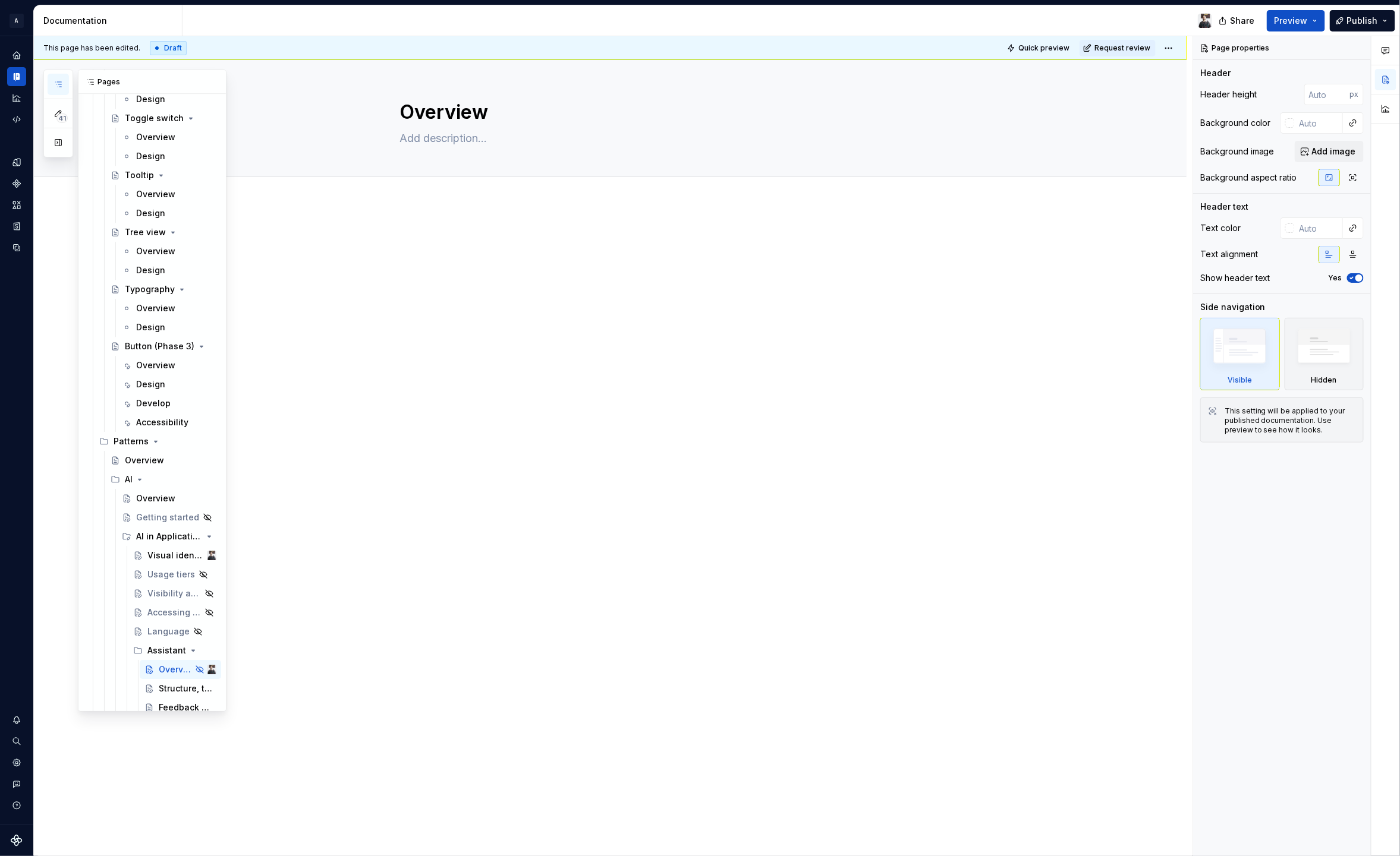
click at [61, 87] on icon "button" at bounding box center [58, 84] width 10 height 10
click at [58, 84] on icon "button" at bounding box center [58, 84] width 10 height 10
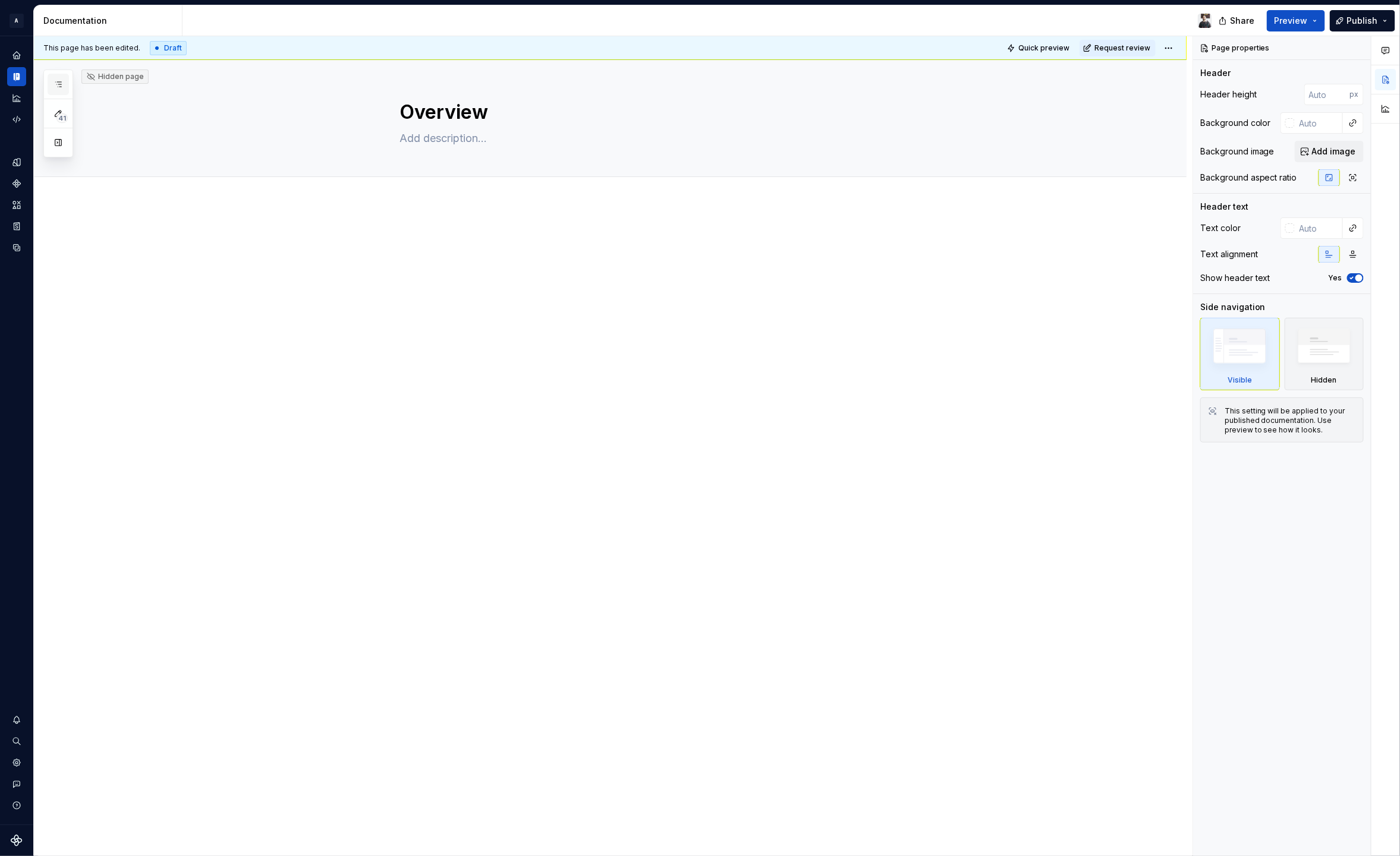
click at [58, 84] on icon "button" at bounding box center [58, 84] width 10 height 10
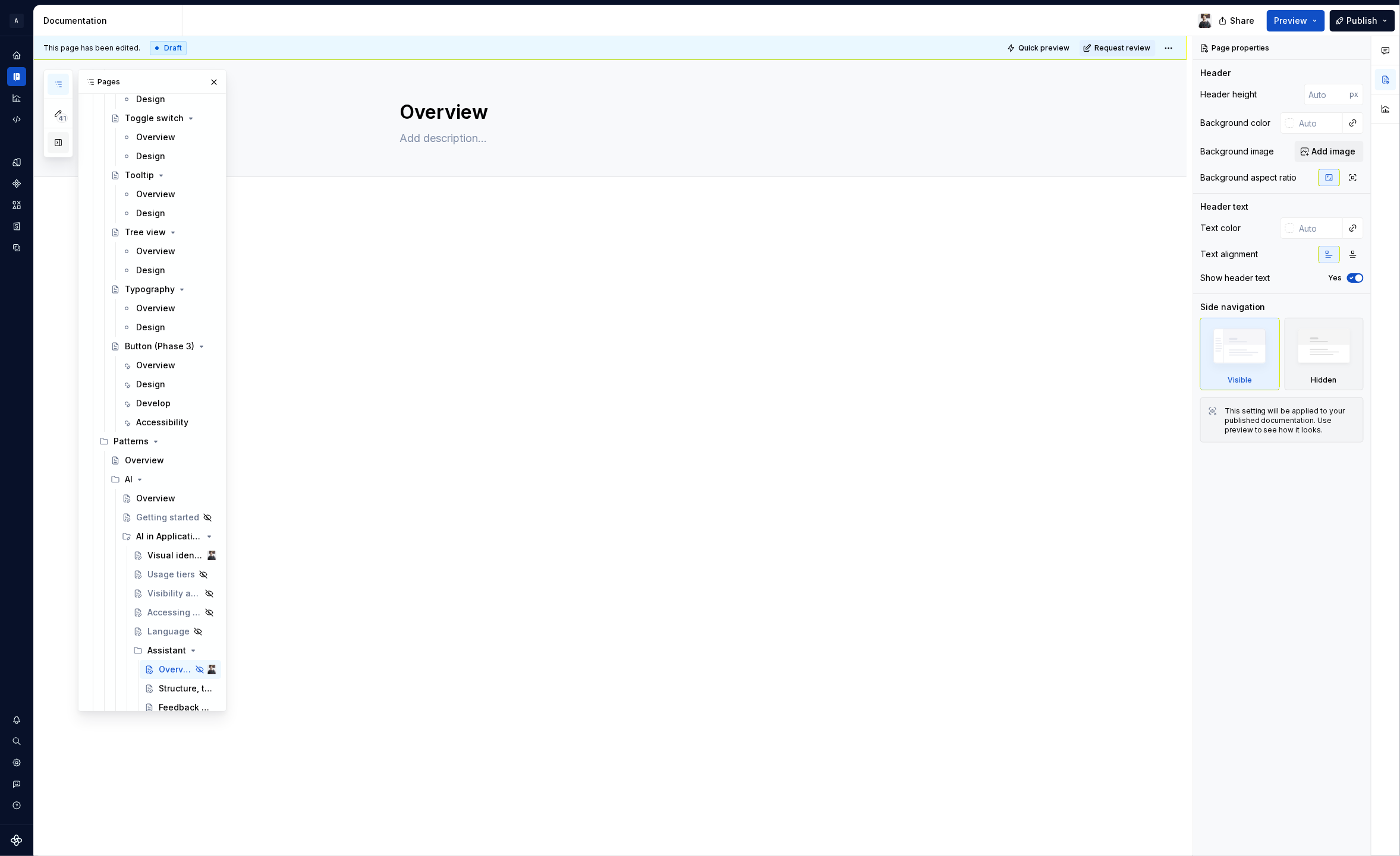
click at [63, 149] on button "button" at bounding box center [58, 143] width 21 height 21
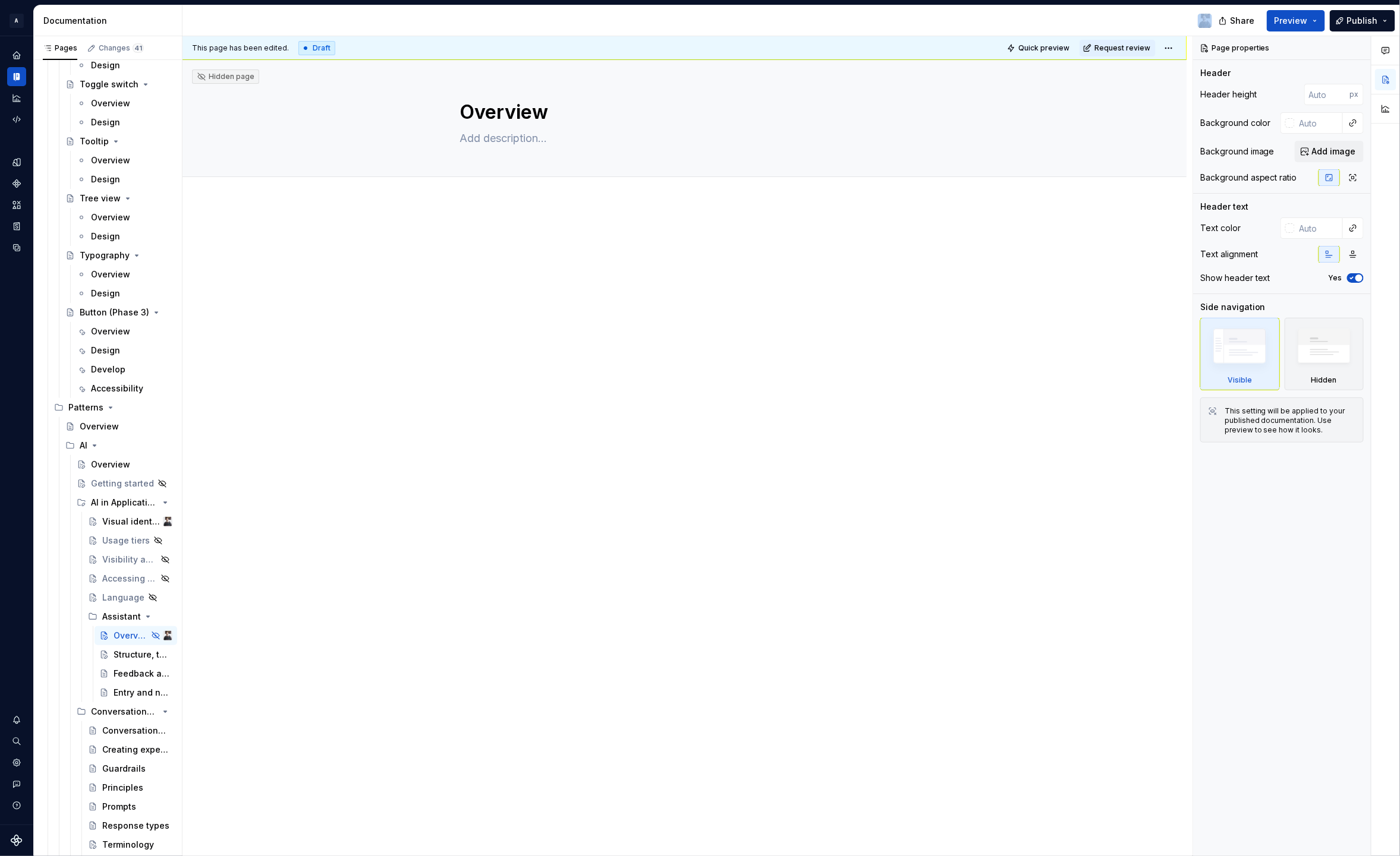
drag, startPoint x: 181, startPoint y: 18, endPoint x: 241, endPoint y: 18, distance: 60.0
click at [241, 18] on div "Documentation" at bounding box center [628, 20] width 1188 height 30
drag, startPoint x: 183, startPoint y: 598, endPoint x: 328, endPoint y: 590, distance: 145.2
click at [328, 590] on div "Pages Changes 41 Add Accessibility guide for tree Page tree. Navigate the tree …" at bounding box center [717, 449] width 1366 height 825
click at [234, 640] on div "Hidden page Overview Edit header" at bounding box center [684, 458] width 1004 height 797
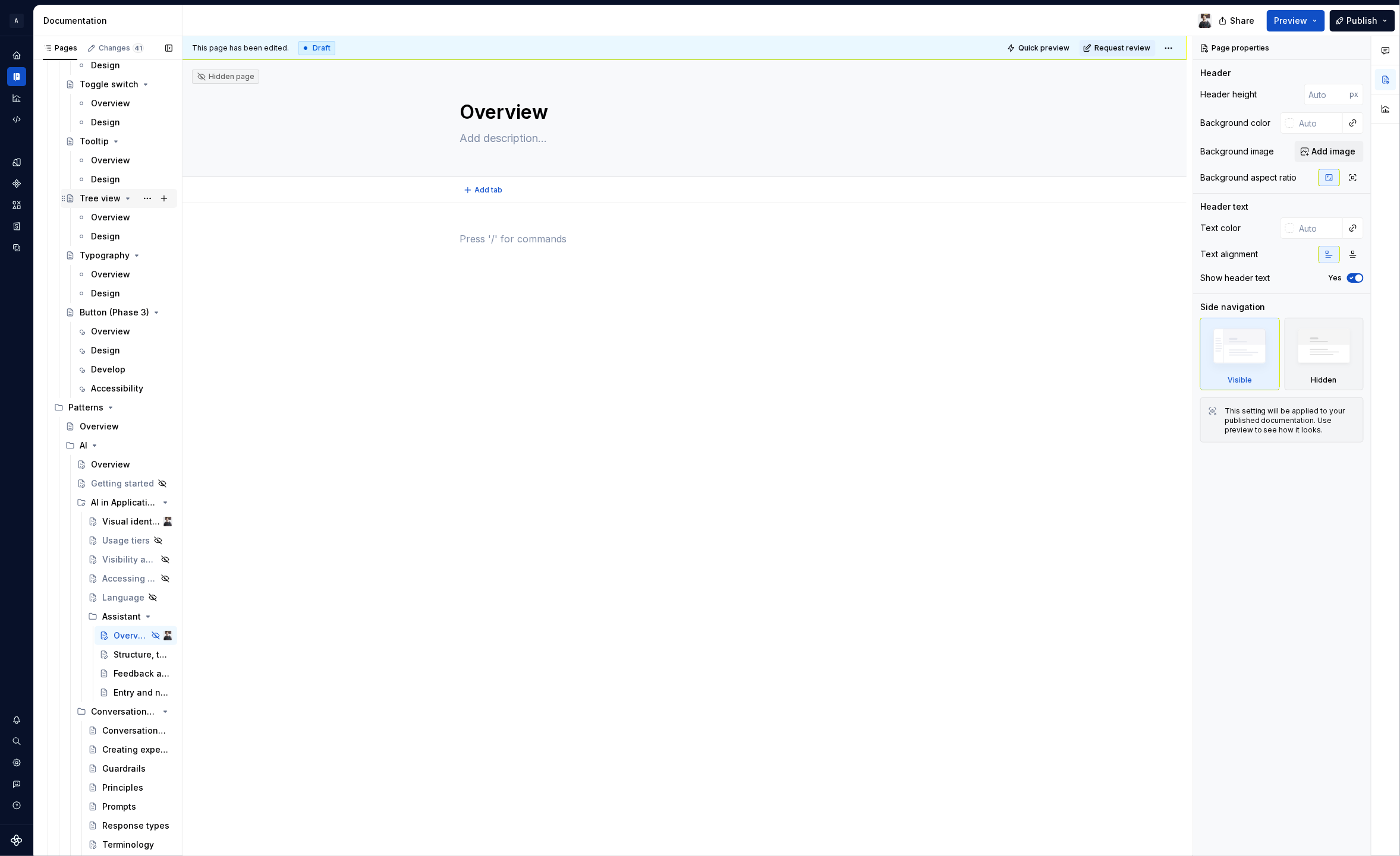
type textarea "*"
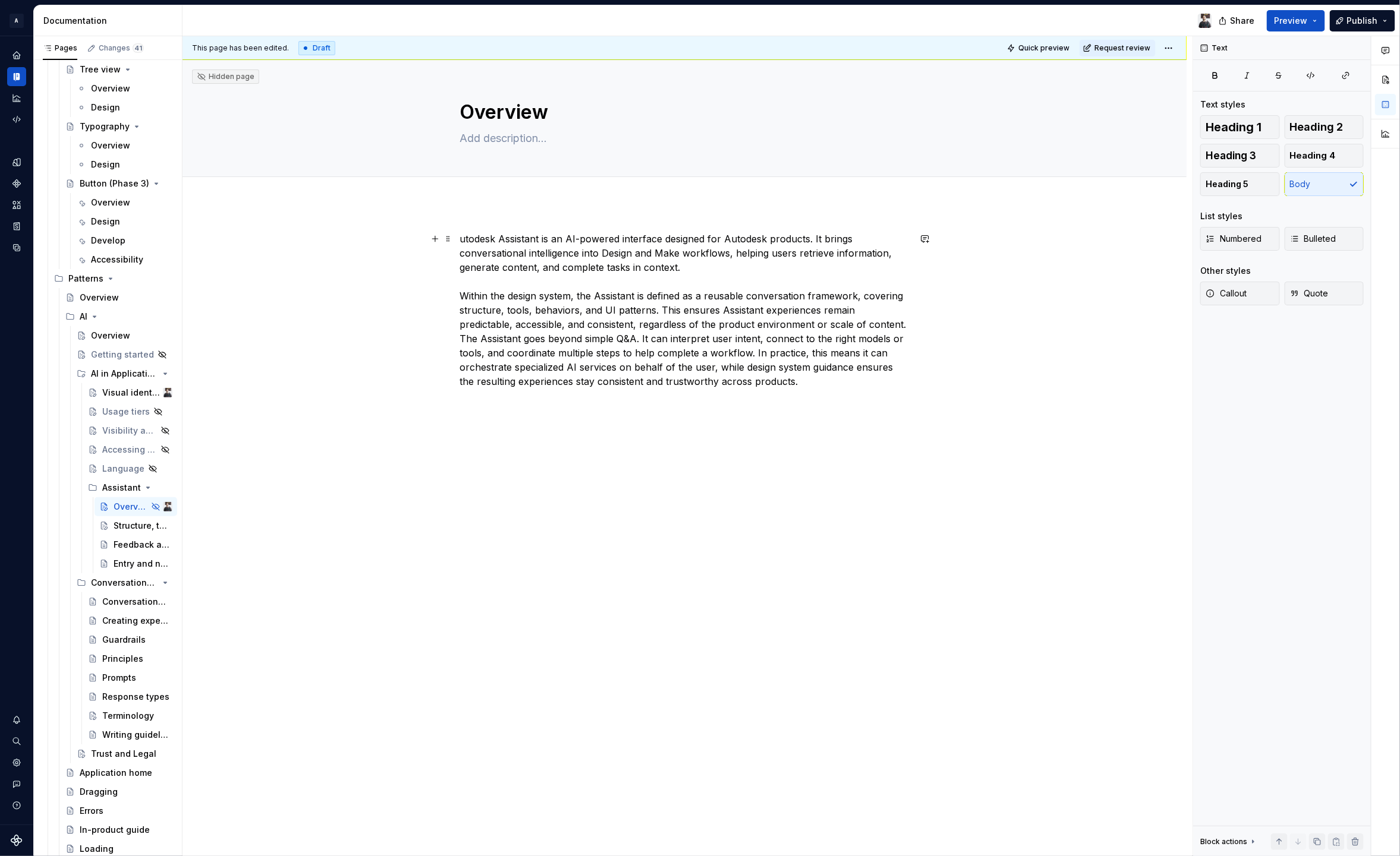
click at [458, 238] on div "utodesk Assistant is an AI-powered interface designed for Autodesk products. It…" at bounding box center [684, 431] width 1004 height 457
click at [509, 428] on div "Autodesk Assistant is an AI-powered interface designed for Autodesk products. I…" at bounding box center [684, 431] width 1004 height 457
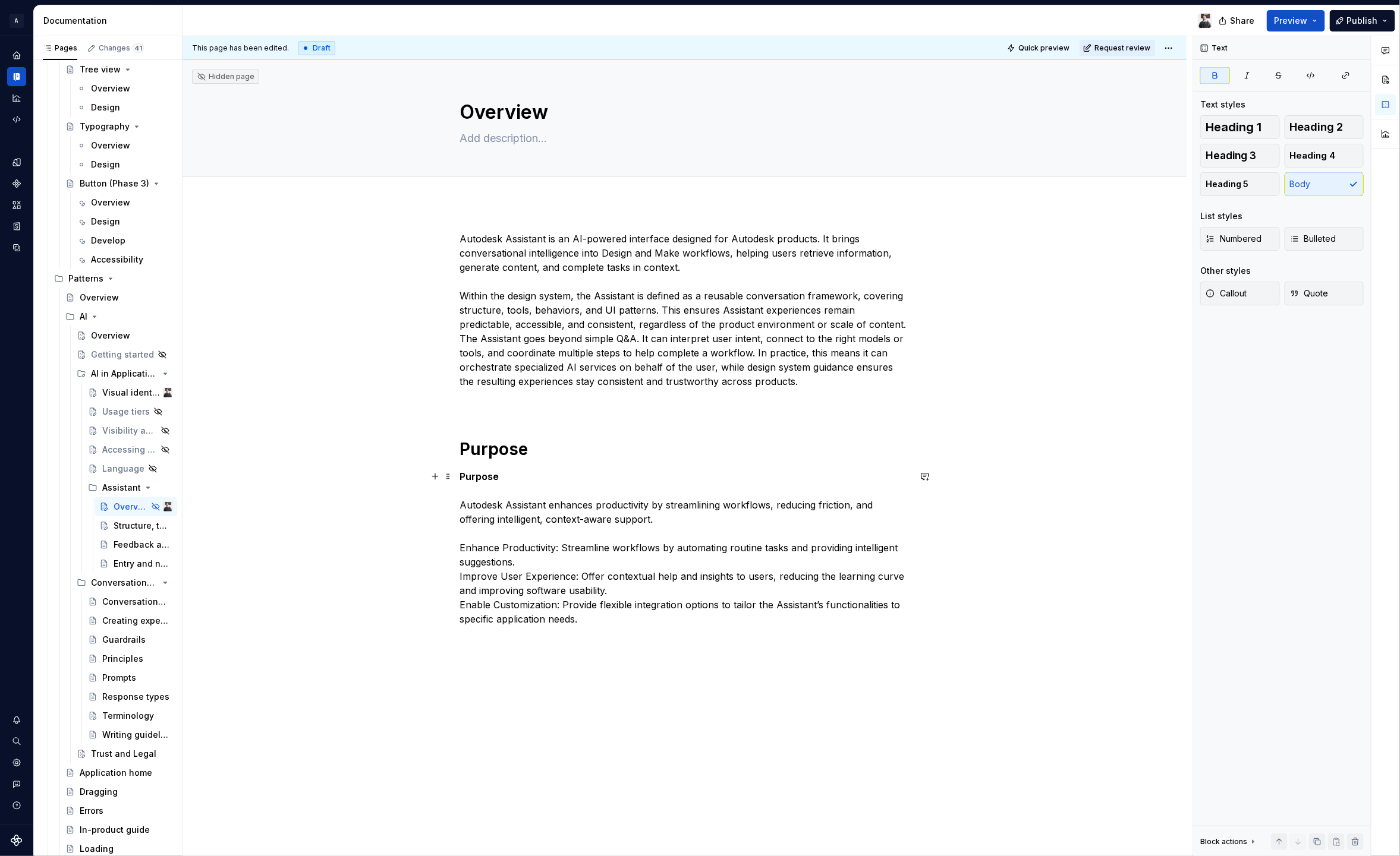
click at [532, 479] on p "Purpose Autodesk Assistant enhances productivity by streamlining workflows, red…" at bounding box center [685, 548] width 450 height 157
click at [549, 444] on h1 "Purpose" at bounding box center [685, 449] width 450 height 21
click at [503, 417] on div "Autodesk Assistant is an AI-powered interface designed for Autodesk products. I…" at bounding box center [685, 428] width 450 height 395
click at [497, 396] on p at bounding box center [685, 403] width 450 height 14
click at [532, 532] on p "Autodesk Assistant enhances productivity by streamlining workflows, reducing fr…" at bounding box center [685, 548] width 450 height 157
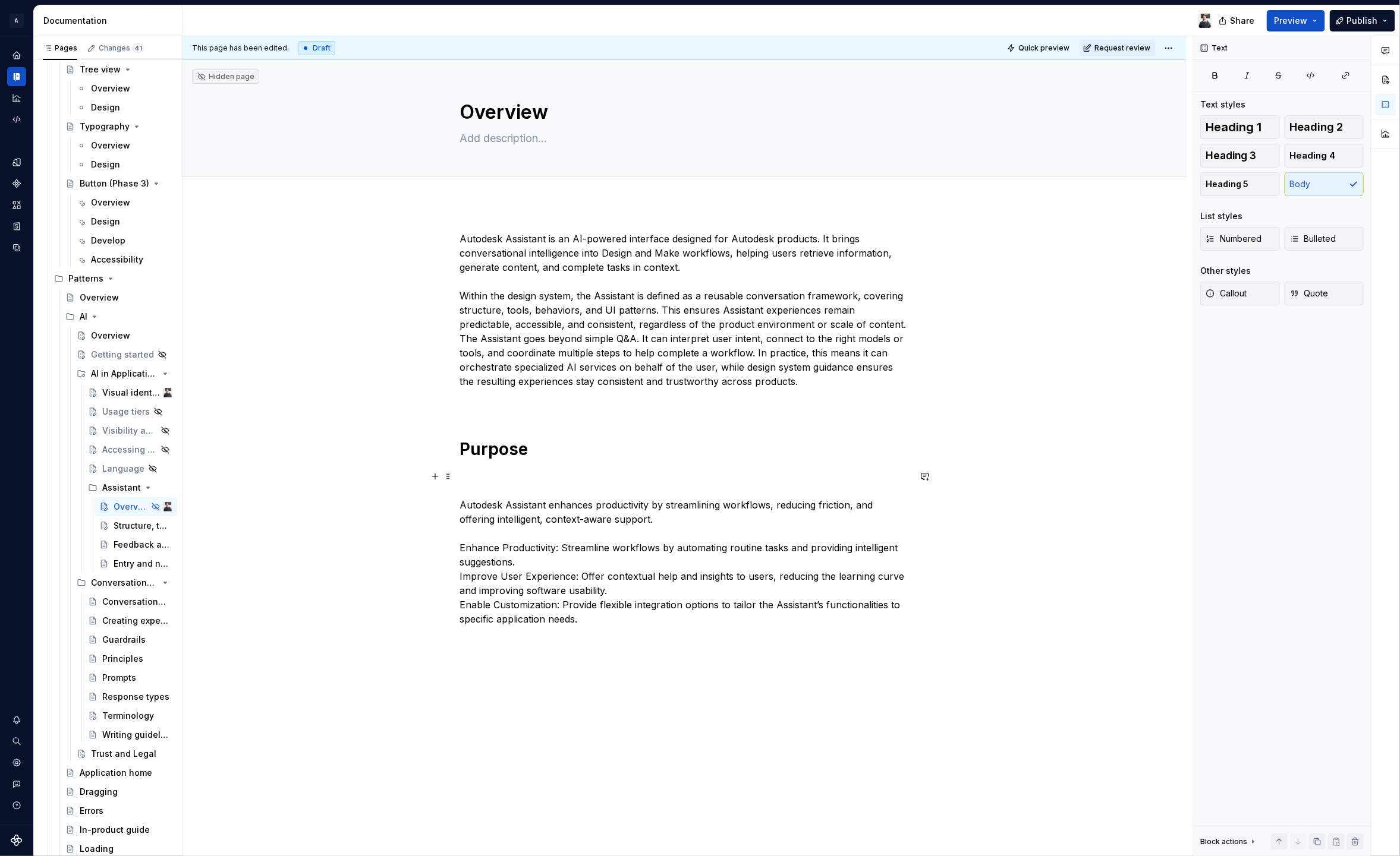
click at [457, 550] on div "Autodesk Assistant is an AI-powered interface designed for Autodesk products. I…" at bounding box center [684, 550] width 1004 height 694
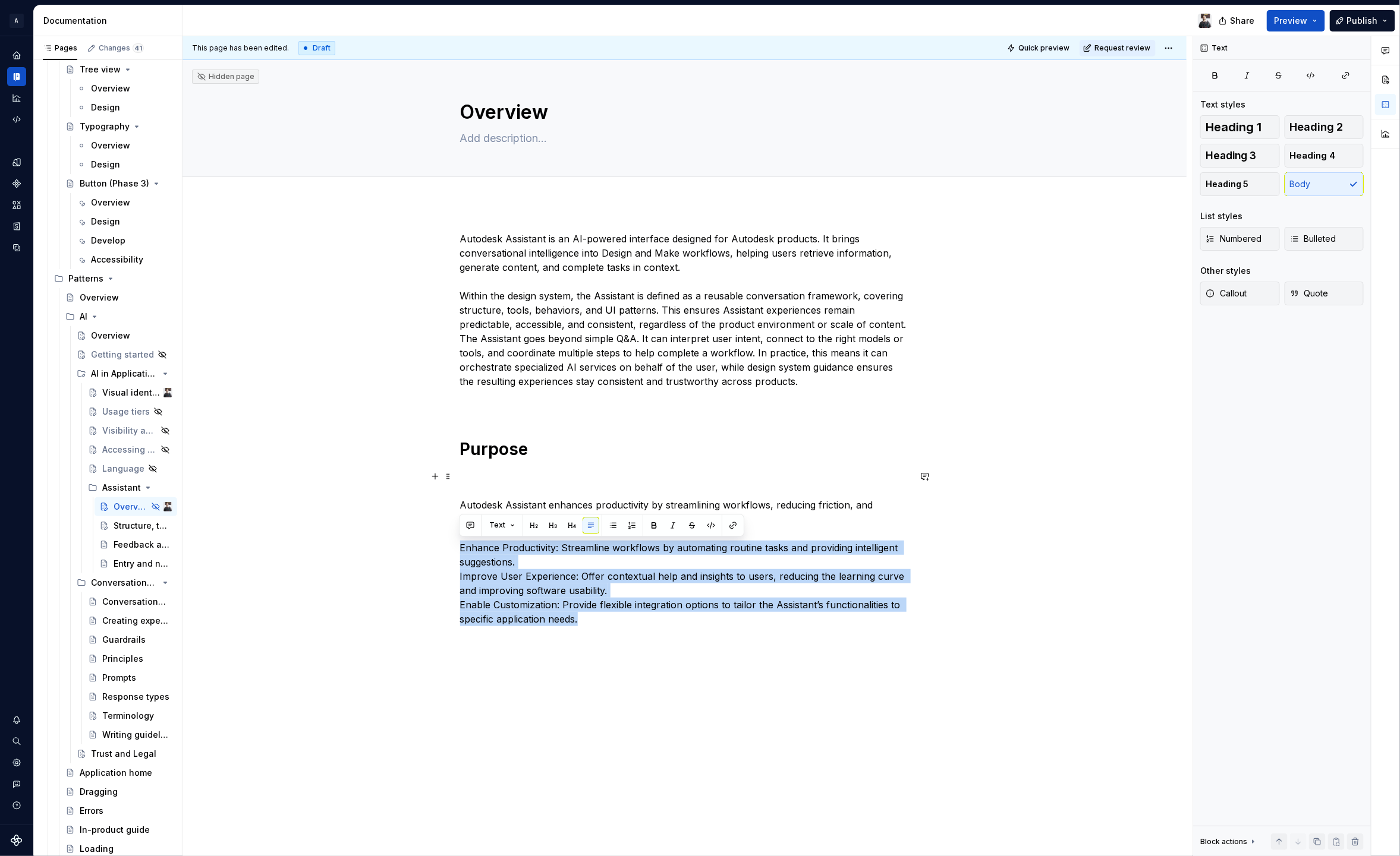
drag, startPoint x: 523, startPoint y: 599, endPoint x: 448, endPoint y: 552, distance: 88.5
click at [448, 552] on div "Autodesk Assistant is an AI-powered interface designed for Autodesk products. I…" at bounding box center [684, 550] width 1004 height 694
click at [1316, 235] on span "Bulleted" at bounding box center [1313, 239] width 47 height 12
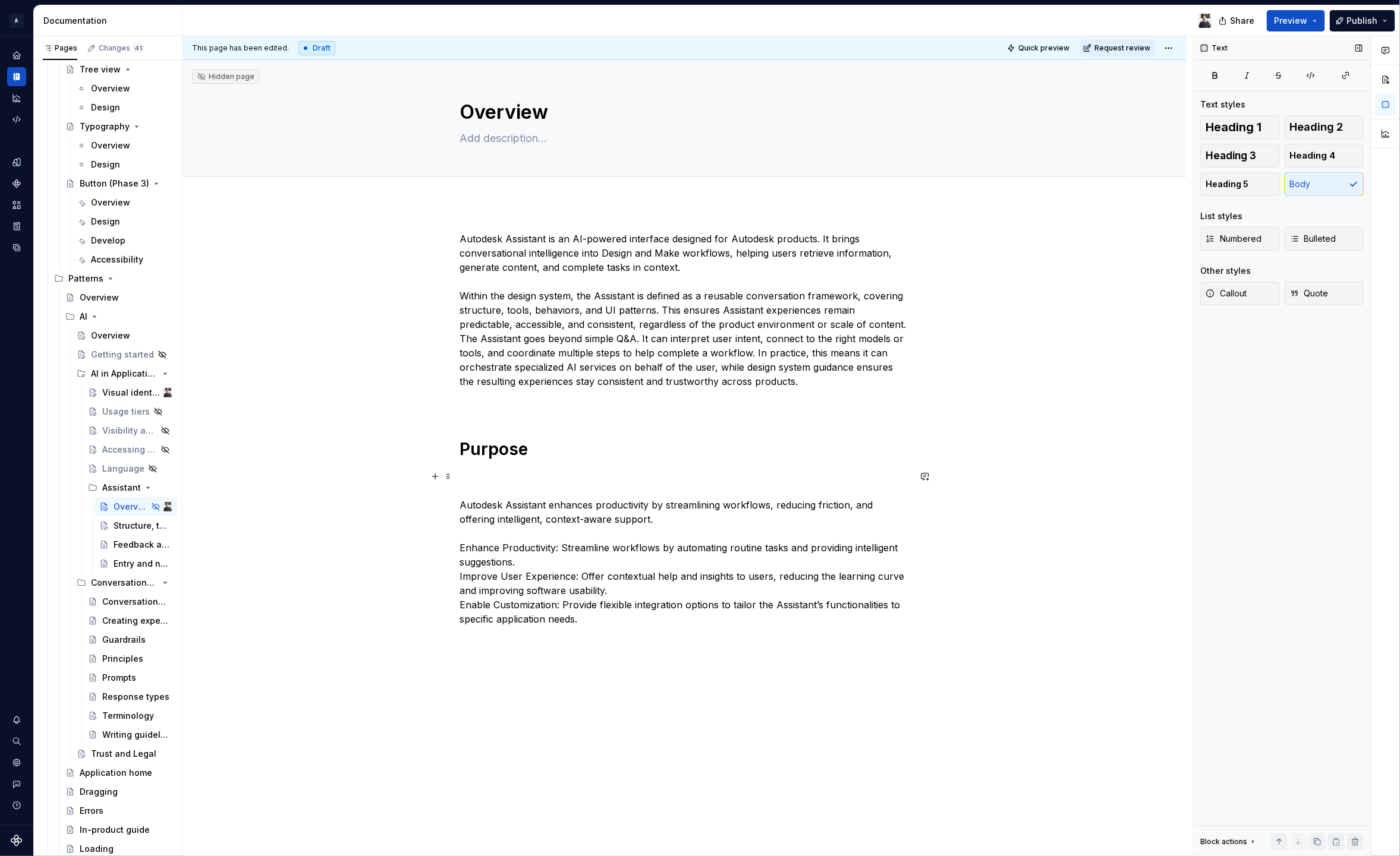
click at [528, 567] on p "Autodesk Assistant enhances productivity by streamlining workflows, reducing fr…" at bounding box center [685, 548] width 450 height 157
click at [488, 533] on p "Autodesk Assistant enhances productivity by streamlining workflows, reducing fr…" at bounding box center [685, 548] width 450 height 157
click at [714, 521] on p "Autodesk Assistant enhances productivity by streamlining workflows, reducing fr…" at bounding box center [685, 548] width 450 height 157
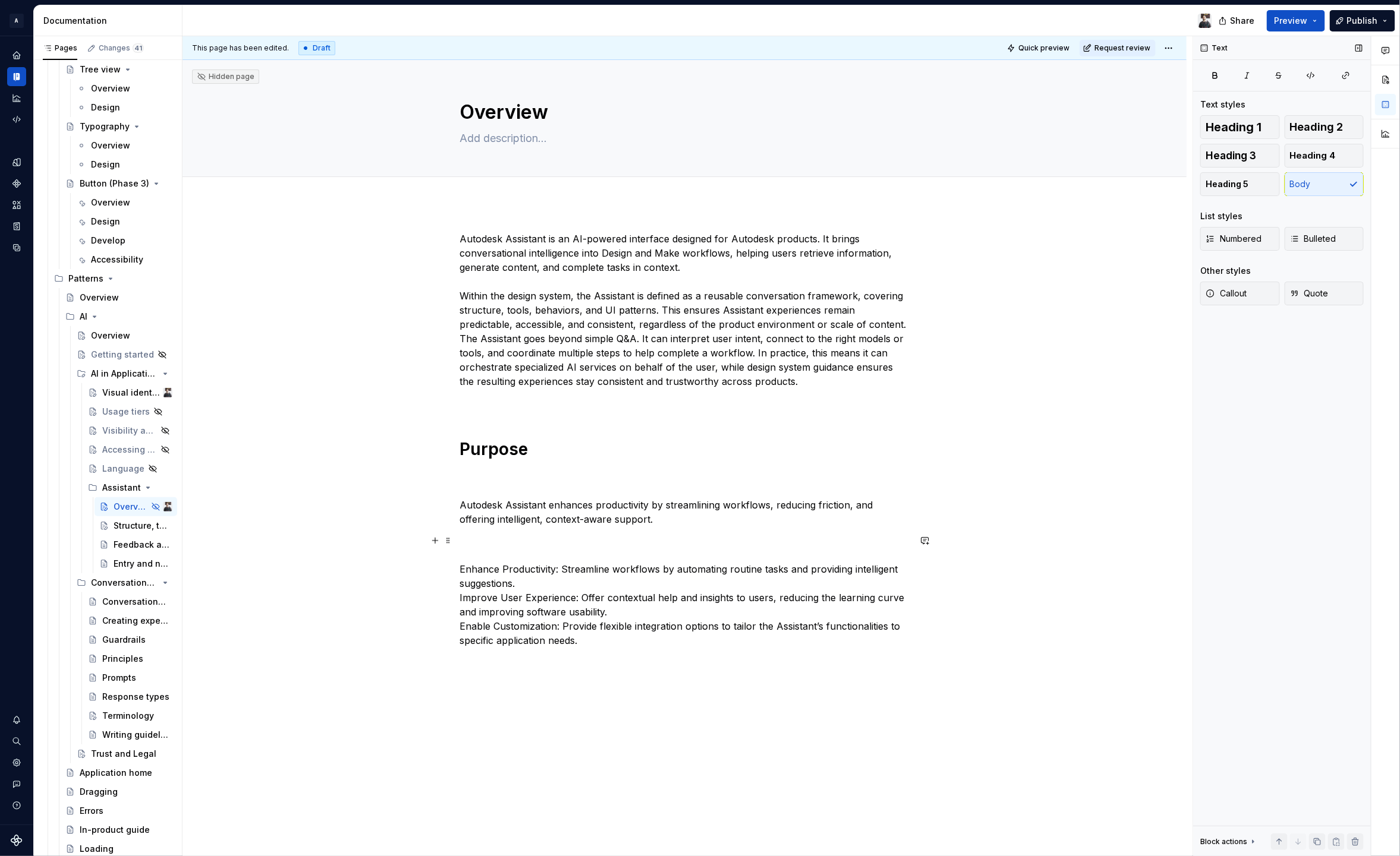
click at [482, 580] on p "Enhance Productivity: Streamline workflows by automating routine tasks and prov…" at bounding box center [685, 591] width 450 height 114
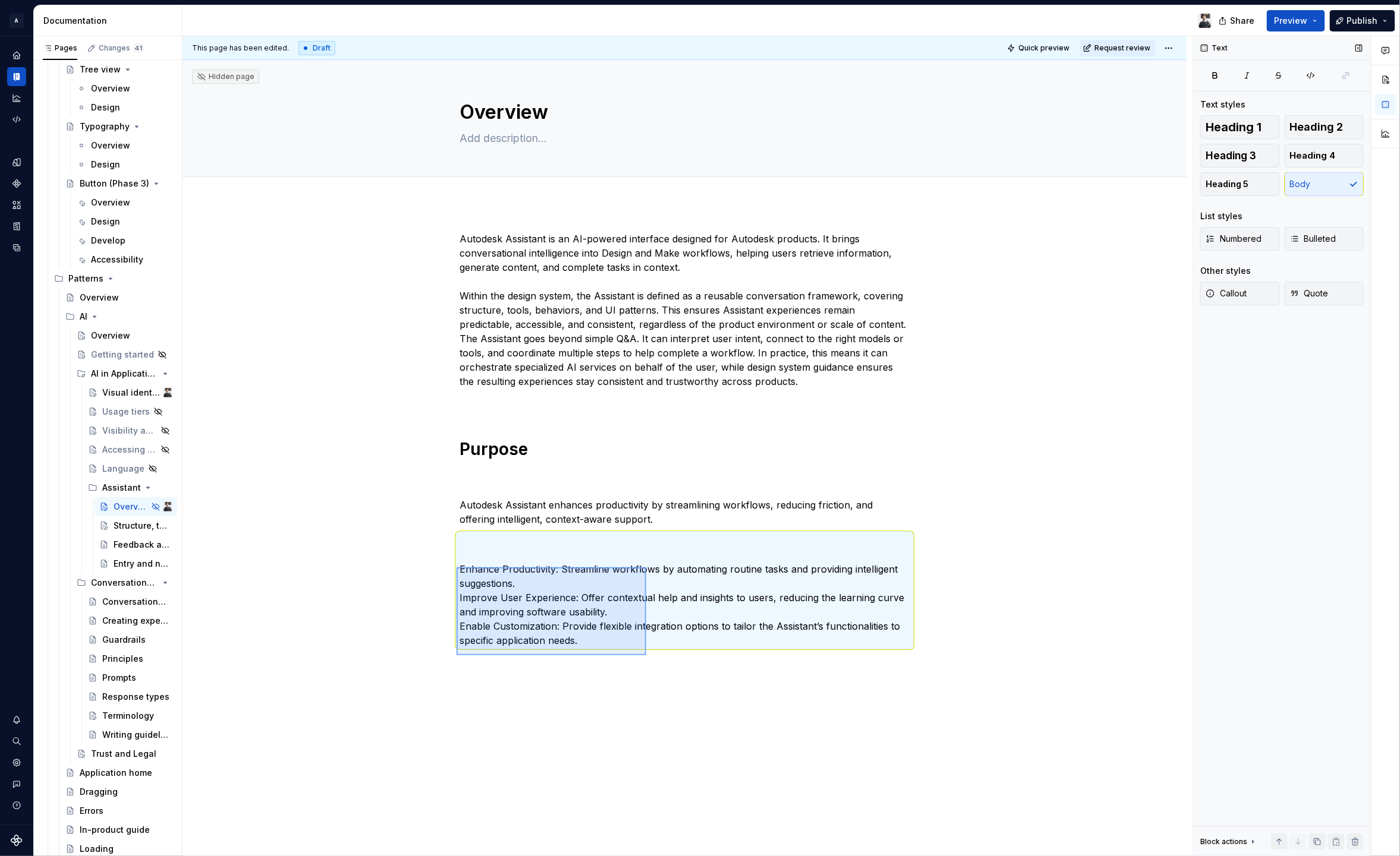
drag, startPoint x: 457, startPoint y: 567, endPoint x: 646, endPoint y: 660, distance: 210.6
click at [644, 664] on div "This page has been edited. Draft Quick preview Request review Hidden page Overv…" at bounding box center [687, 446] width 1010 height 821
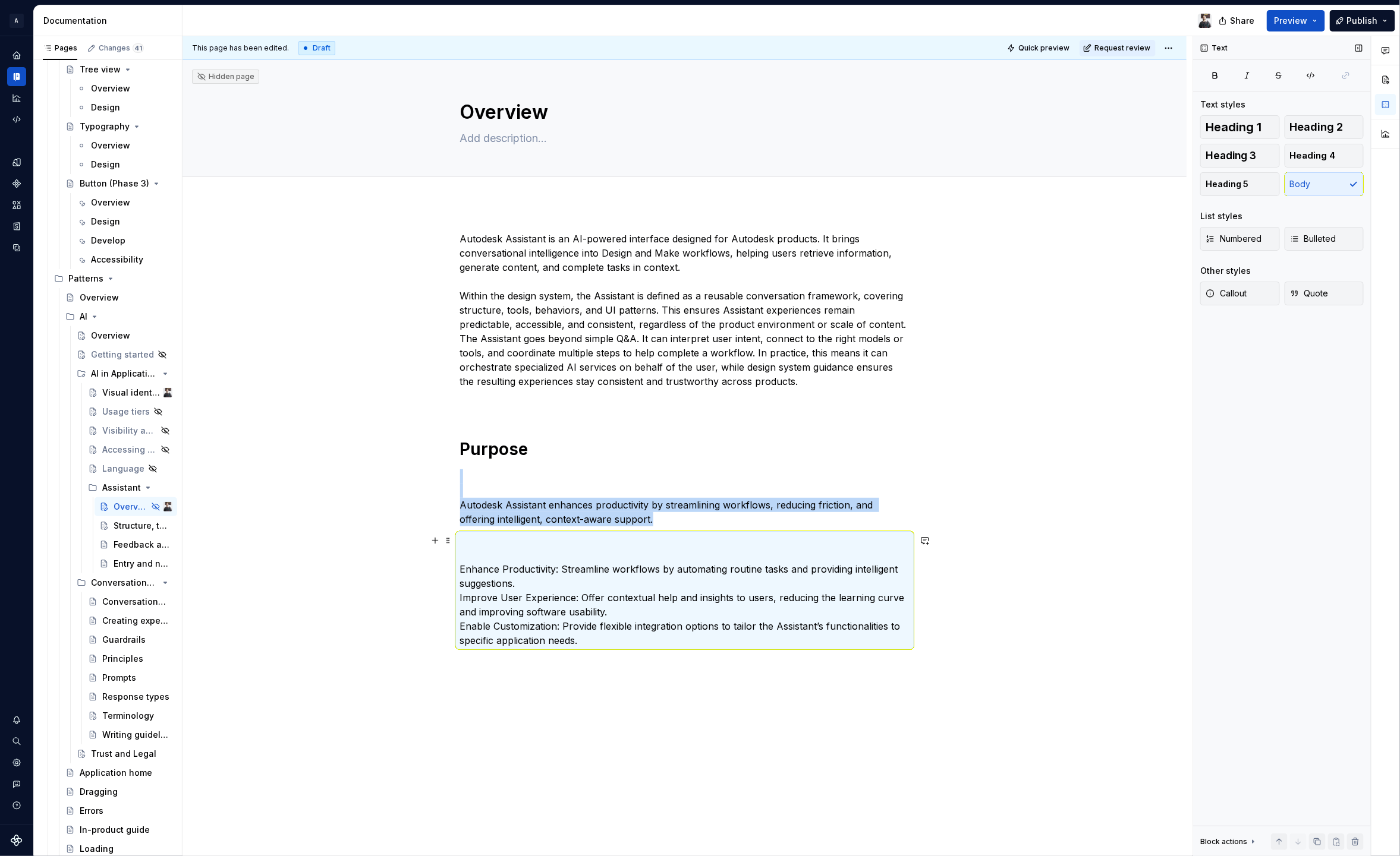
click at [488, 554] on p "Enhance Productivity: Streamline workflows by automating routine tasks and prov…" at bounding box center [685, 591] width 450 height 114
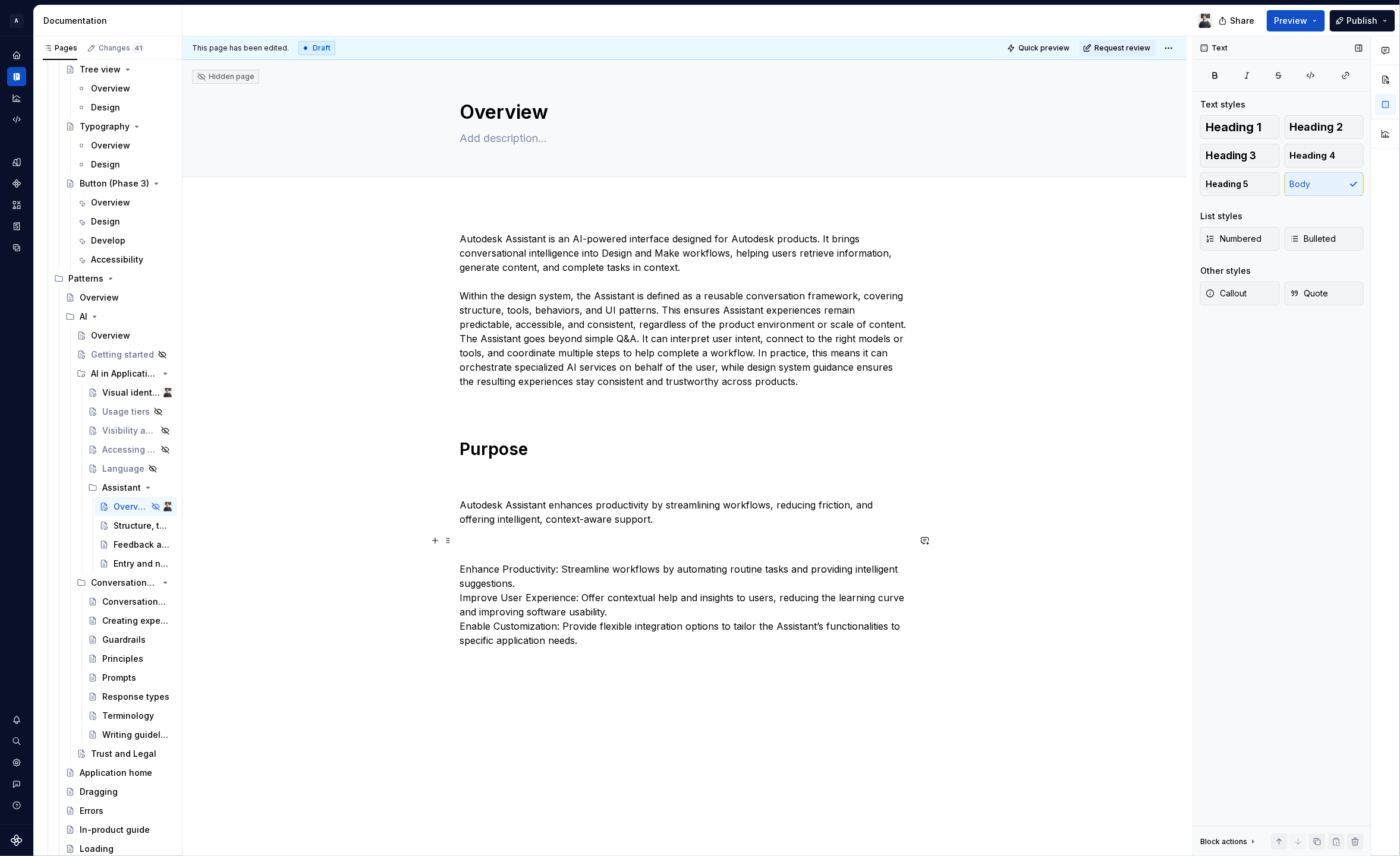
click at [468, 581] on p "Enhance Productivity: Streamline workflows by automating routine tasks and prov…" at bounding box center [685, 591] width 450 height 114
click at [460, 571] on p "Enhance Productivity: Streamline workflows by automating routine tasks and prov…" at bounding box center [685, 591] width 450 height 114
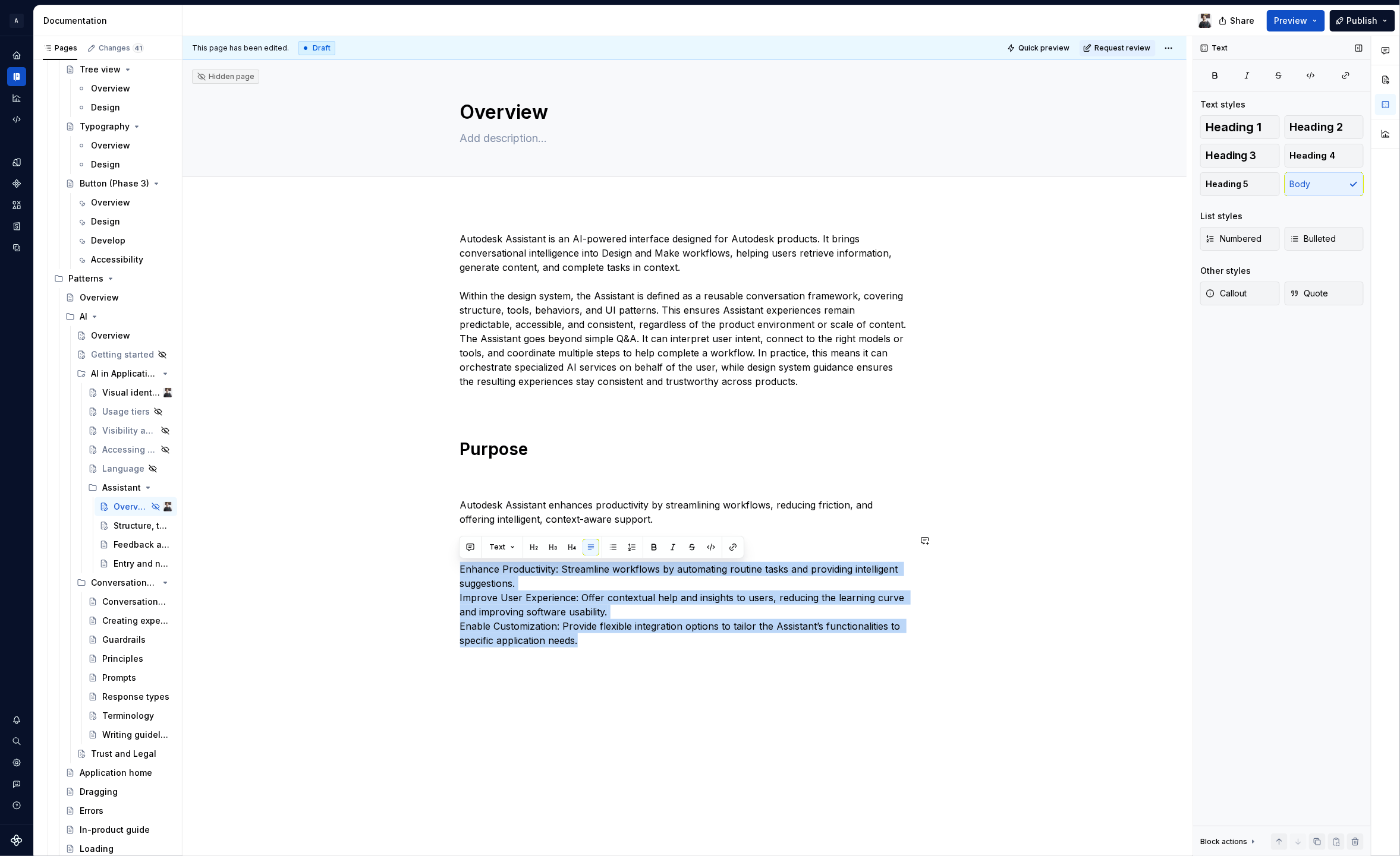
drag, startPoint x: 461, startPoint y: 568, endPoint x: 638, endPoint y: 655, distance: 197.2
click at [638, 655] on div "Autodesk Assistant is an AI-powered interface designed for Autodesk products. I…" at bounding box center [685, 446] width 450 height 430
click at [1323, 244] on span "Bulleted" at bounding box center [1313, 239] width 47 height 12
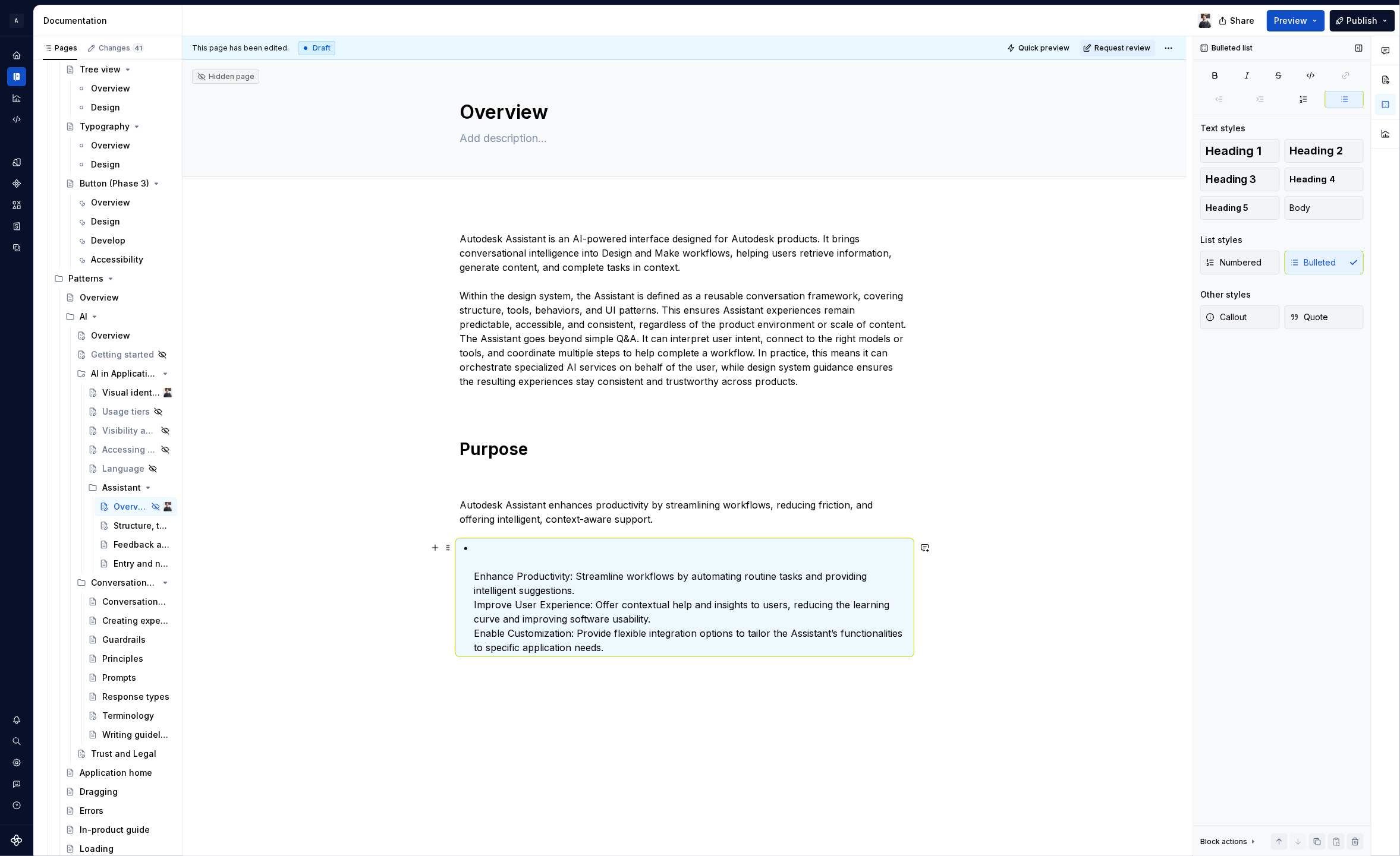
click at [491, 560] on p "Enhance Productivity: Streamline workflows by automating routine tasks and prov…" at bounding box center [692, 598] width 435 height 114
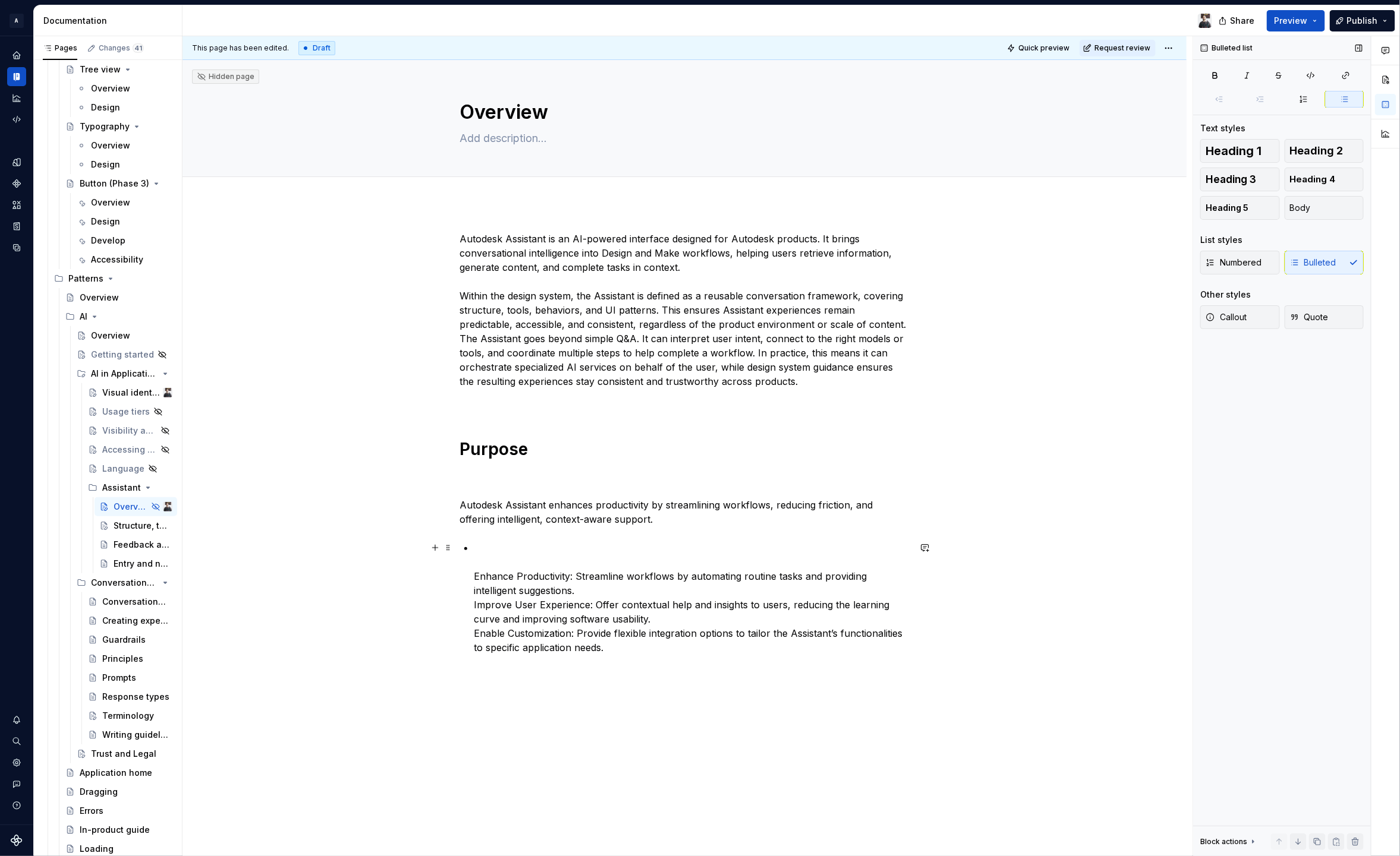
click at [474, 574] on p "Enhance Productivity: Streamline workflows by automating routine tasks and prov…" at bounding box center [692, 598] width 435 height 114
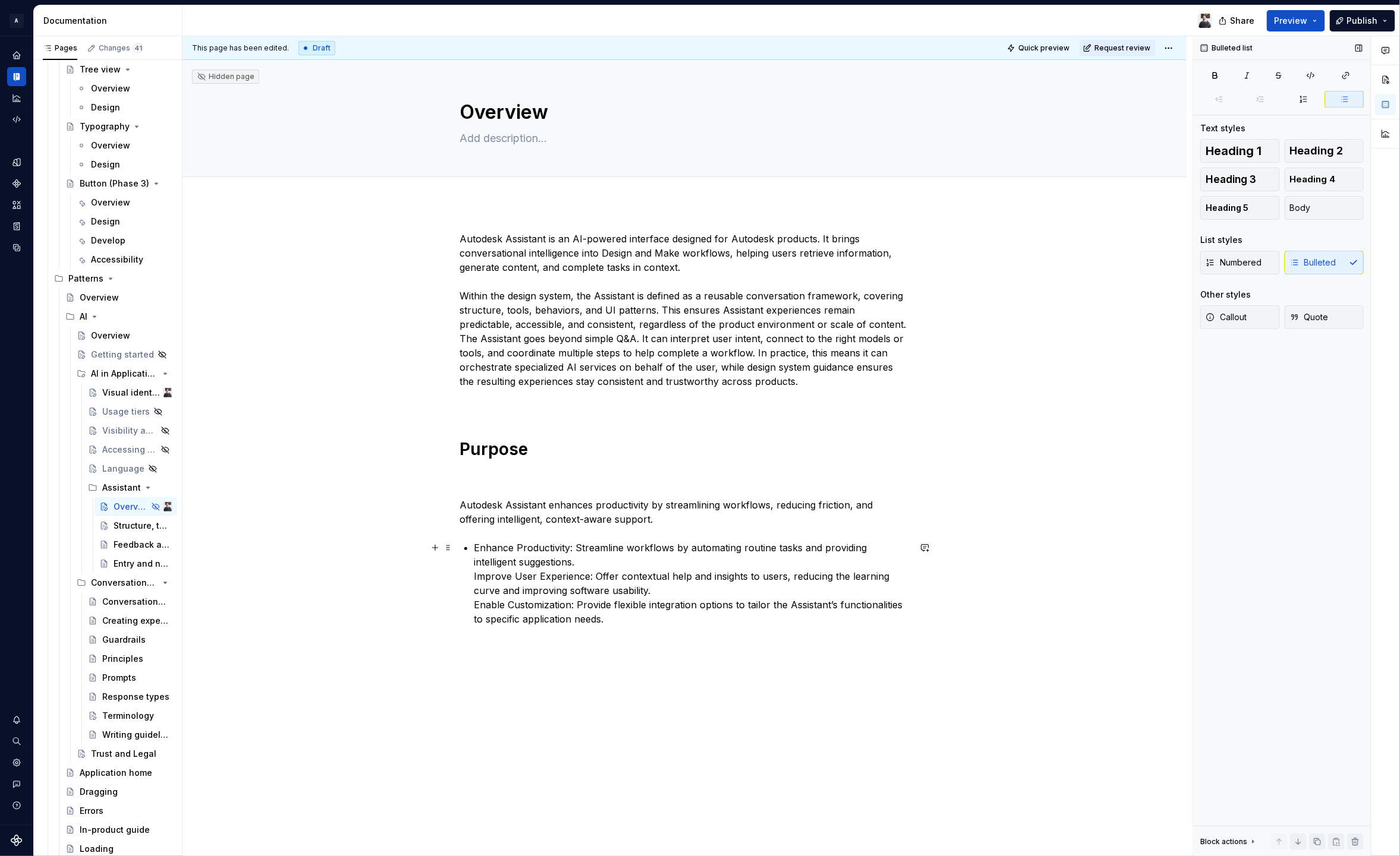
click at [470, 578] on div "Autodesk Assistant is an AI-powered interface designed for Autodesk products. I…" at bounding box center [685, 428] width 450 height 395
click at [475, 609] on p "Improve User Experience: Offer contextual help and insights to users, reducing …" at bounding box center [692, 602] width 435 height 57
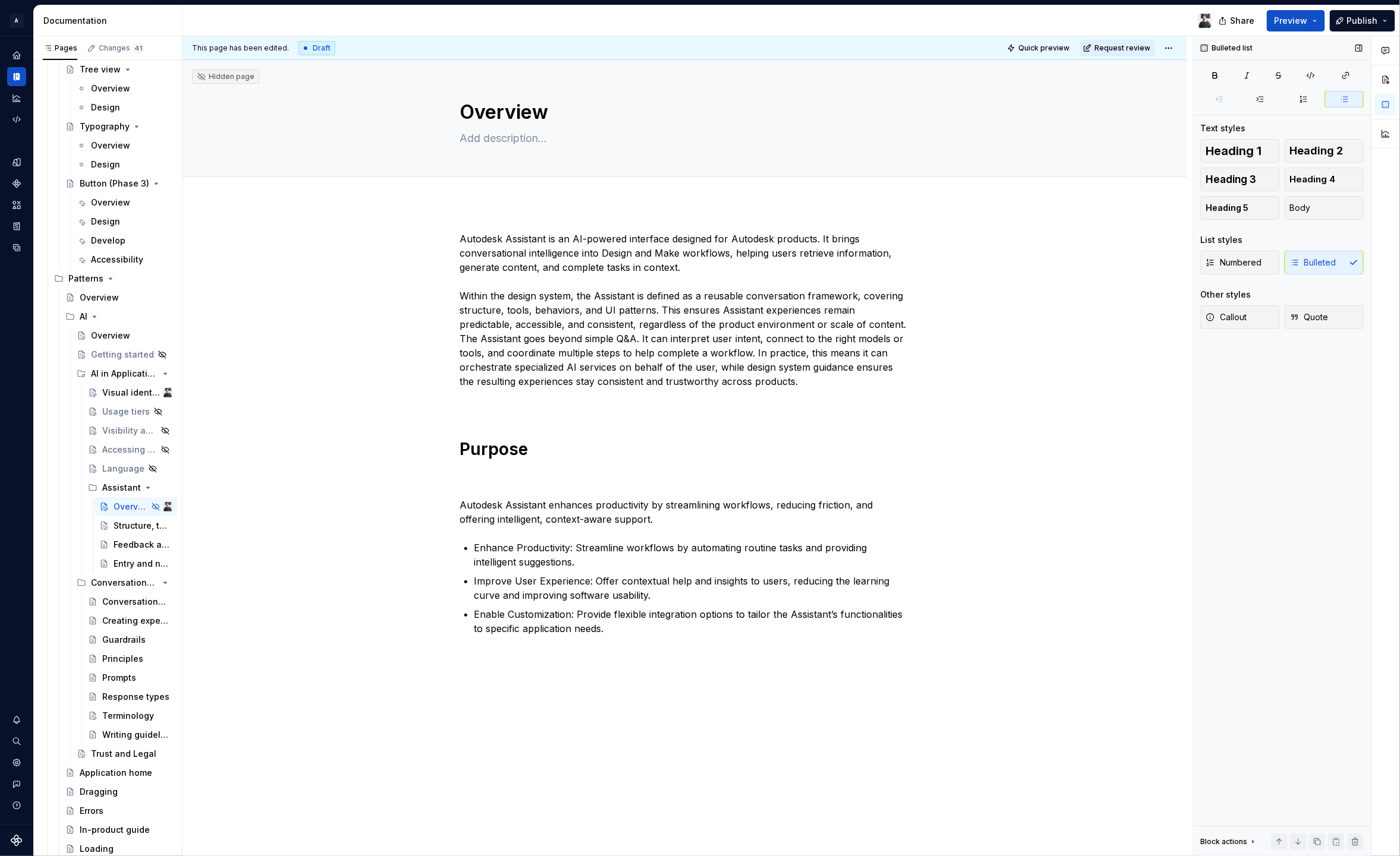
click at [652, 644] on div "Autodesk Assistant is an AI-powered interface designed for Autodesk products. I…" at bounding box center [685, 441] width 450 height 419
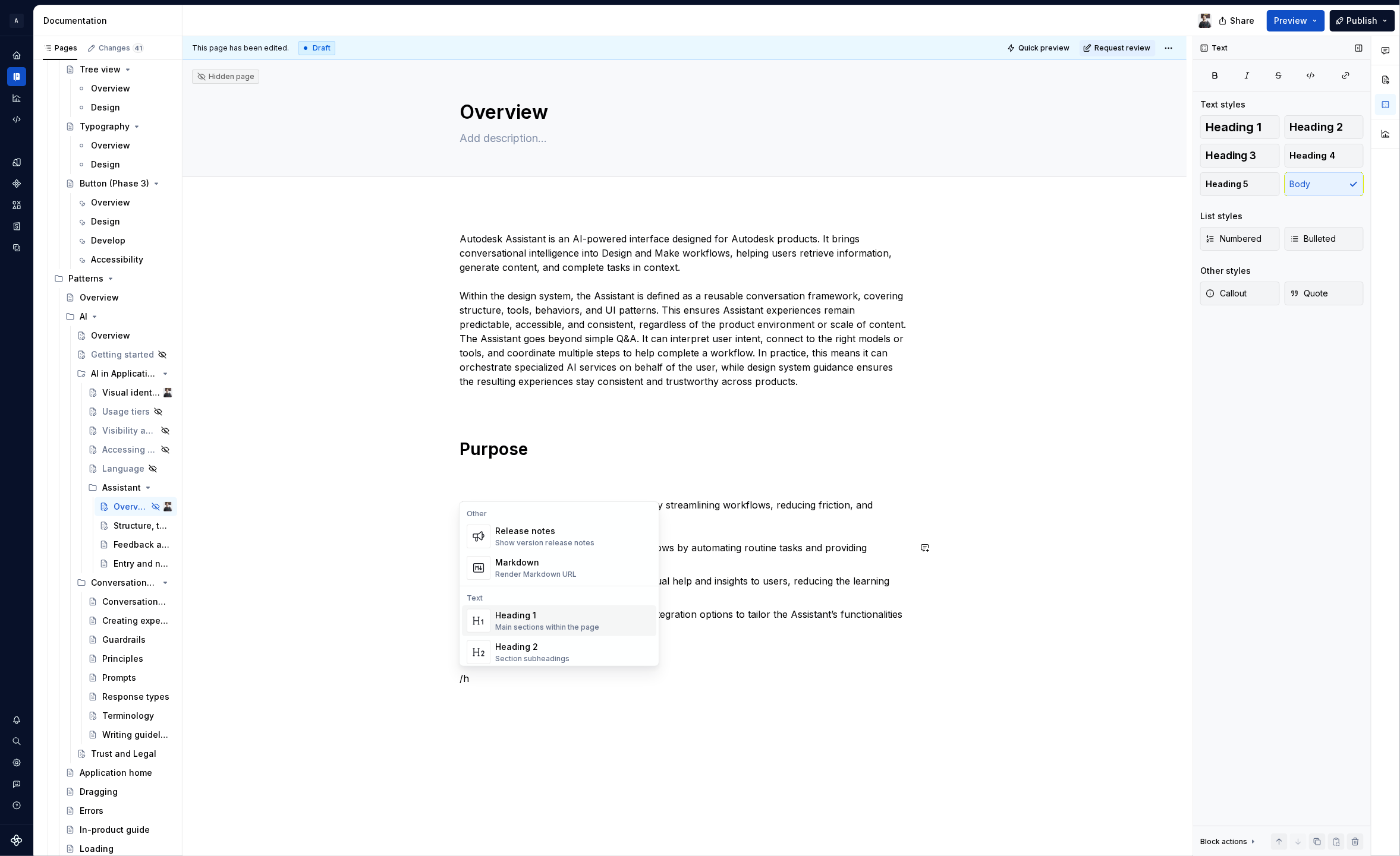
click at [557, 623] on div "Main sections within the page" at bounding box center [547, 627] width 104 height 10
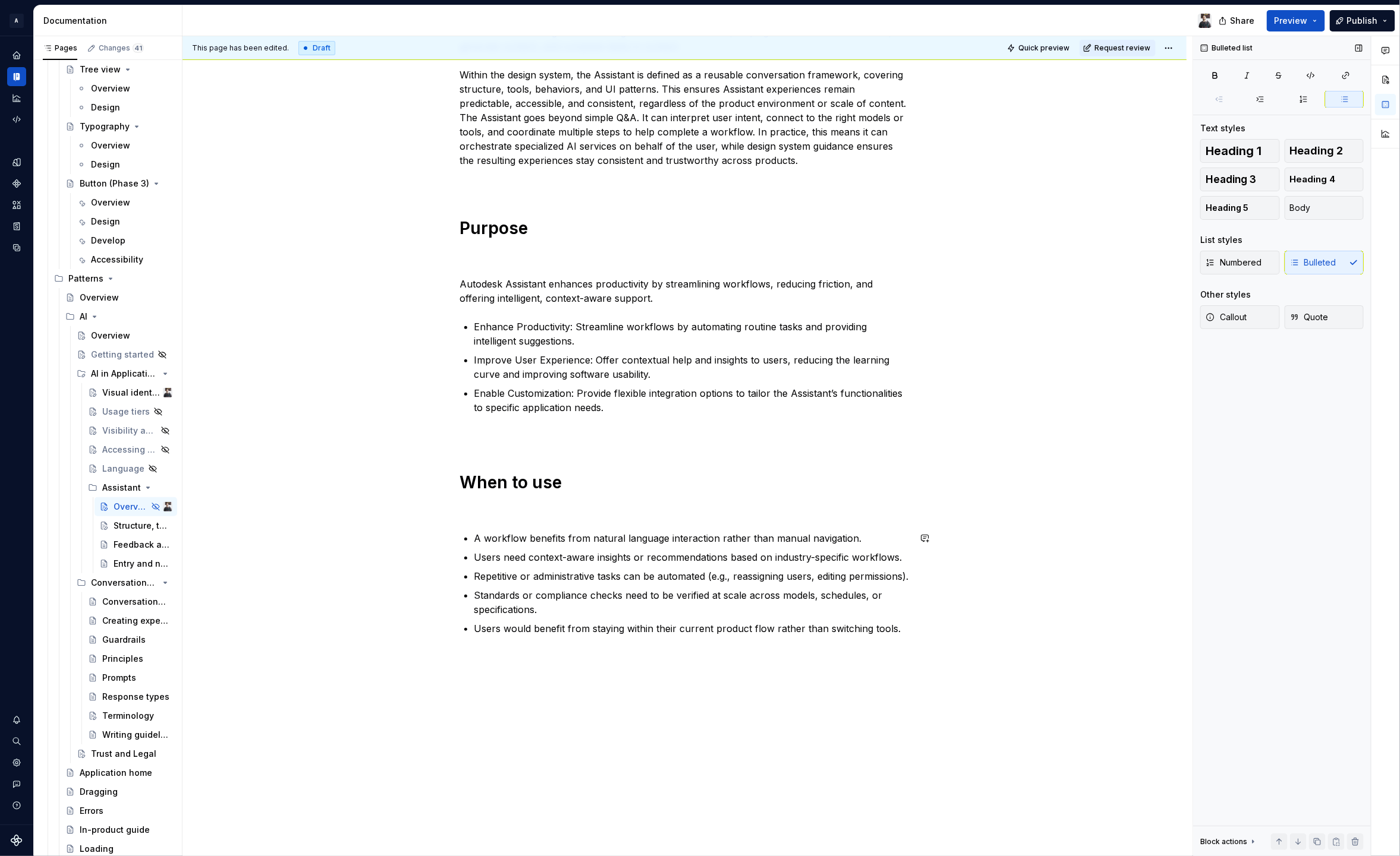
scroll to position [285, 0]
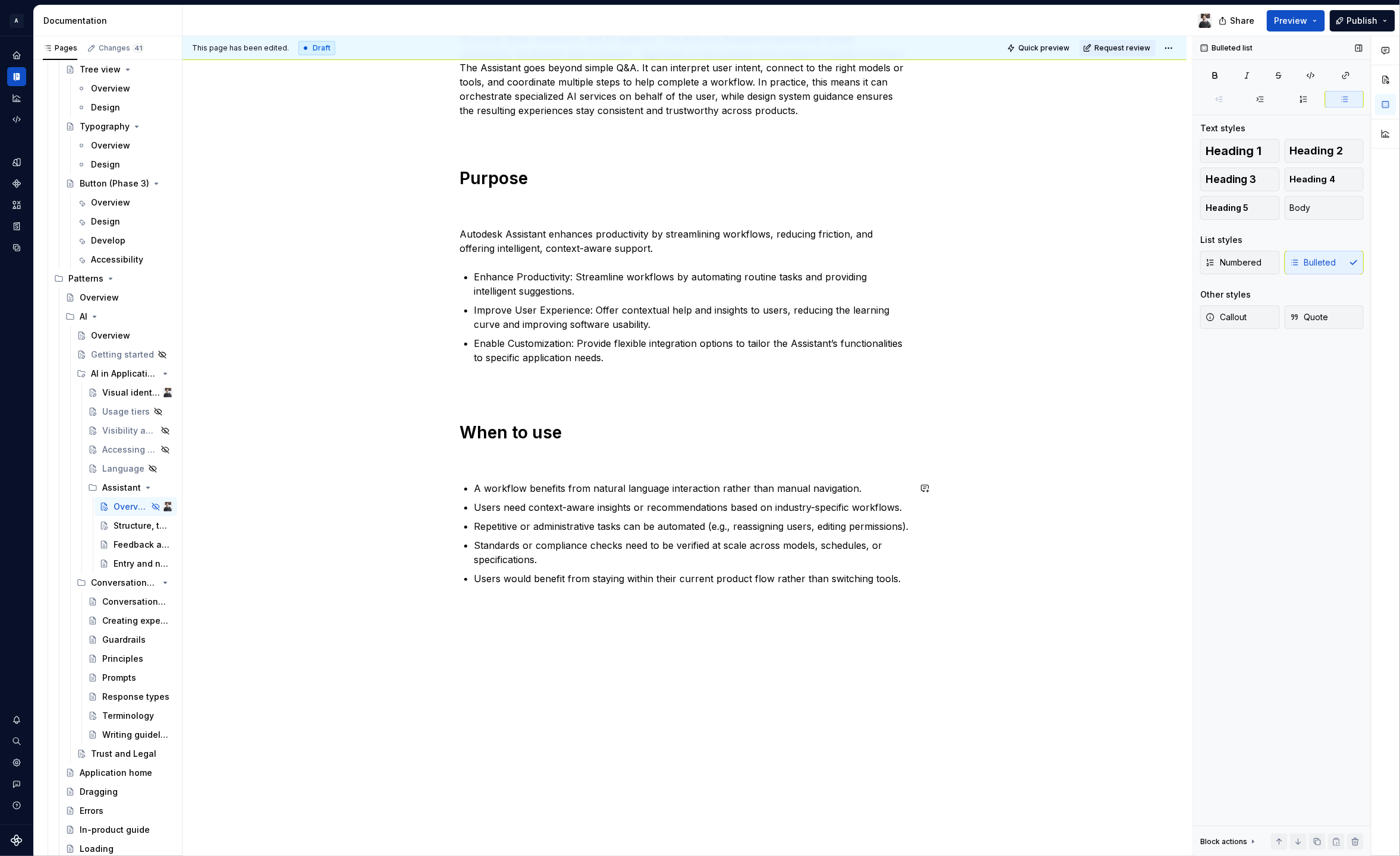
click at [554, 690] on div "Autodesk Assistant is an AI-powered interface designed for Autodesk products. I…" at bounding box center [684, 394] width 1004 height 925
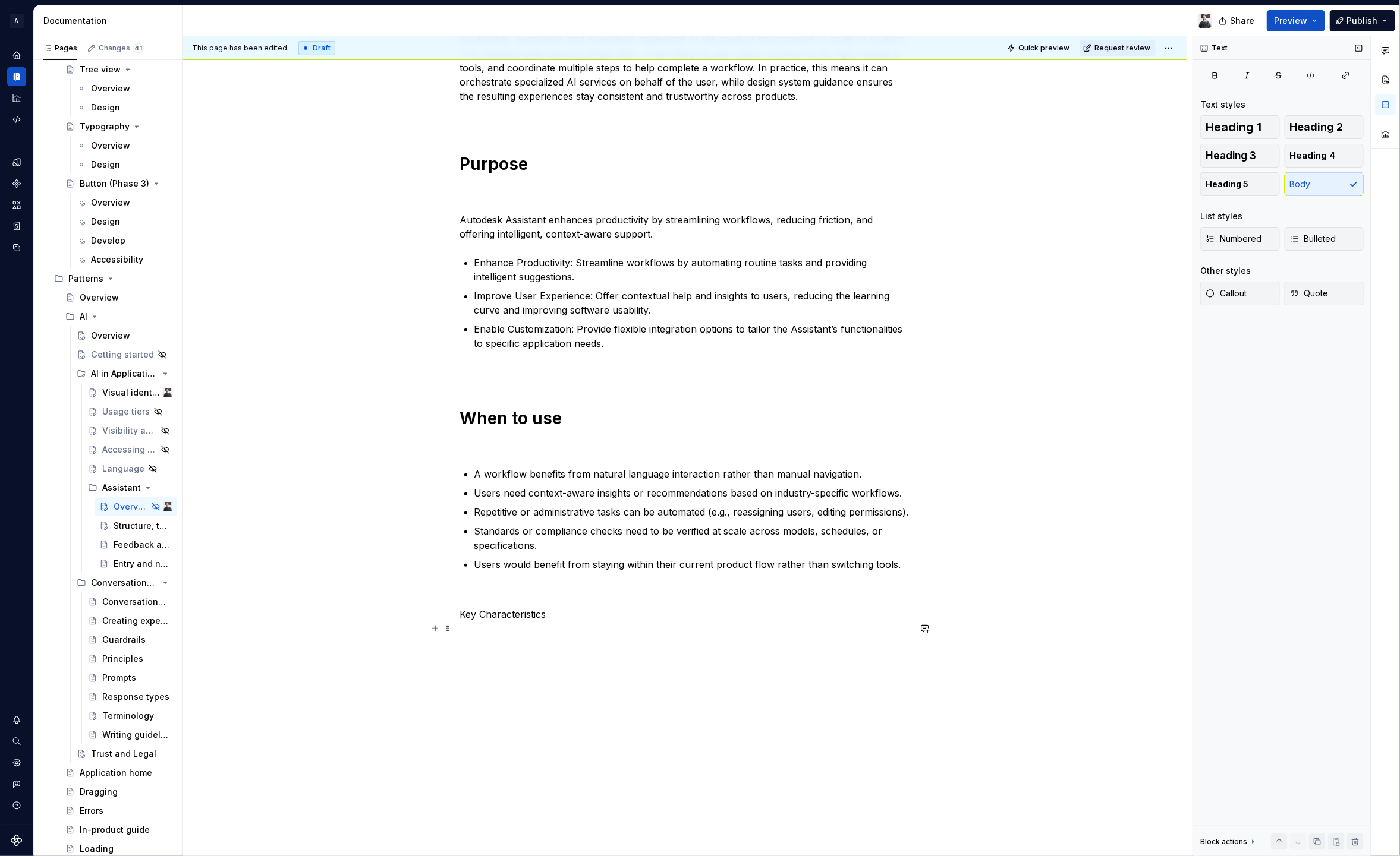
click at [487, 622] on p "Key Characteristics" at bounding box center [685, 614] width 450 height 14
click at [505, 622] on p "Key characteristics" at bounding box center [685, 614] width 450 height 14
click at [1237, 123] on span "Heading 1" at bounding box center [1233, 128] width 55 height 12
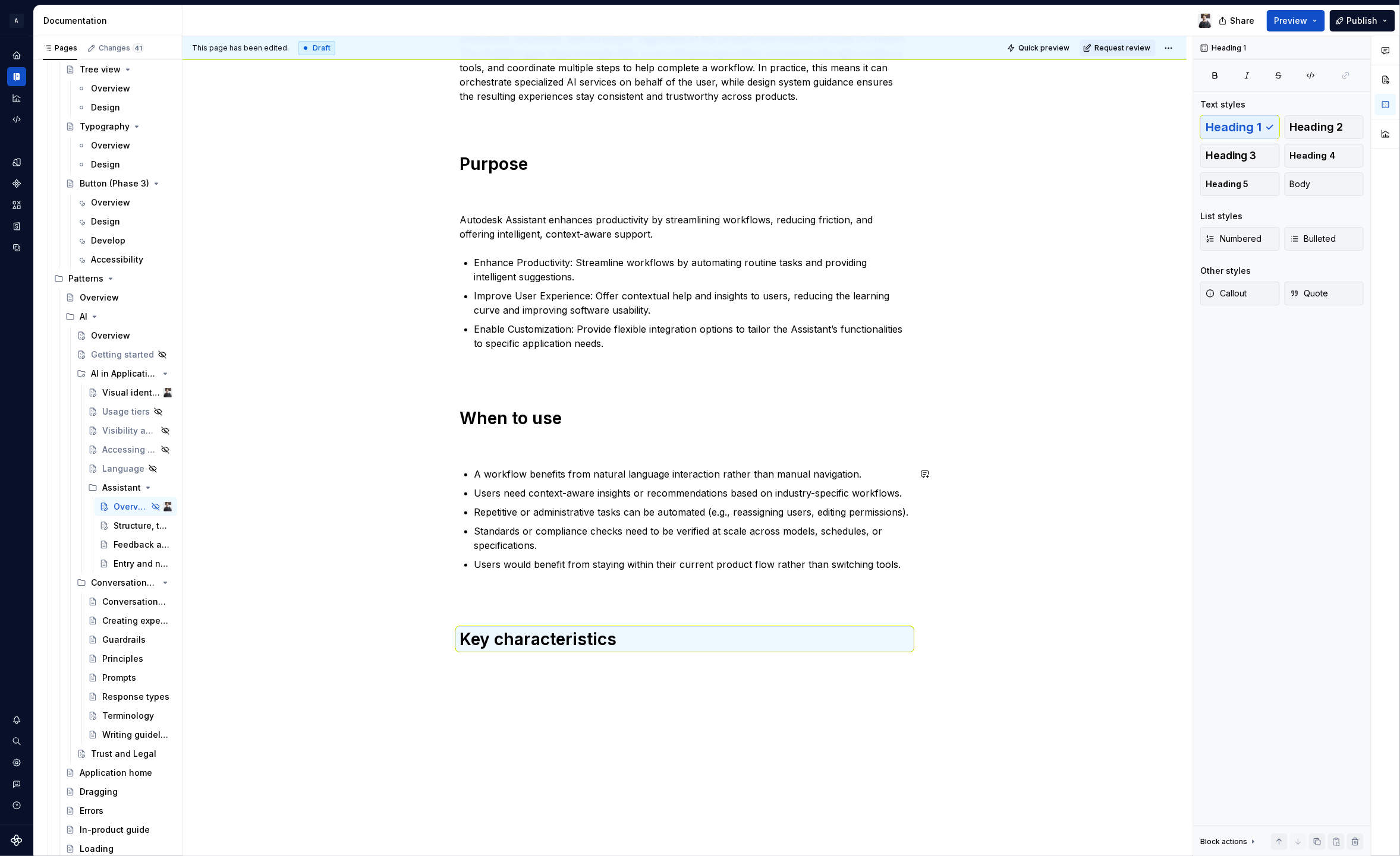
click at [656, 650] on h1 "Key characteristics" at bounding box center [685, 640] width 450 height 21
click at [660, 650] on h1 "Key characteristics" at bounding box center [685, 640] width 450 height 21
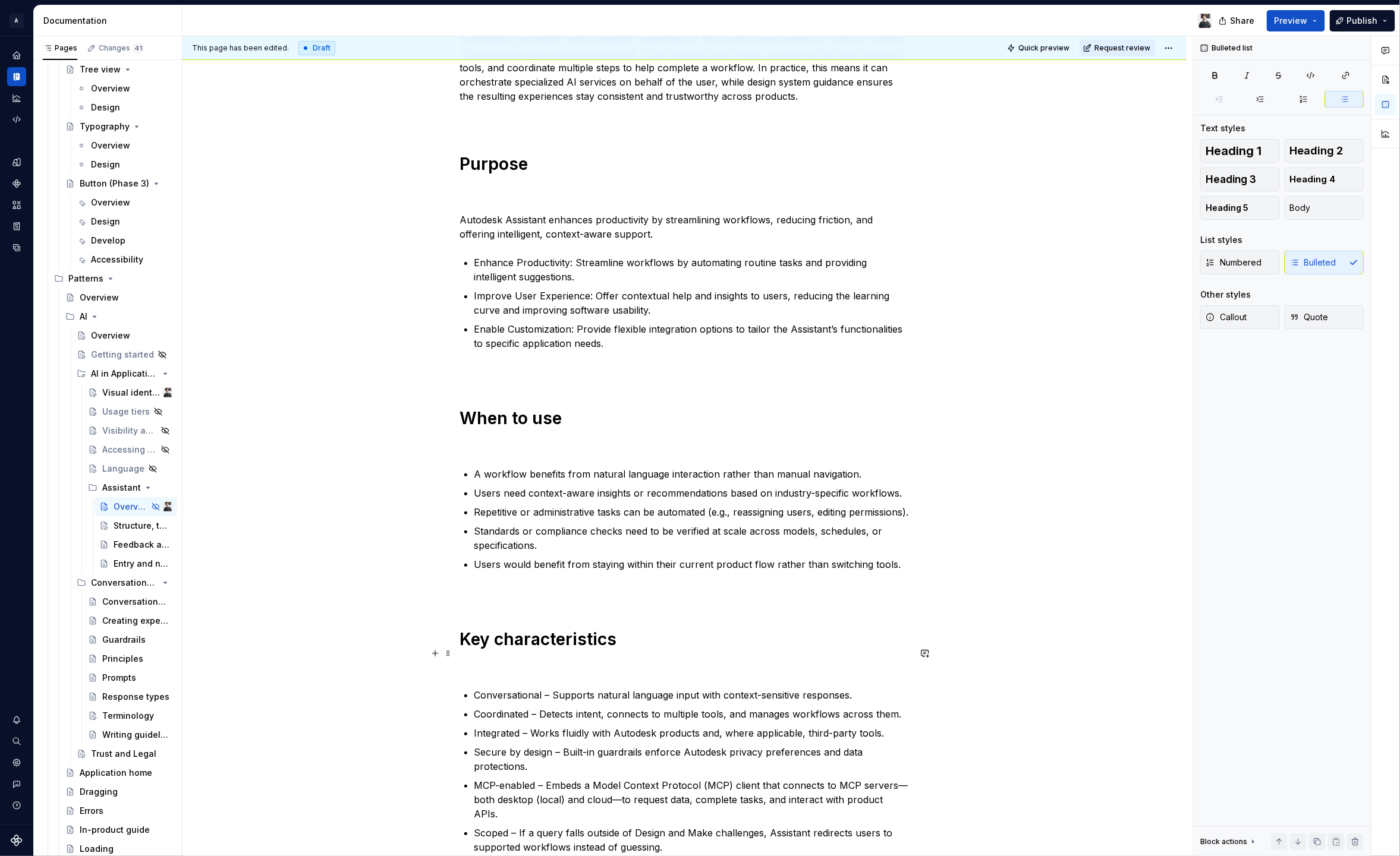
scroll to position [531, 0]
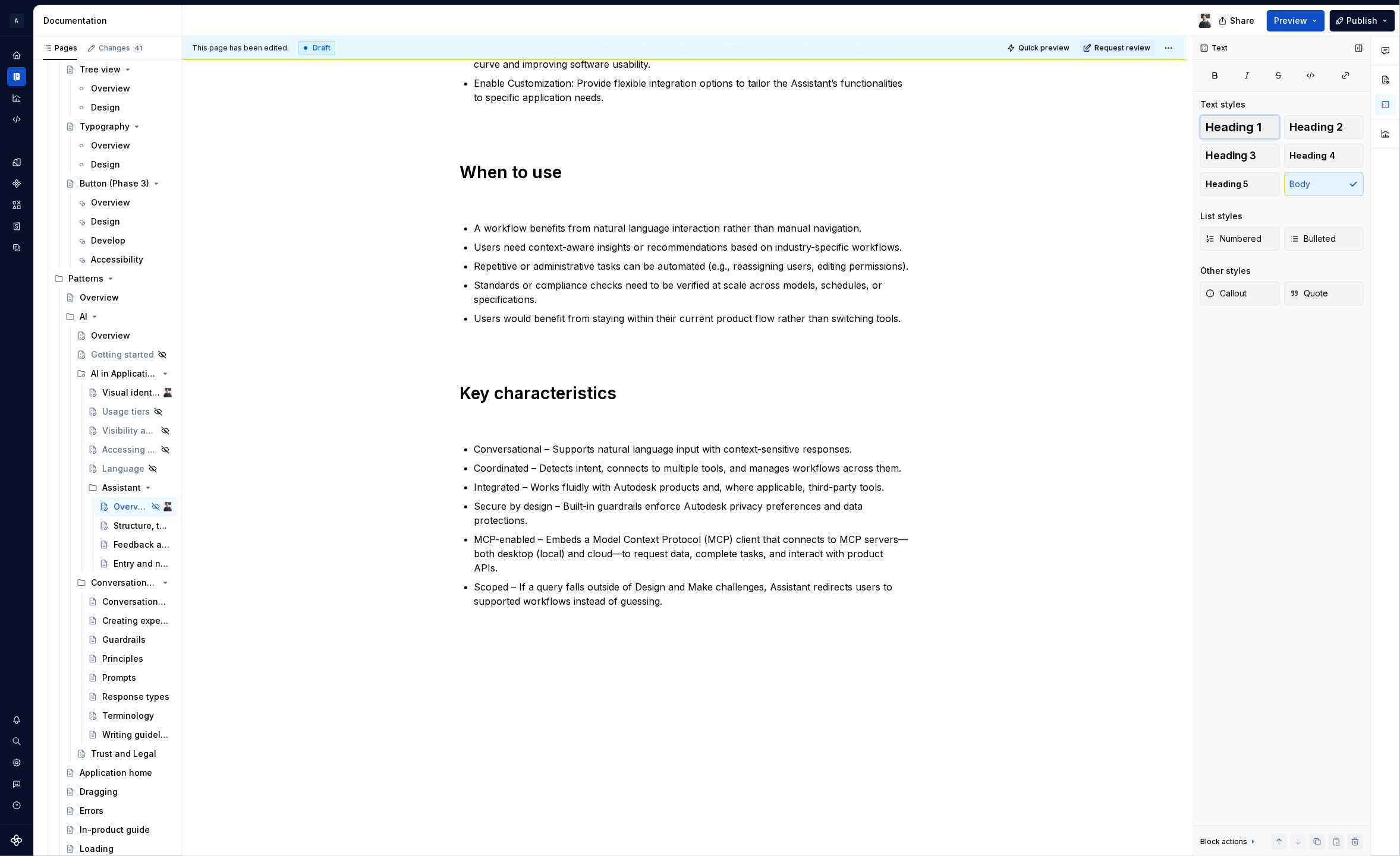
click at [1276, 119] on button "Heading 1" at bounding box center [1240, 127] width 80 height 24
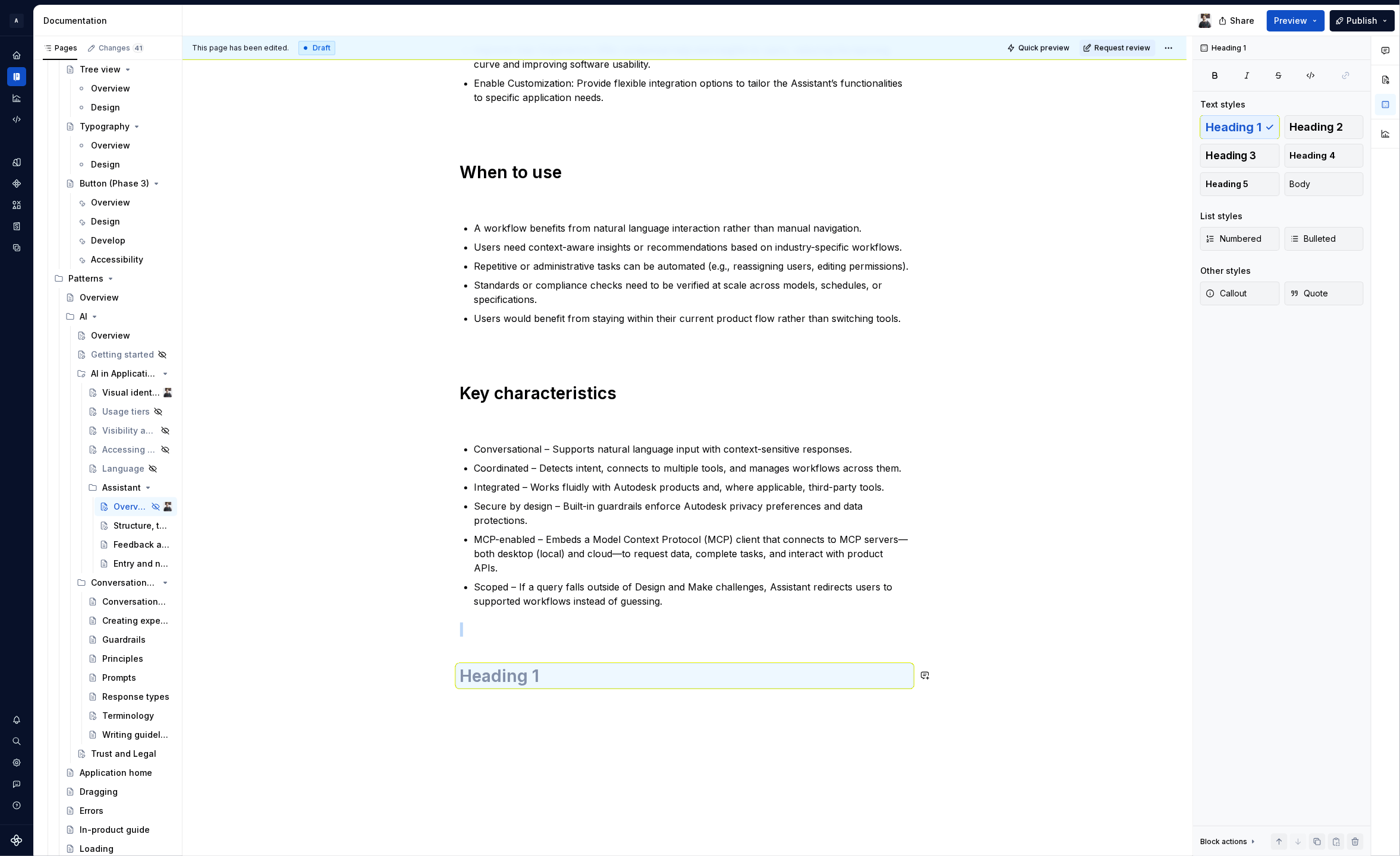
click at [618, 700] on div "Autodesk Assistant is an AI-powered interface designed for Autodesk products. I…" at bounding box center [685, 201] width 450 height 1000
click at [622, 690] on div "Autodesk Assistant is an AI-powered interface designed for Autodesk products. I…" at bounding box center [685, 201] width 450 height 1000
click at [543, 663] on div "Autodesk Assistant is an AI-powered interface designed for Autodesk products. I…" at bounding box center [685, 194] width 450 height 986
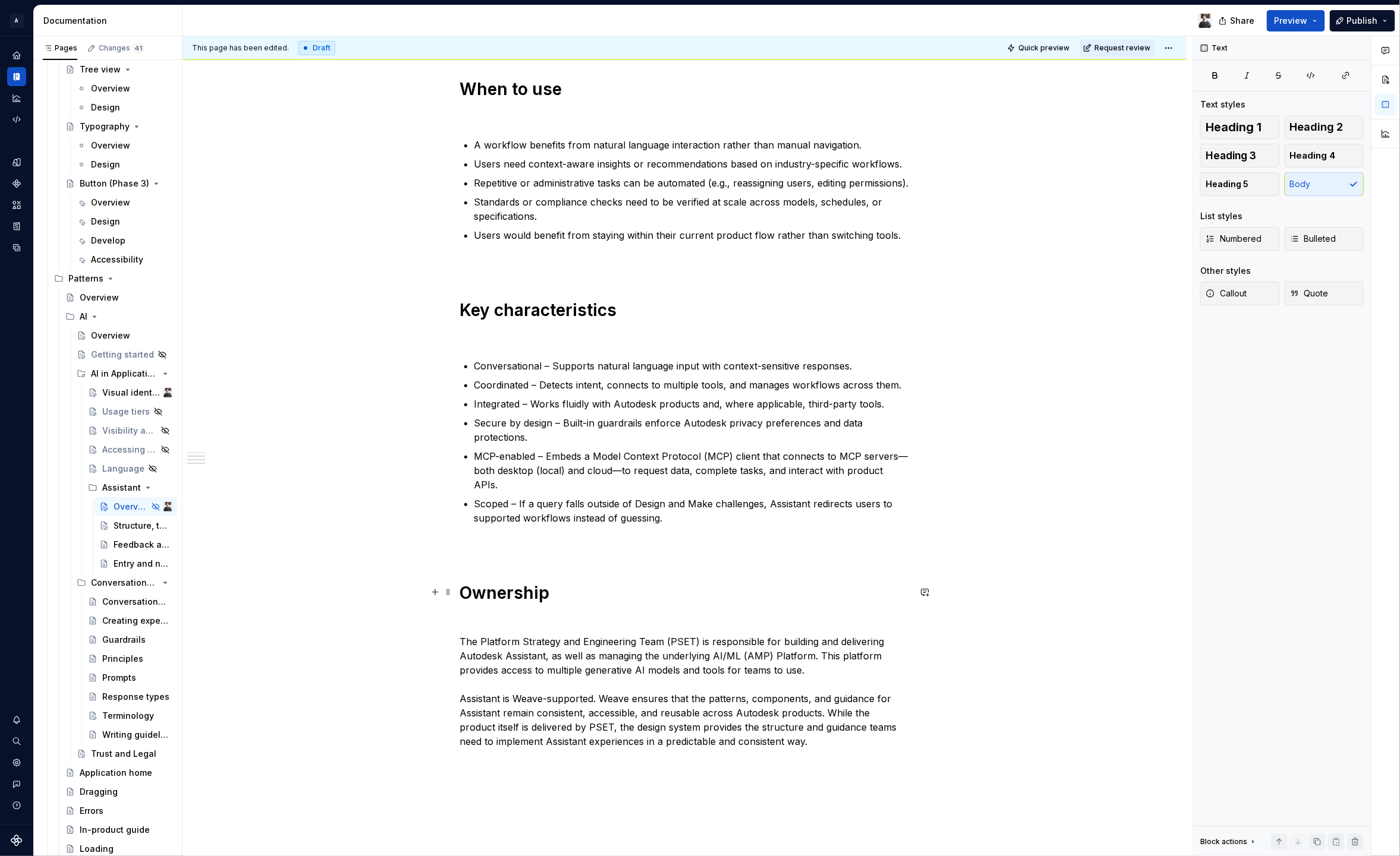
scroll to position [662, 0]
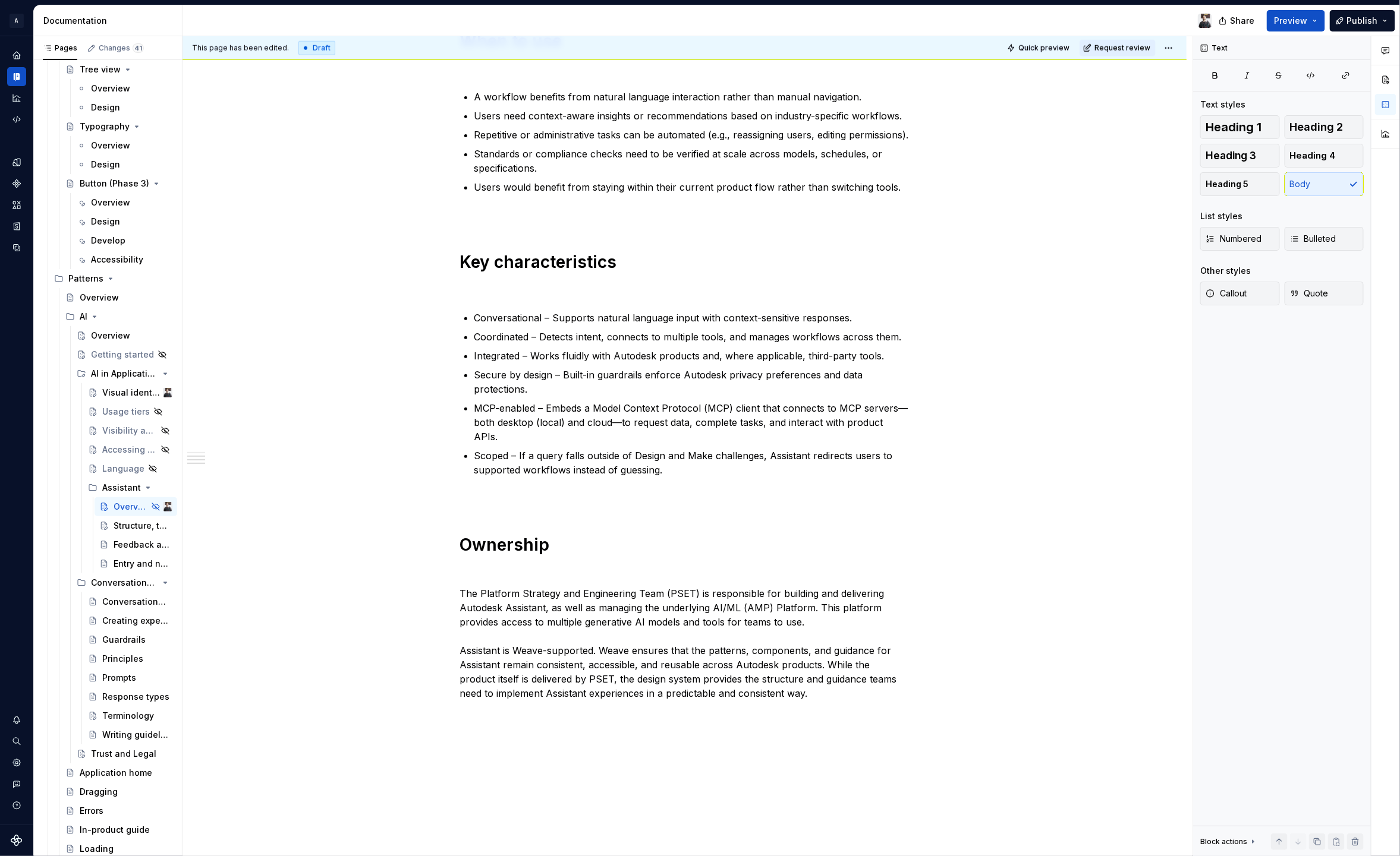
click at [499, 738] on div "Autodesk Assistant is an AI-powered interface designed for Autodesk products. I…" at bounding box center [684, 256] width 1004 height 1430
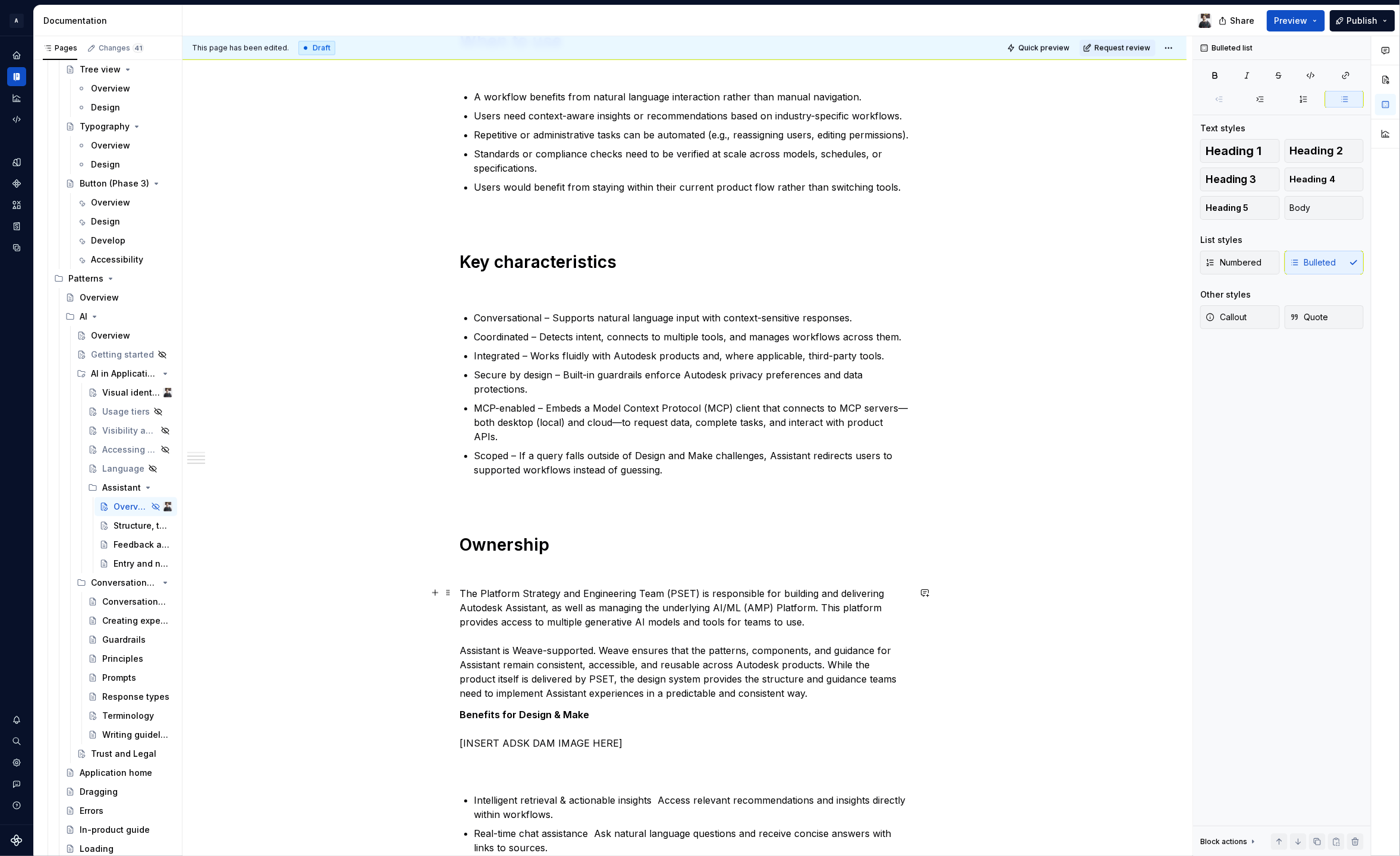
click at [825, 687] on p "The Platform Strategy and Engineering Team (PSET) is responsible for building a…" at bounding box center [685, 644] width 450 height 114
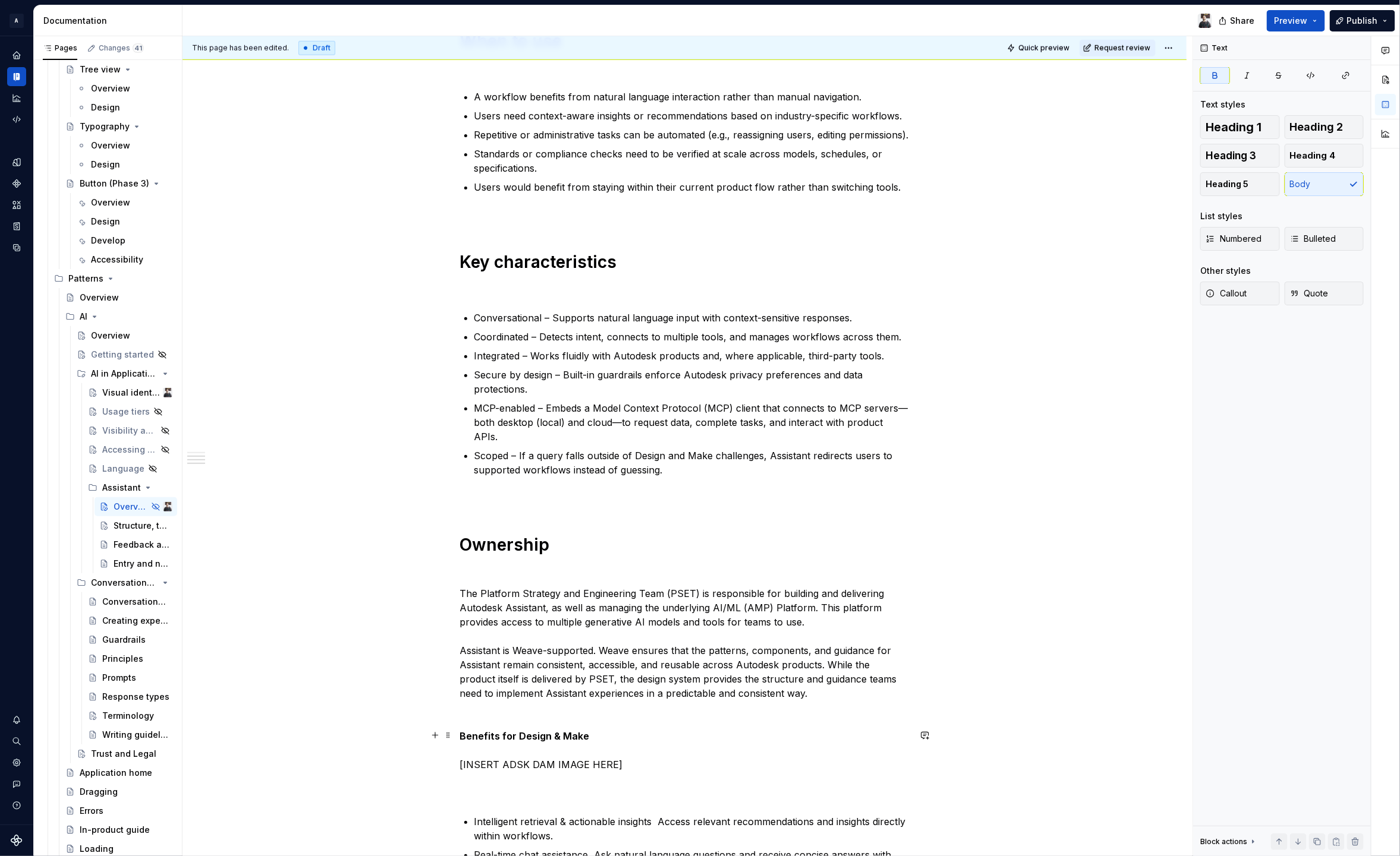
click at [538, 731] on strong "Benefits for Design & Make" at bounding box center [524, 736] width 129 height 12
click at [1224, 164] on button "Heading 3" at bounding box center [1240, 155] width 80 height 24
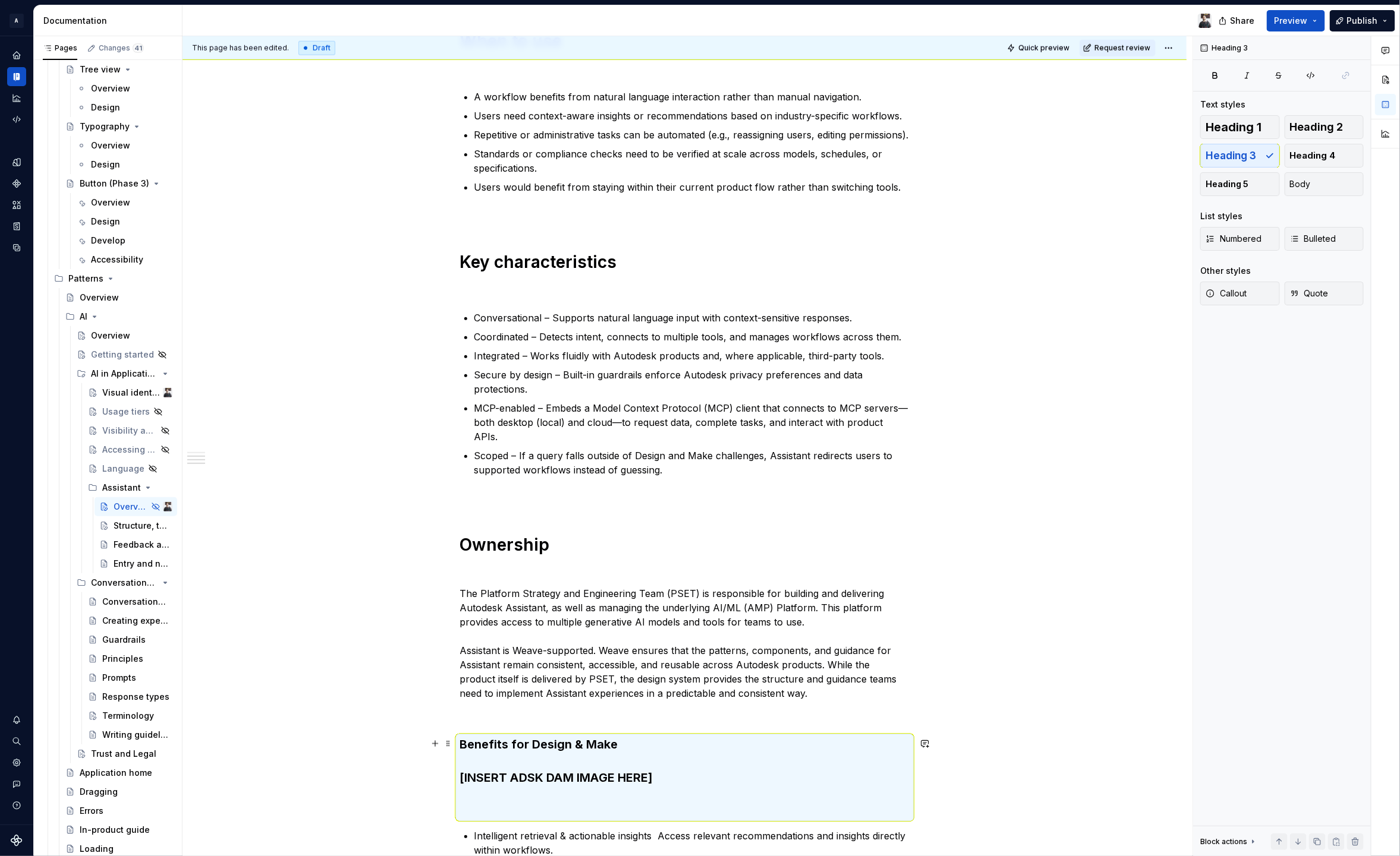
click at [564, 742] on strong "Benefits for Design & Make" at bounding box center [539, 744] width 158 height 14
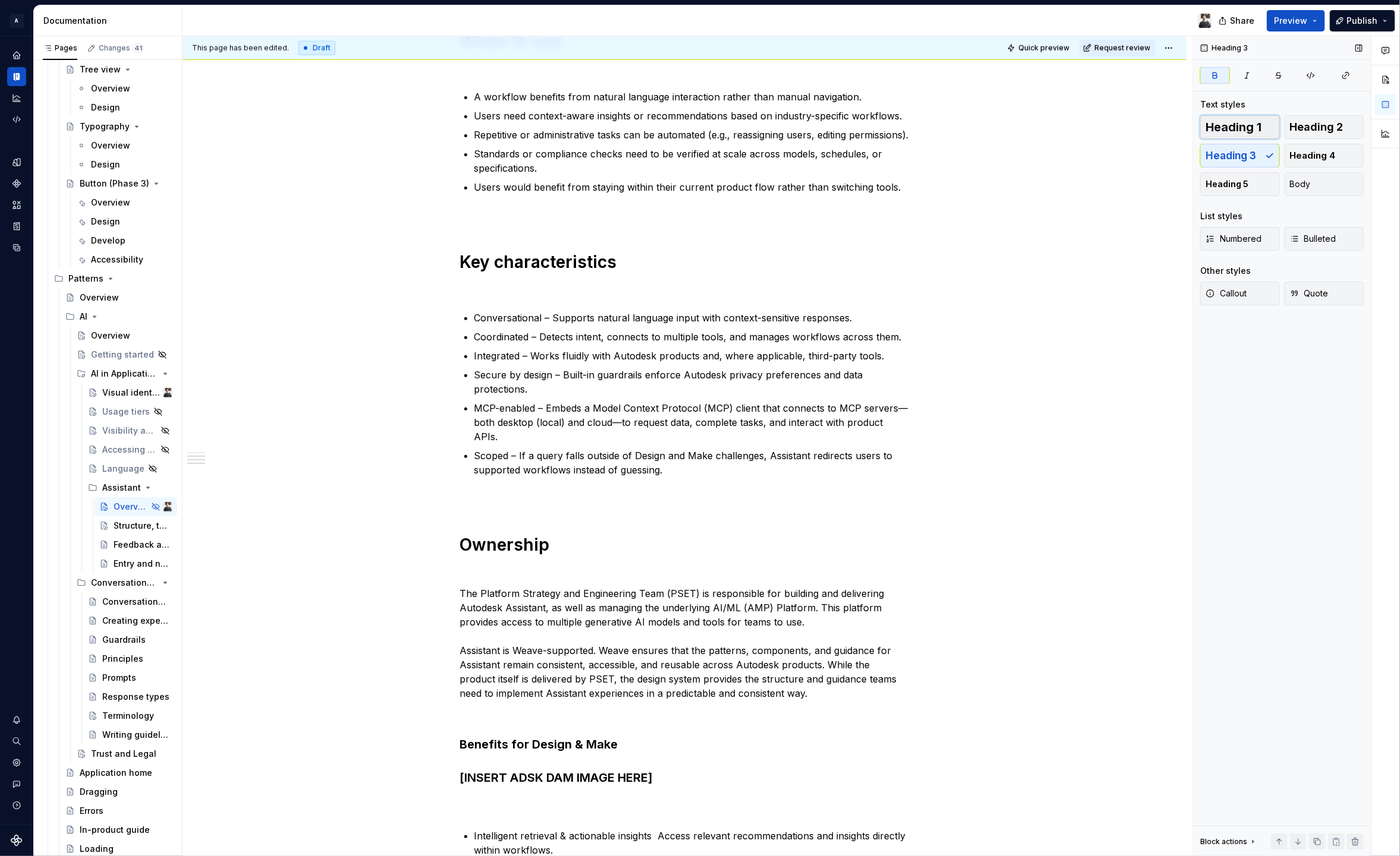
click at [1251, 129] on span "Heading 1" at bounding box center [1233, 128] width 55 height 12
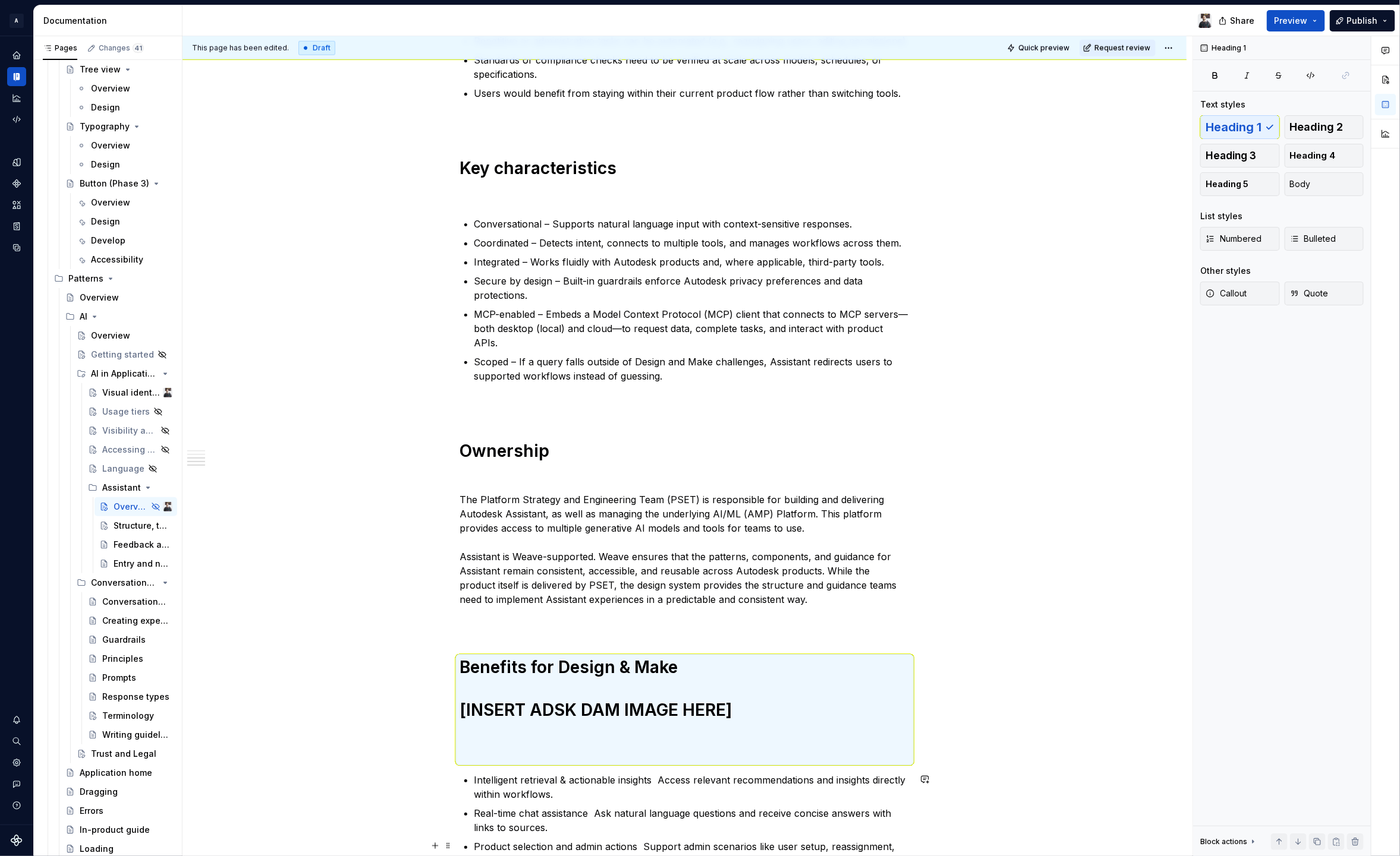
scroll to position [803, 0]
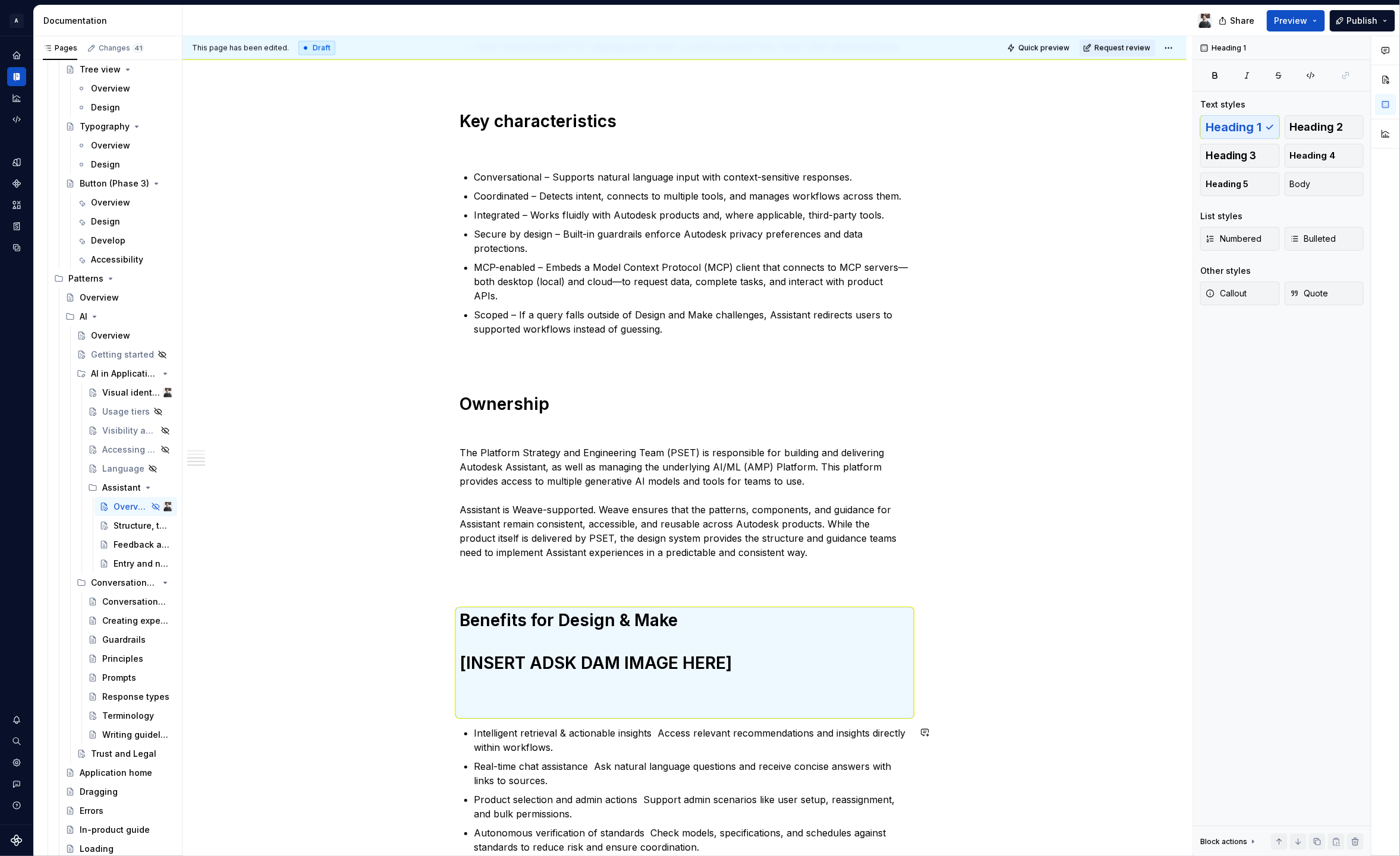
click at [548, 716] on div "Autodesk Assistant is an AI-powered interface designed for Autodesk products. I…" at bounding box center [685, 141] width 450 height 1426
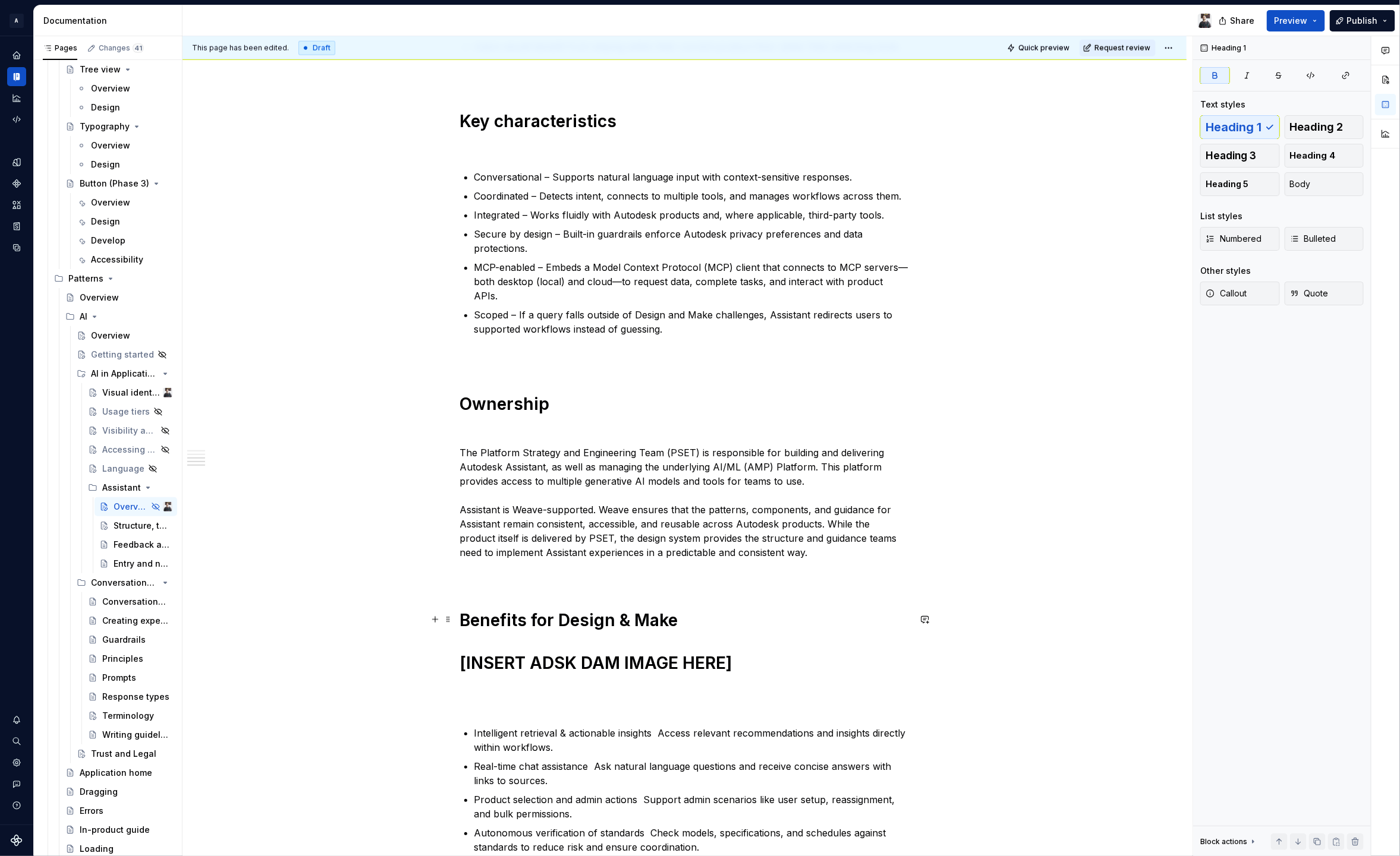
click at [555, 710] on h1 "Benefits for Design & Make [INSERT ADSK DAM IMAGE HERE]" at bounding box center [685, 663] width 450 height 107
click at [663, 670] on h1 "Benefits for Design & Make [INSERT ADSK DAM IMAGE HERE]" at bounding box center [685, 663] width 450 height 107
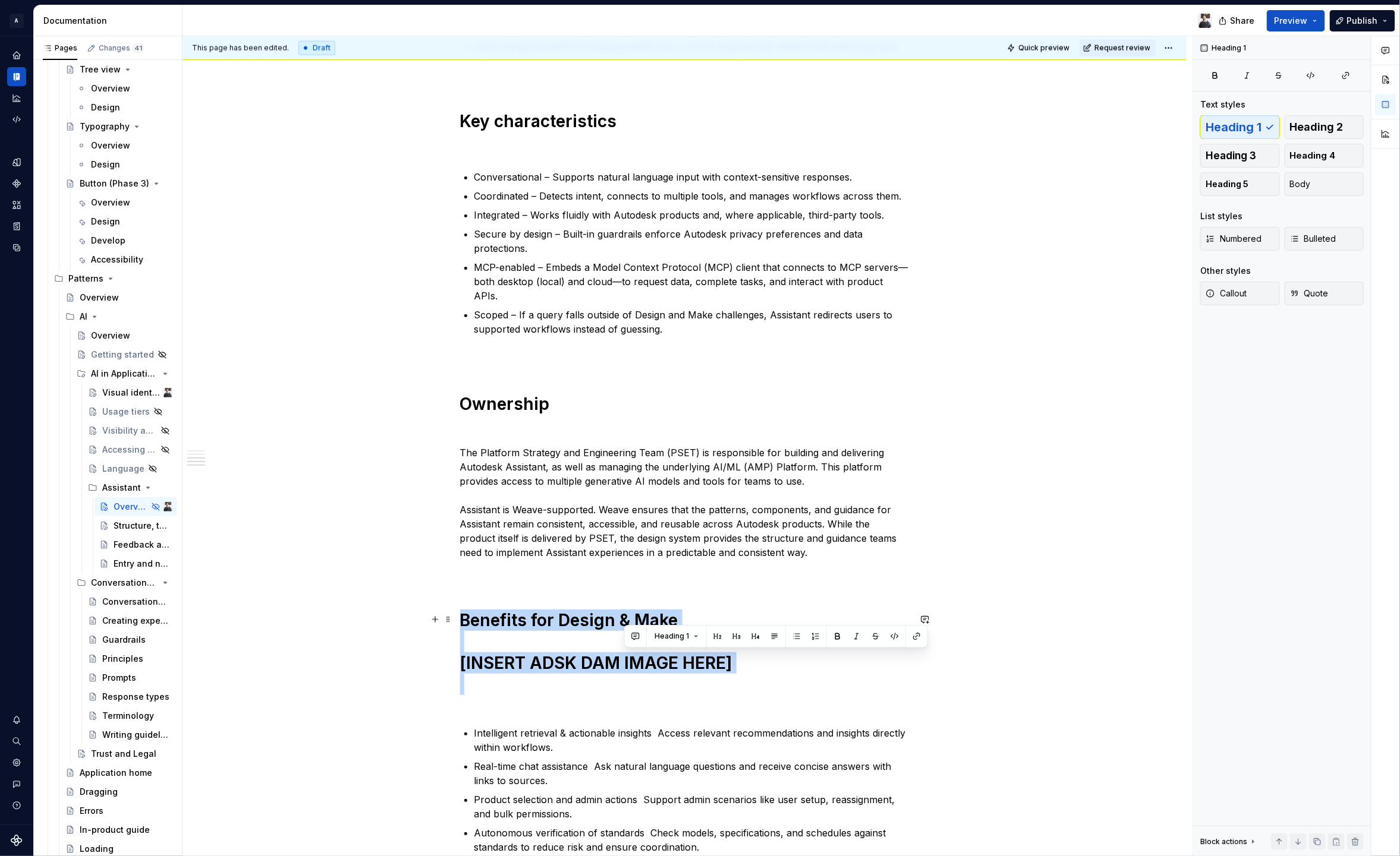
click at [663, 670] on h1 "Benefits for Design & Make [INSERT ADSK DAM IMAGE HERE]" at bounding box center [685, 663] width 450 height 107
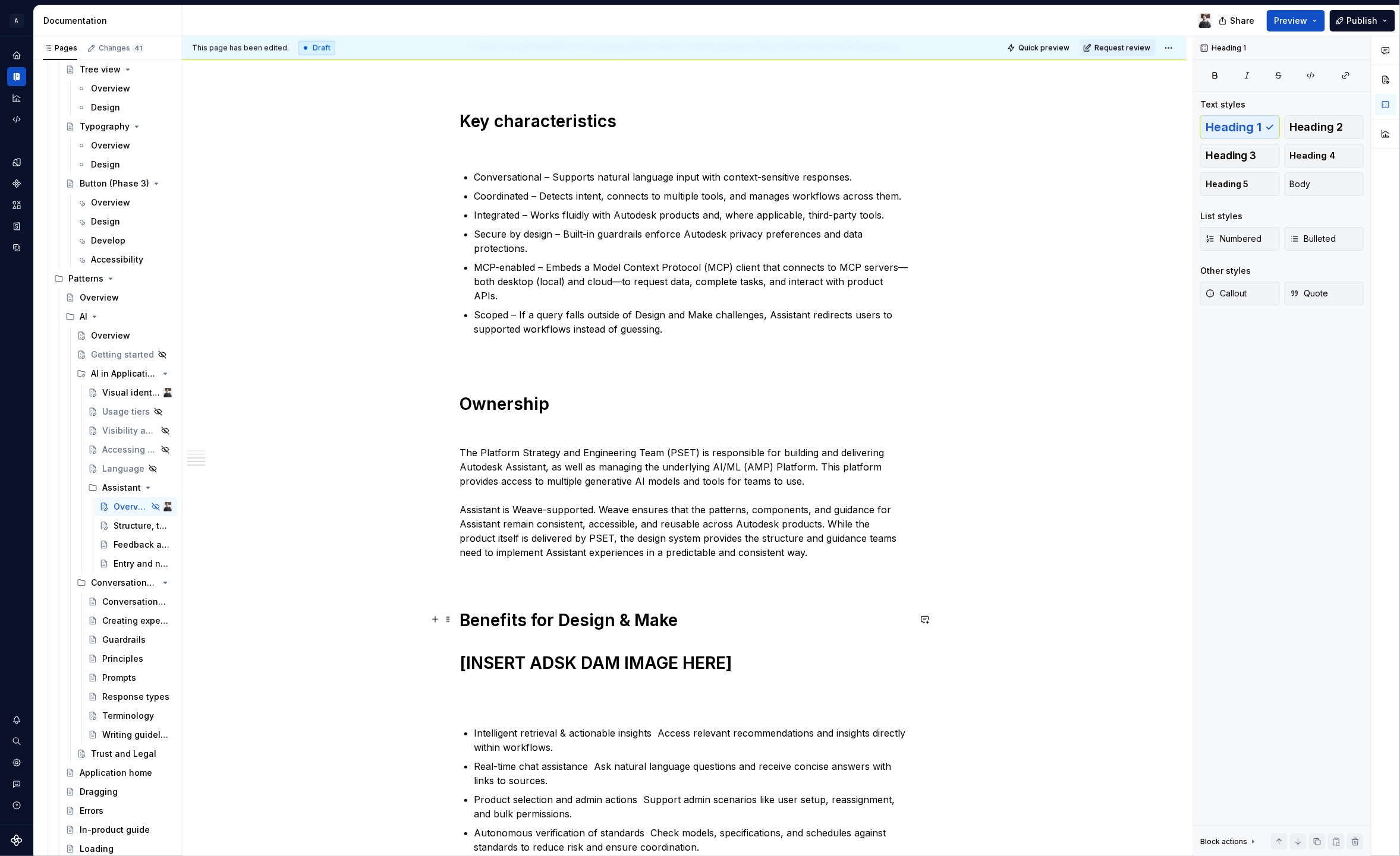
click at [663, 670] on h1 "Benefits for Design & Make [INSERT ADSK DAM IMAGE HERE]" at bounding box center [685, 663] width 450 height 107
click at [678, 669] on h1 "Benefits for Design & Make [INSERT ADSK DAM IMAGE HERE]" at bounding box center [685, 663] width 450 height 107
drag, startPoint x: 759, startPoint y: 663, endPoint x: 404, endPoint y: 653, distance: 355.1
click at [404, 653] on div "Autodesk Assistant is an AI-powered interface designed for Autodesk products. I…" at bounding box center [684, 263] width 1004 height 1726
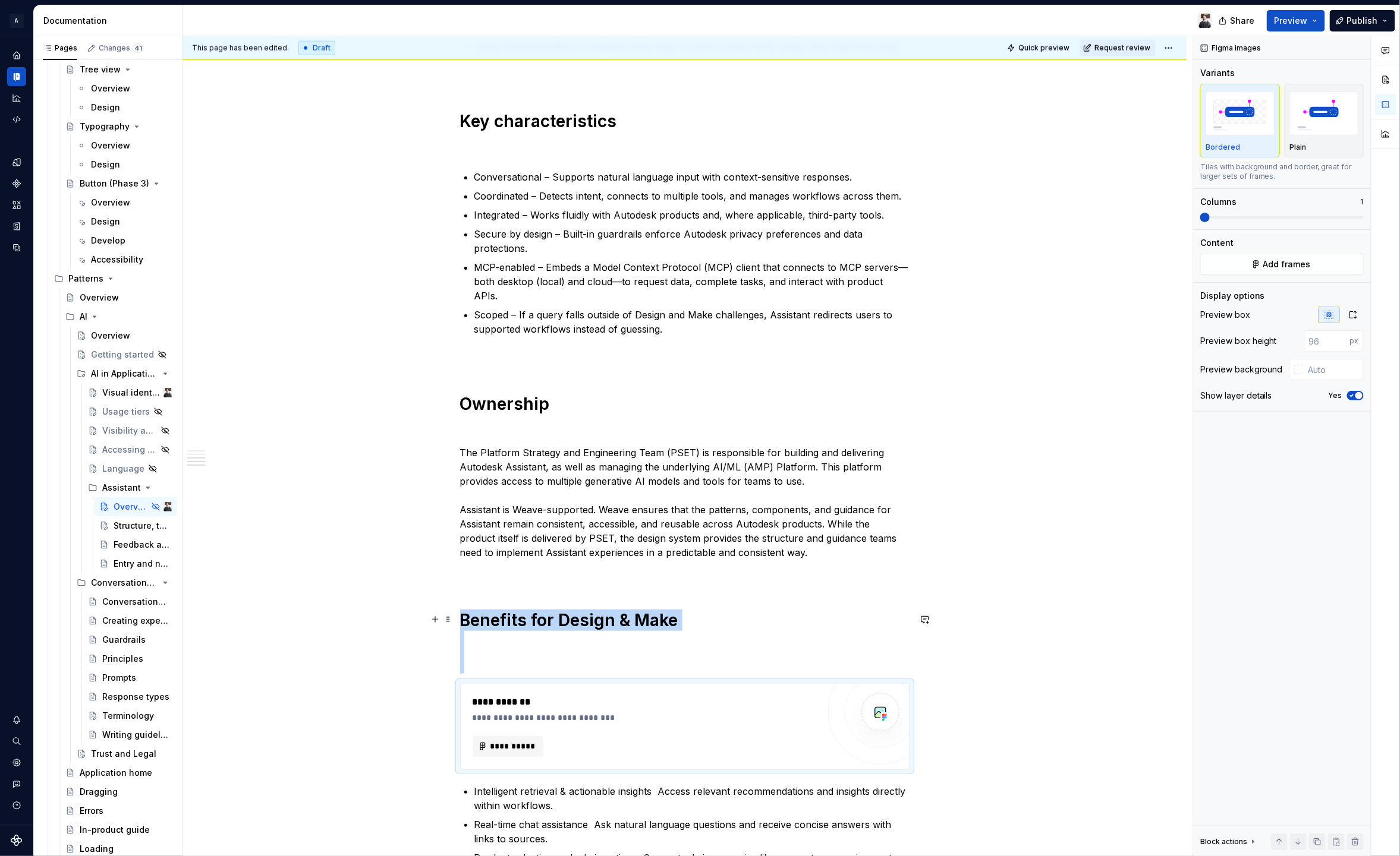
click at [653, 658] on h1 "Benefits for Design & Make" at bounding box center [685, 641] width 450 height 64
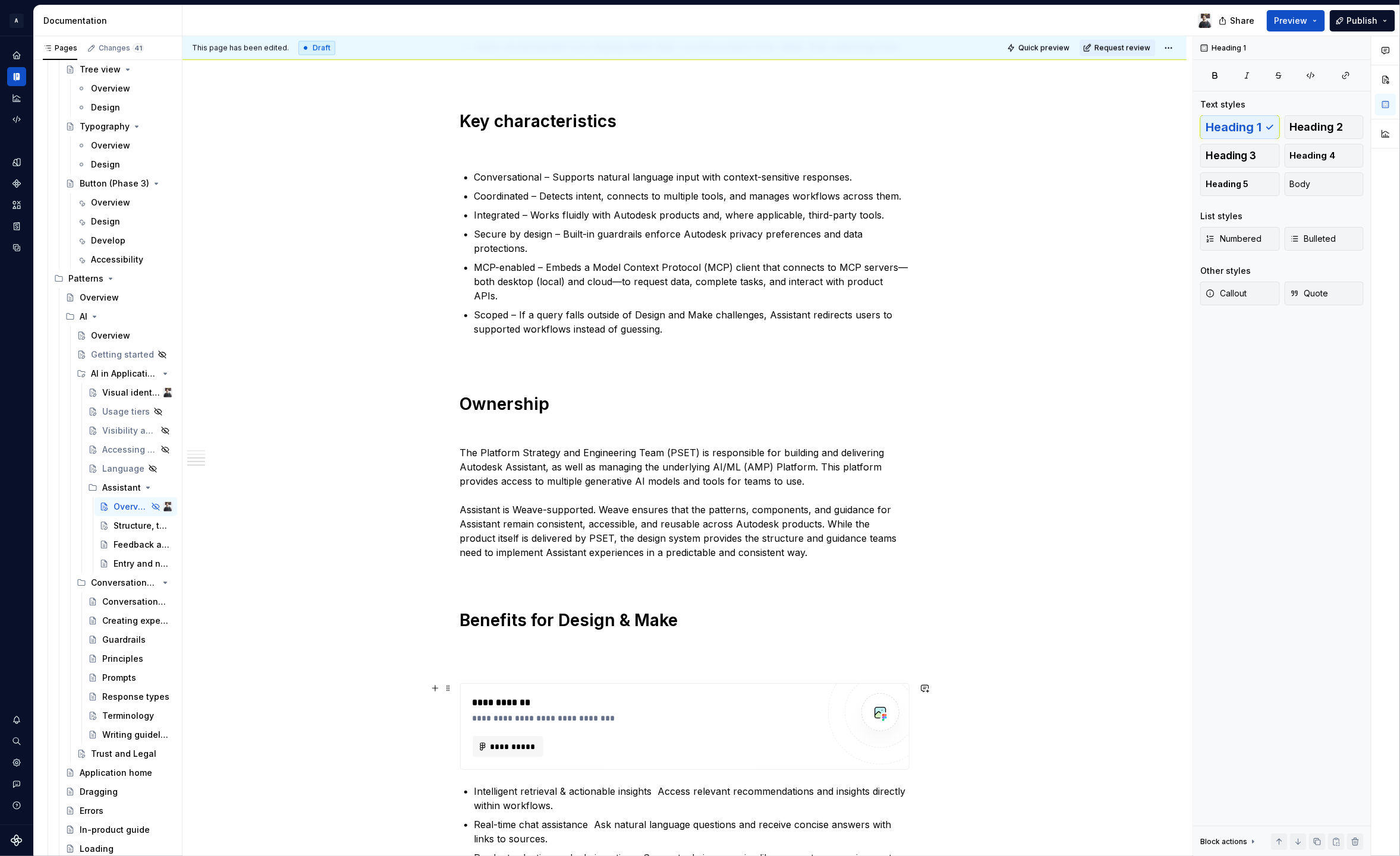
click at [997, 769] on div "Autodesk Assistant is an AI-powered interface designed for Autodesk products. I…" at bounding box center [684, 292] width 1004 height 1784
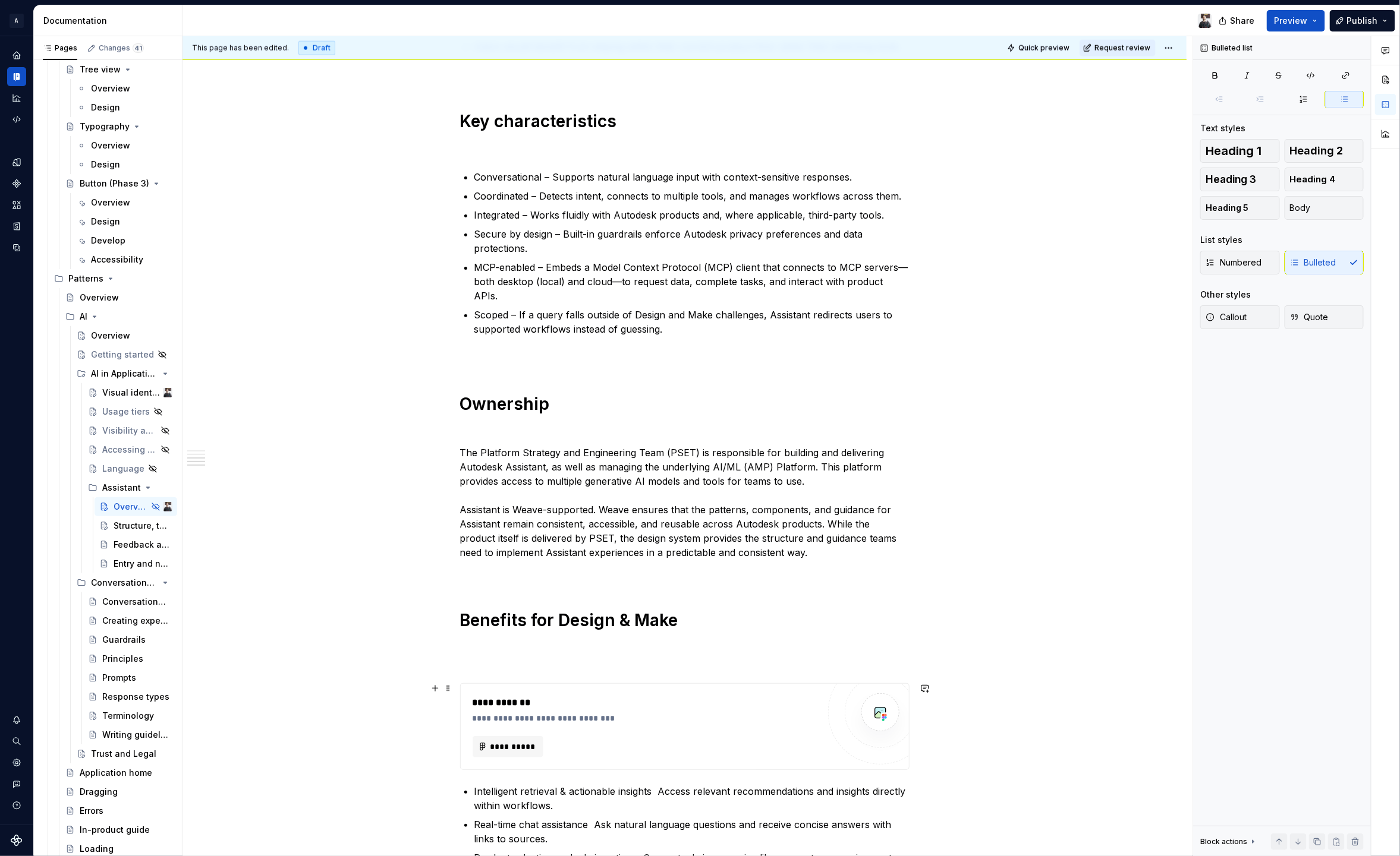
click at [856, 742] on div at bounding box center [880, 712] width 105 height 105
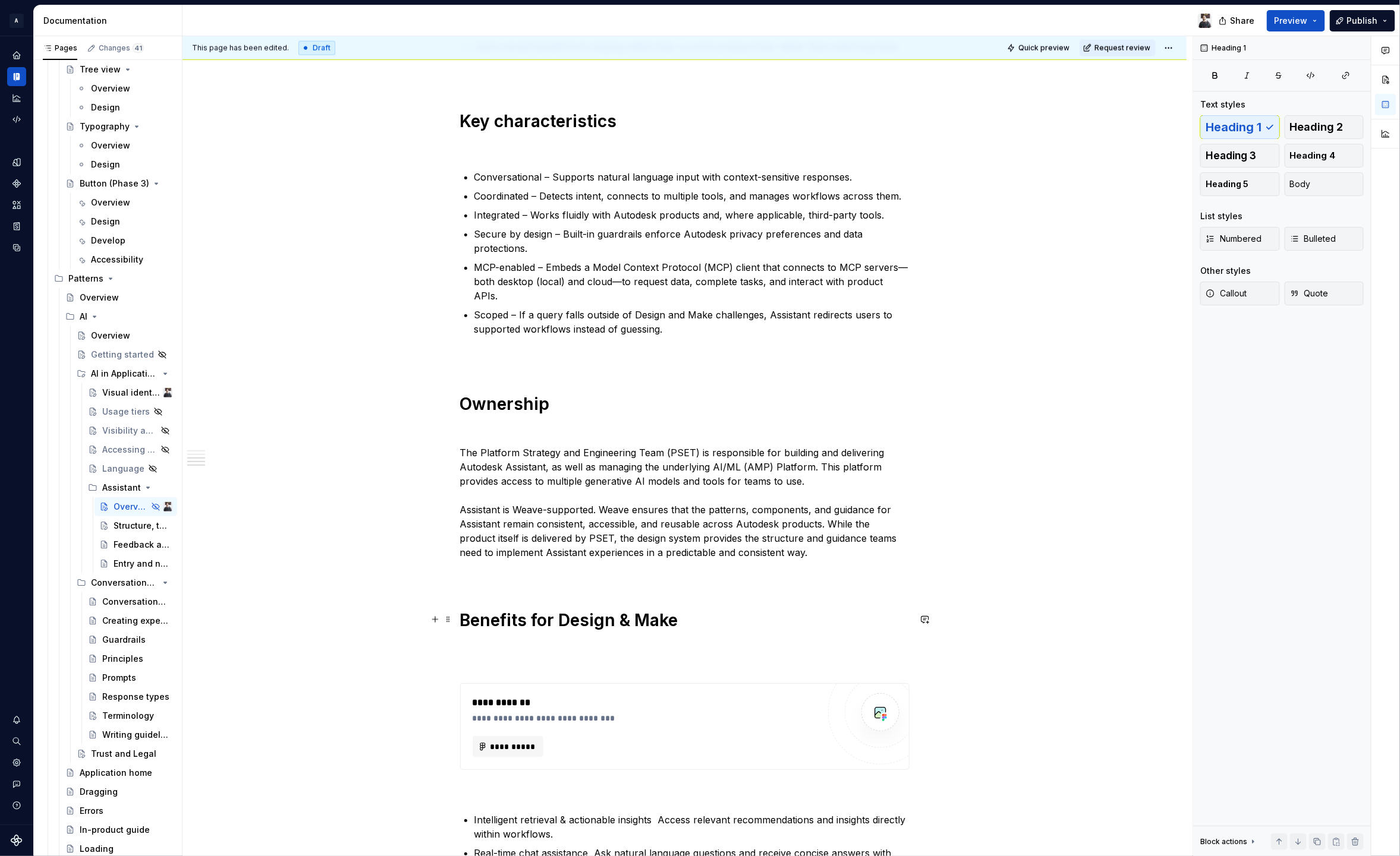
click at [545, 641] on h1 "Benefits for Design & Make" at bounding box center [685, 641] width 450 height 64
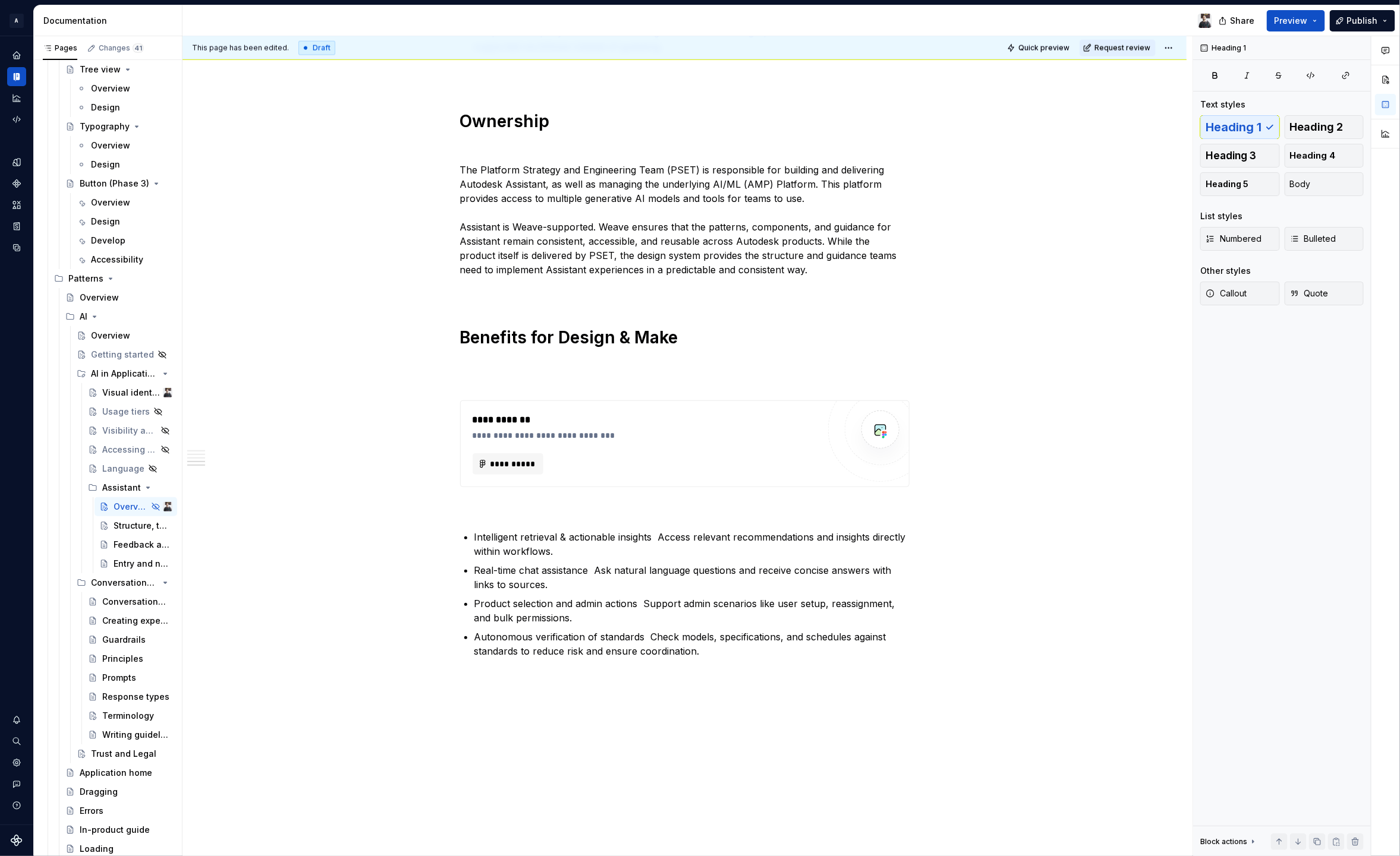
click at [586, 692] on div "This page has been edited. Draft Quick preview Request review Hidden page Overv…" at bounding box center [687, 446] width 1010 height 821
click at [490, 387] on h1 "Benefits for Design & Make" at bounding box center [685, 359] width 450 height 64
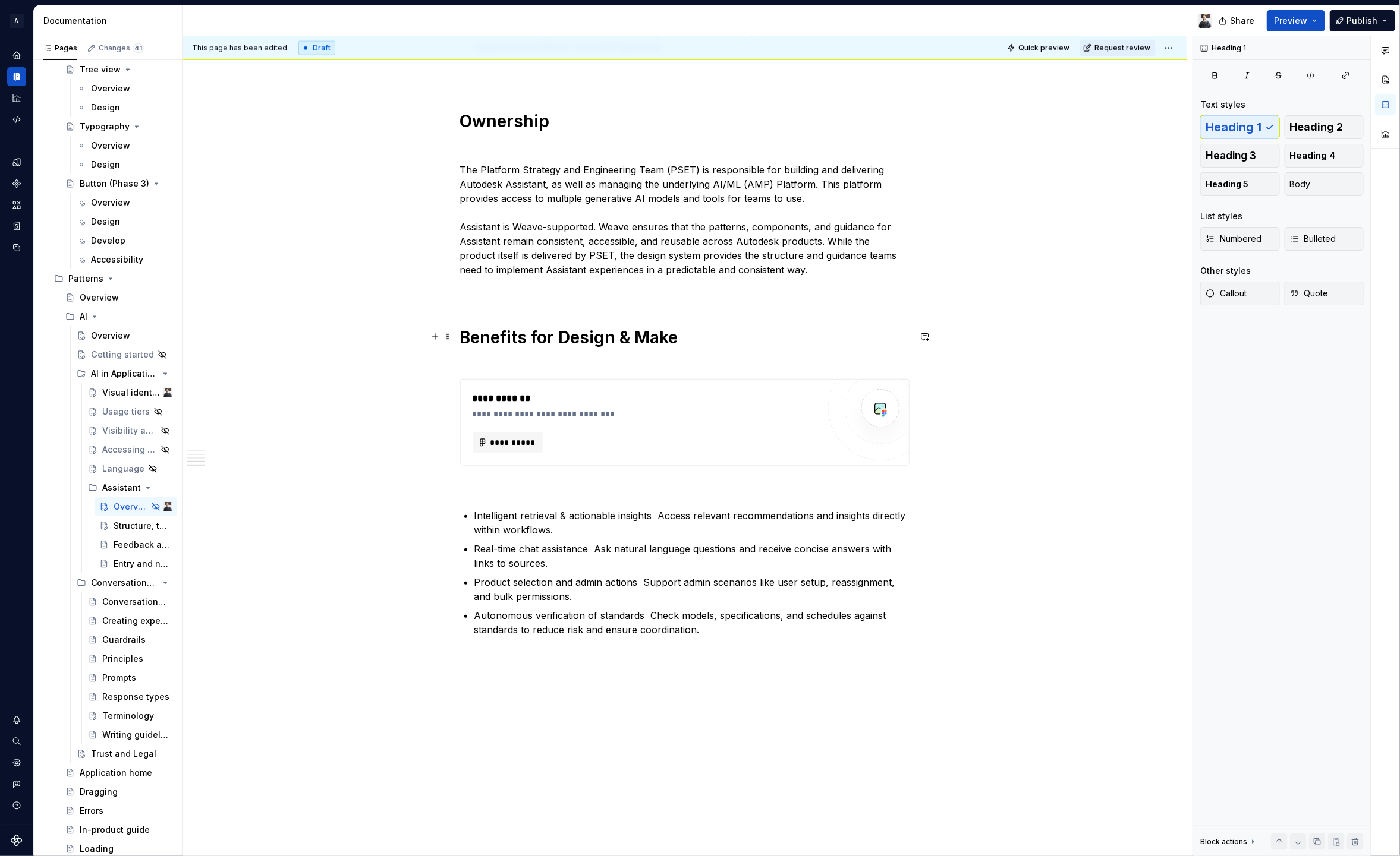
click at [546, 354] on h1 "Benefits for Design & Make" at bounding box center [685, 348] width 450 height 43
click at [584, 700] on div "Autodesk Assistant is an AI-powered interface designed for Autodesk products. I…" at bounding box center [684, 12] width 1004 height 1791
click at [1248, 128] on span "Heading 1" at bounding box center [1233, 128] width 55 height 12
click at [500, 713] on h1 at bounding box center [685, 705] width 450 height 21
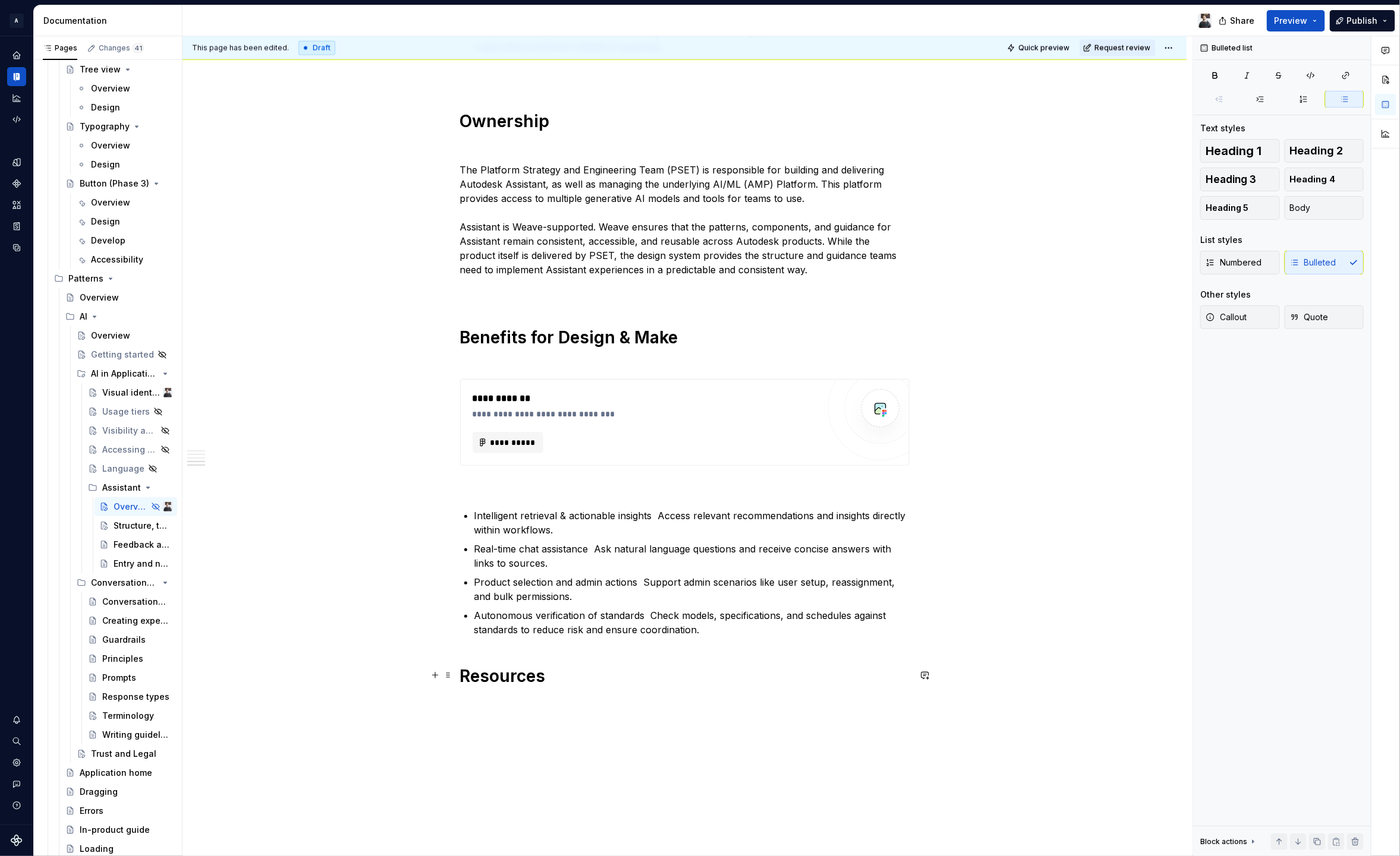
click at [553, 678] on h1 "Resources" at bounding box center [685, 677] width 450 height 21
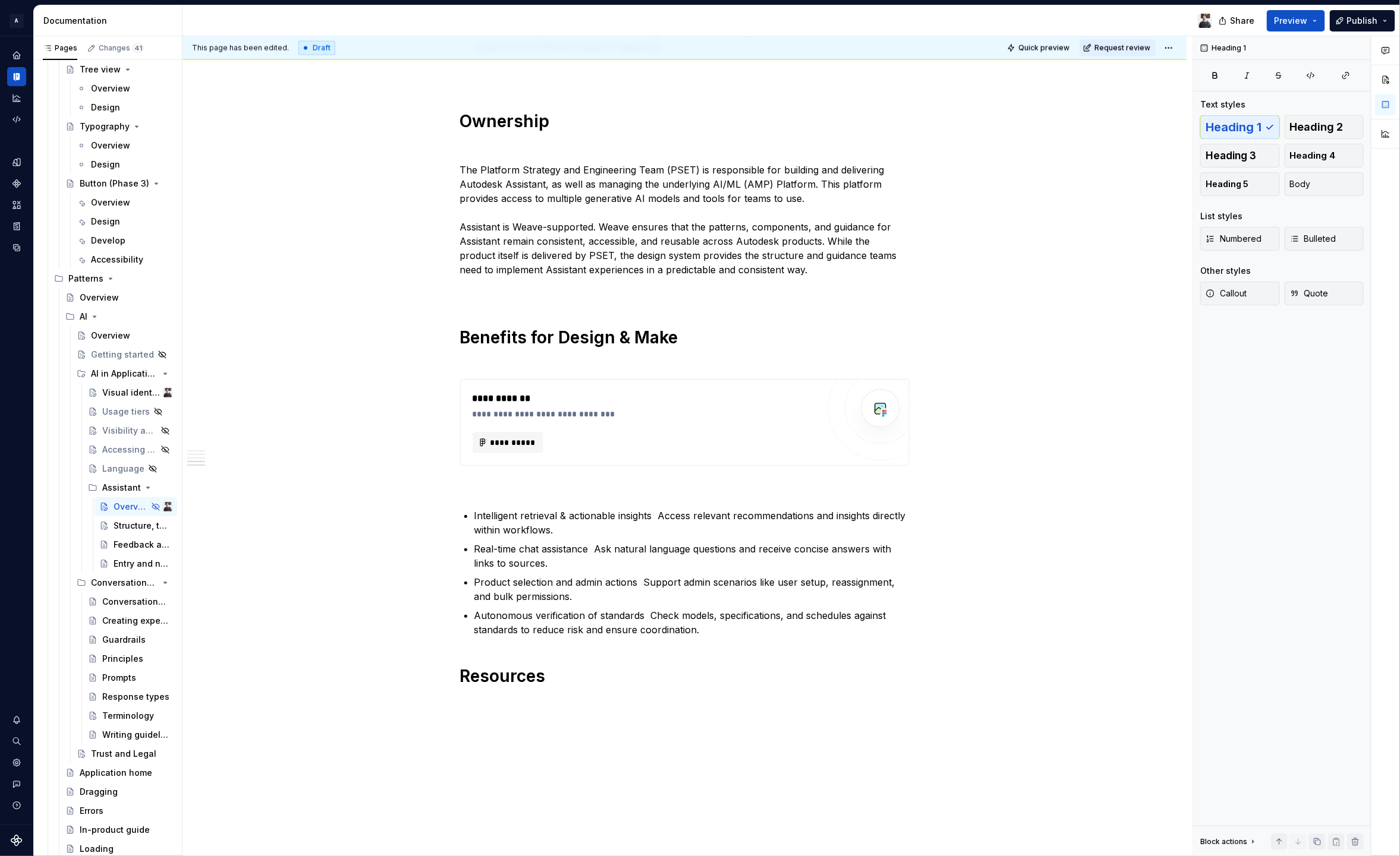
click at [584, 675] on h1 "Resources" at bounding box center [685, 677] width 450 height 21
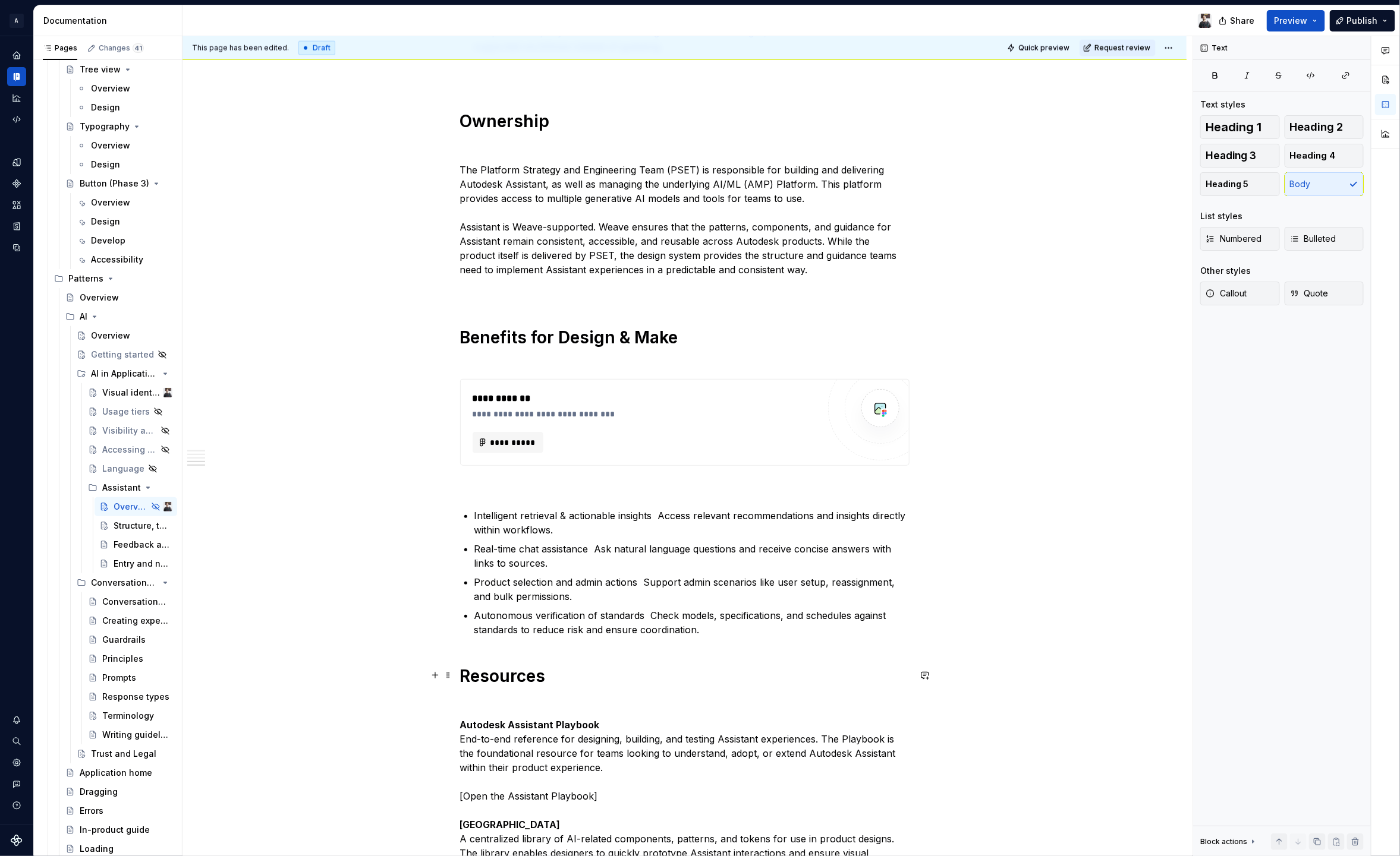
scroll to position [1220, 0]
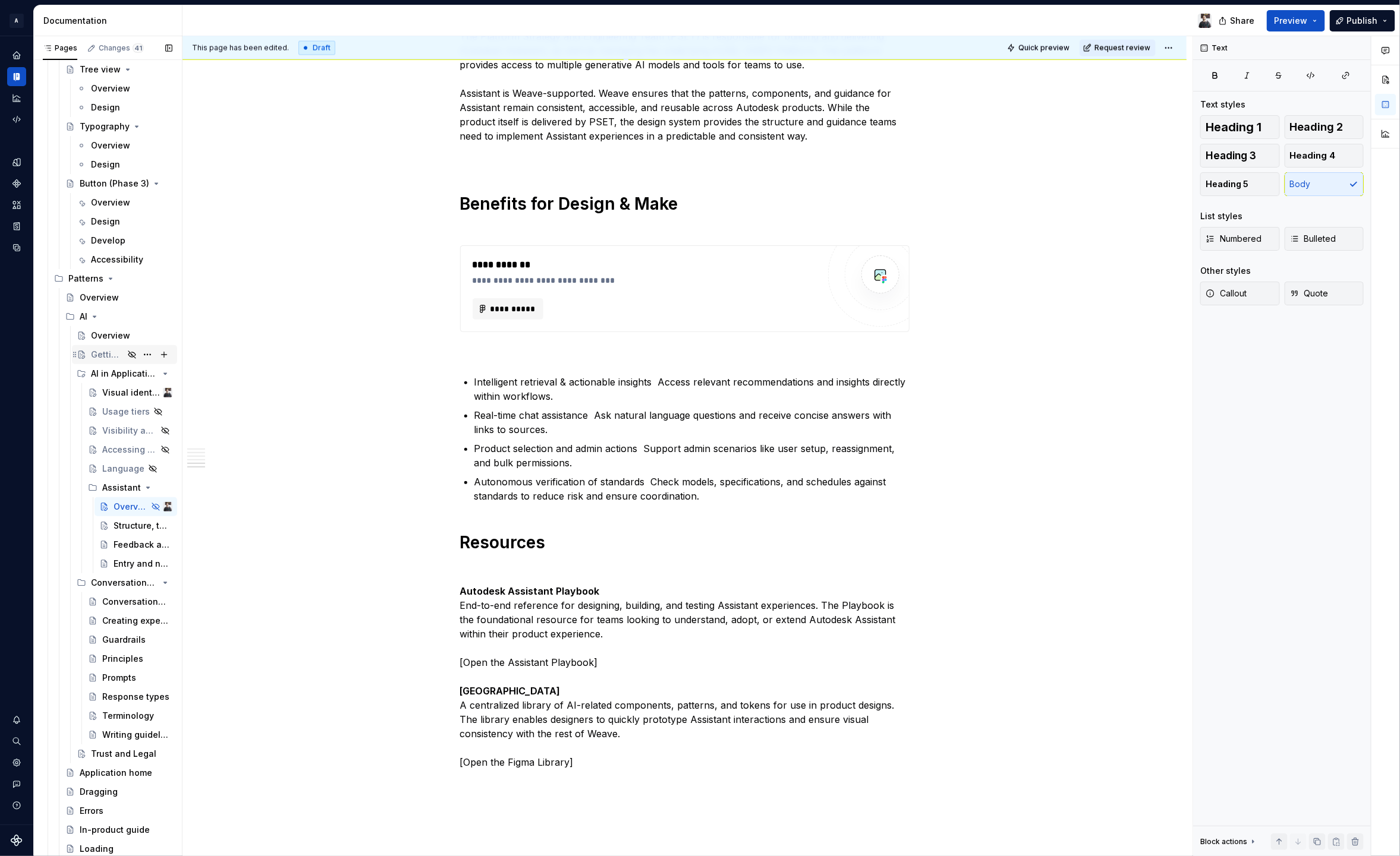
click at [96, 355] on div "Getting started" at bounding box center [106, 355] width 33 height 12
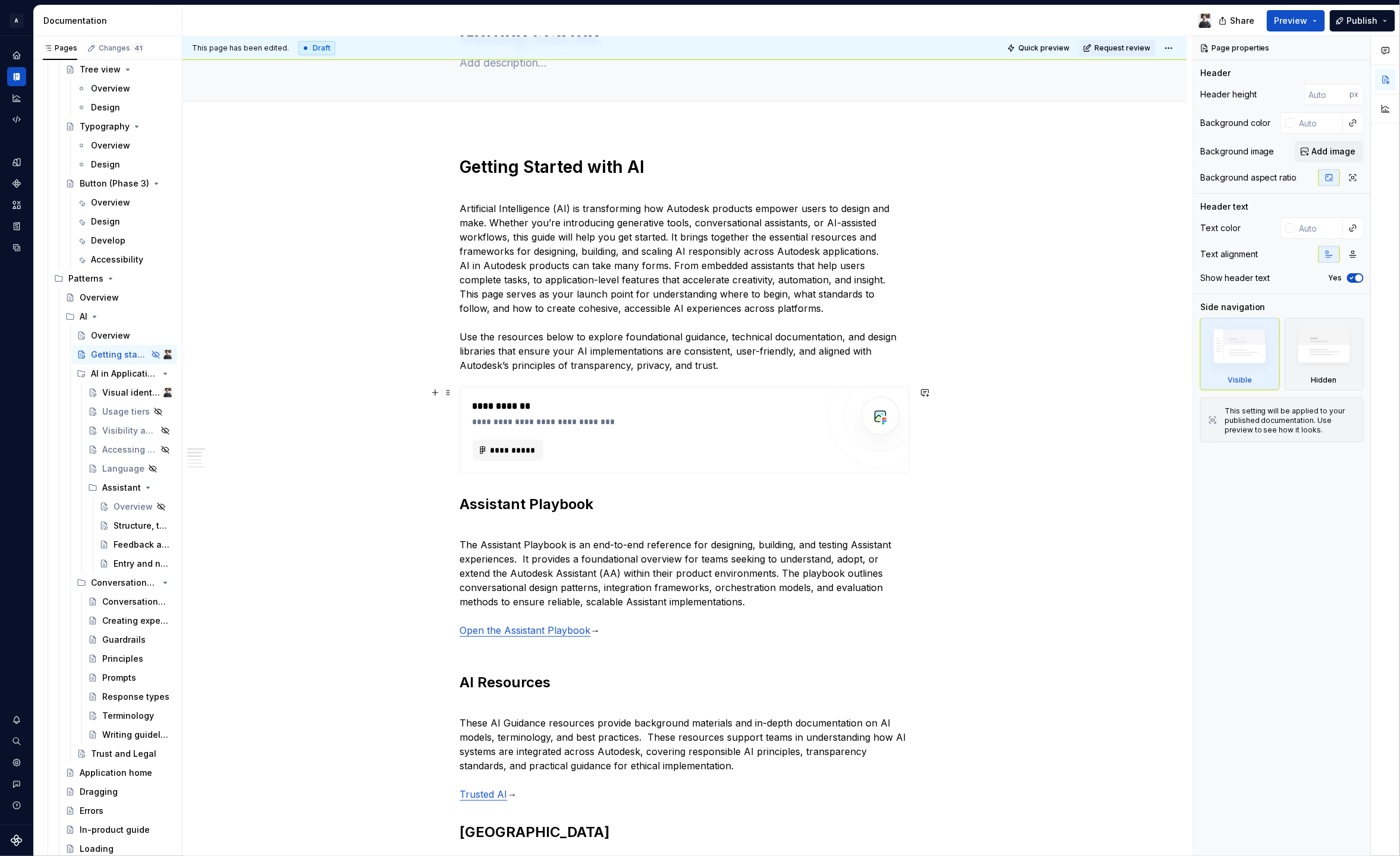
scroll to position [137, 0]
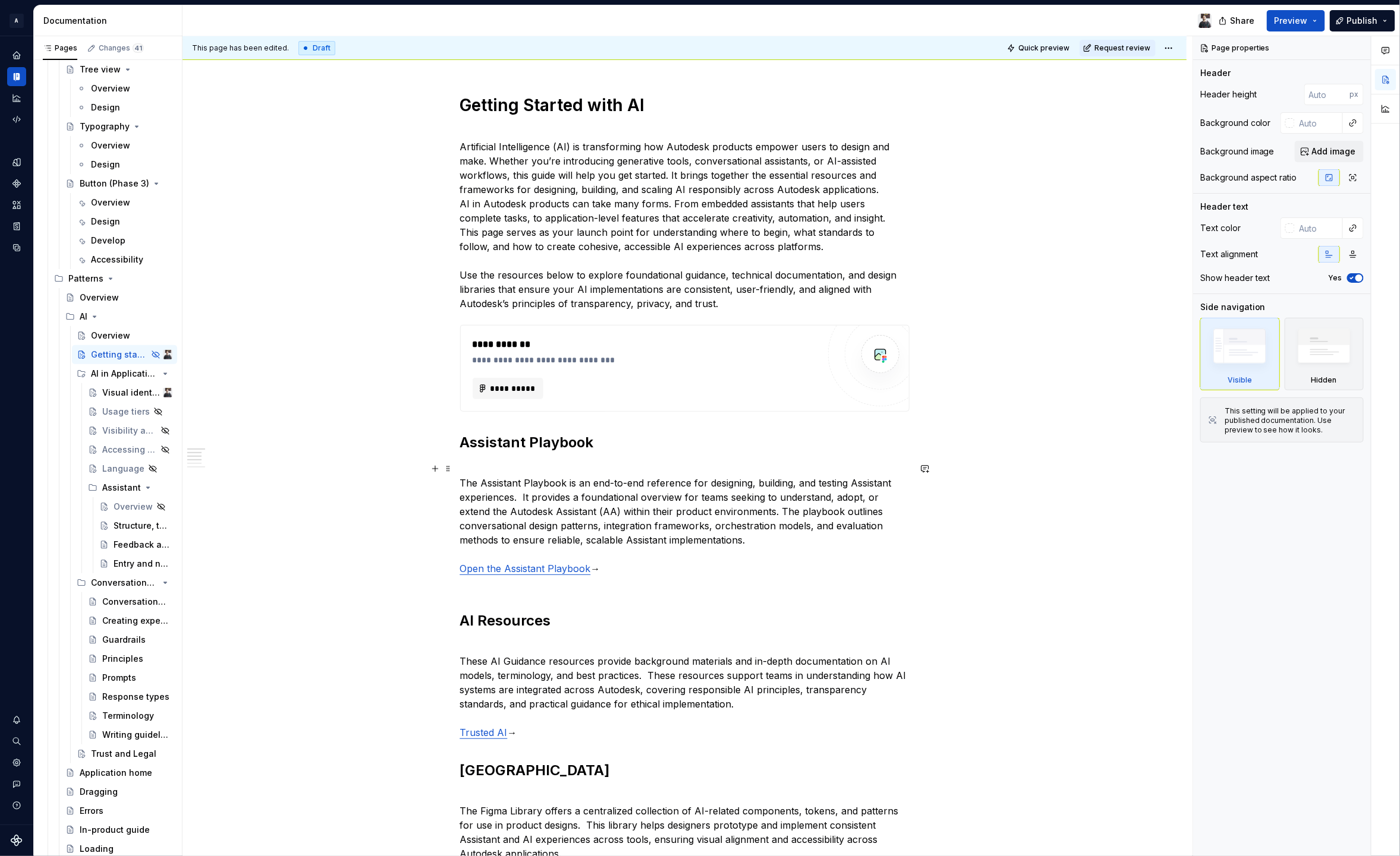
click at [619, 563] on p "The Assistant Playbook is an end-to-end reference for designing, building, and …" at bounding box center [685, 526] width 450 height 128
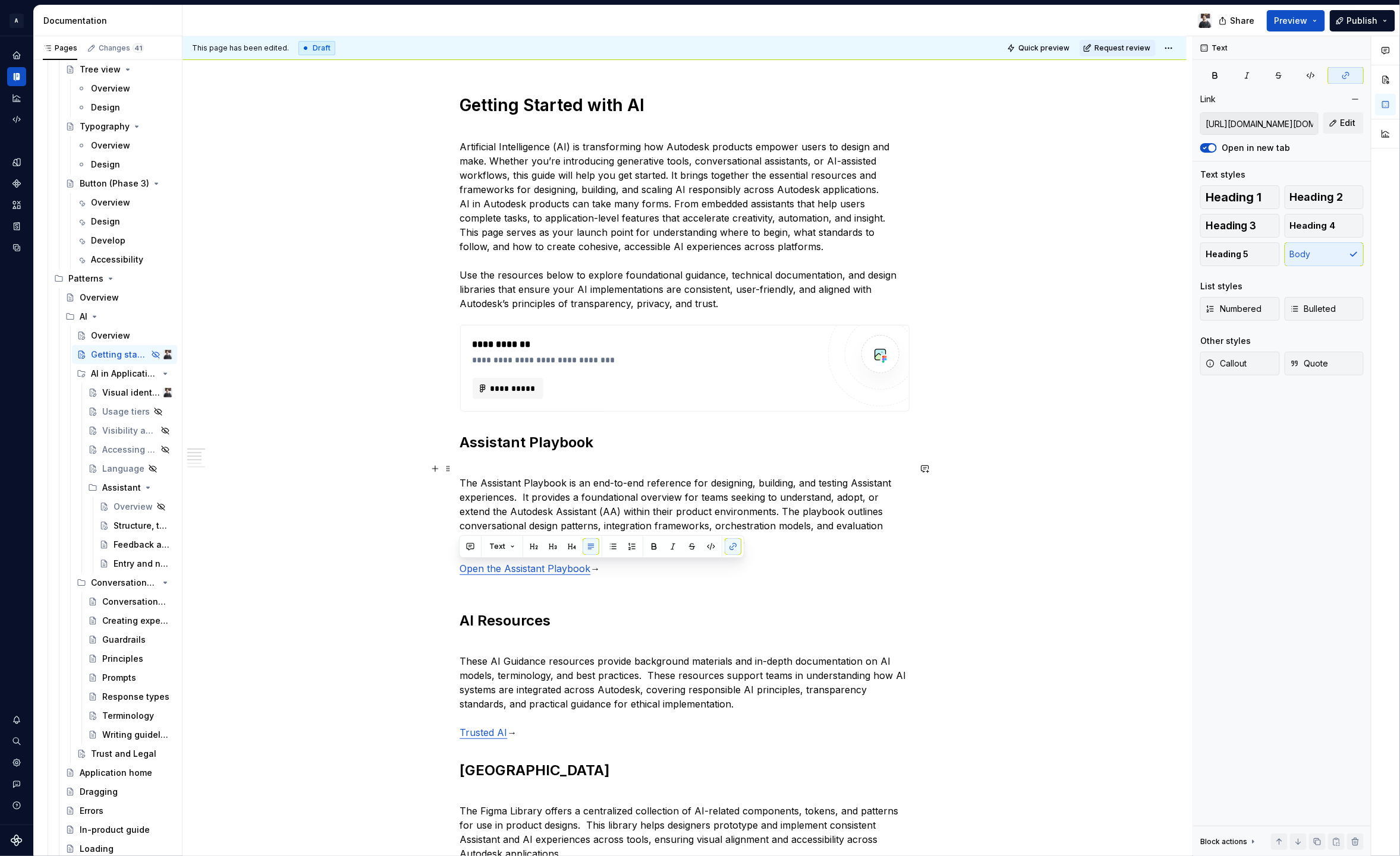
drag, startPoint x: 624, startPoint y: 565, endPoint x: 443, endPoint y: 565, distance: 181.0
click at [443, 565] on div "**********" at bounding box center [684, 782] width 1004 height 1432
copy p "Open the Assistant Playbook →"
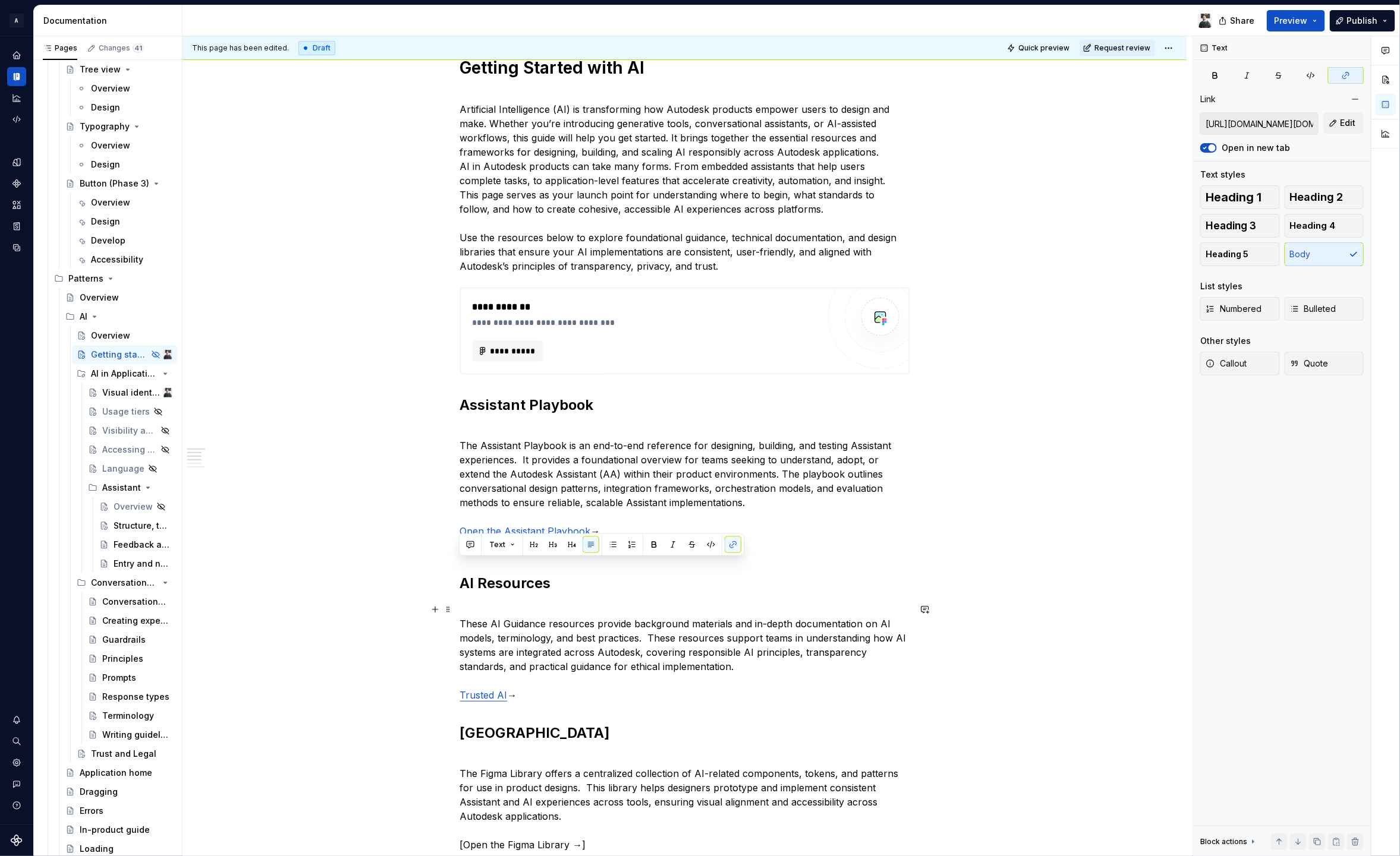
scroll to position [260, 0]
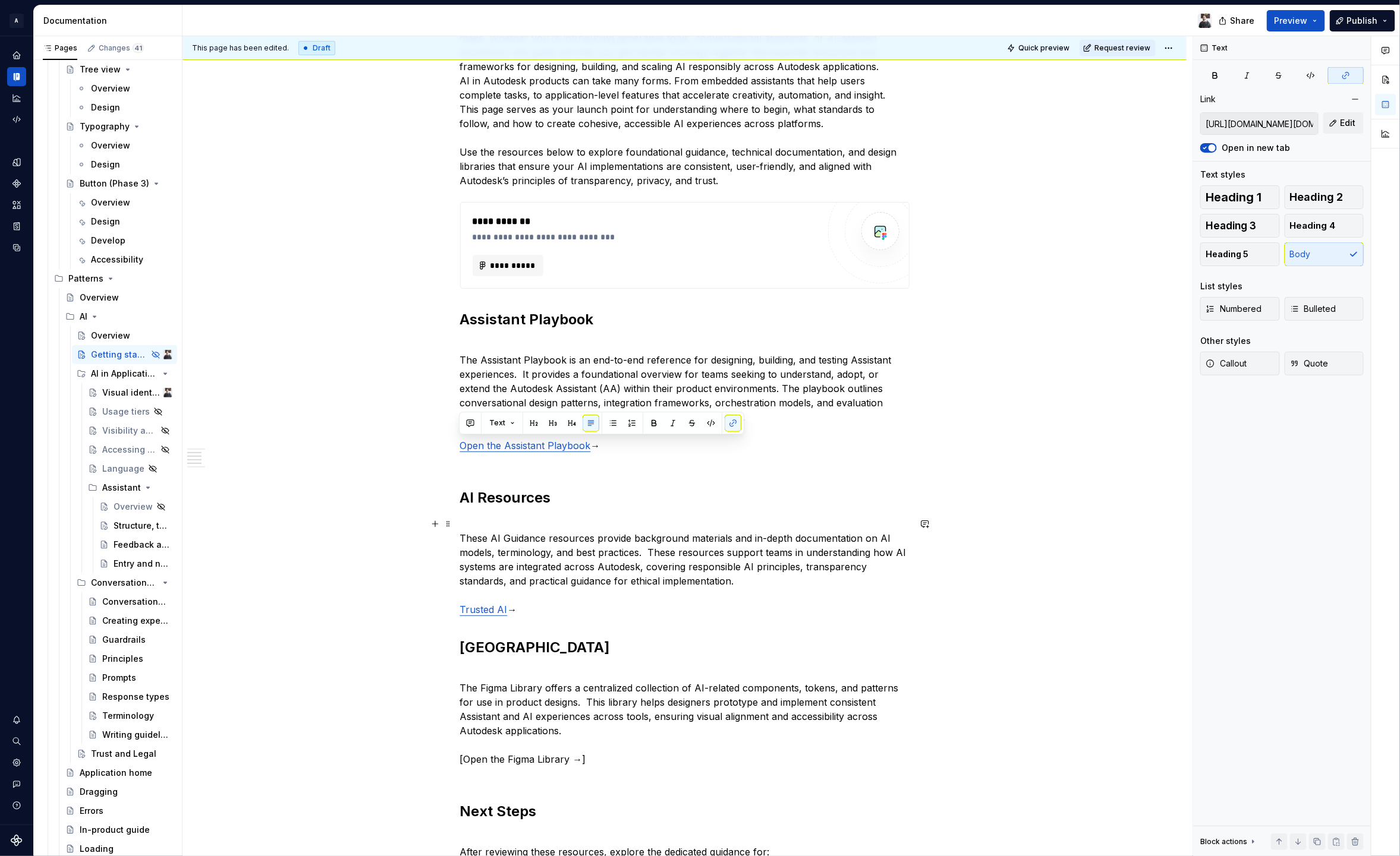
click at [580, 614] on p "These AI Guidance resources provide background materials and in-depth documenta…" at bounding box center [685, 567] width 450 height 99
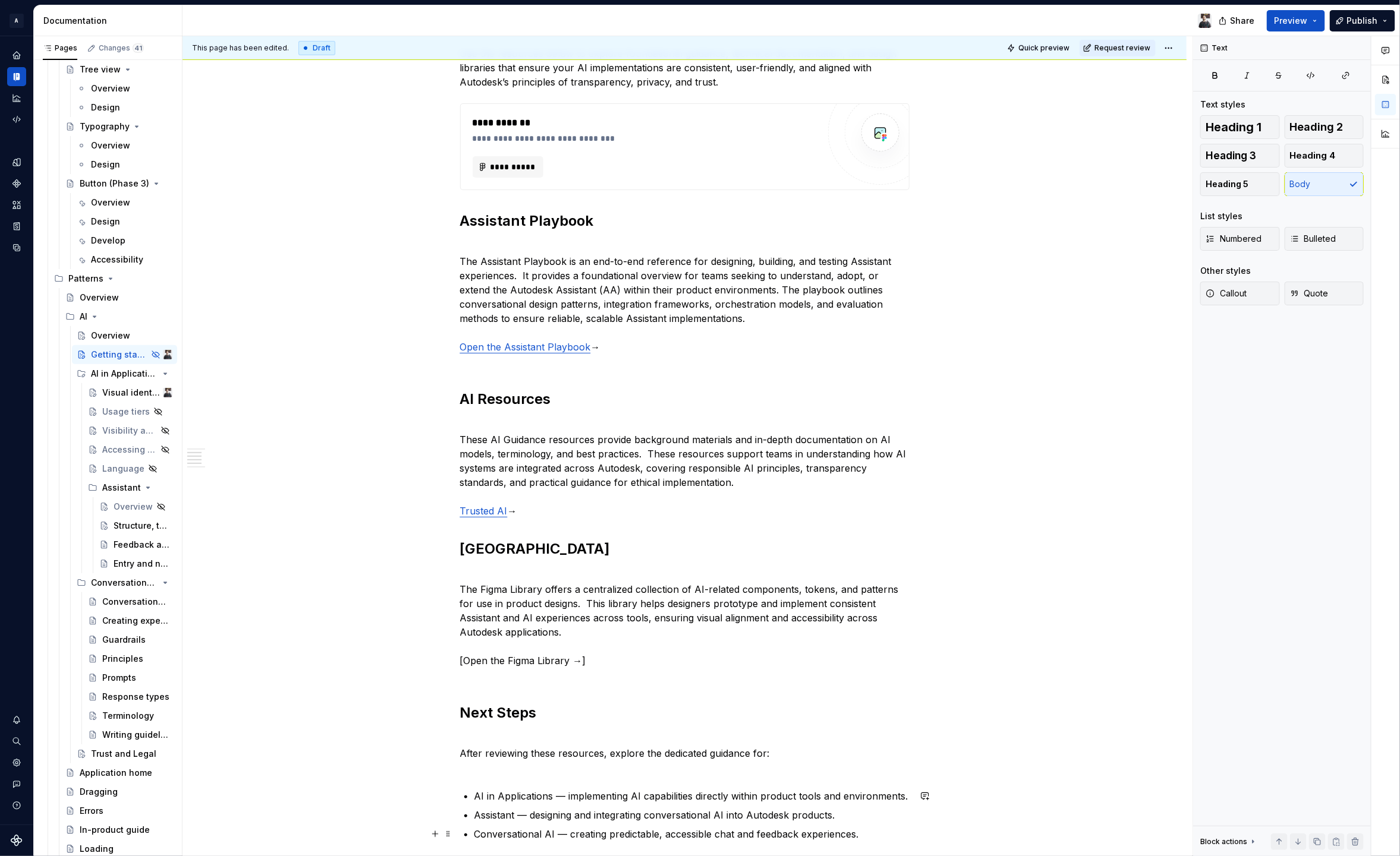
scroll to position [307, 0]
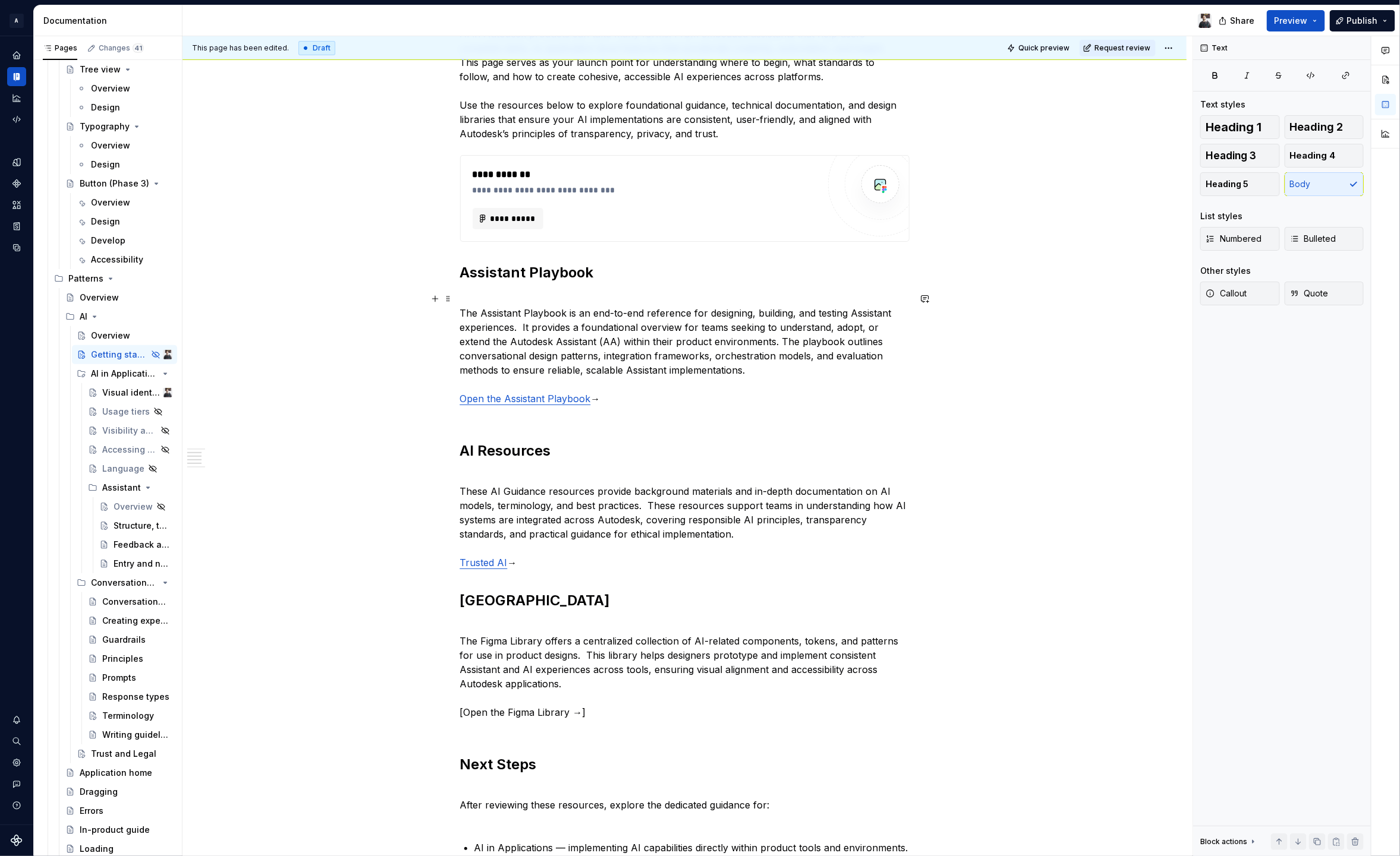
type textarea "*"
click at [446, 560] on div "**********" at bounding box center [684, 612] width 1004 height 1432
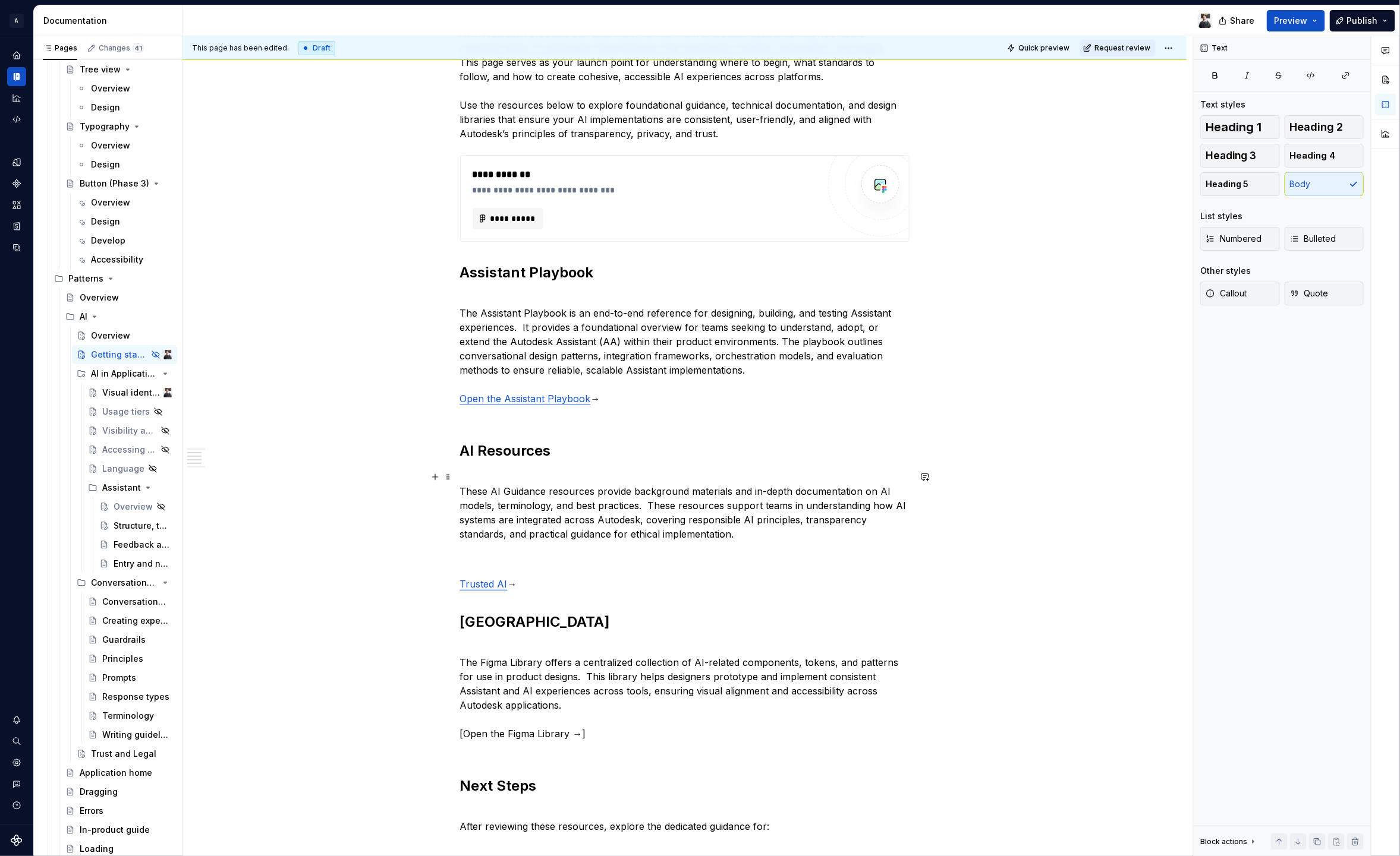
click at [479, 554] on p "These AI Guidance resources provide background materials and in-depth documenta…" at bounding box center [685, 519] width 450 height 99
click at [479, 561] on p "These AI Guidance resources provide background materials and in-depth documenta…" at bounding box center [685, 519] width 450 height 99
drag, startPoint x: 502, startPoint y: 561, endPoint x: 416, endPoint y: 563, distance: 86.0
click at [416, 563] on div "**********" at bounding box center [684, 623] width 1004 height 1453
click at [1341, 73] on icon "button" at bounding box center [1345, 75] width 10 height 10
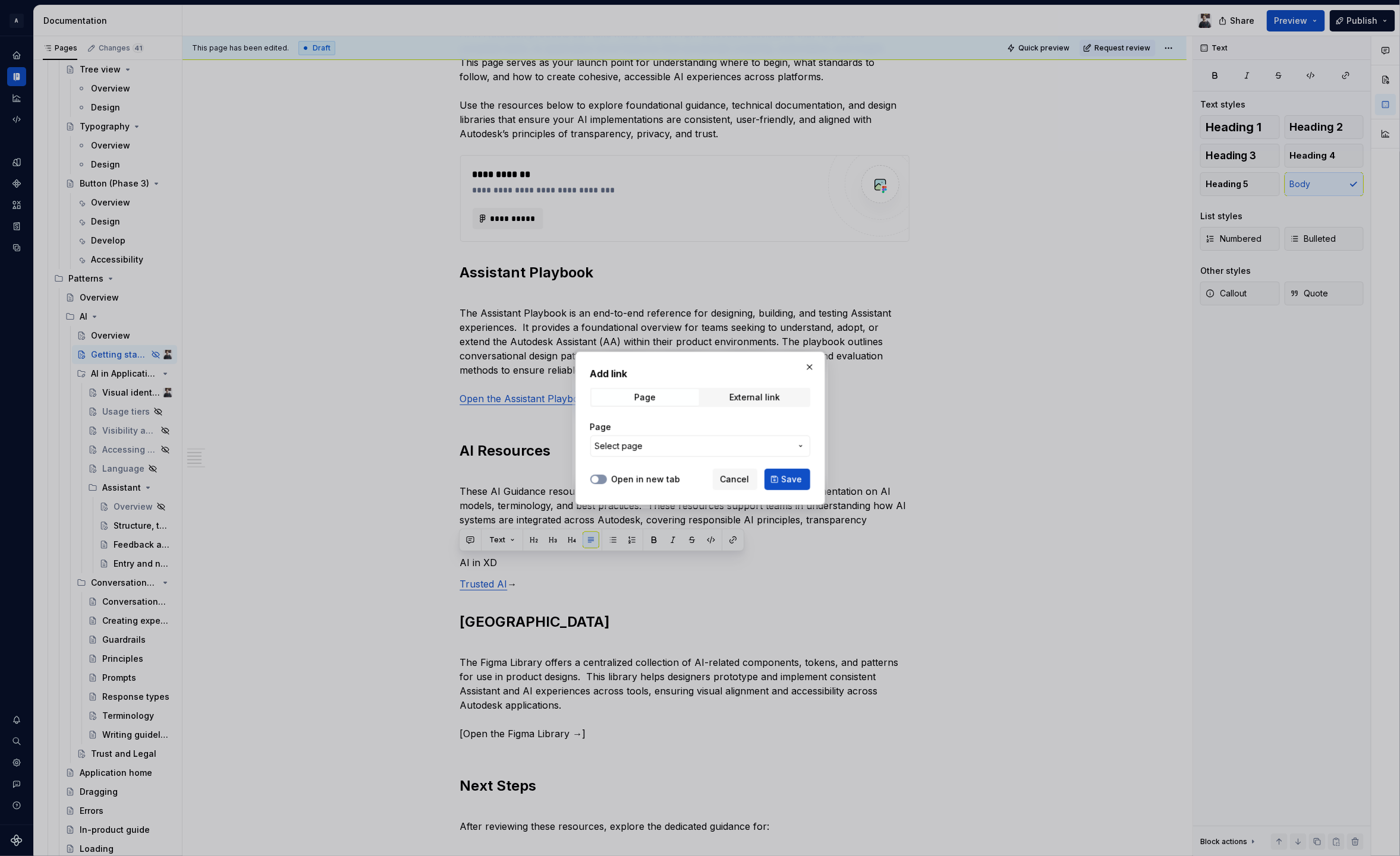
click at [608, 480] on div "Open in new tab" at bounding box center [635, 479] width 91 height 12
click at [739, 401] on div "External link" at bounding box center [754, 397] width 50 height 10
click at [602, 478] on button "Open in new tab" at bounding box center [598, 479] width 17 height 10
type button "on"
click at [649, 446] on input "URL" at bounding box center [700, 446] width 220 height 21
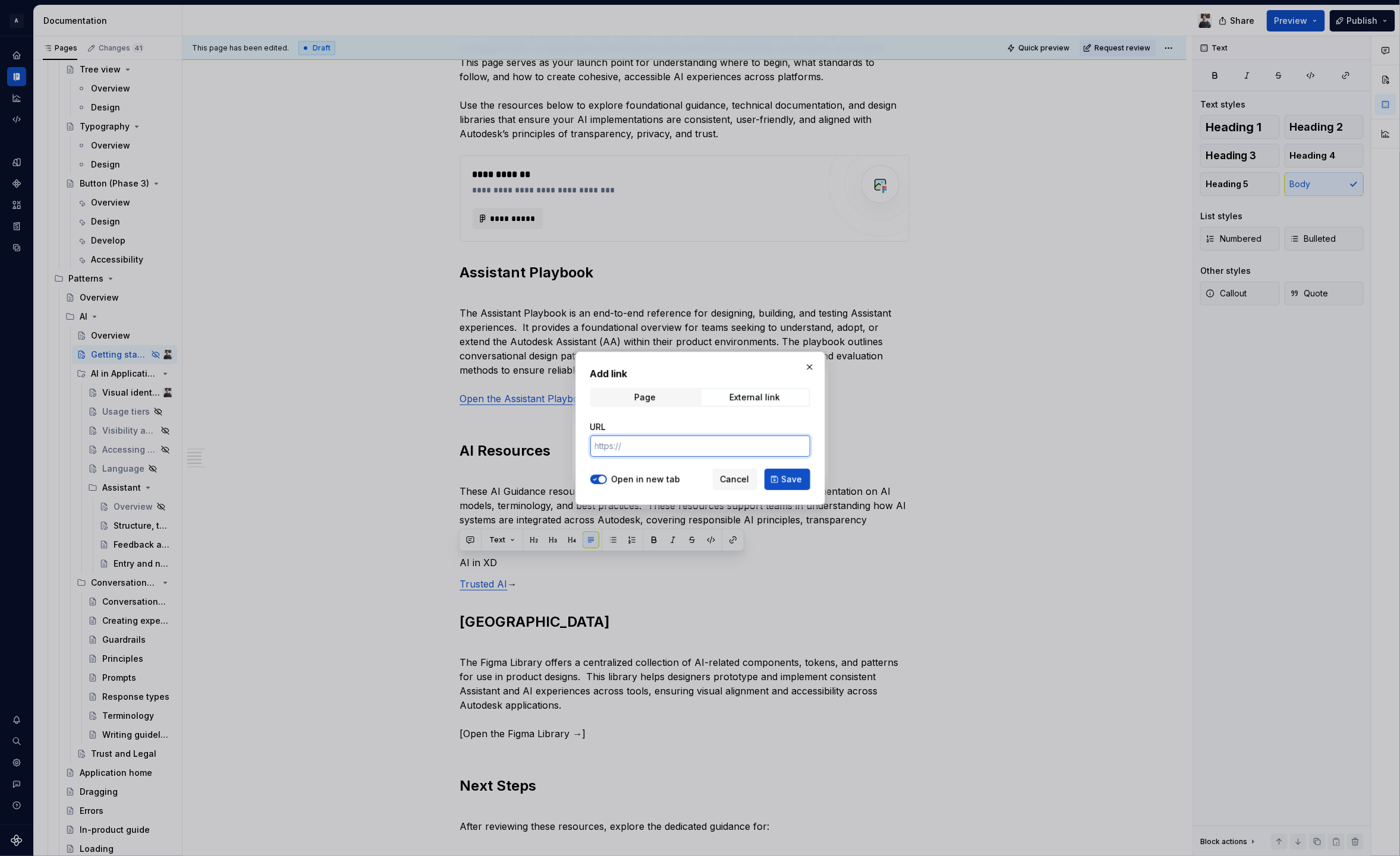
paste input "[URL][DOMAIN_NAME]"
type input "[URL][DOMAIN_NAME]"
click at [783, 479] on span "Save" at bounding box center [792, 479] width 21 height 12
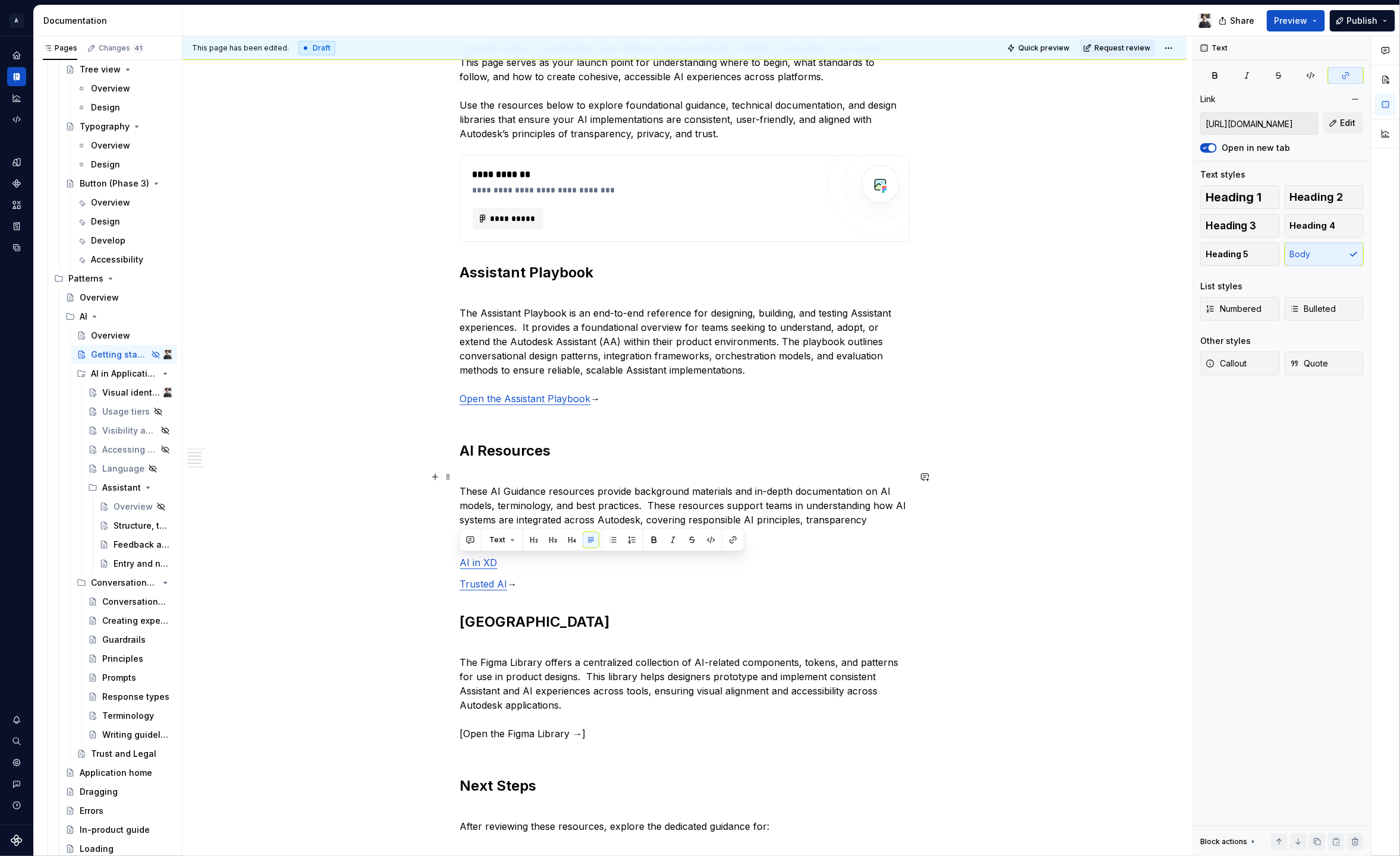
click at [556, 567] on p "These AI Guidance resources provide background materials and in-depth documenta…" at bounding box center [685, 519] width 450 height 99
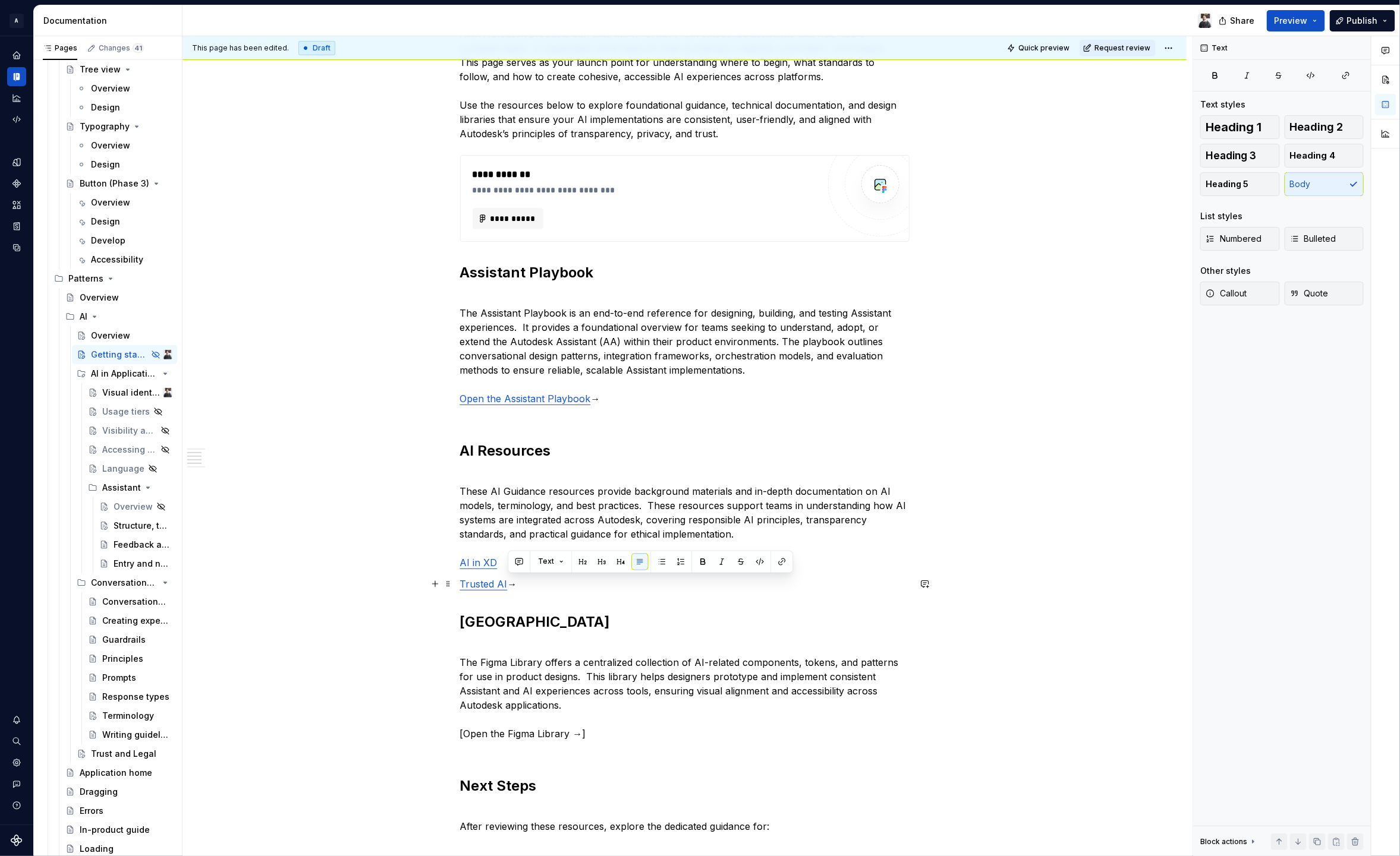
drag, startPoint x: 525, startPoint y: 589, endPoint x: 510, endPoint y: 587, distance: 15.1
click at [510, 587] on p "Trusted AI →" at bounding box center [685, 584] width 450 height 14
copy p "→"
click at [544, 591] on div "**********" at bounding box center [685, 501] width 450 height 1154
click at [519, 563] on p "These AI Guidance resources provide background materials and in-depth documenta…" at bounding box center [685, 519] width 450 height 99
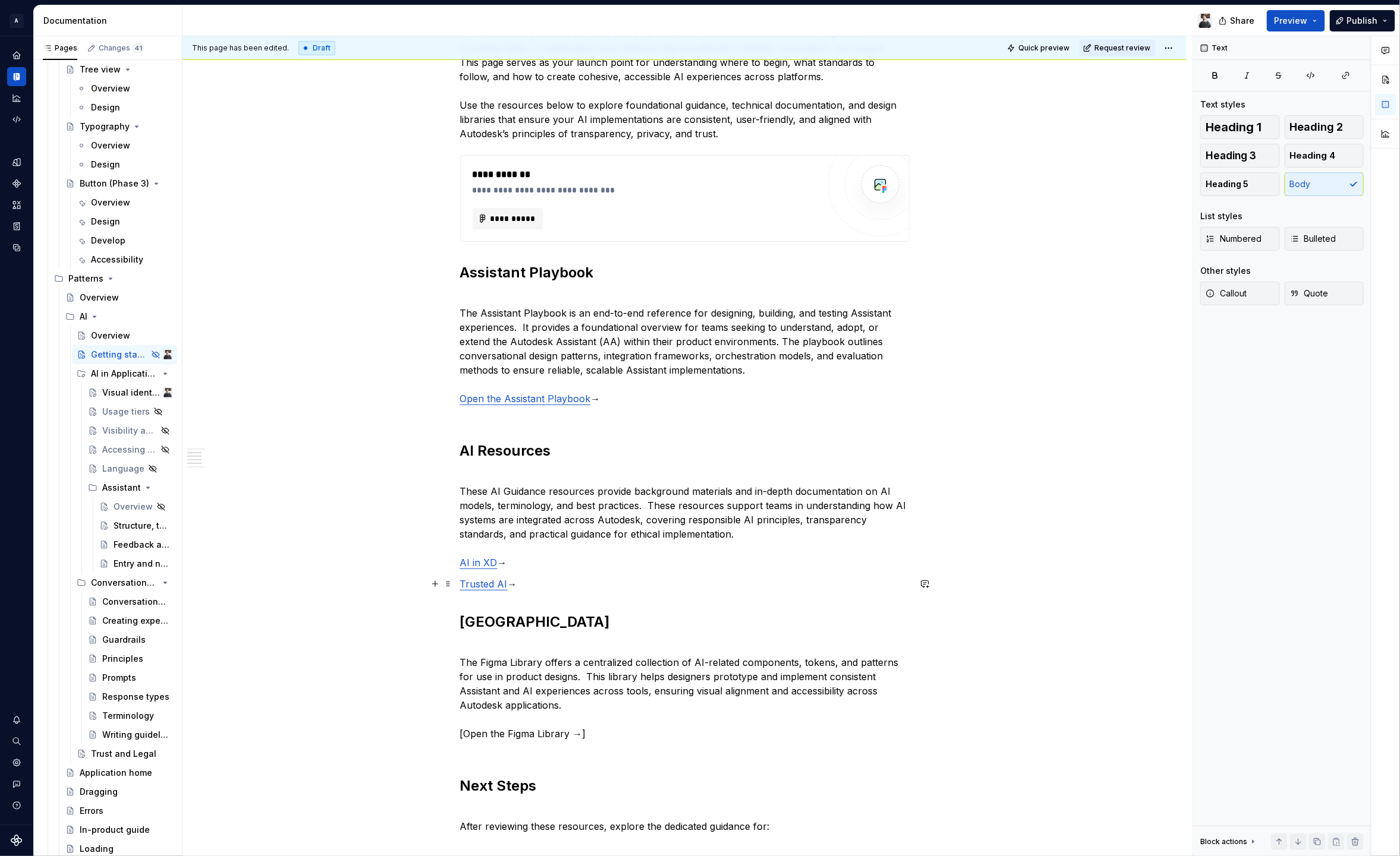
click at [596, 581] on p "Trusted AI →" at bounding box center [685, 584] width 450 height 14
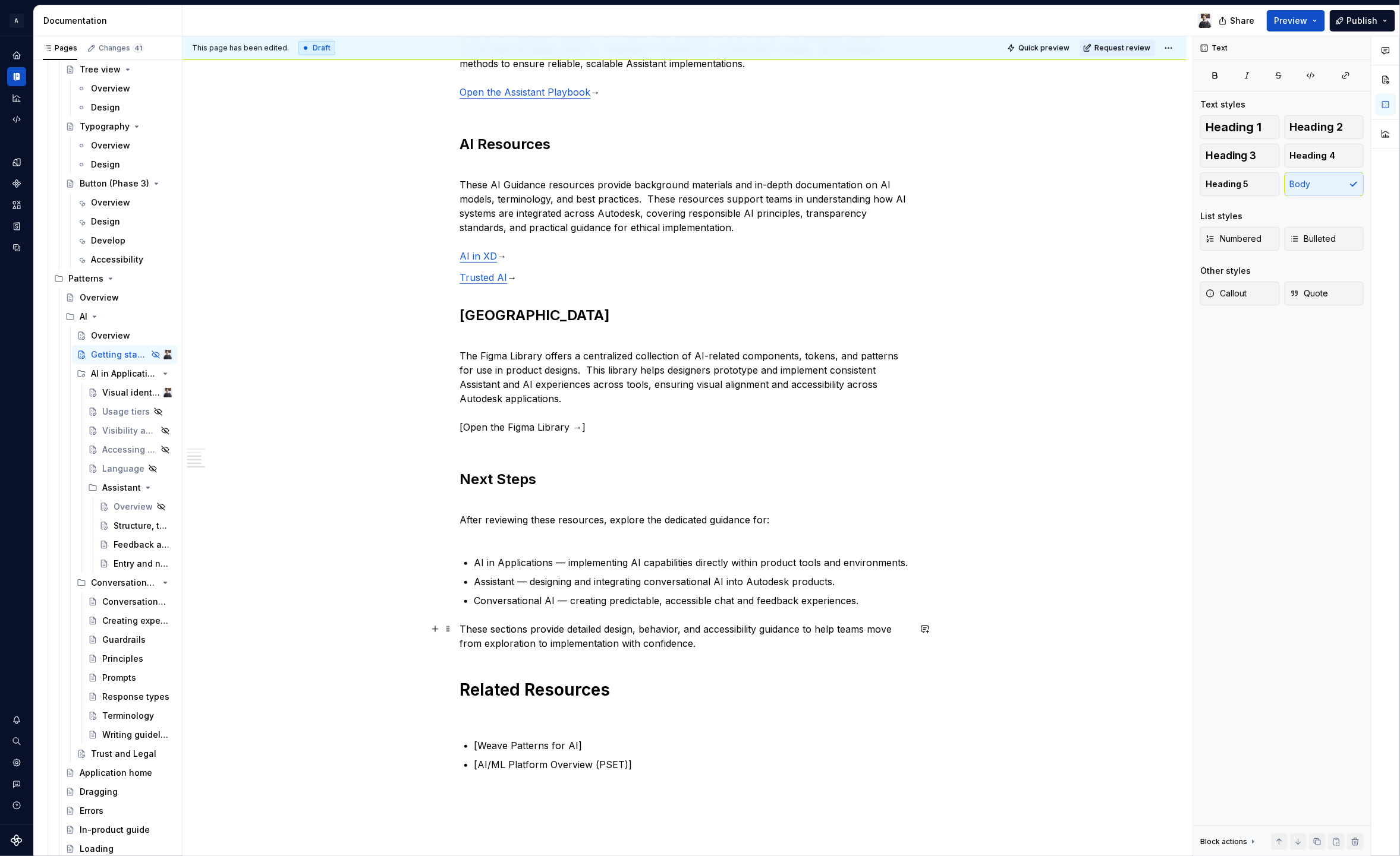
scroll to position [644, 0]
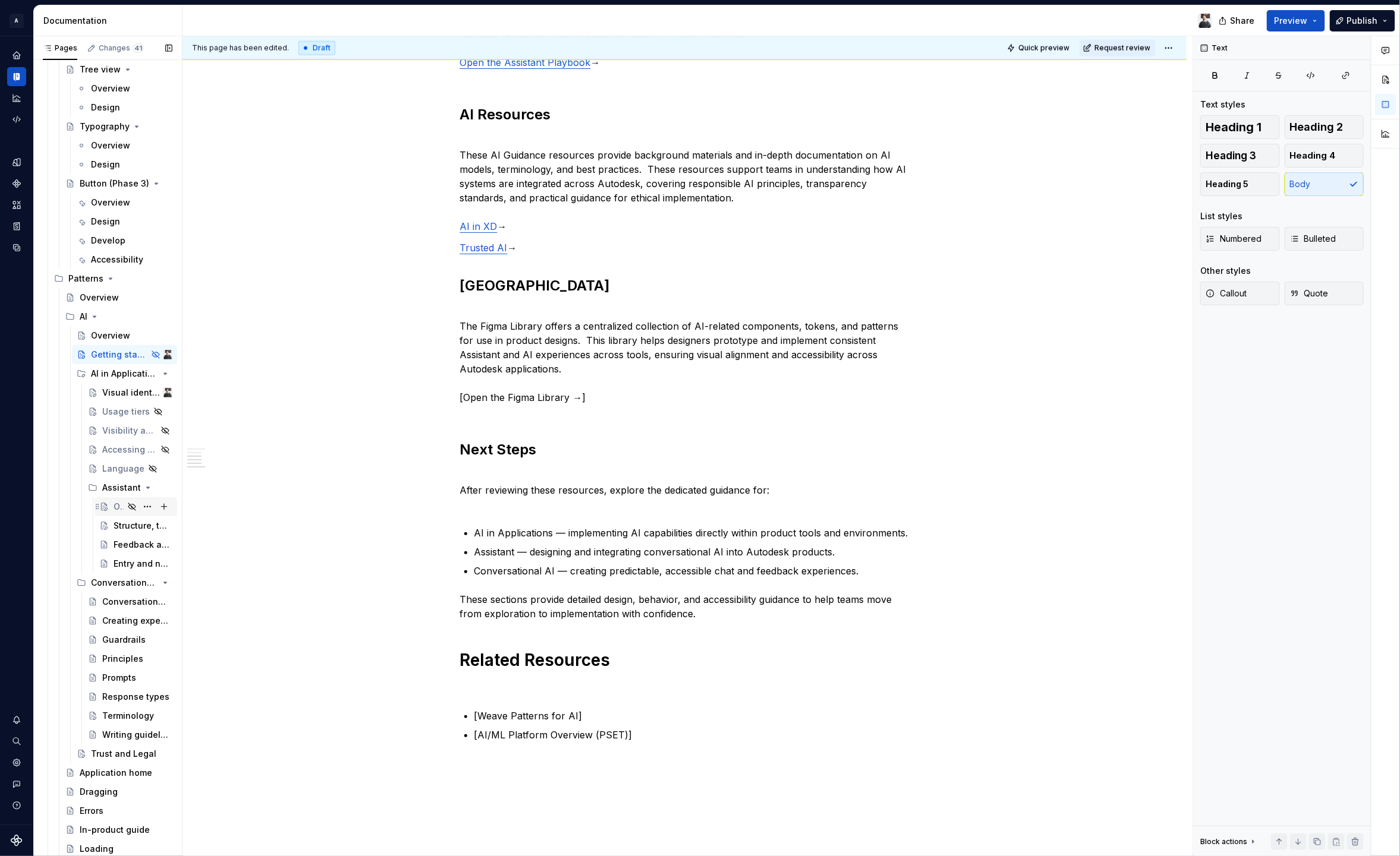
click at [122, 503] on div "Overview" at bounding box center [143, 507] width 59 height 17
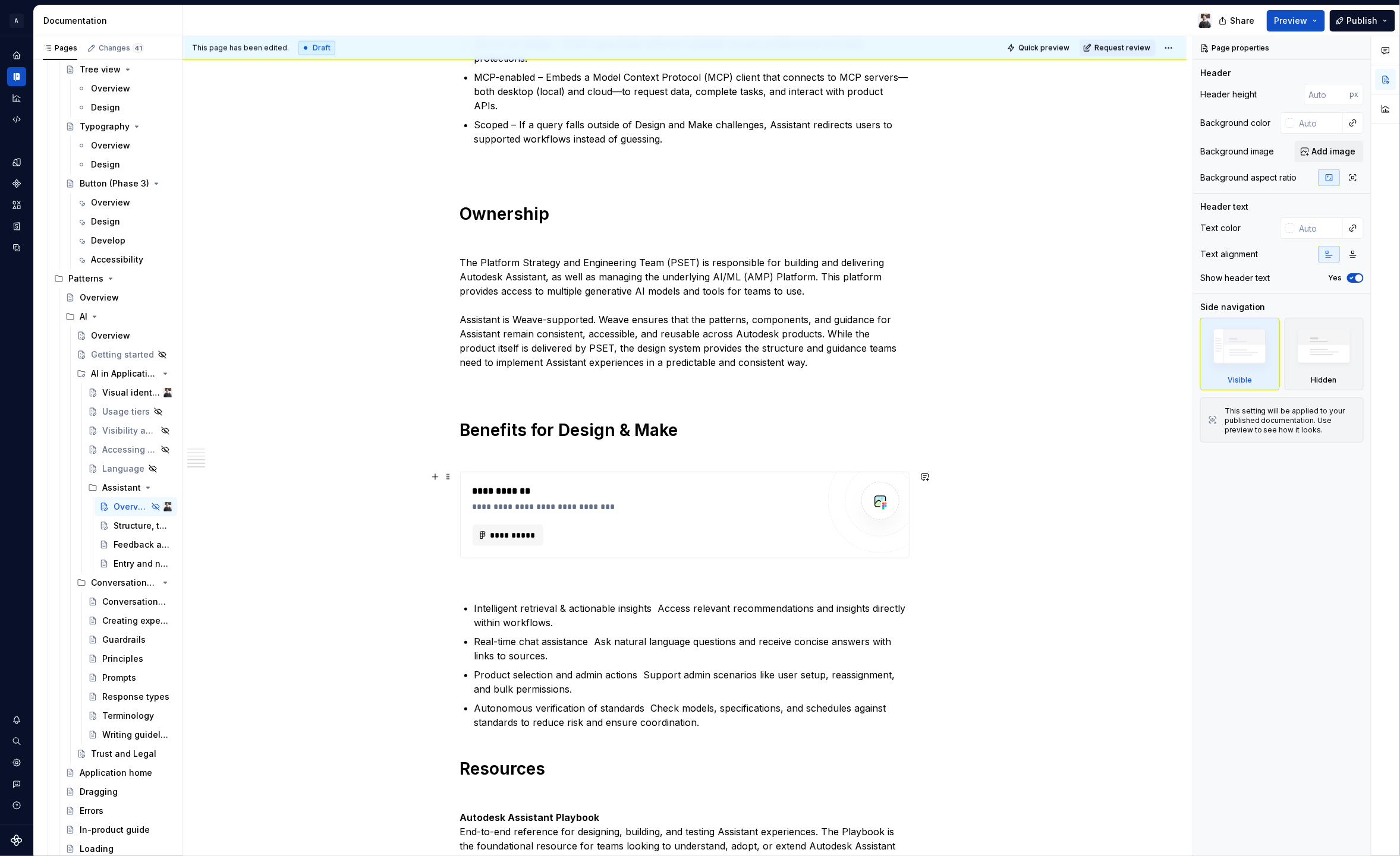
scroll to position [1417, 0]
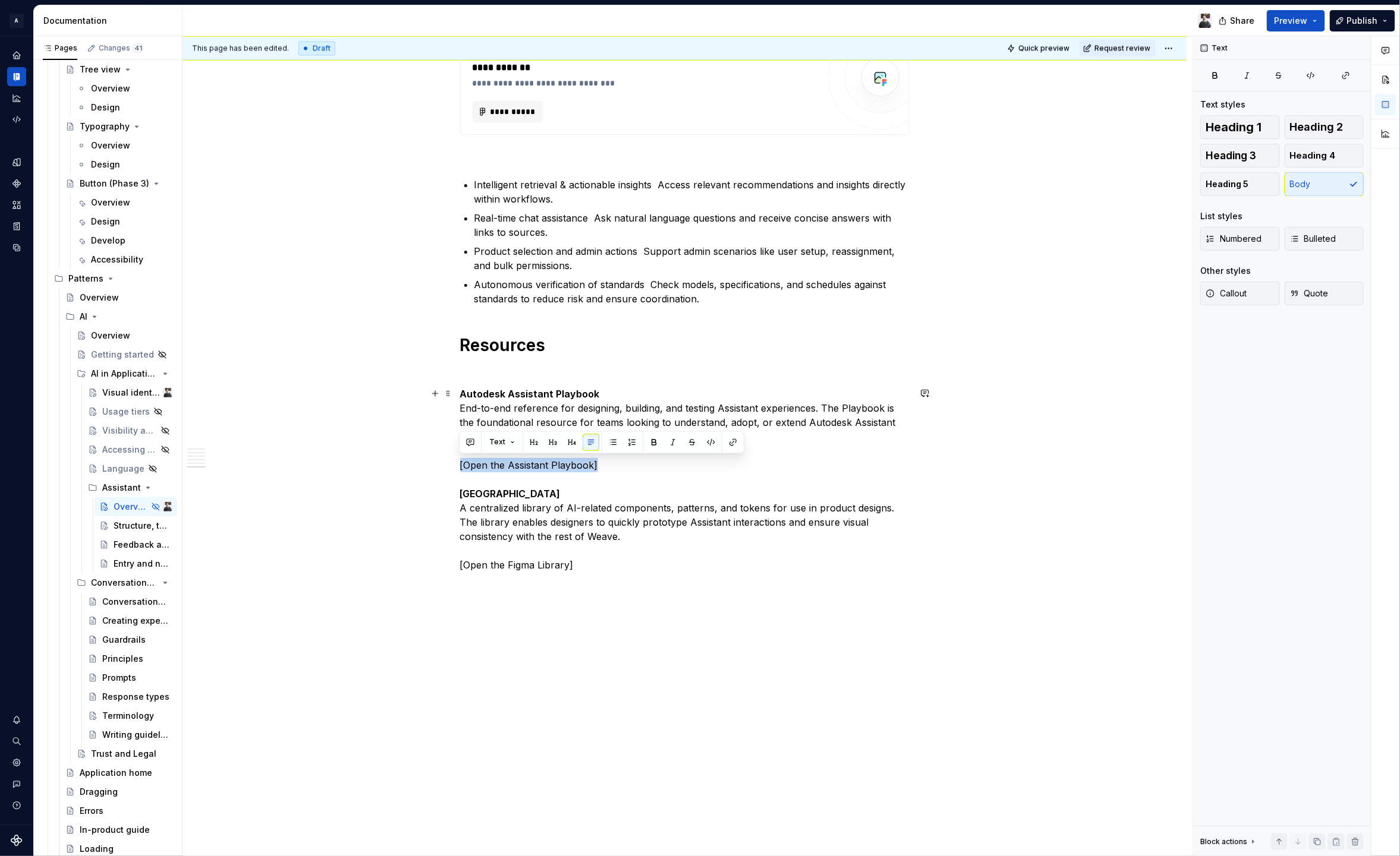
drag, startPoint x: 612, startPoint y: 466, endPoint x: 450, endPoint y: 468, distance: 162.0
click at [92, 355] on div "Getting started" at bounding box center [106, 355] width 33 height 12
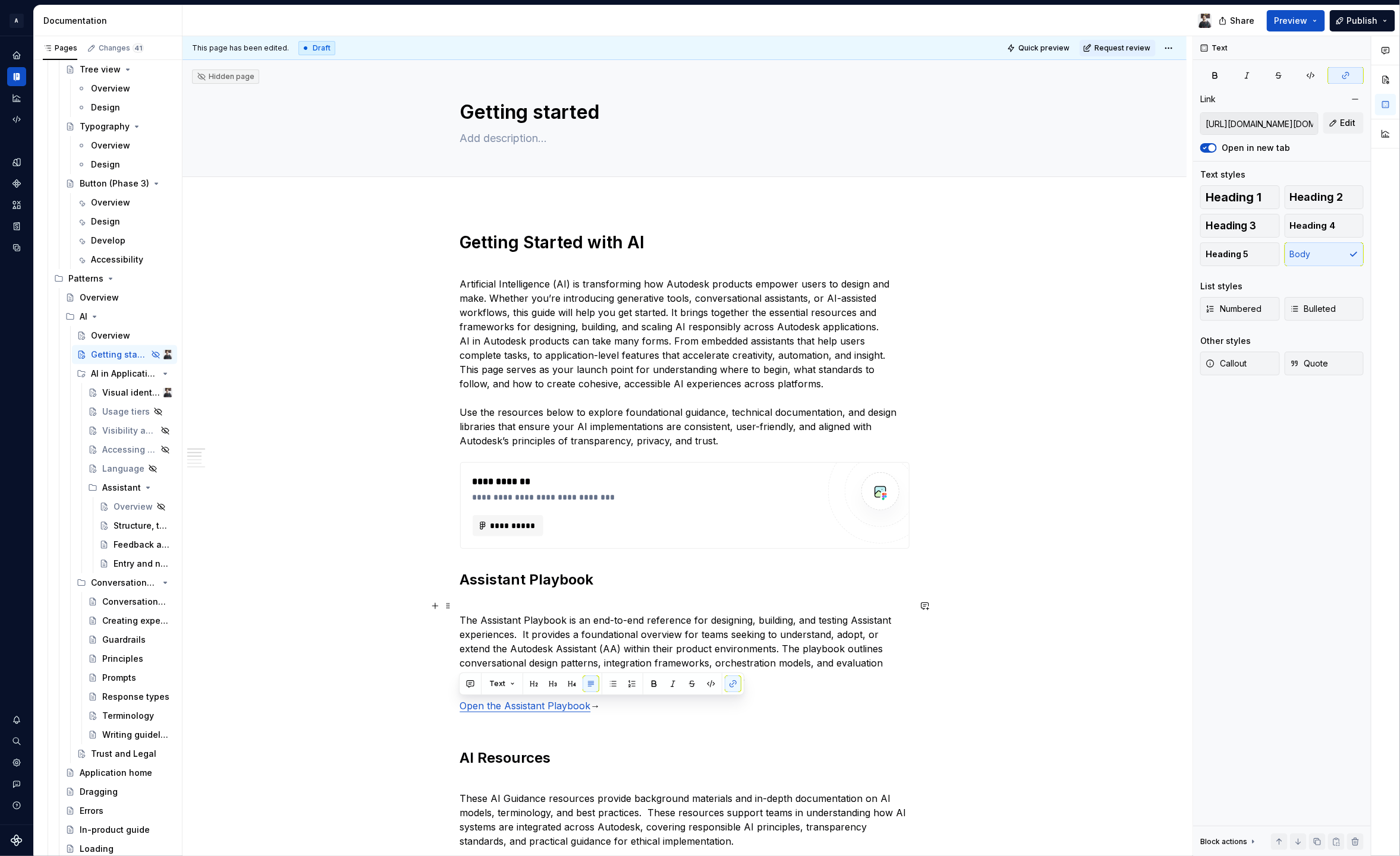
drag, startPoint x: 620, startPoint y: 712, endPoint x: 431, endPoint y: 712, distance: 189.0
copy p "Open the Assistant Playbook →"
click at [123, 502] on div "Overview" at bounding box center [143, 507] width 59 height 17
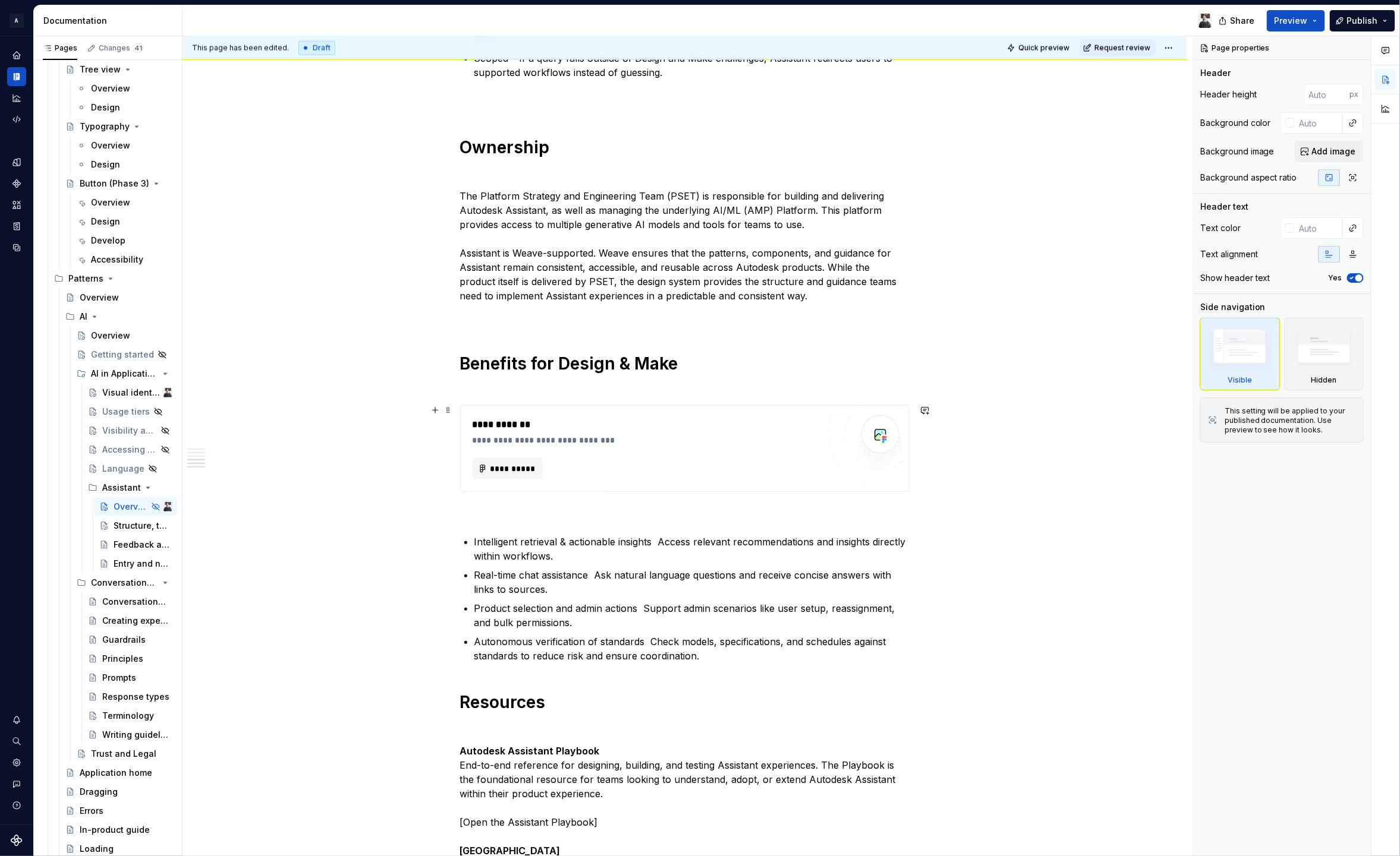
scroll to position [1138, 0]
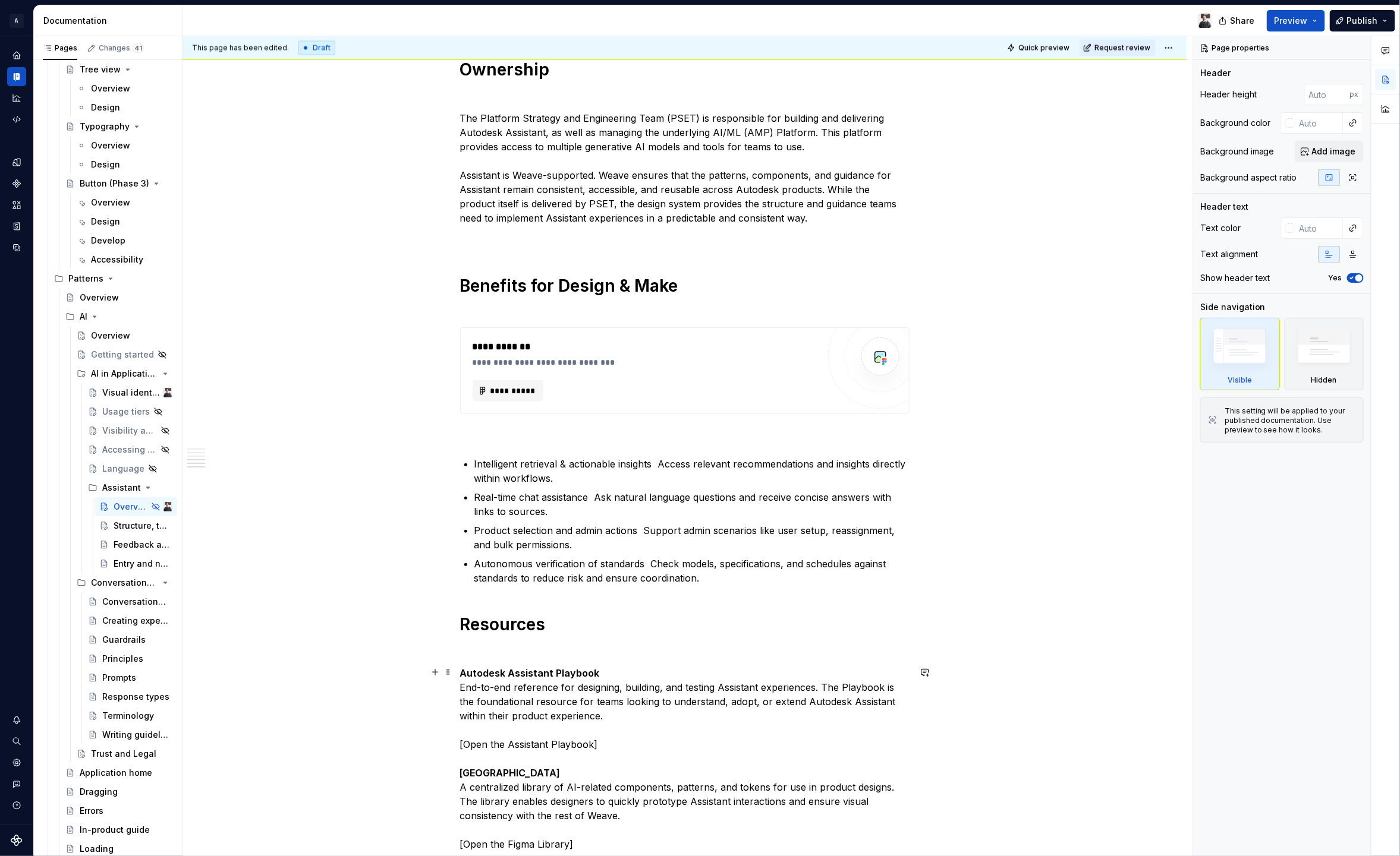
type textarea "*"
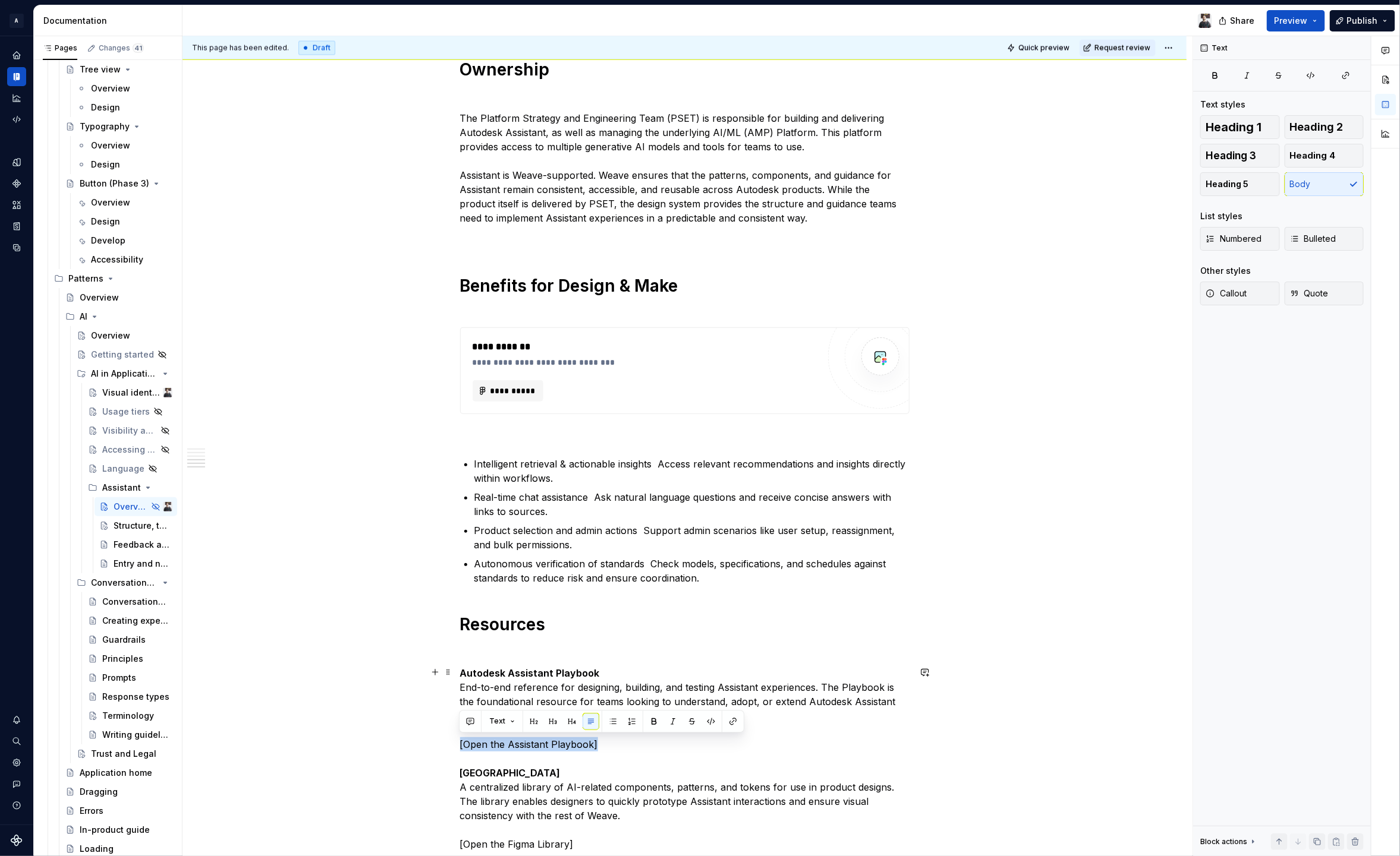
drag, startPoint x: 478, startPoint y: 747, endPoint x: 397, endPoint y: 747, distance: 81.0
click at [397, 747] on div "Autodesk Assistant is an AI-powered interface designed for Autodesk products. I…" at bounding box center [684, 101] width 1004 height 2072
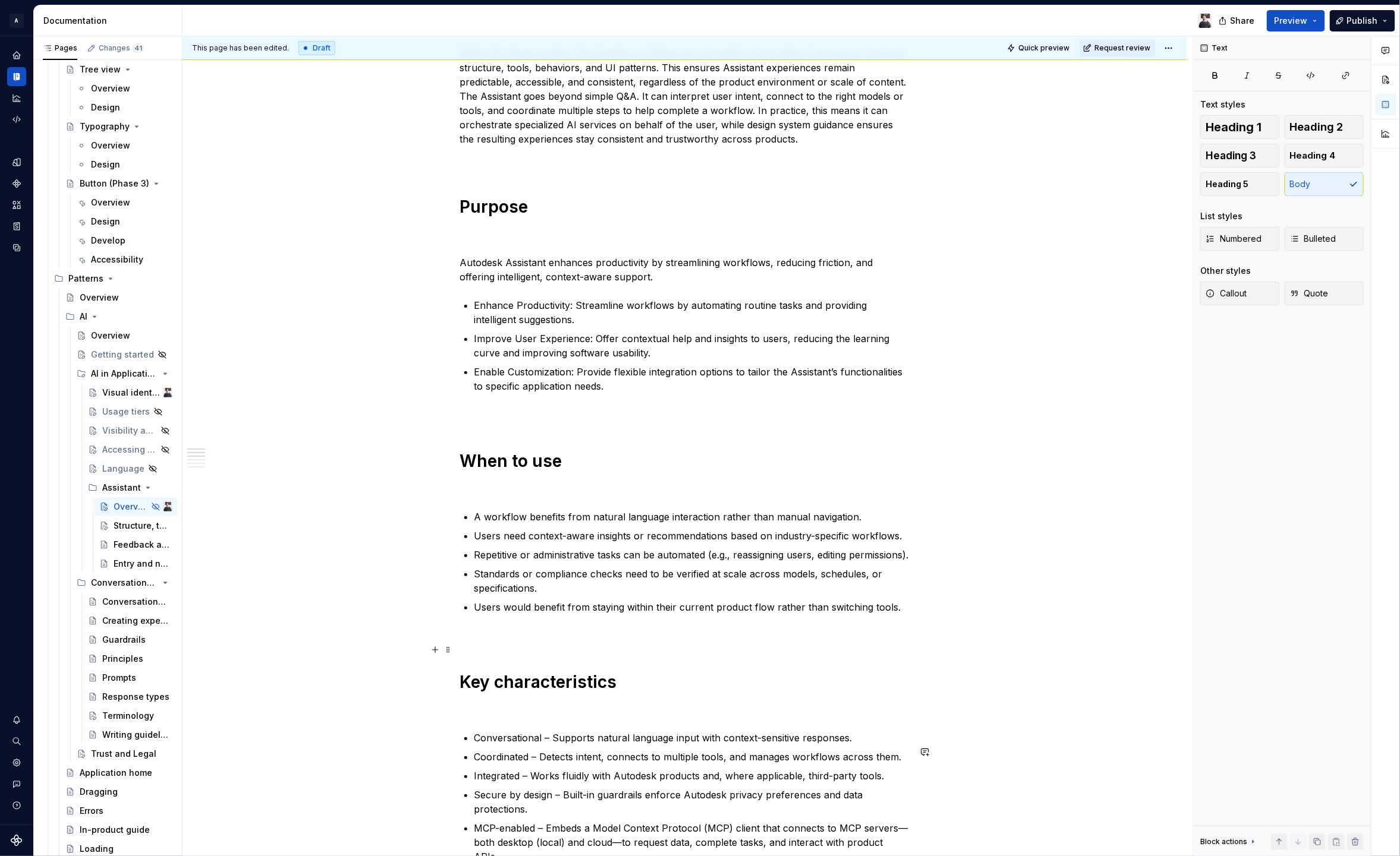
scroll to position [0, 0]
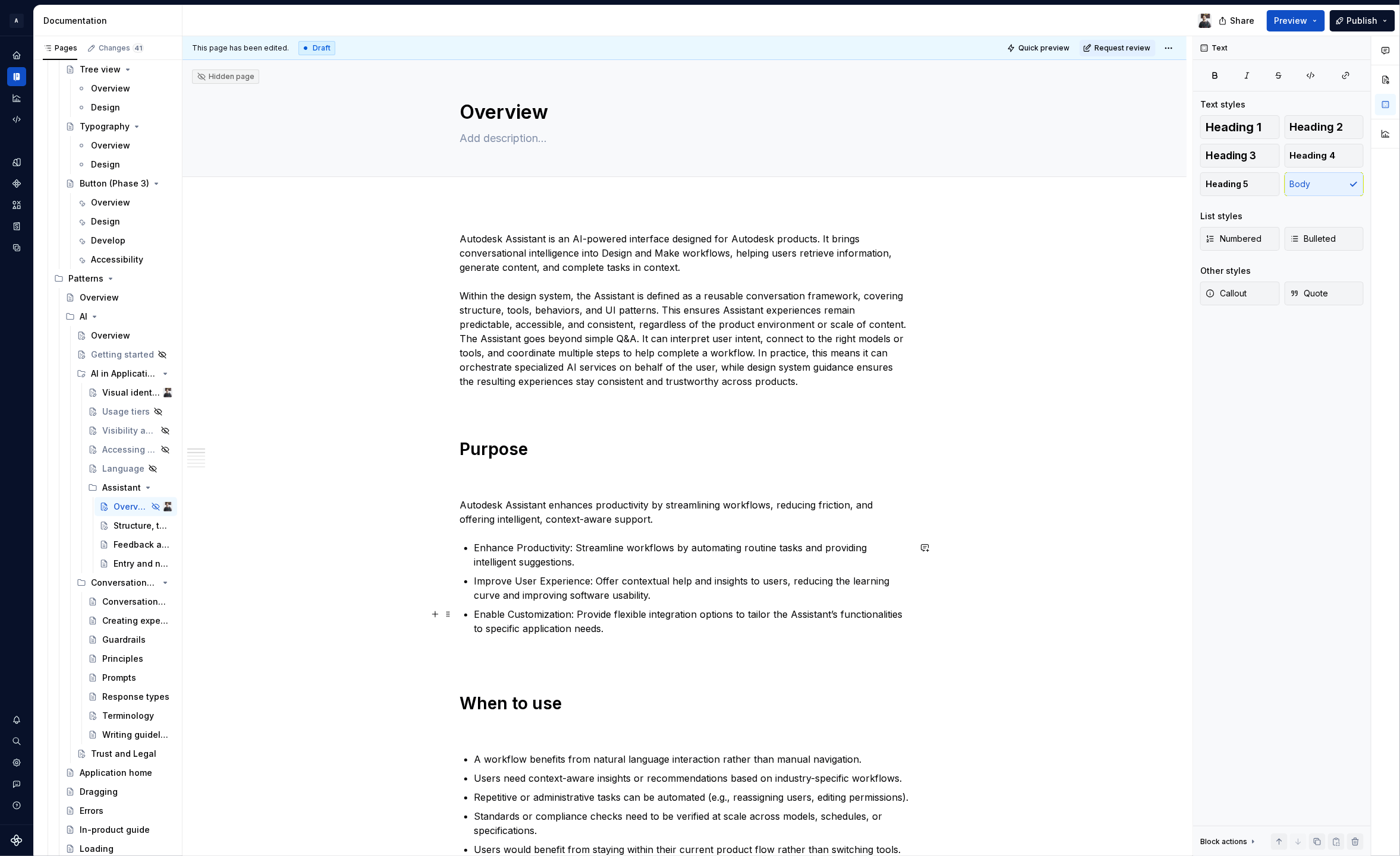
click at [680, 620] on p "Enable Customization: Provide flexible integration options to tailor the Assist…" at bounding box center [692, 621] width 435 height 28
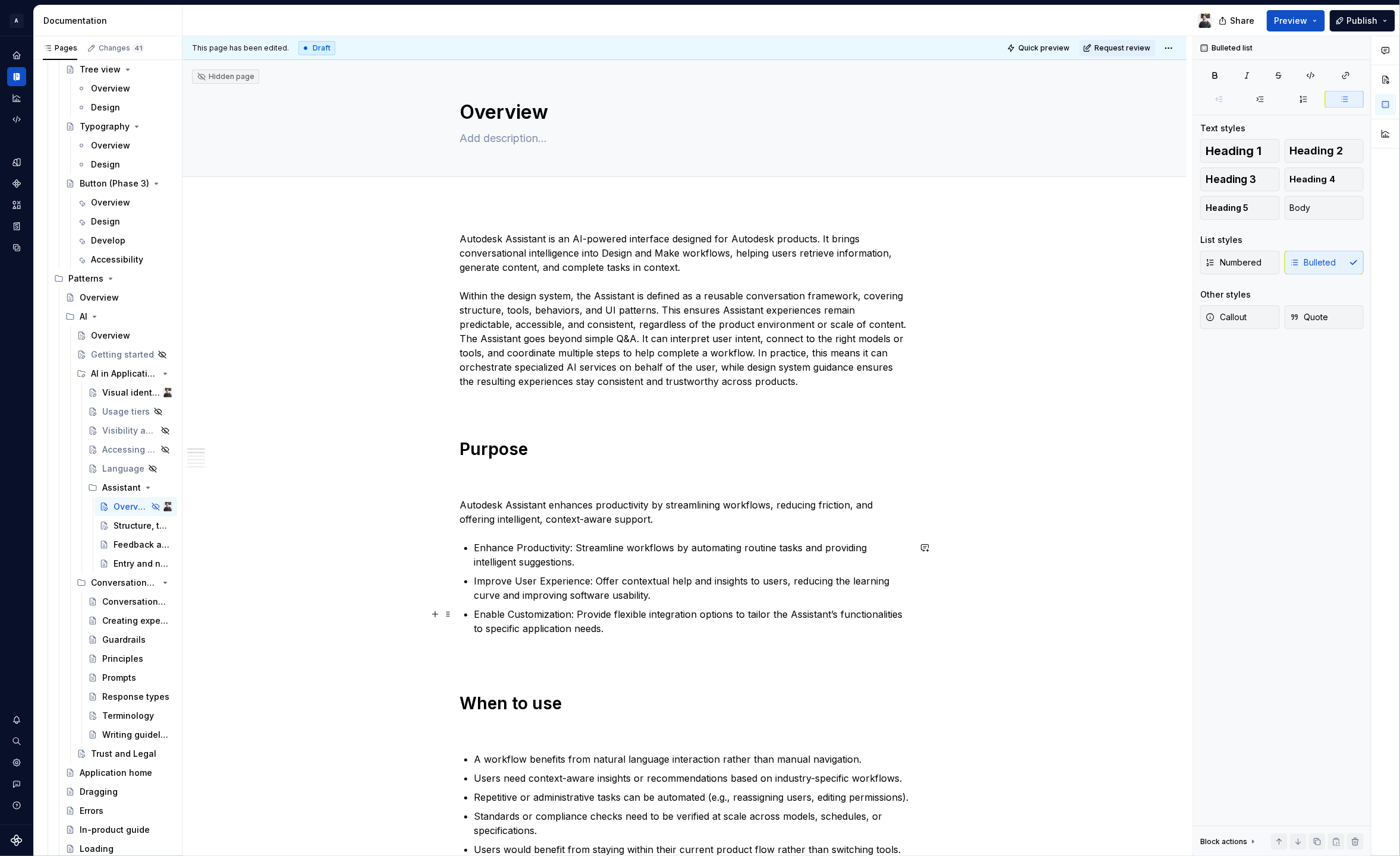
click at [682, 626] on p "Enable Customization: Provide flexible integration options to tailor the Assist…" at bounding box center [692, 621] width 435 height 28
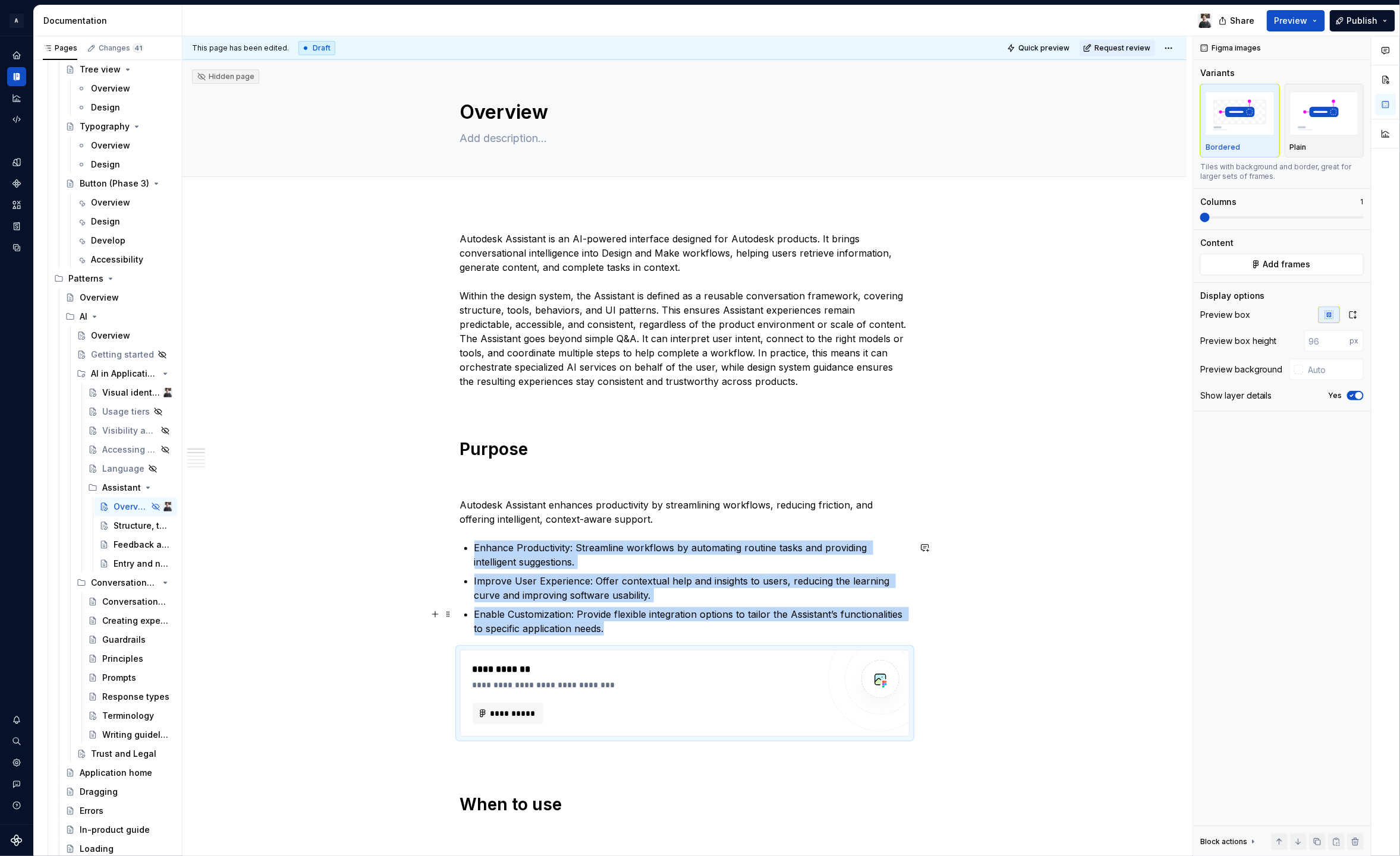
click at [647, 630] on p "Enable Customization: Provide flexible integration options to tailor the Assist…" at bounding box center [692, 621] width 435 height 28
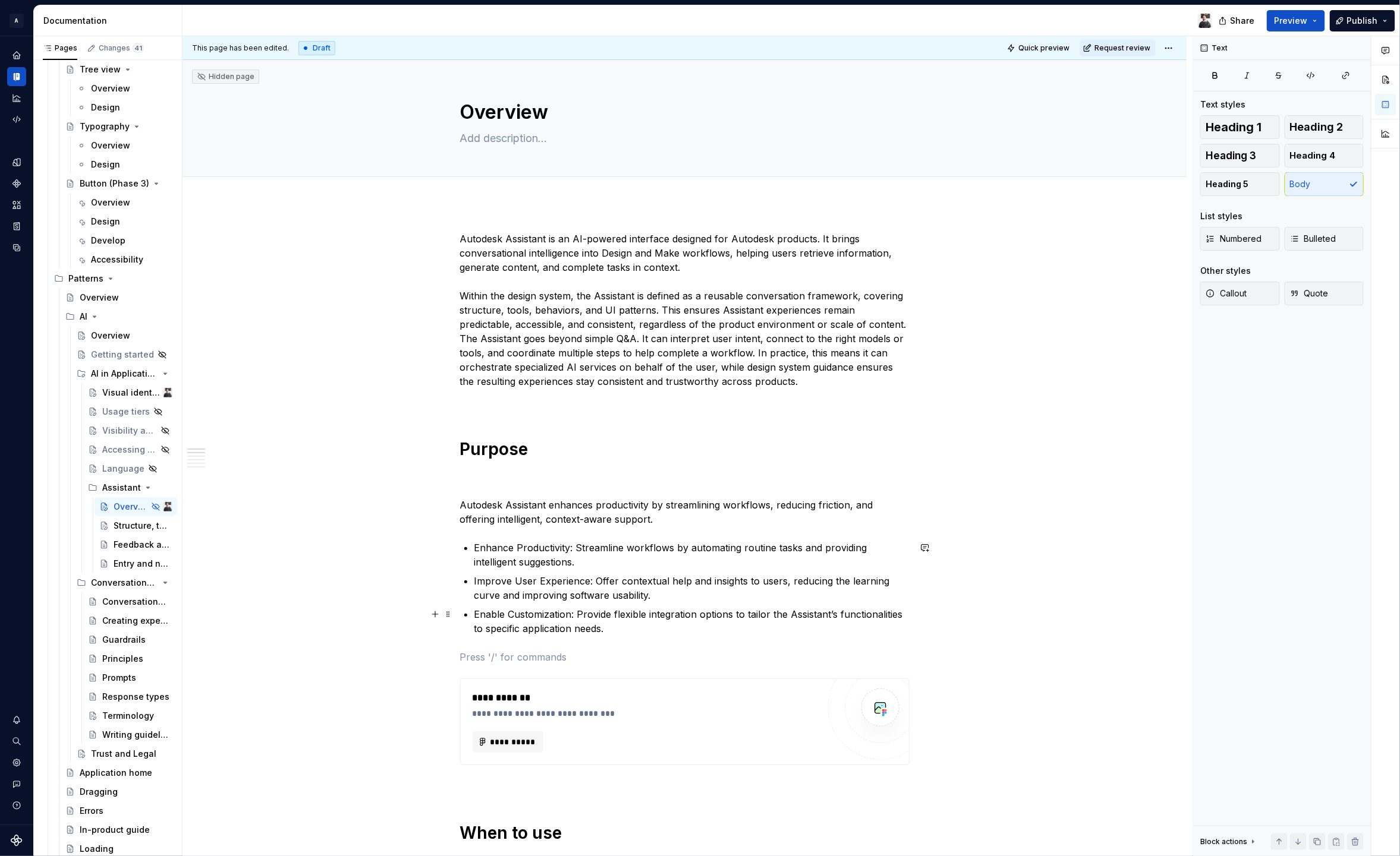
scroll to position [26, 0]
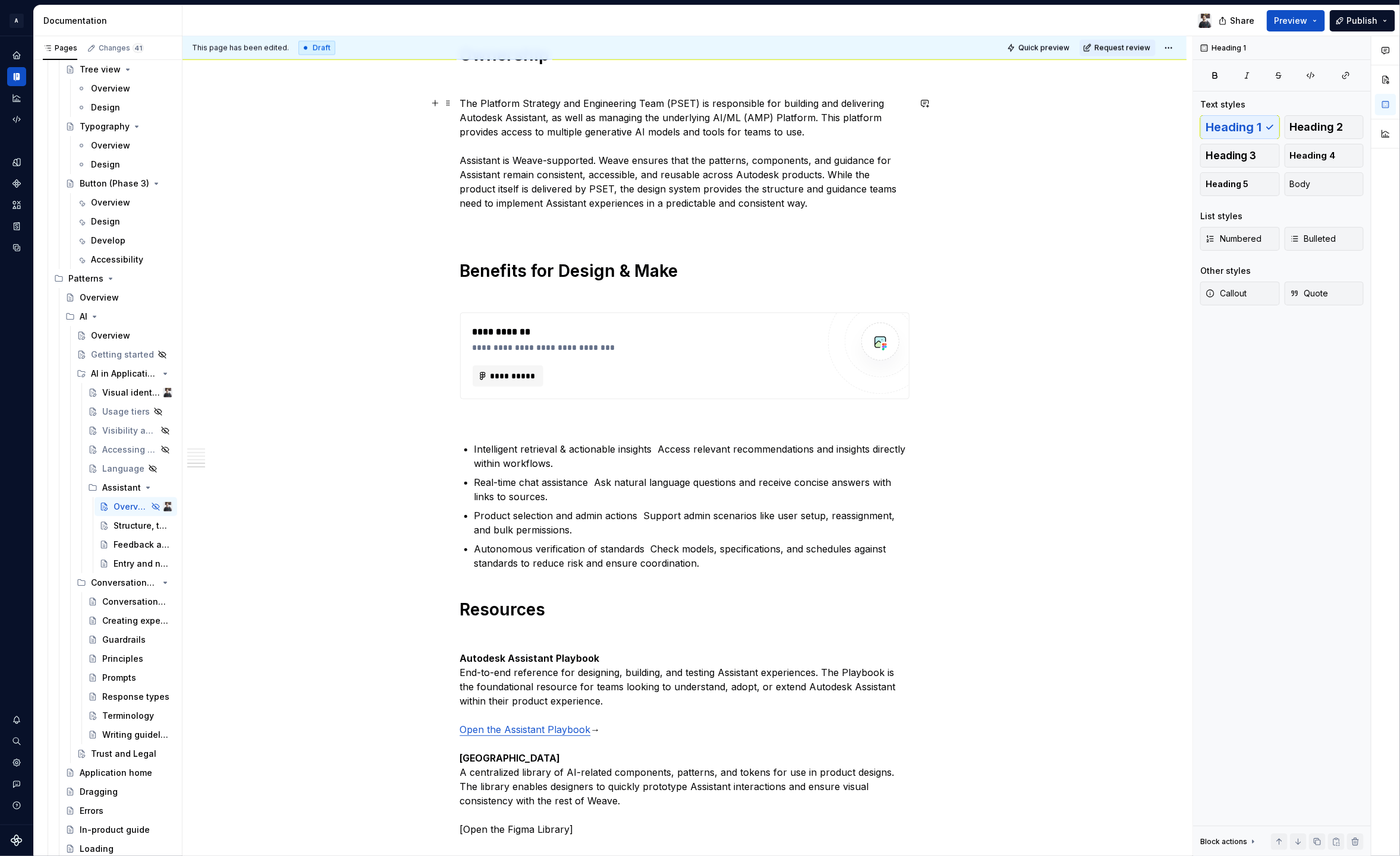
scroll to position [1517, 0]
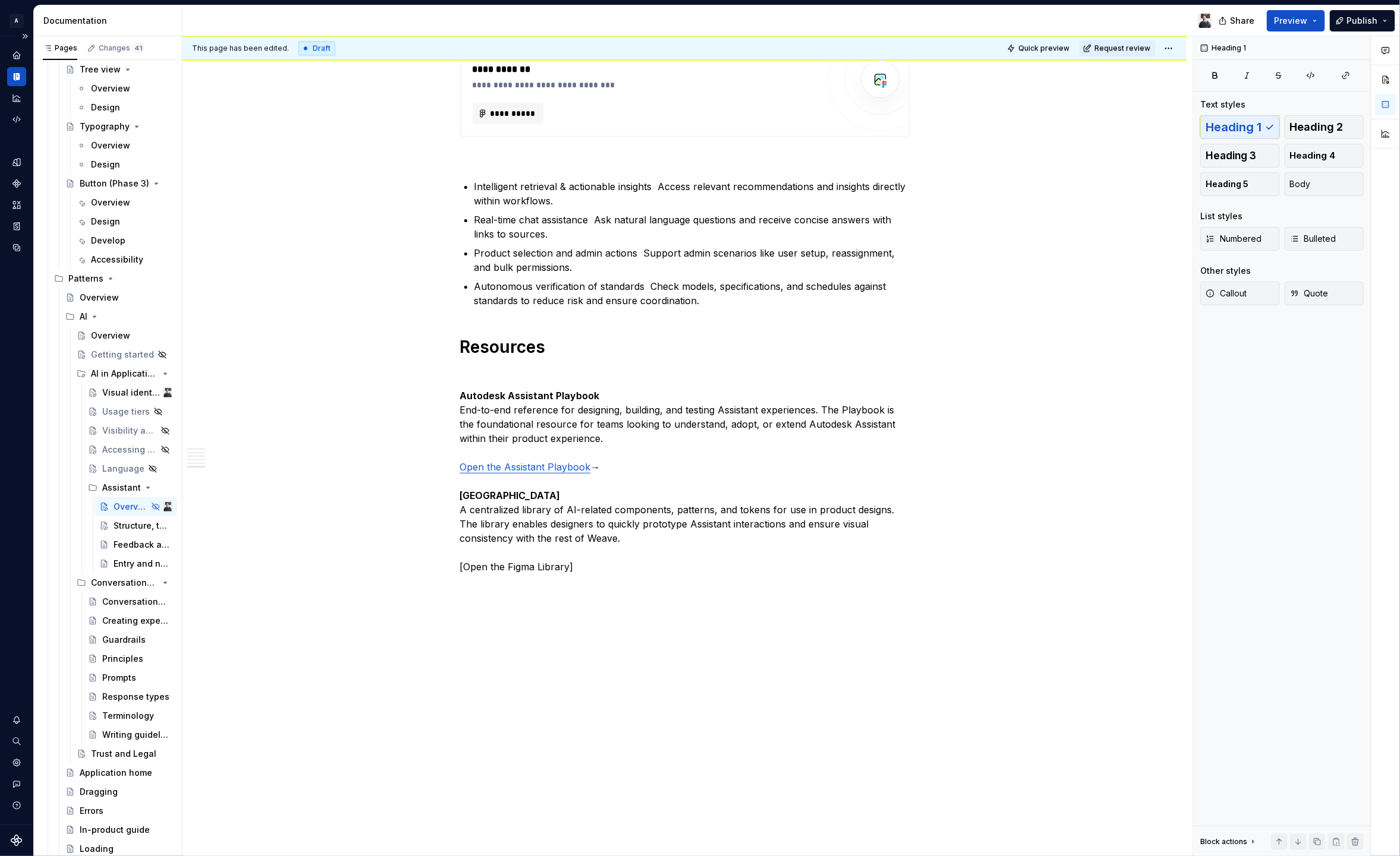
type textarea "*"
